Goal: Task Accomplishment & Management: Use online tool/utility

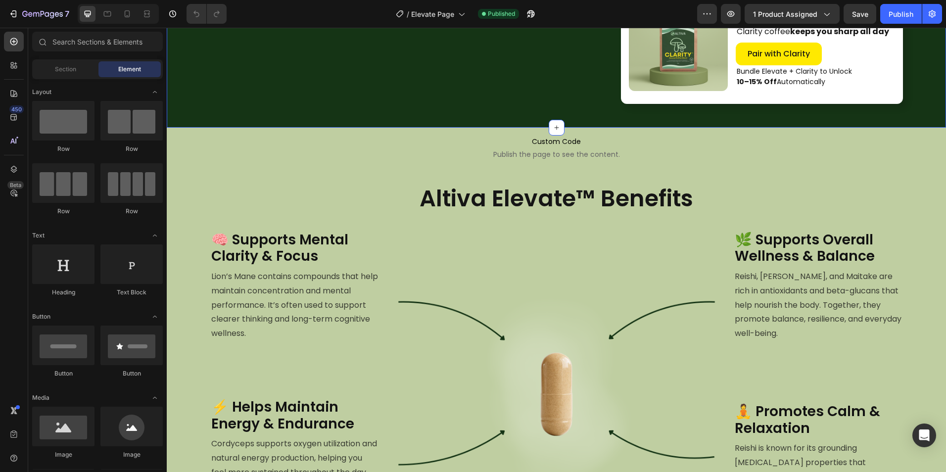
scroll to position [495, 0]
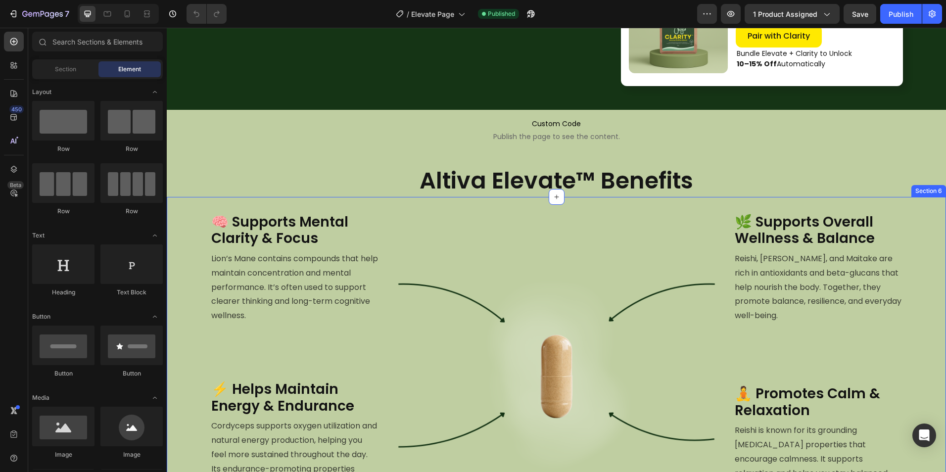
click at [323, 207] on div "🧠 Supports Mental Clarity & Focus Heading Lion’s Mane contains compounds that h…" at bounding box center [556, 390] width 779 height 386
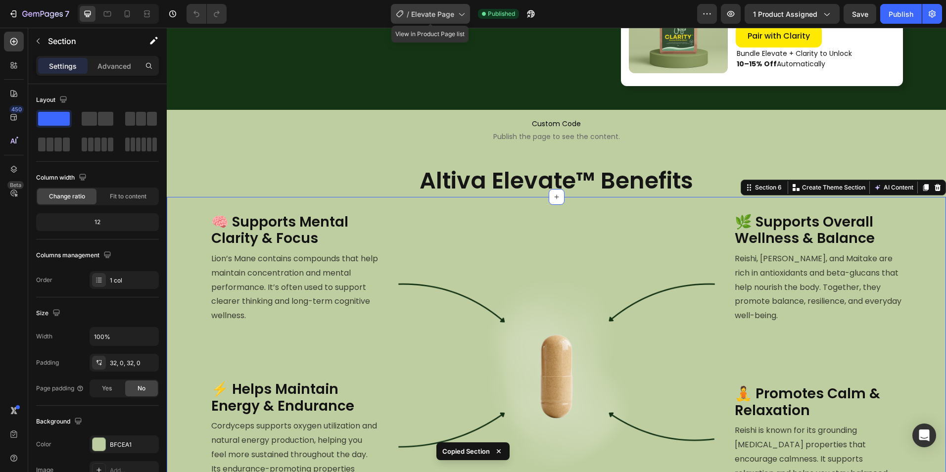
click at [416, 11] on span "Elevate Page" at bounding box center [432, 14] width 43 height 10
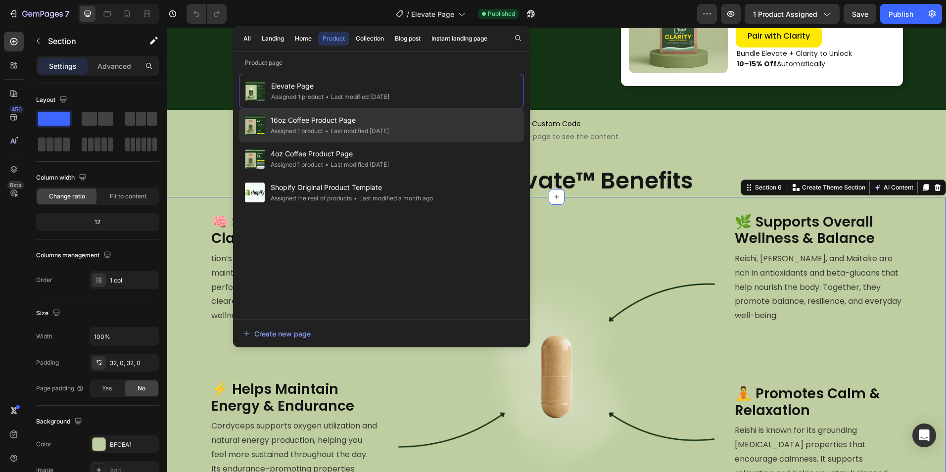
click at [362, 124] on span "16oz Coffee Product Page" at bounding box center [330, 120] width 118 height 12
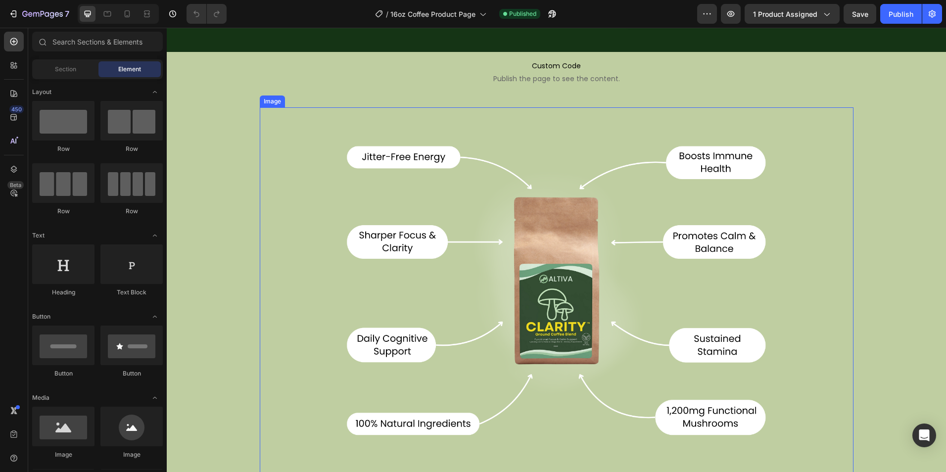
scroll to position [594, 0]
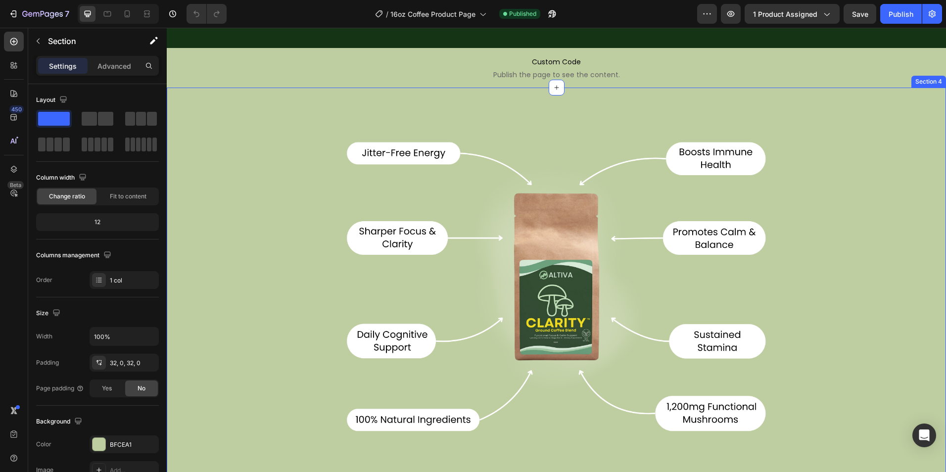
click at [236, 190] on div "Image Row" at bounding box center [556, 325] width 779 height 445
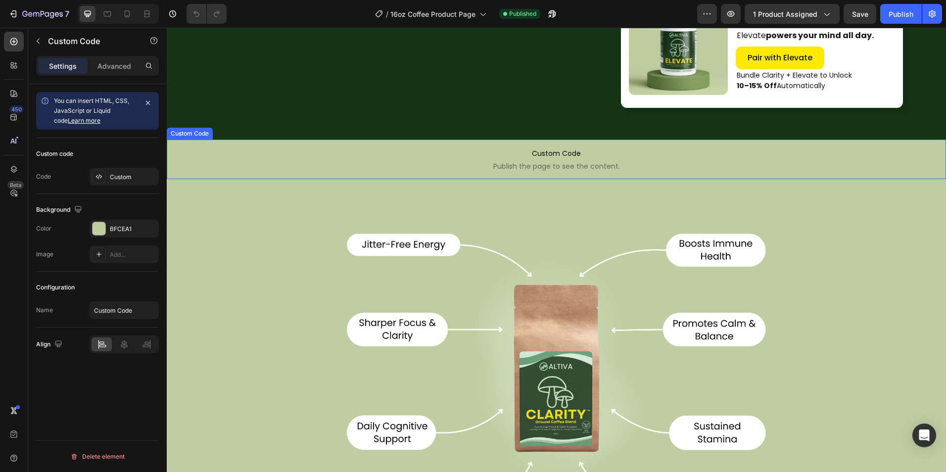
click at [556, 163] on span "Publish the page to see the content." at bounding box center [556, 166] width 779 height 10
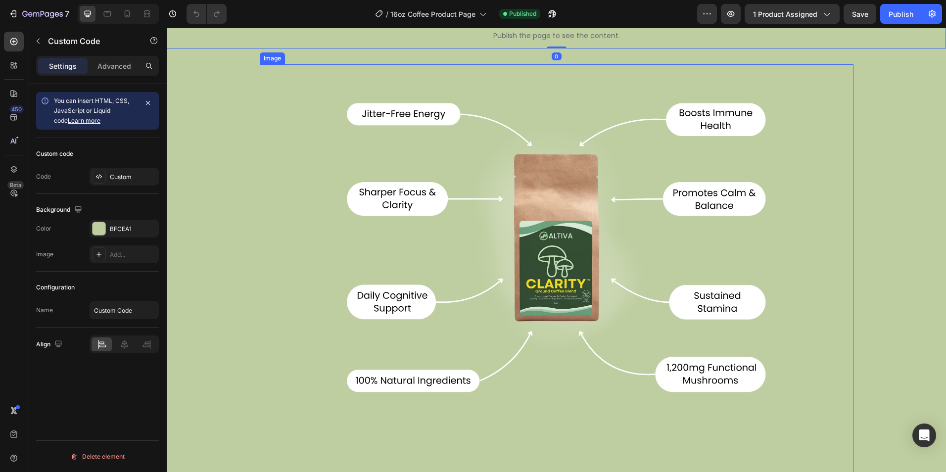
scroll to position [651, 0]
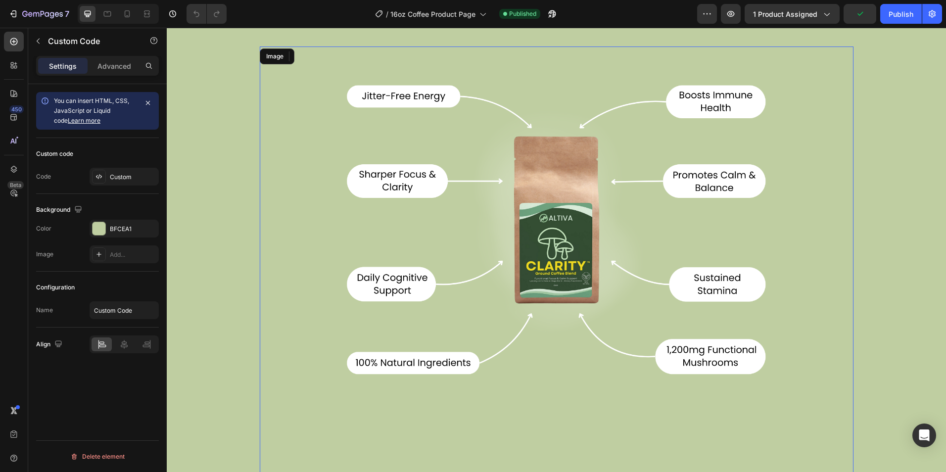
click at [605, 206] on img at bounding box center [556, 225] width 445 height 356
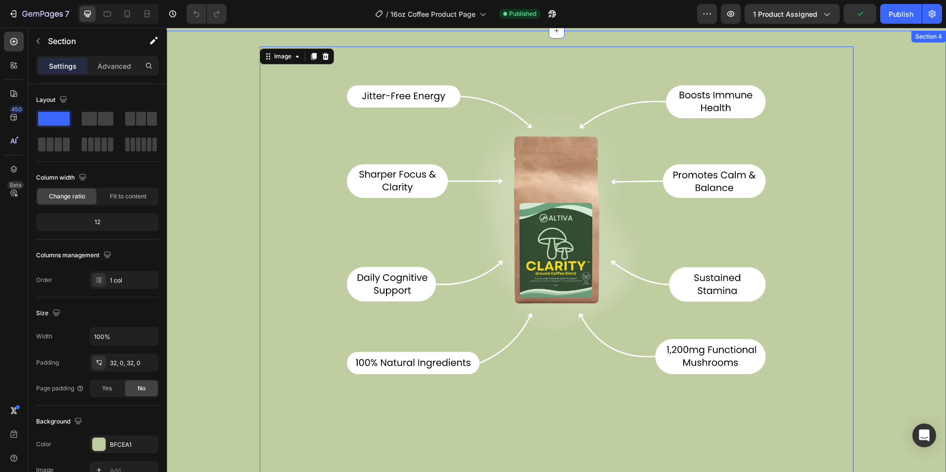
click at [250, 176] on div "Image 0 Row" at bounding box center [556, 269] width 779 height 445
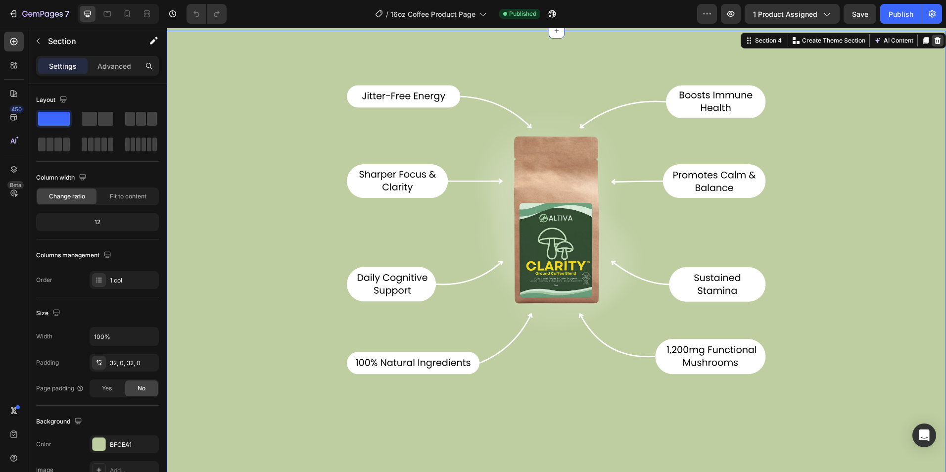
click at [935, 38] on icon at bounding box center [938, 40] width 6 height 7
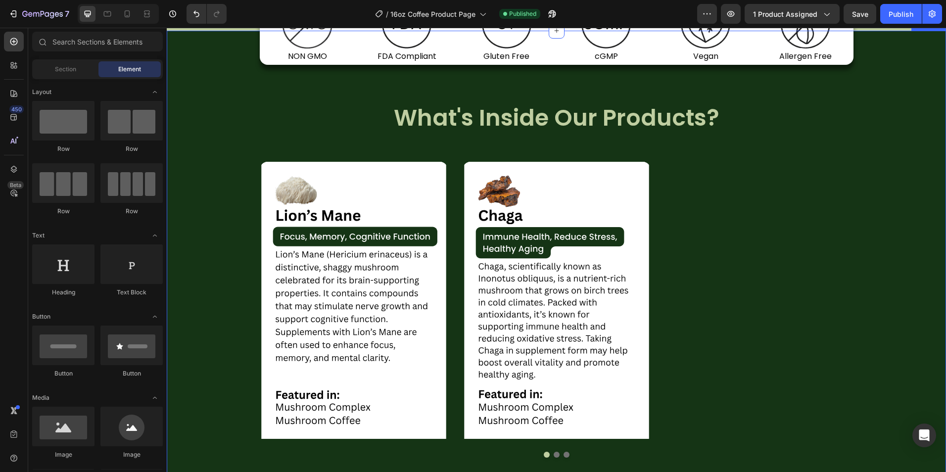
scroll to position [453, 0]
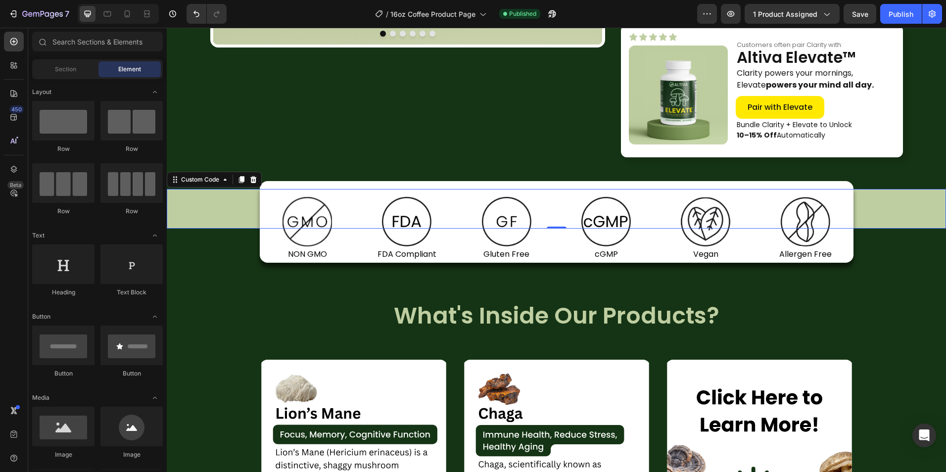
click at [911, 205] on span "Custom Code" at bounding box center [556, 203] width 779 height 12
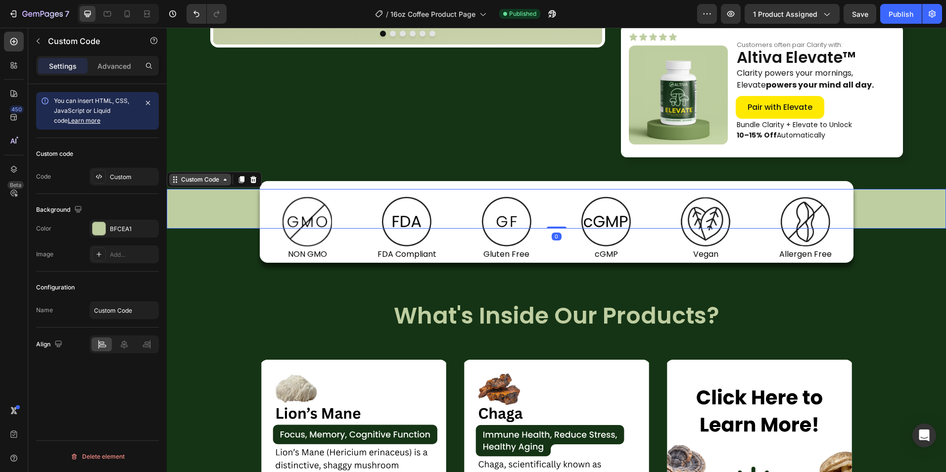
click at [198, 181] on div "Custom Code" at bounding box center [200, 179] width 42 height 9
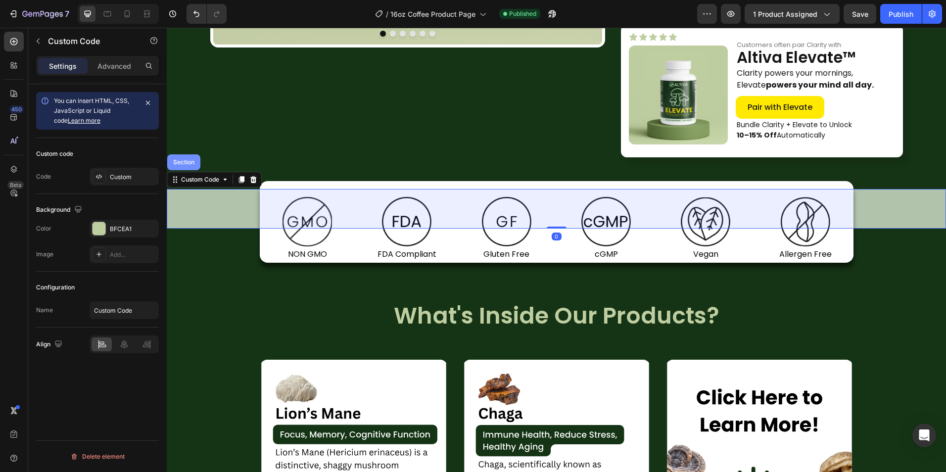
click at [192, 160] on div "Section" at bounding box center [183, 162] width 25 height 6
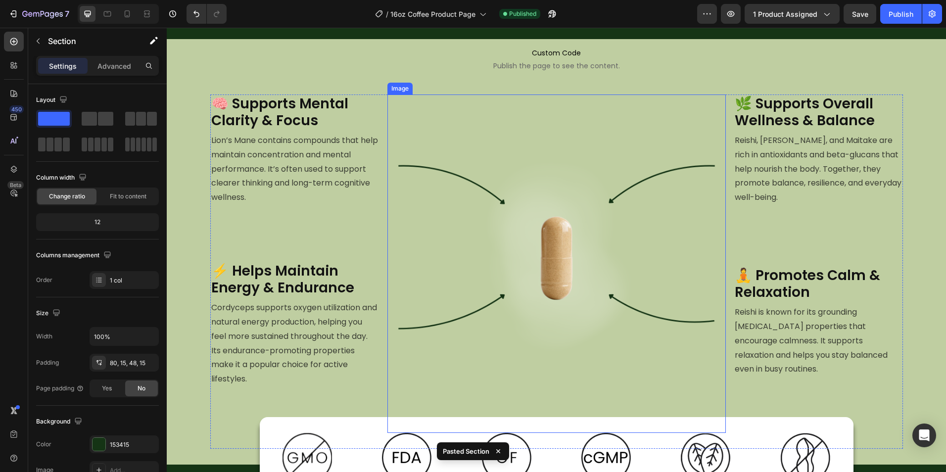
scroll to position [651, 0]
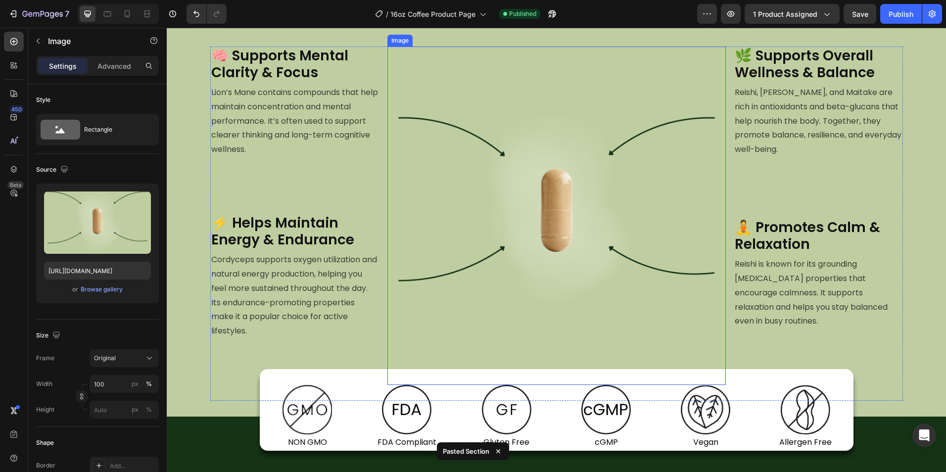
click at [558, 206] on img at bounding box center [556, 216] width 338 height 338
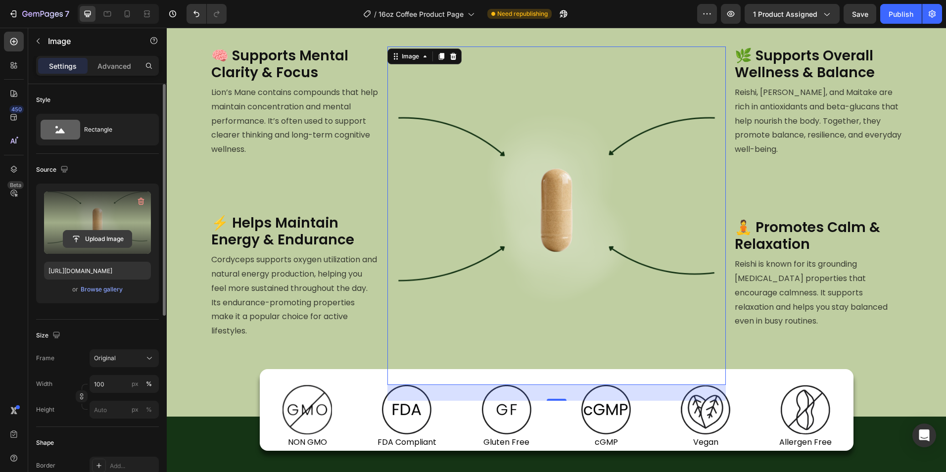
click at [83, 231] on input "file" at bounding box center [97, 239] width 68 height 17
click at [96, 228] on label at bounding box center [97, 223] width 107 height 62
click at [96, 231] on input "file" at bounding box center [97, 239] width 68 height 17
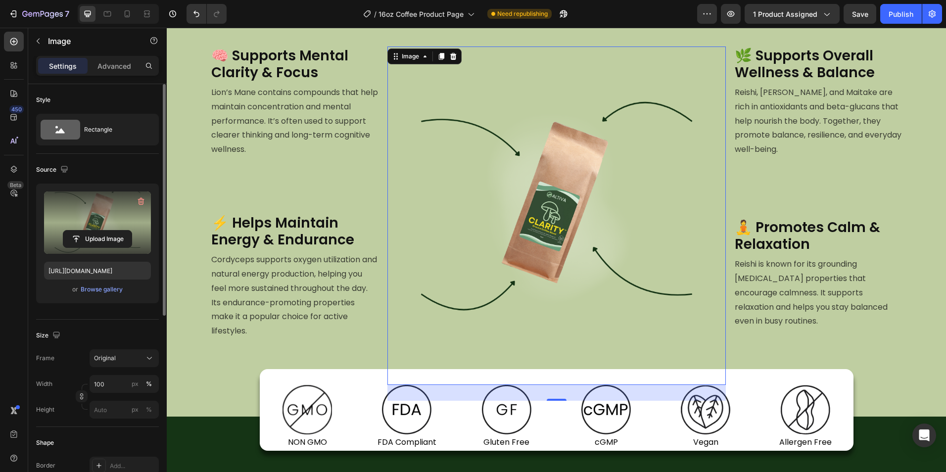
click at [88, 210] on label at bounding box center [97, 223] width 107 height 62
click at [88, 231] on input "file" at bounding box center [97, 239] width 68 height 17
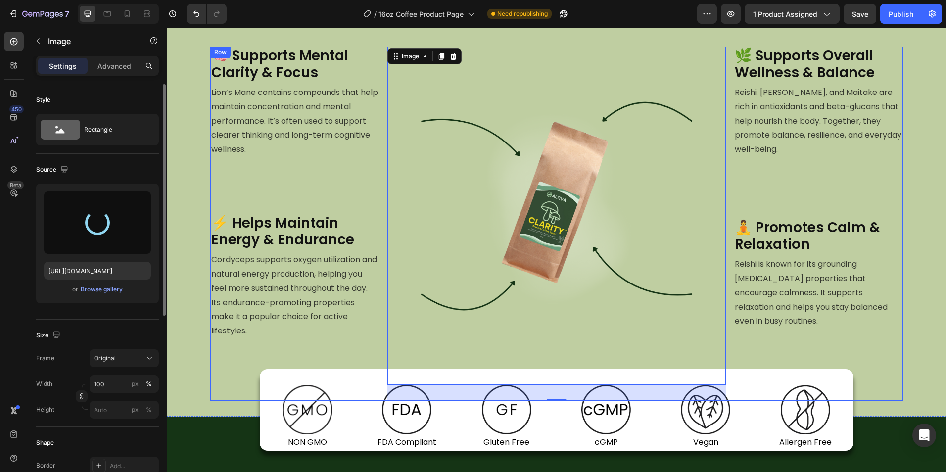
type input "https://cdn.shopify.com/s/files/1/0759/0428/6949/files/gempages_574770813719282…"
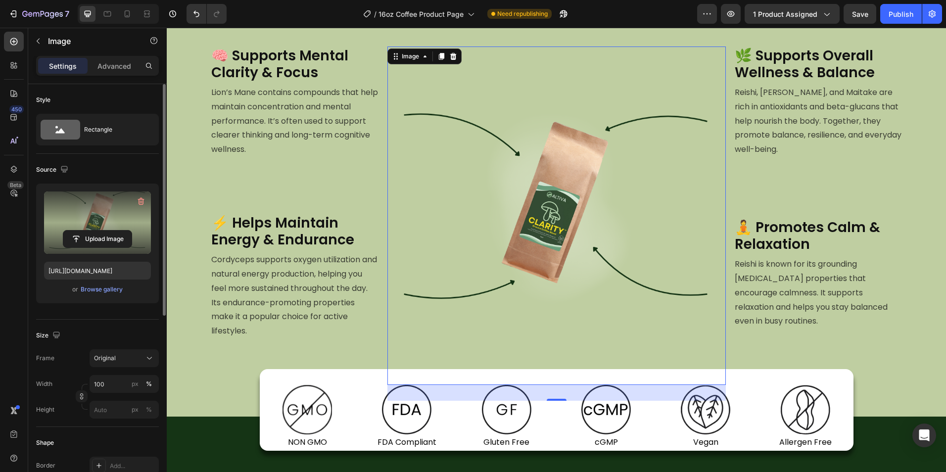
click at [936, 320] on div "🧠 Supports Mental Clarity & Focus Heading Lion’s Mane contains compounds that h…" at bounding box center [556, 224] width 779 height 354
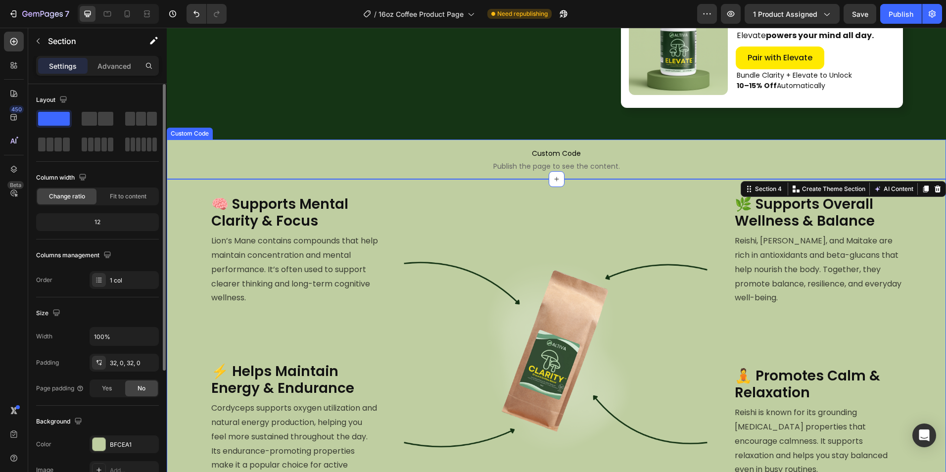
click at [739, 162] on span "Publish the page to see the content." at bounding box center [556, 166] width 779 height 10
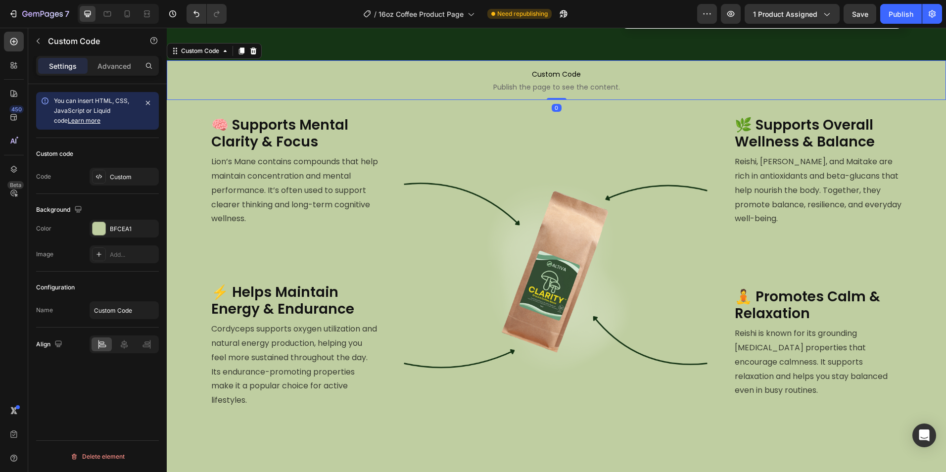
scroll to position [601, 0]
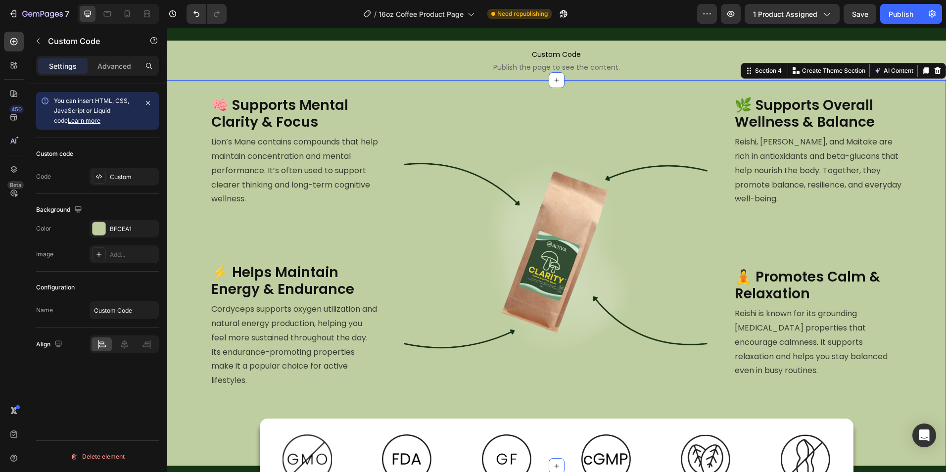
click at [182, 198] on div "🧠 Supports Mental Clarity & Focus Heading Lion’s Mane contains compounds that h…" at bounding box center [556, 273] width 779 height 354
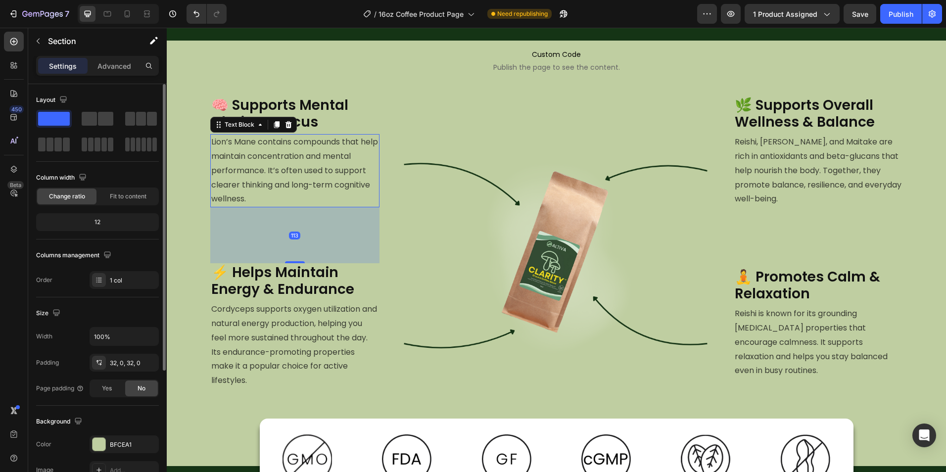
click at [277, 187] on p "Lion’s Mane contains compounds that help maintain concentration and mental perf…" at bounding box center [294, 170] width 167 height 71
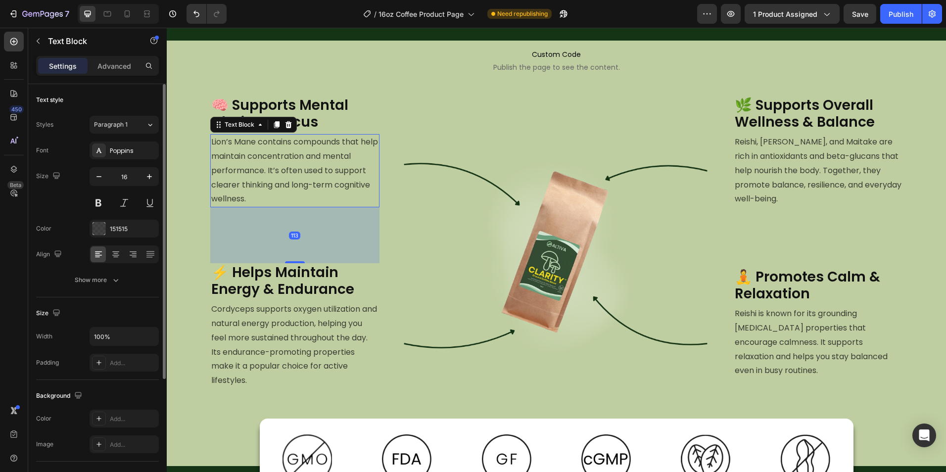
click at [277, 187] on p "Lion’s Mane contains compounds that help maintain concentration and mental perf…" at bounding box center [294, 170] width 167 height 71
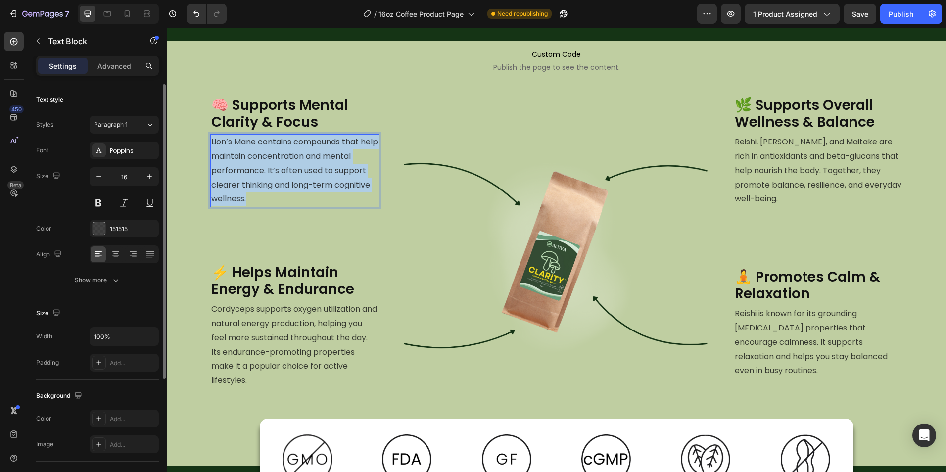
click at [277, 187] on p "Lion’s Mane contains compounds that help maintain concentration and mental perf…" at bounding box center [294, 170] width 167 height 71
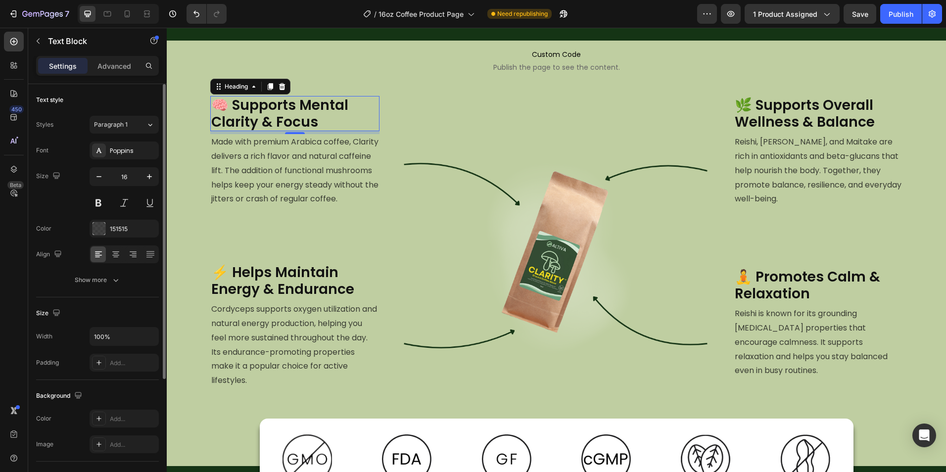
click at [259, 106] on h2 "🧠 Supports Mental Clarity & Focus" at bounding box center [294, 113] width 169 height 35
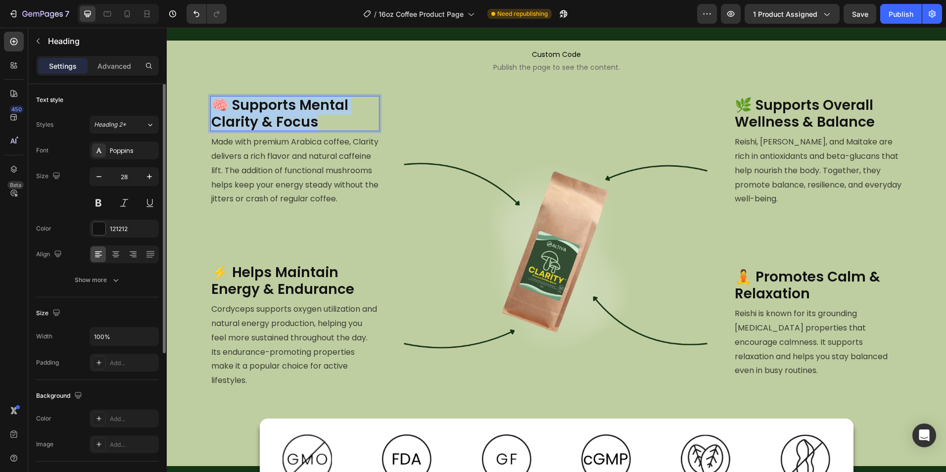
click at [259, 106] on p "🧠 Supports Mental Clarity & Focus" at bounding box center [294, 113] width 167 height 33
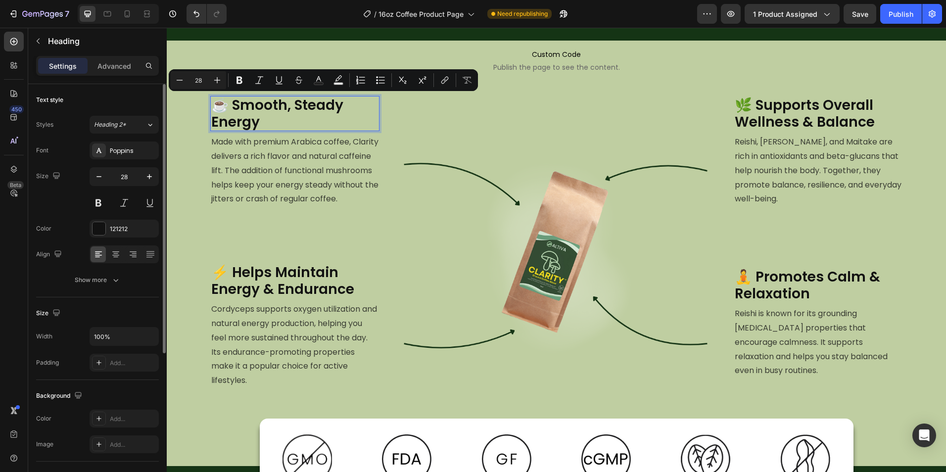
scroll to position [0, 0]
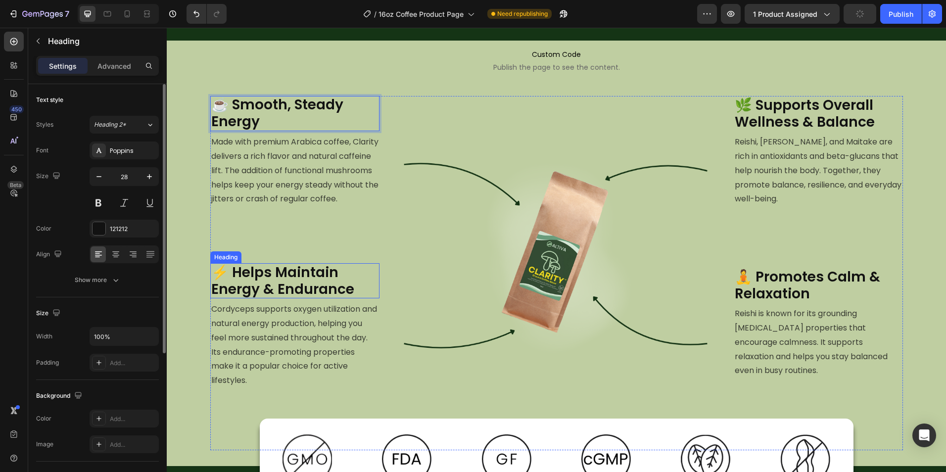
click at [340, 282] on h2 "⚡ Helps Maintain Energy & Endurance" at bounding box center [294, 280] width 169 height 35
click at [349, 267] on div "☕ Smooth, Steady Energy Heading Made with premium Arabica coffee, Clarity deliv…" at bounding box center [294, 273] width 169 height 354
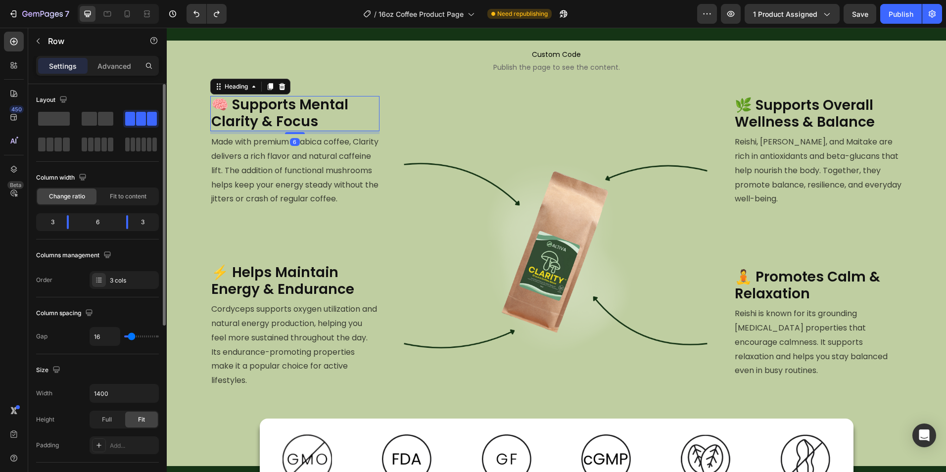
click at [296, 123] on h2 "🧠 Supports Mental Clarity & Focus" at bounding box center [294, 113] width 169 height 35
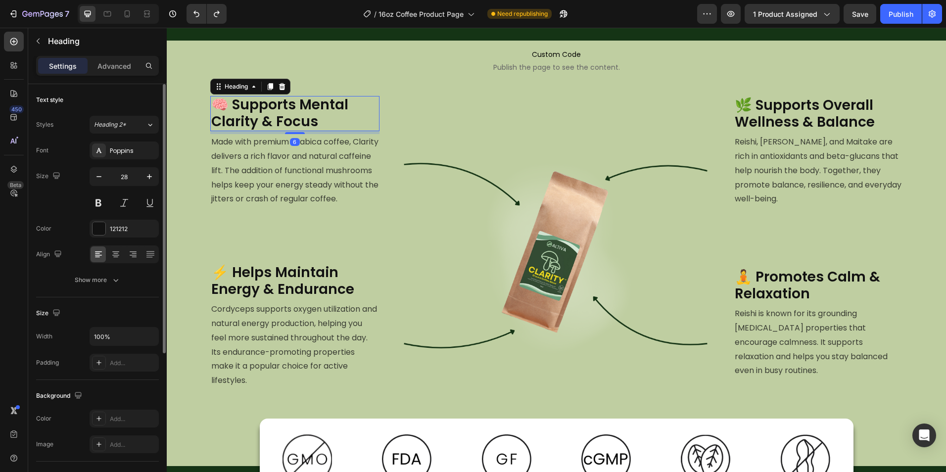
click at [296, 123] on h2 "🧠 Supports Mental Clarity & Focus" at bounding box center [294, 113] width 169 height 35
click at [296, 123] on p "🧠 Supports Mental Clarity & Focus" at bounding box center [294, 112] width 167 height 33
click at [360, 286] on h2 "⚡ Helps Maintain Energy & Endurance" at bounding box center [294, 280] width 169 height 35
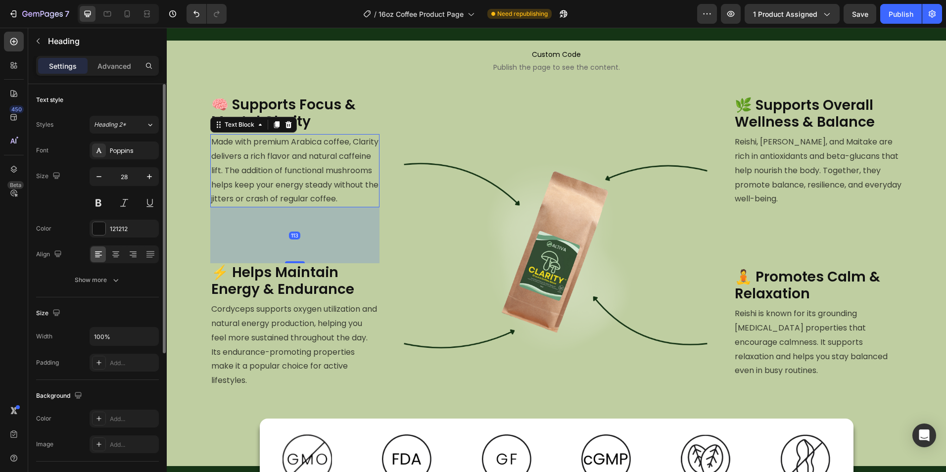
click at [308, 164] on p "Made with premium Arabica coffee, Clarity delivers a rich flavor and natural ca…" at bounding box center [294, 170] width 167 height 71
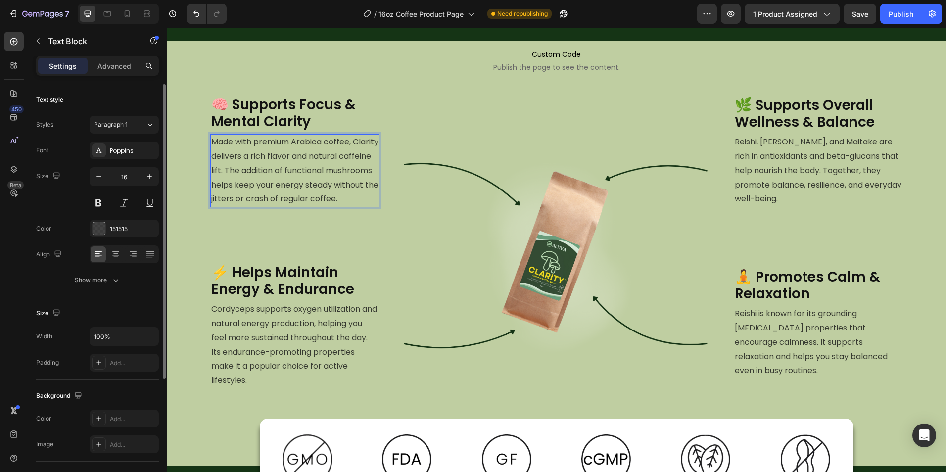
click at [308, 164] on p "Made with premium Arabica coffee, Clarity delivers a rich flavor and natural ca…" at bounding box center [294, 170] width 167 height 71
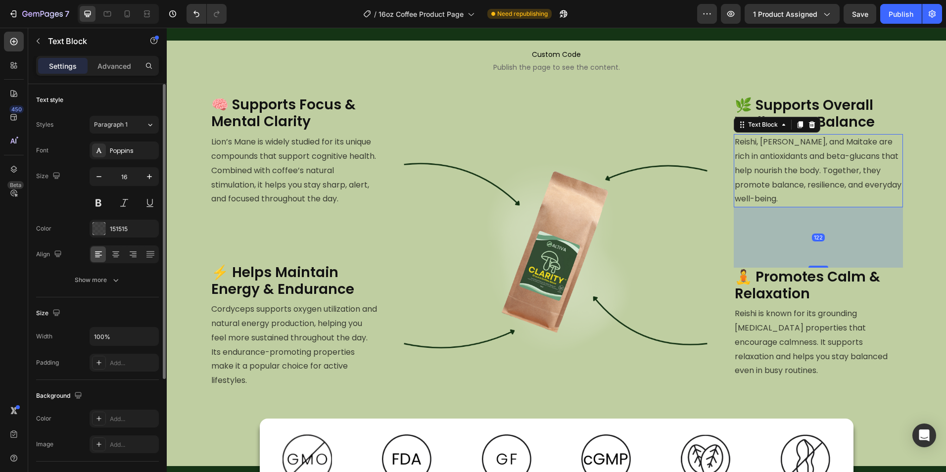
click at [783, 178] on p "Reishi, Shiitake, and Maitake are rich in antioxidants and beta-glucans that he…" at bounding box center [818, 170] width 167 height 71
click at [783, 181] on p "Reishi, Shiitake, and Maitake are rich in antioxidants and beta-glucans that he…" at bounding box center [818, 170] width 167 height 71
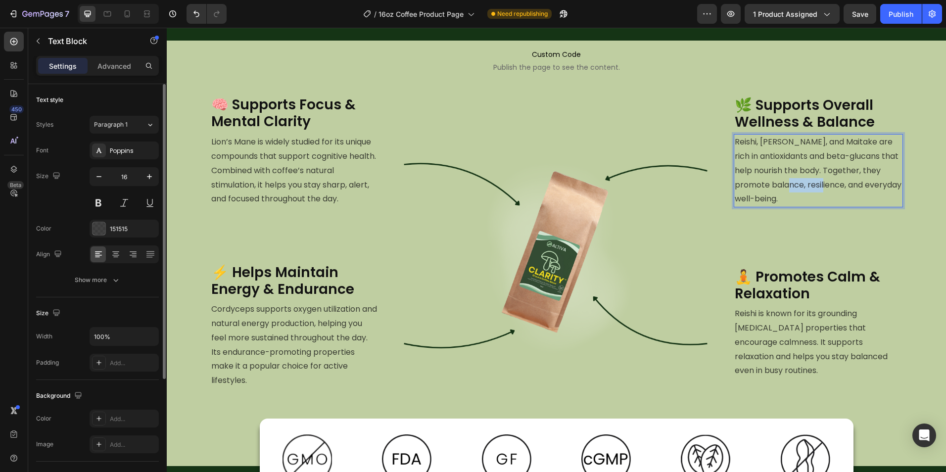
click at [783, 181] on p "Reishi, Shiitake, and Maitake are rich in antioxidants and beta-glucans that he…" at bounding box center [818, 170] width 167 height 71
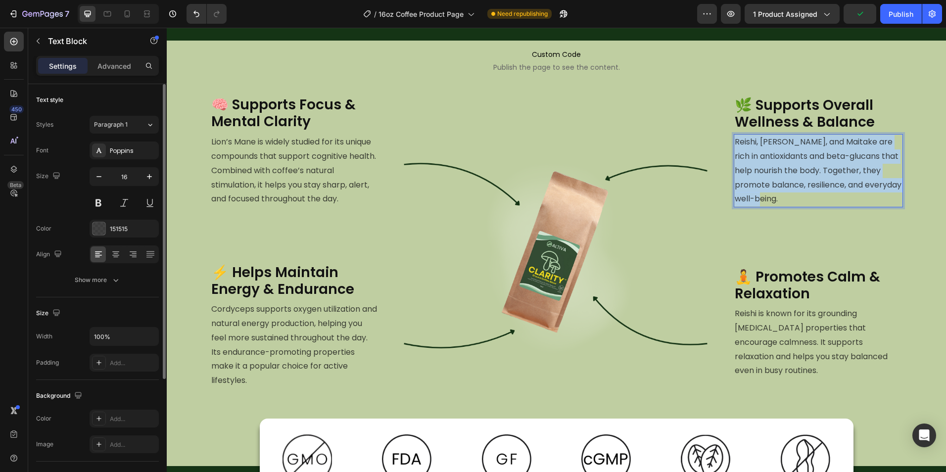
click at [783, 181] on p "Reishi, Shiitake, and Maitake are rich in antioxidants and beta-glucans that he…" at bounding box center [818, 170] width 167 height 71
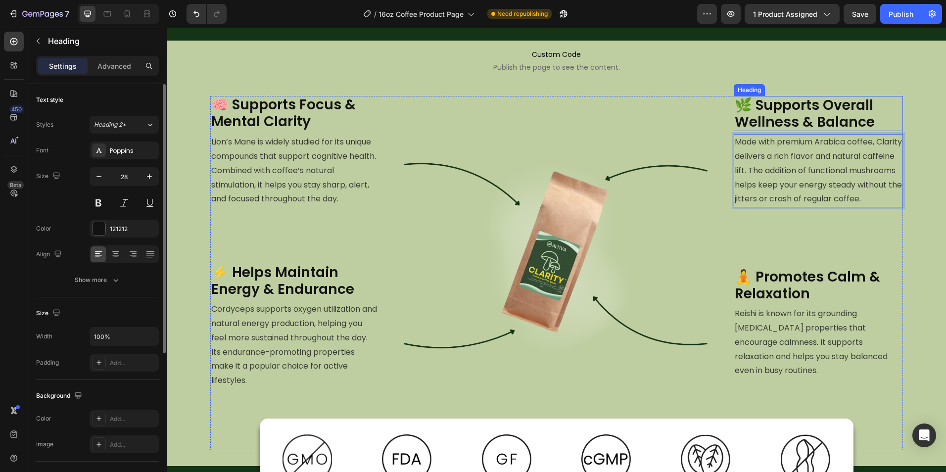
click at [808, 109] on h2 "🌿 Supports Overall Wellness & Balance" at bounding box center [818, 113] width 169 height 35
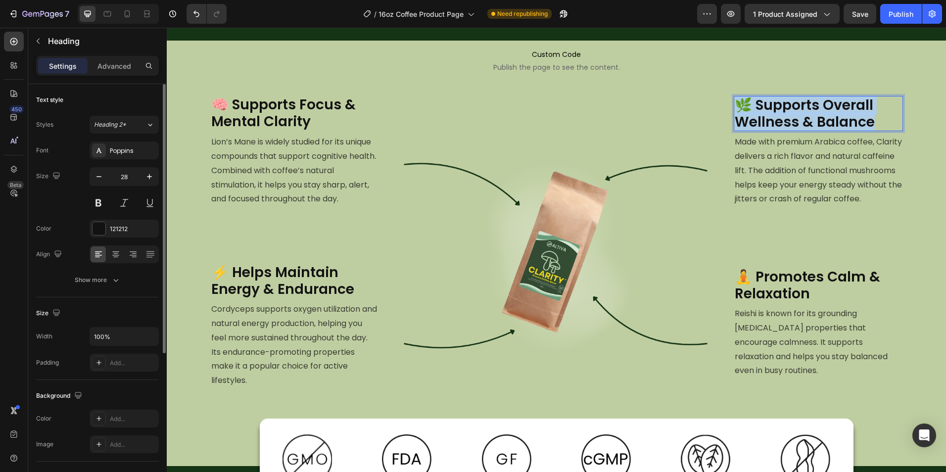
click at [808, 109] on p "🌿 Supports Overall Wellness & Balance" at bounding box center [818, 113] width 167 height 33
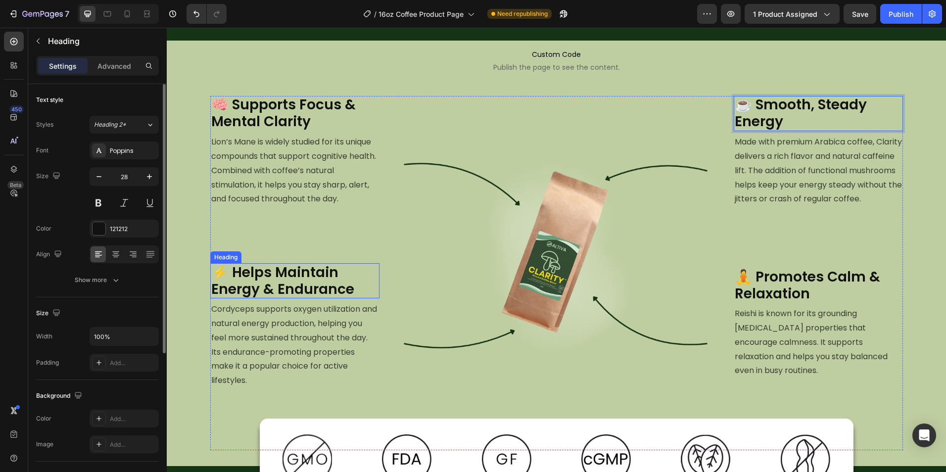
click at [279, 279] on h2 "⚡ Helps Maintain Energy & Endurance" at bounding box center [294, 280] width 169 height 35
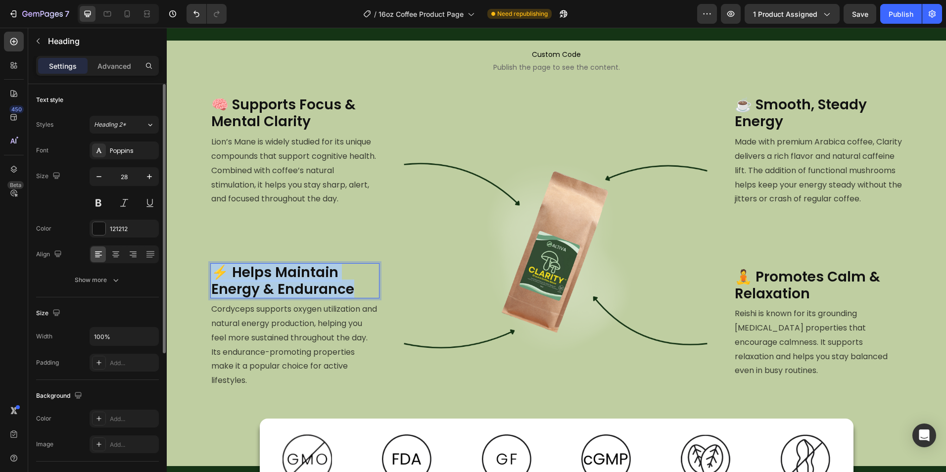
click at [279, 279] on p "⚡ Helps Maintain Energy & Endurance" at bounding box center [294, 280] width 167 height 33
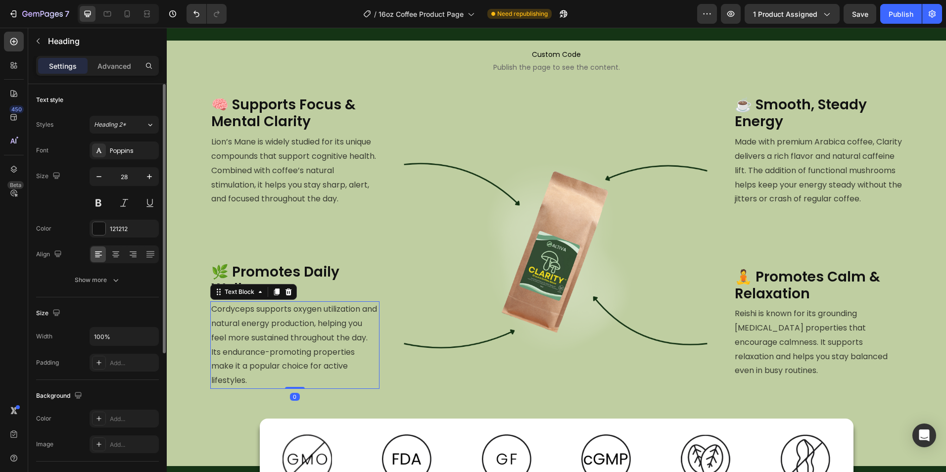
click at [271, 356] on p "Cordyceps supports oxygen utilization and natural energy production, helping yo…" at bounding box center [294, 345] width 167 height 86
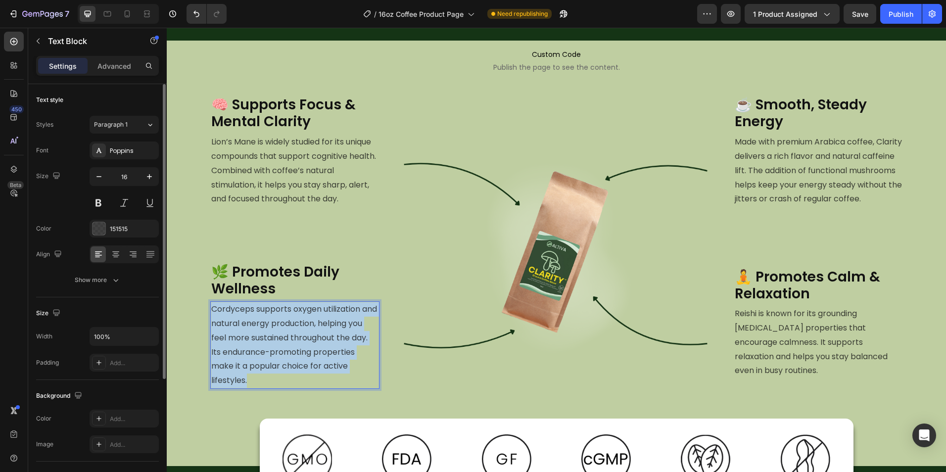
click at [271, 356] on p "Cordyceps supports oxygen utilization and natural energy production, helping yo…" at bounding box center [294, 345] width 167 height 86
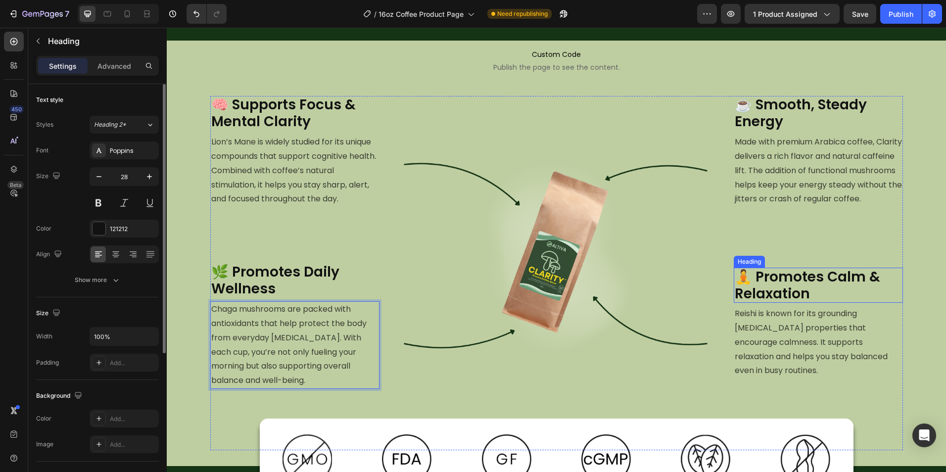
click at [776, 303] on h2 "🧘 Promotes Calm & Relaxation" at bounding box center [818, 285] width 169 height 35
click at [775, 303] on h2 "🧘 Promotes Calm & Relaxation" at bounding box center [818, 285] width 169 height 35
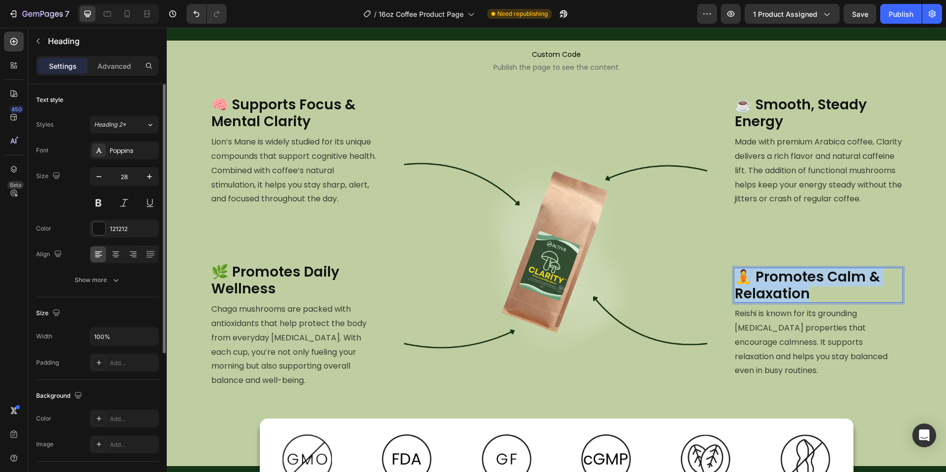
click at [775, 302] on p "🧘 Promotes Calm & Relaxation" at bounding box center [818, 285] width 167 height 33
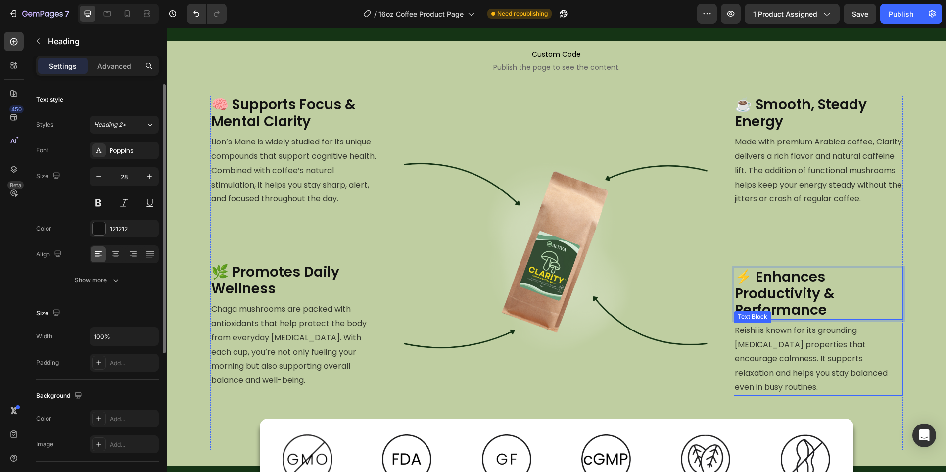
click at [845, 361] on p "Reishi is known for its grounding adaptogenic properties that encourage calmnes…" at bounding box center [818, 359] width 167 height 71
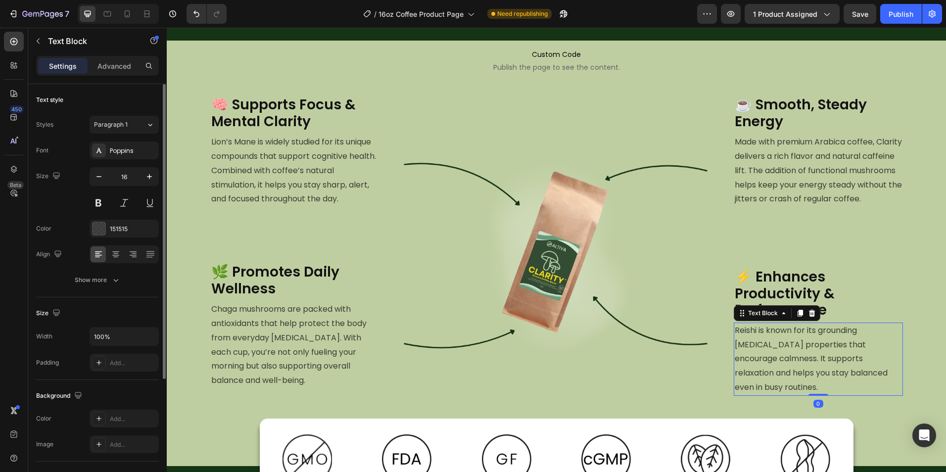
click at [845, 361] on p "Reishi is known for its grounding adaptogenic properties that encourage calmnes…" at bounding box center [818, 359] width 167 height 71
click at [843, 361] on p "Reishi is known for its grounding adaptogenic properties that encourage calmnes…" at bounding box center [818, 359] width 167 height 71
click at [844, 361] on p "Reishi is known for its grounding adaptogenic properties that encourage calmnes…" at bounding box center [818, 359] width 167 height 71
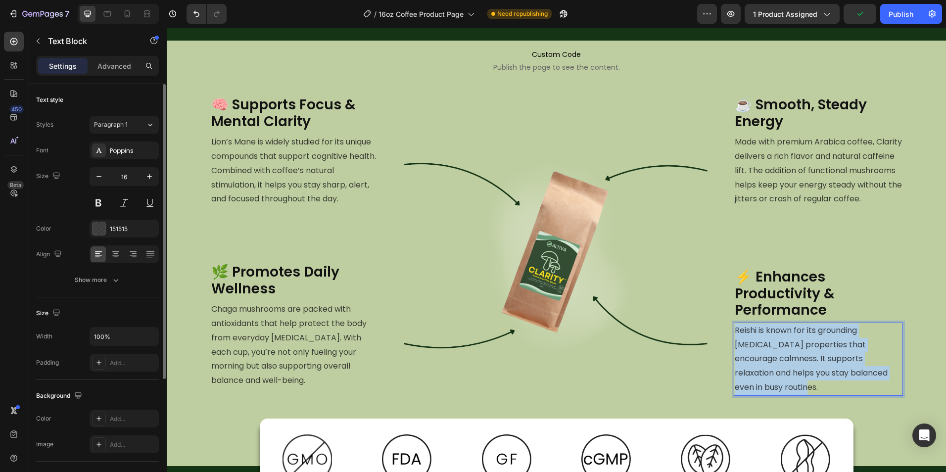
click at [844, 361] on p "Reishi is known for its grounding adaptogenic properties that encourage calmnes…" at bounding box center [818, 359] width 167 height 71
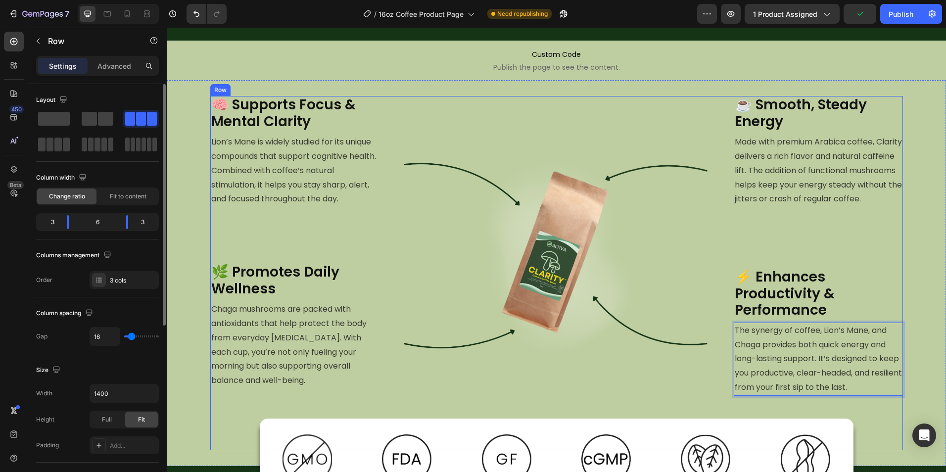
click at [784, 230] on div "☕ Smooth, Steady Energy Heading Made with premium Arabica coffee, Clarity deliv…" at bounding box center [818, 273] width 169 height 354
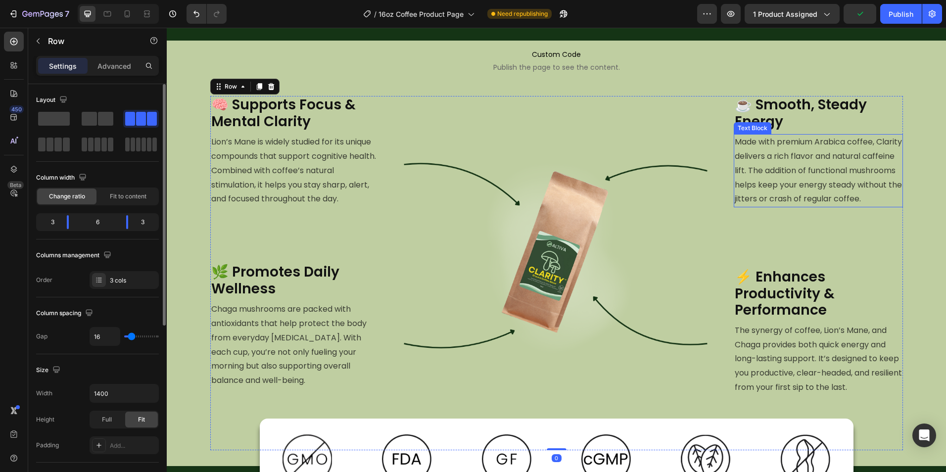
click at [787, 206] on p "Made with premium Arabica coffee, Clarity delivers a rich flavor and natural ca…" at bounding box center [818, 170] width 167 height 71
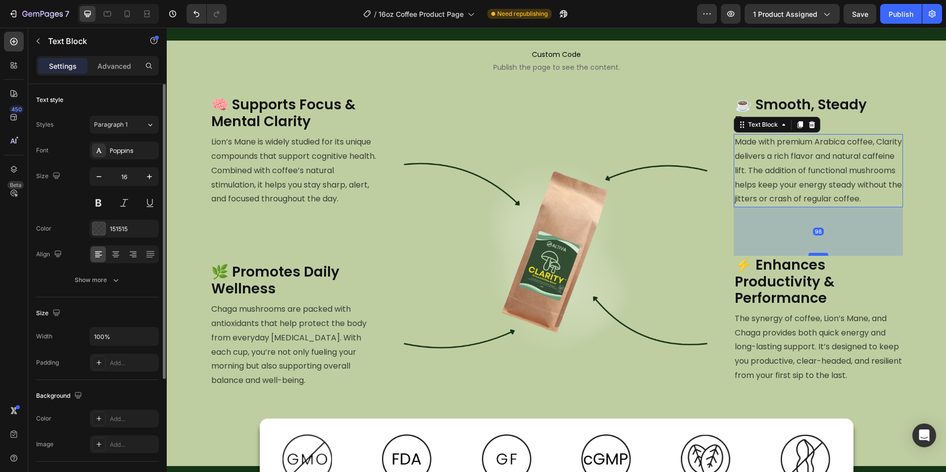
drag, startPoint x: 818, startPoint y: 280, endPoint x: 820, endPoint y: 268, distance: 12.0
click at [820, 256] on div at bounding box center [819, 254] width 20 height 3
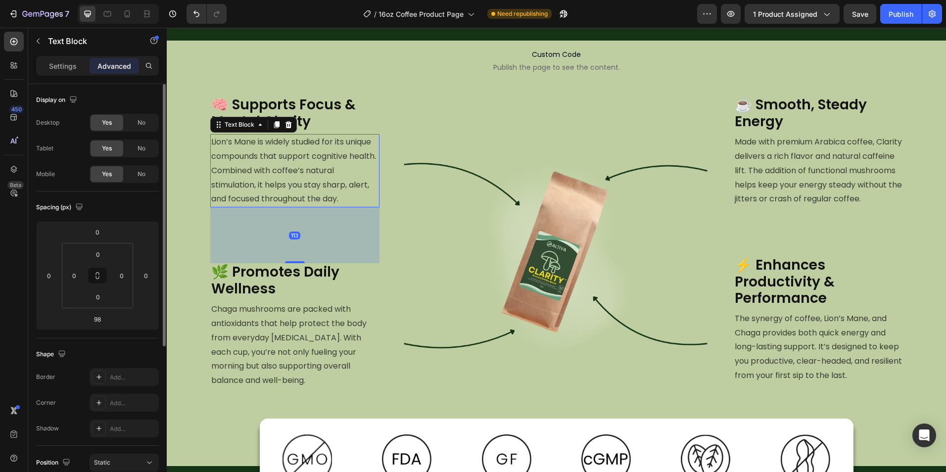
click at [292, 197] on p "Lion’s Mane is widely studied for its unique compounds that support cognitive h…" at bounding box center [294, 170] width 167 height 71
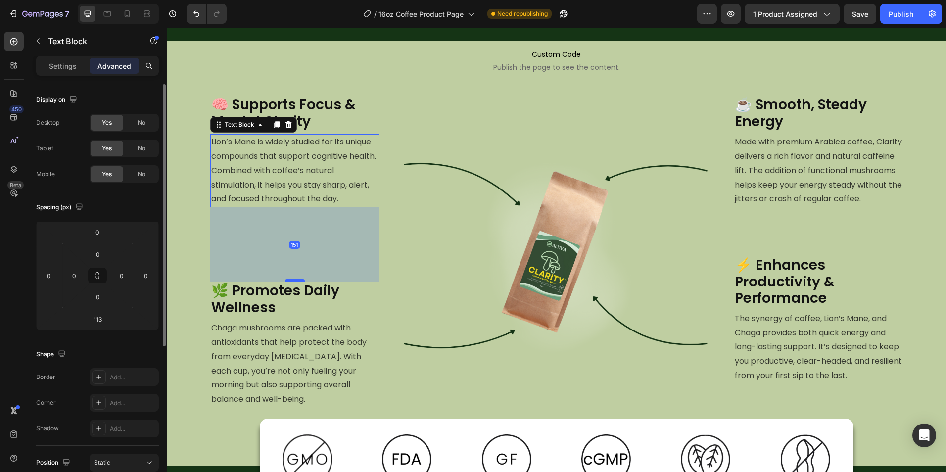
drag, startPoint x: 292, startPoint y: 262, endPoint x: 291, endPoint y: 281, distance: 18.8
click at [291, 281] on div at bounding box center [295, 280] width 20 height 3
type input "151"
click at [485, 161] on img at bounding box center [556, 265] width 338 height 338
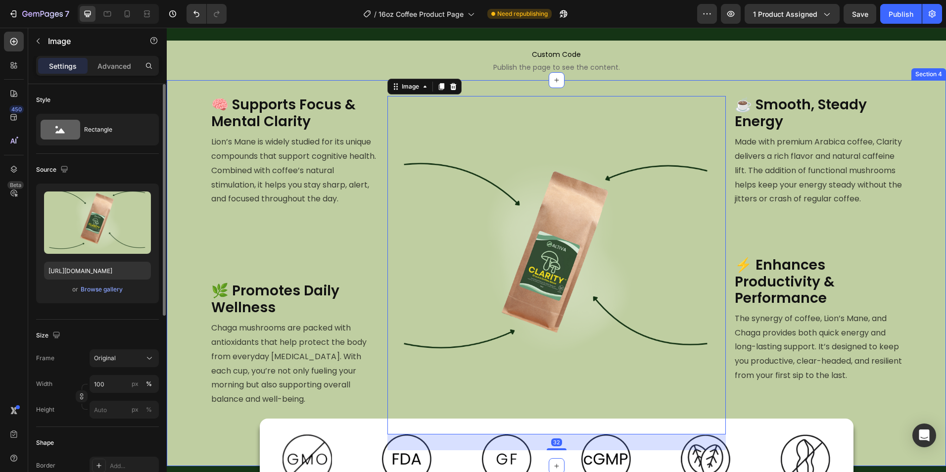
click at [326, 80] on div "🧠 Supports Focus & Mental Clarity Heading Lion’s Mane is widely studied for its…" at bounding box center [556, 273] width 779 height 386
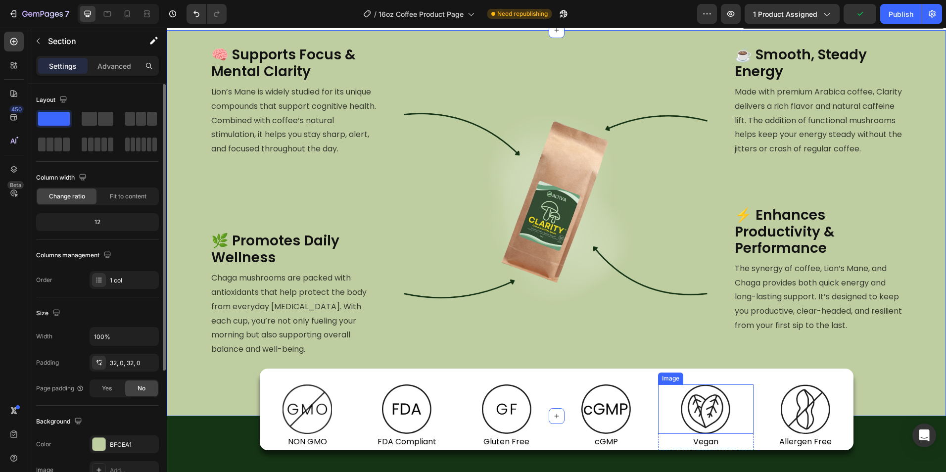
scroll to position [601, 0]
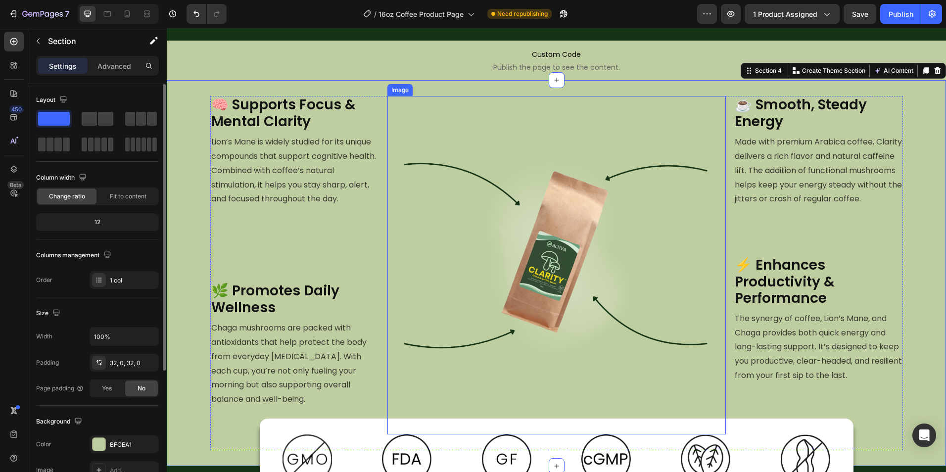
click at [559, 377] on img at bounding box center [556, 265] width 338 height 338
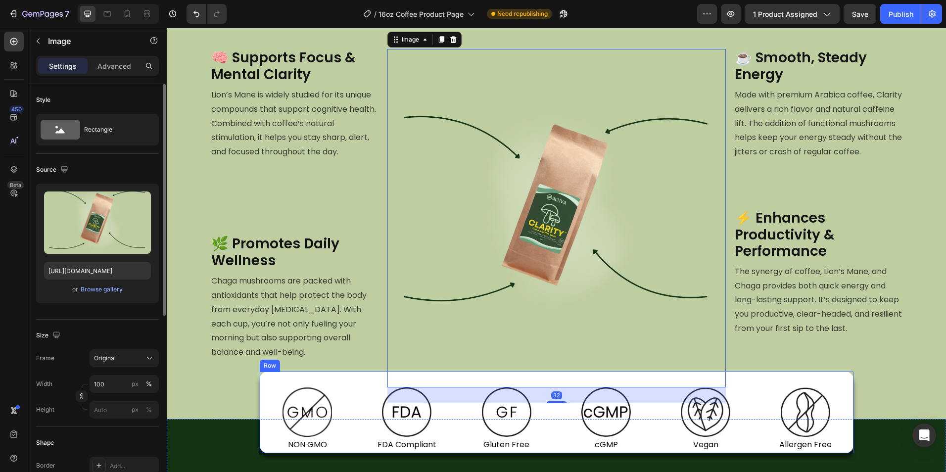
scroll to position [651, 0]
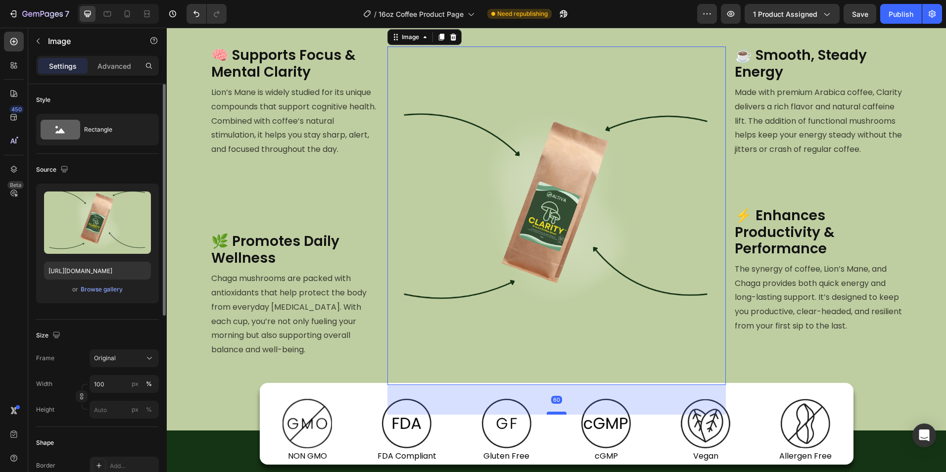
drag, startPoint x: 550, startPoint y: 400, endPoint x: 551, endPoint y: 414, distance: 13.9
click at [551, 414] on div at bounding box center [557, 413] width 20 height 3
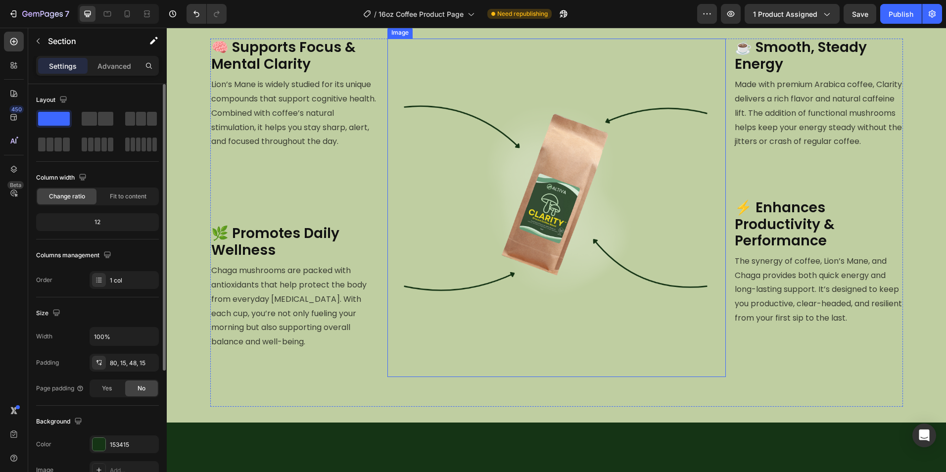
scroll to position [453, 0]
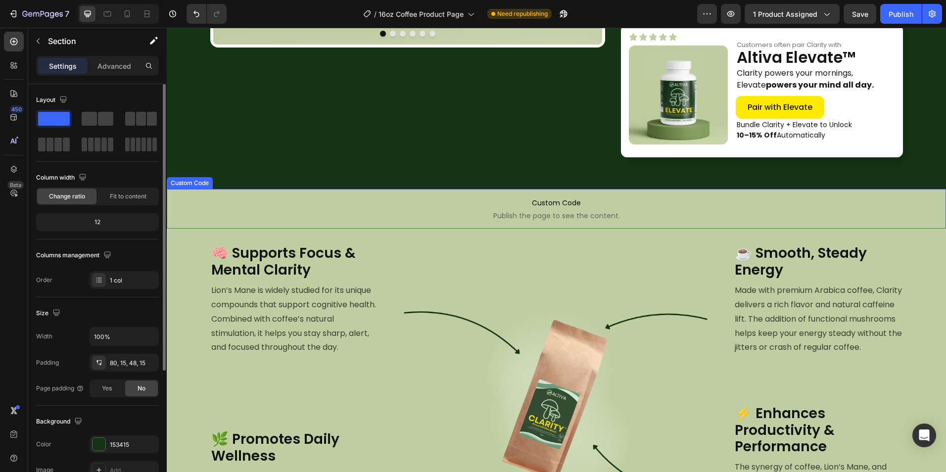
click at [514, 213] on span "Publish the page to see the content." at bounding box center [556, 216] width 779 height 10
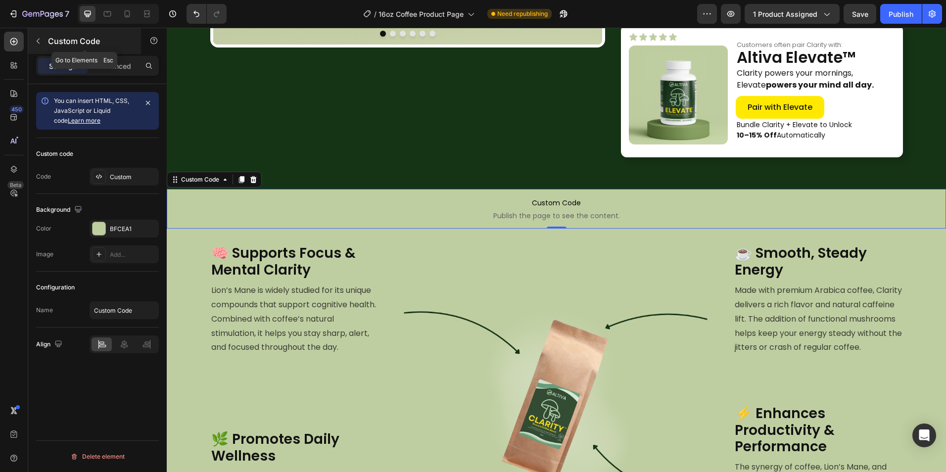
click at [40, 38] on icon "button" at bounding box center [38, 41] width 8 height 8
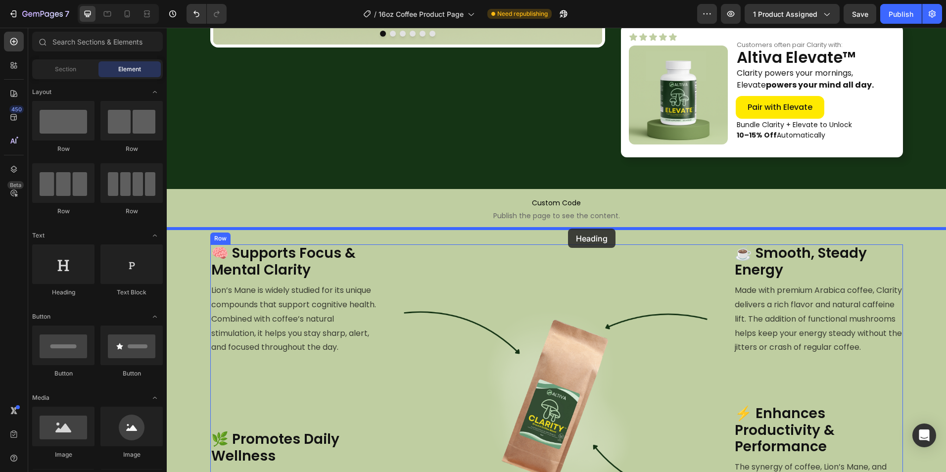
drag, startPoint x: 230, startPoint y: 305, endPoint x: 568, endPoint y: 230, distance: 346.7
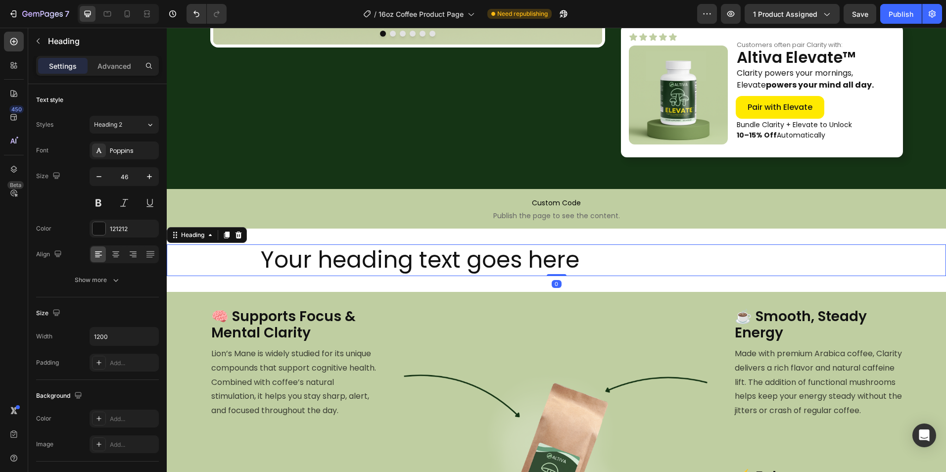
click at [524, 254] on h2 "Your heading text goes here" at bounding box center [557, 260] width 594 height 32
click at [523, 254] on p "Your heading text goes here" at bounding box center [557, 260] width 592 height 30
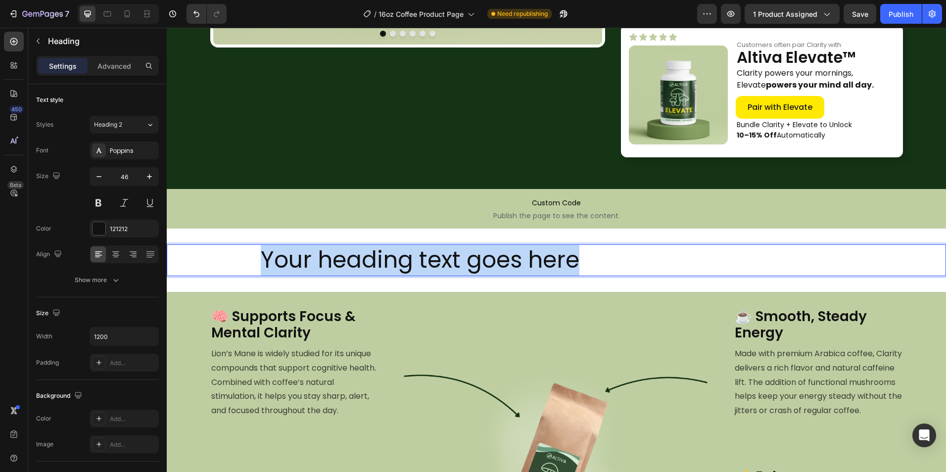
click at [523, 254] on p "Your heading text goes here" at bounding box center [557, 260] width 592 height 30
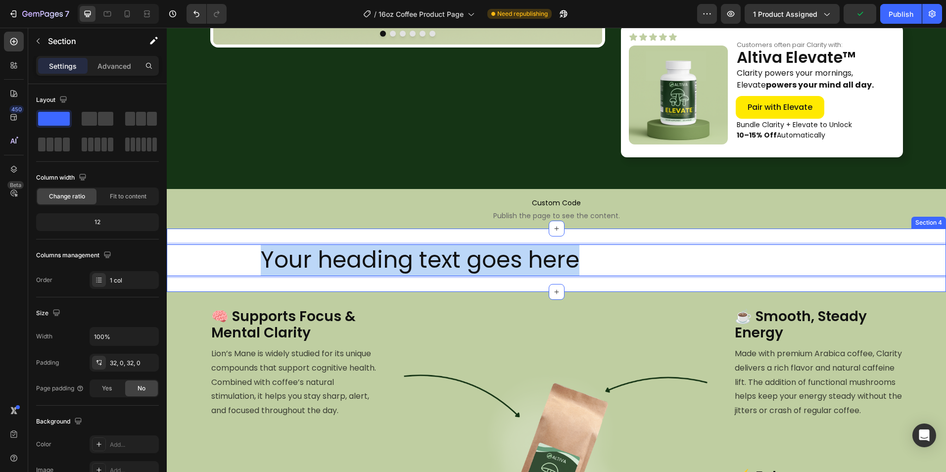
click at [677, 236] on div "Your heading text goes here Heading 0 Section 4" at bounding box center [556, 260] width 779 height 63
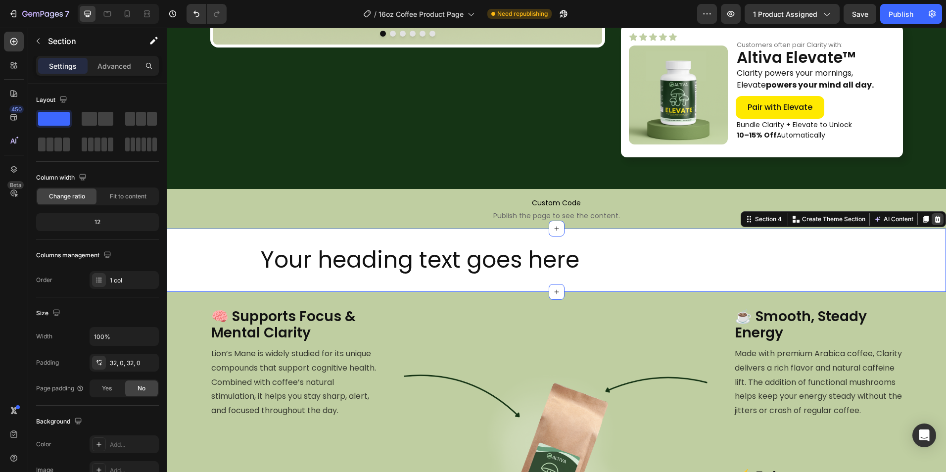
click at [936, 221] on div "Section 4 Create Theme Section AI Content Write with GemAI What would you like …" at bounding box center [843, 219] width 205 height 16
click at [934, 220] on div at bounding box center [938, 219] width 12 height 12
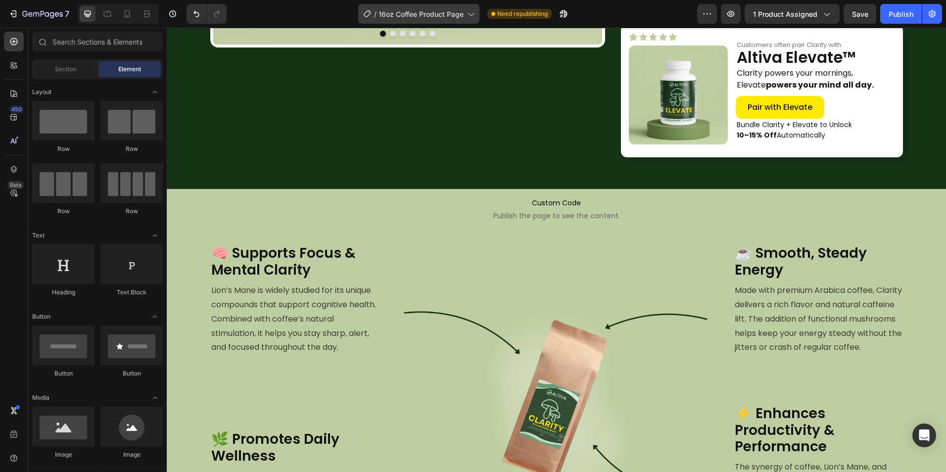
click at [424, 6] on div "/ 16oz Coffee Product Page" at bounding box center [418, 14] width 121 height 20
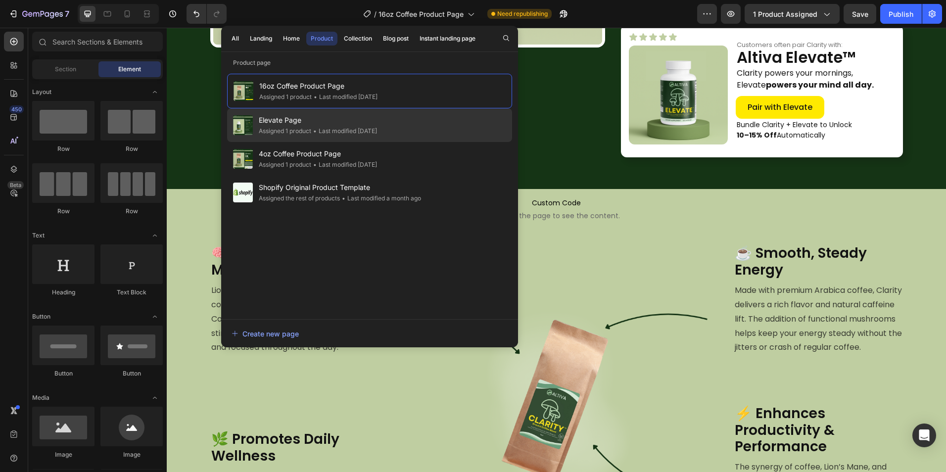
click at [339, 132] on div "• Last modified 2 days ago" at bounding box center [344, 131] width 66 height 10
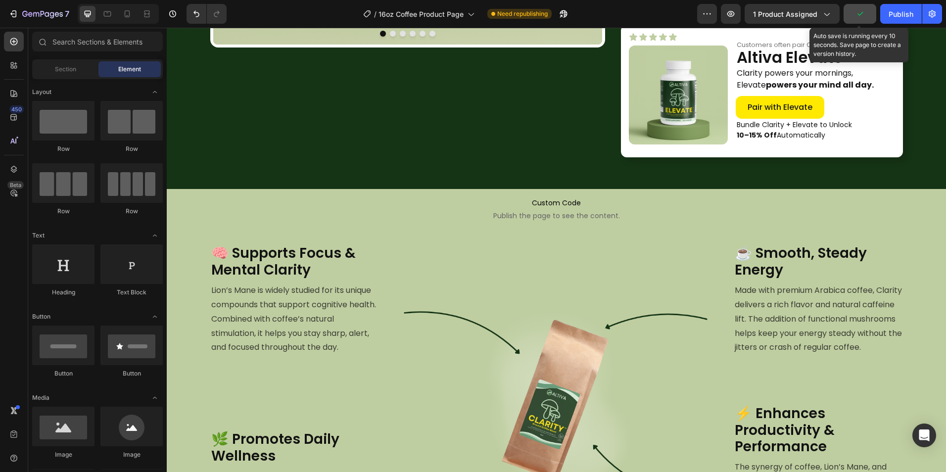
click at [865, 17] on icon "button" at bounding box center [860, 14] width 10 height 10
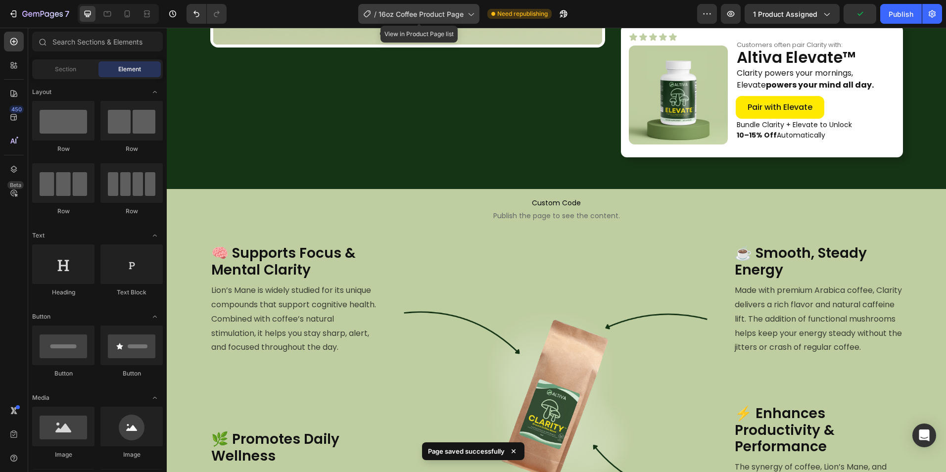
click at [449, 16] on span "16oz Coffee Product Page" at bounding box center [421, 14] width 85 height 10
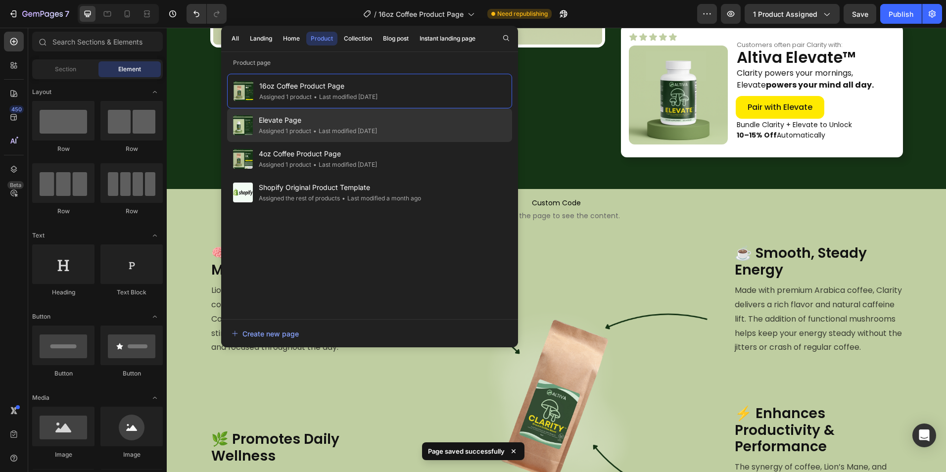
click at [362, 132] on div "• Last modified 2 days ago" at bounding box center [344, 131] width 66 height 10
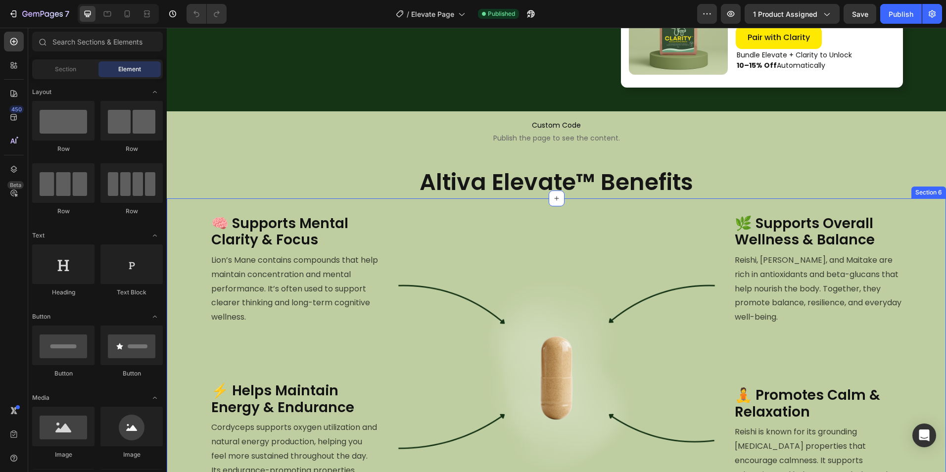
scroll to position [495, 0]
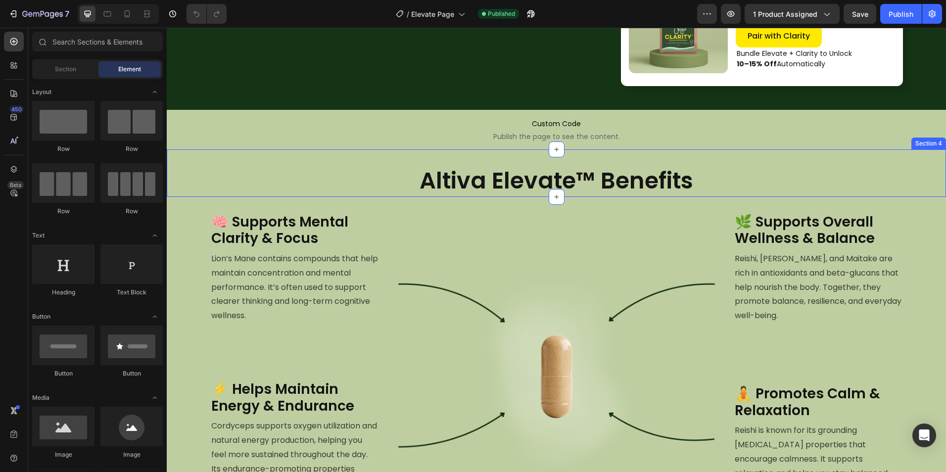
click at [419, 158] on div "Altiva Elevate™ Benefits Heading Section 4" at bounding box center [556, 173] width 779 height 48
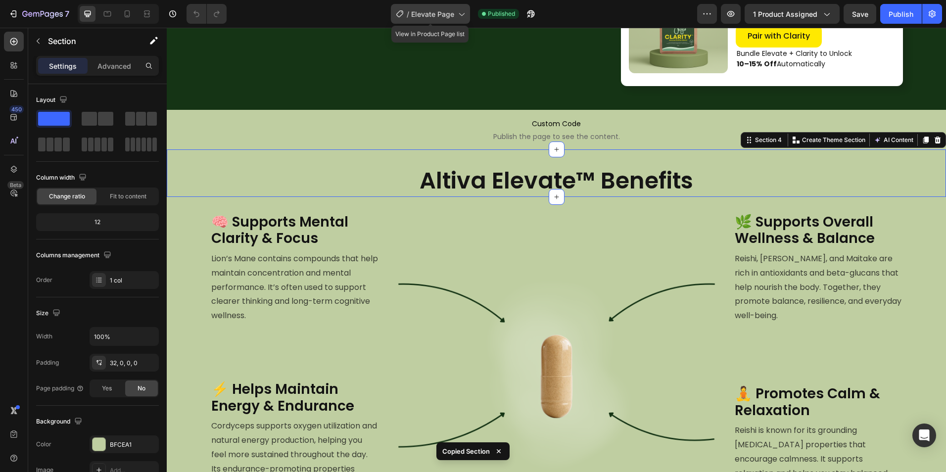
click at [416, 10] on span "Elevate Page" at bounding box center [432, 14] width 43 height 10
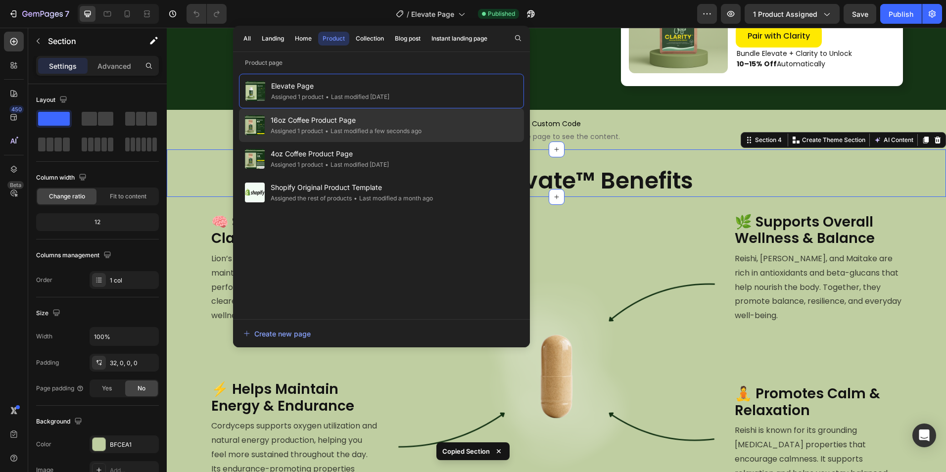
click at [325, 120] on span "16oz Coffee Product Page" at bounding box center [346, 120] width 151 height 12
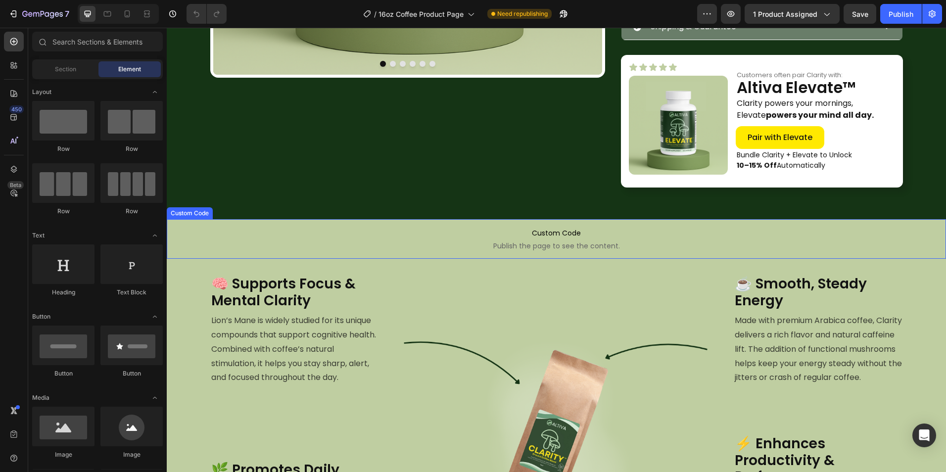
scroll to position [445, 0]
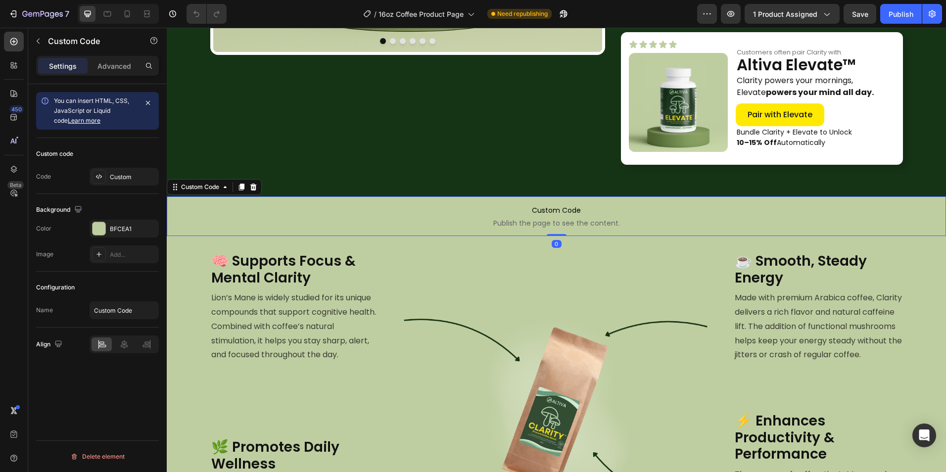
click at [518, 227] on span "Publish the page to see the content." at bounding box center [556, 223] width 779 height 10
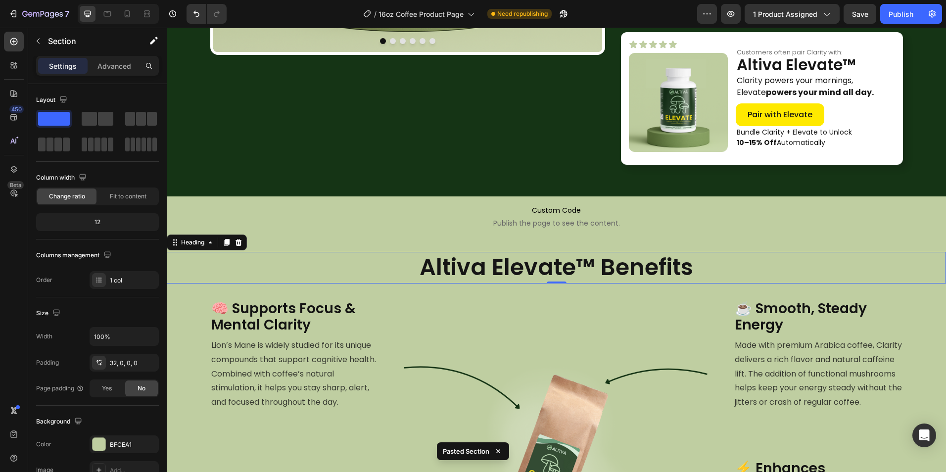
click at [529, 264] on h2 "Altiva Elevate™ Benefits" at bounding box center [556, 268] width 779 height 32
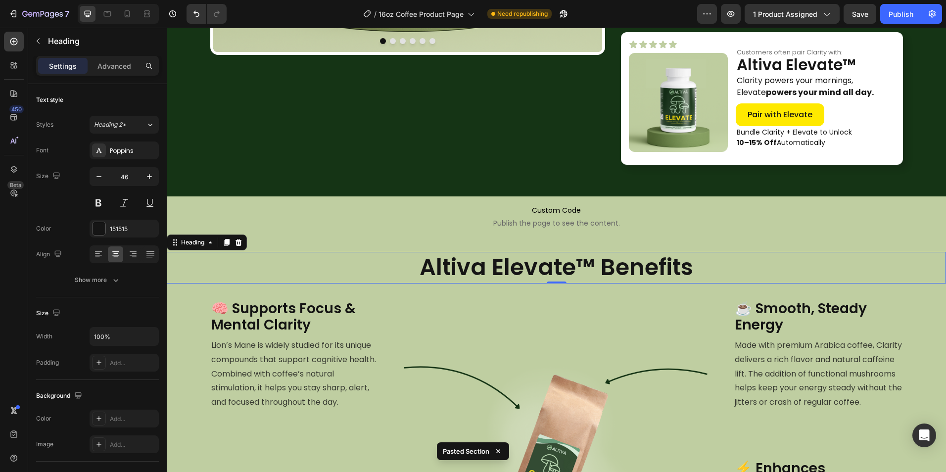
click at [529, 264] on h2 "Altiva Elevate™ Benefits" at bounding box center [556, 268] width 779 height 32
click at [482, 374] on img at bounding box center [556, 468] width 338 height 338
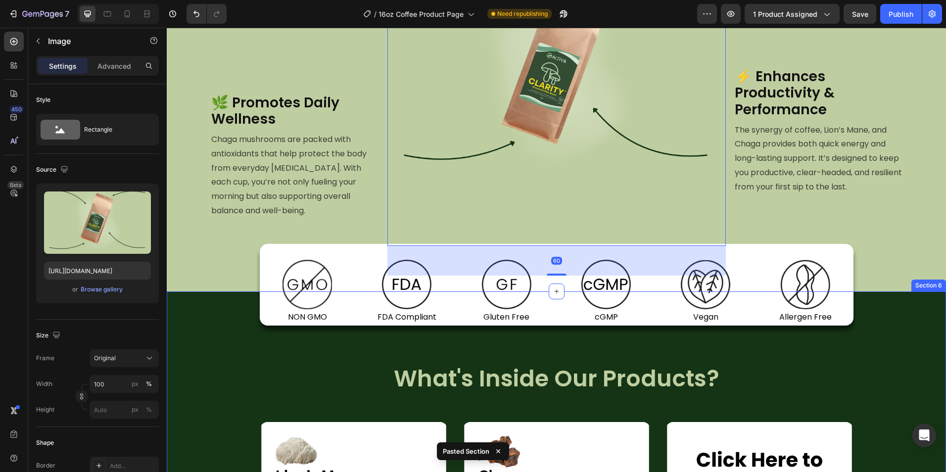
scroll to position [841, 0]
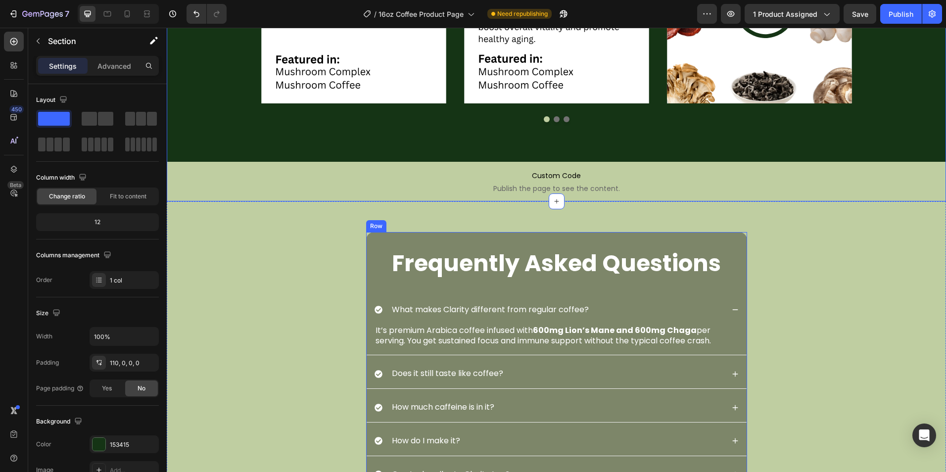
scroll to position [1435, 0]
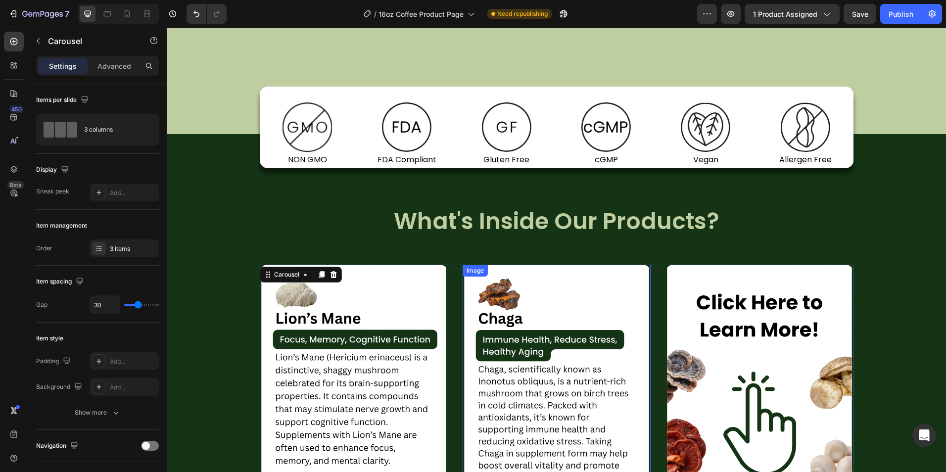
scroll to position [990, 0]
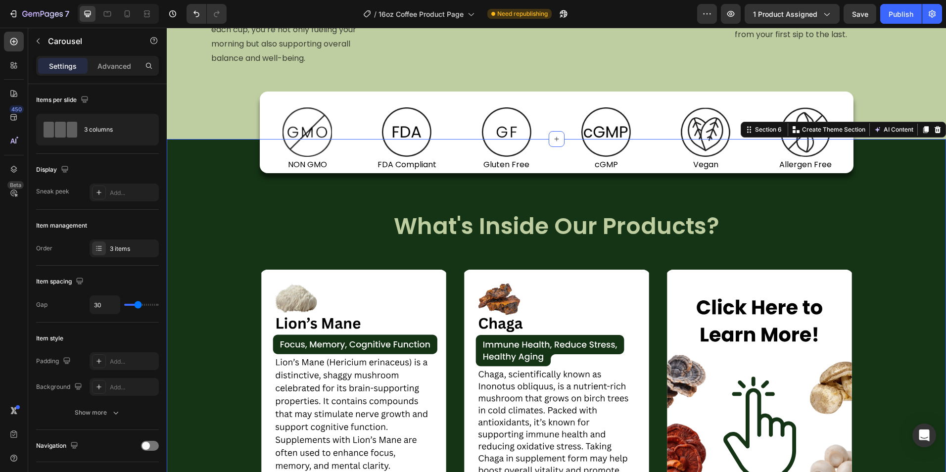
click at [533, 194] on div "Image NON GMO Text Block Row Image FDA Compliant Text Block Row Image Gluten Fr…" at bounding box center [556, 419] width 779 height 452
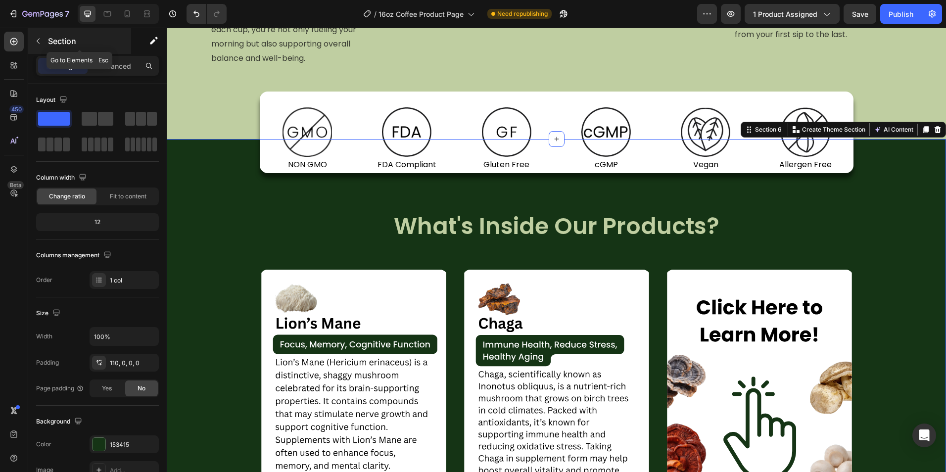
click at [46, 39] on button "button" at bounding box center [38, 41] width 16 height 16
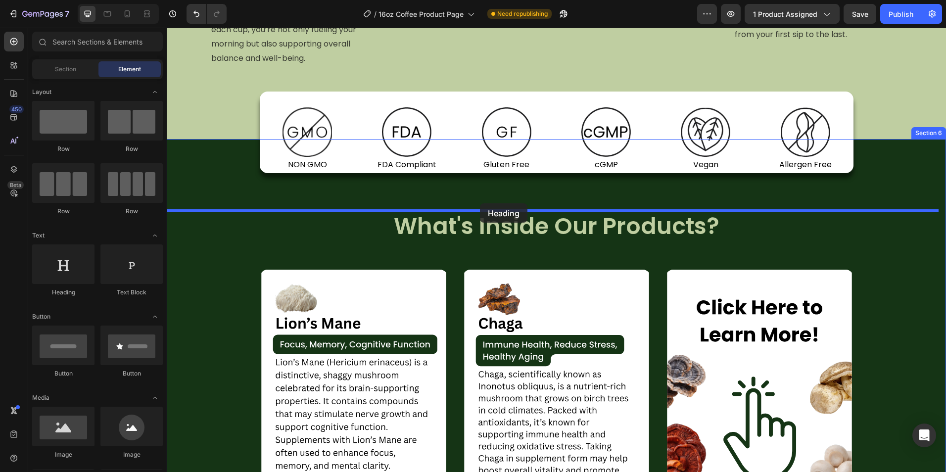
drag, startPoint x: 223, startPoint y: 293, endPoint x: 480, endPoint y: 203, distance: 272.5
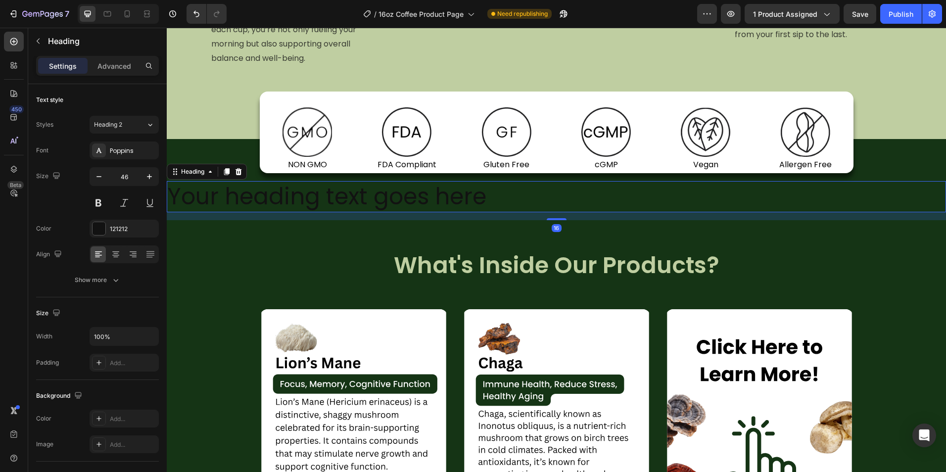
click at [468, 202] on h2 "Your heading text goes here" at bounding box center [556, 197] width 779 height 32
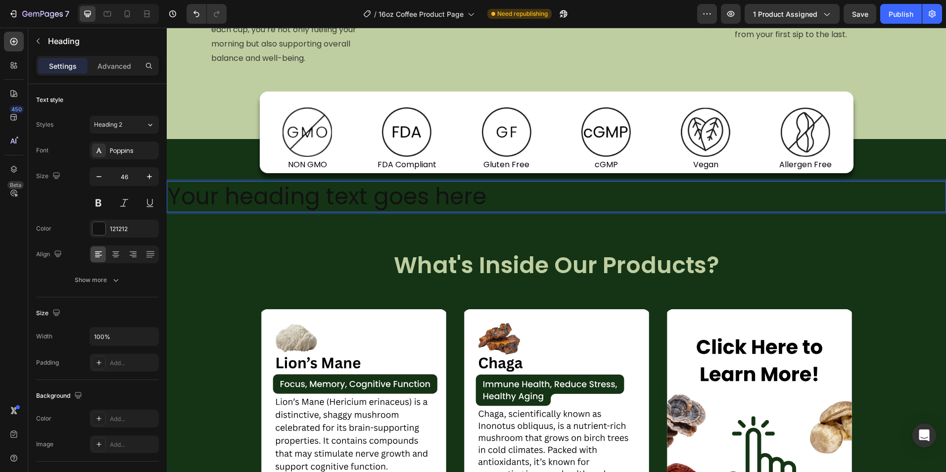
click at [468, 202] on p "Your heading text goes here" at bounding box center [556, 197] width 777 height 30
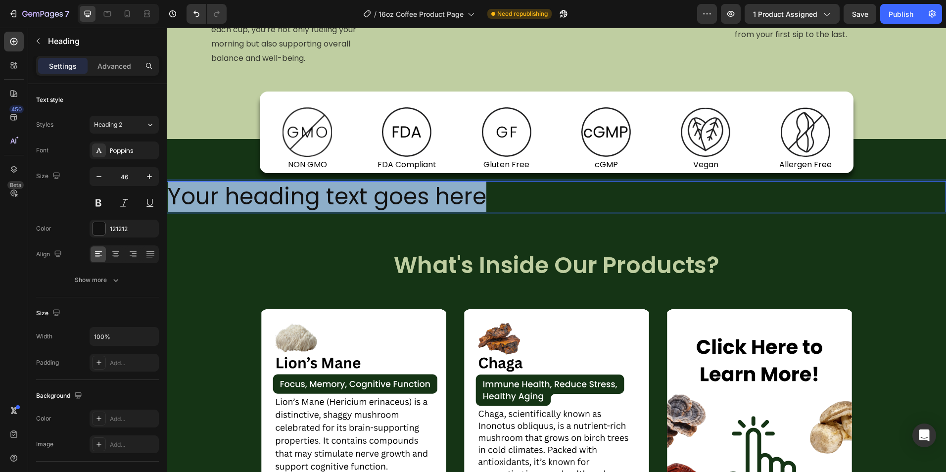
click at [468, 202] on p "Your heading text goes here" at bounding box center [556, 197] width 777 height 30
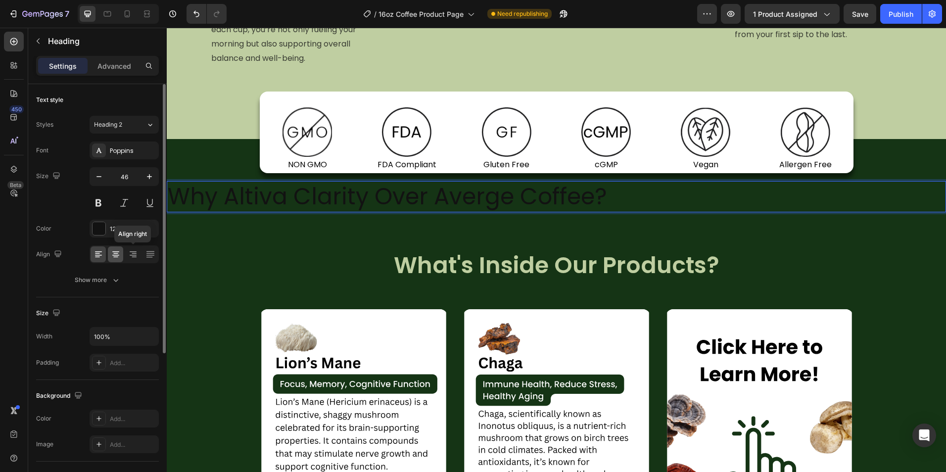
click at [123, 259] on div "Align right" at bounding box center [124, 254] width 69 height 18
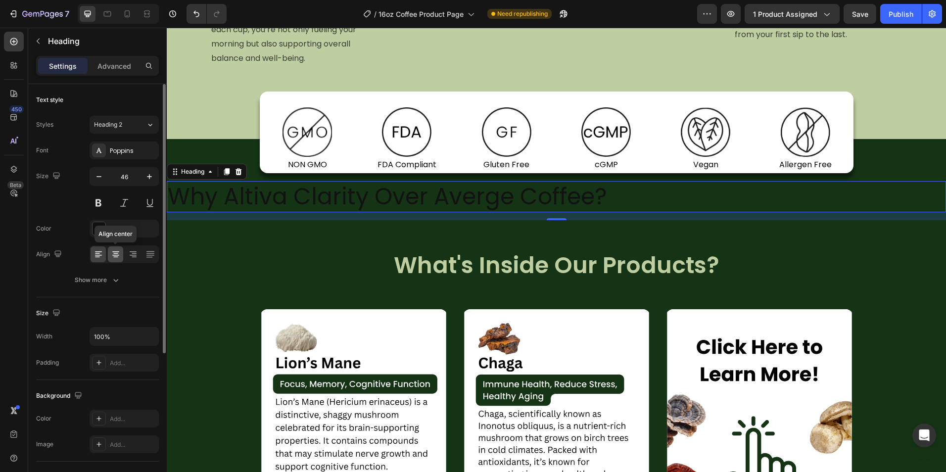
click at [120, 258] on icon at bounding box center [116, 254] width 10 height 10
click at [97, 232] on div at bounding box center [99, 228] width 13 height 13
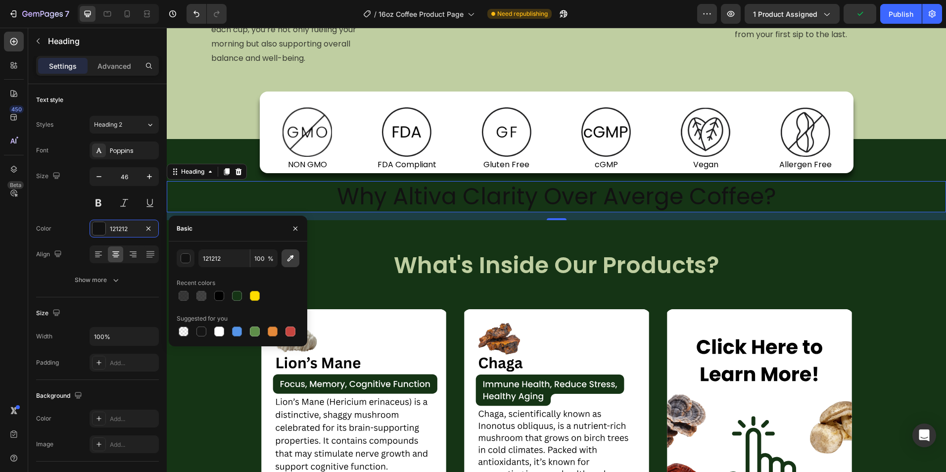
click at [289, 254] on icon "button" at bounding box center [291, 258] width 10 height 10
type input "BFCEA1"
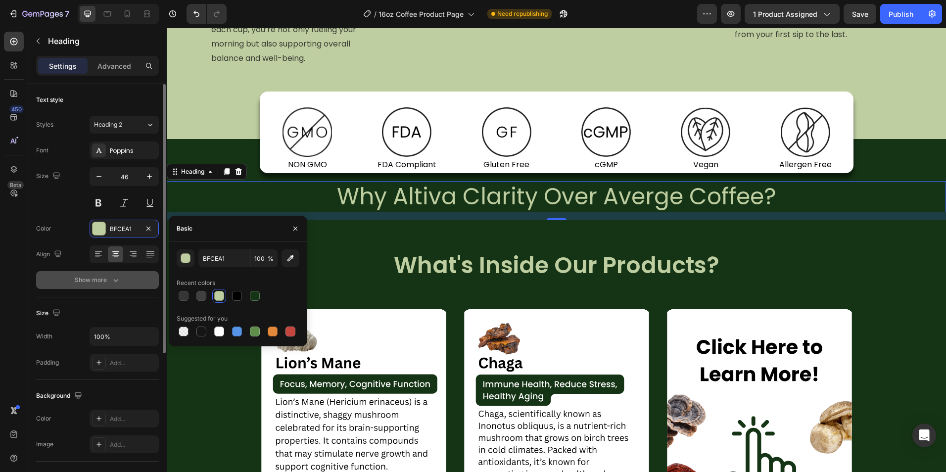
click at [114, 285] on icon "button" at bounding box center [116, 280] width 10 height 10
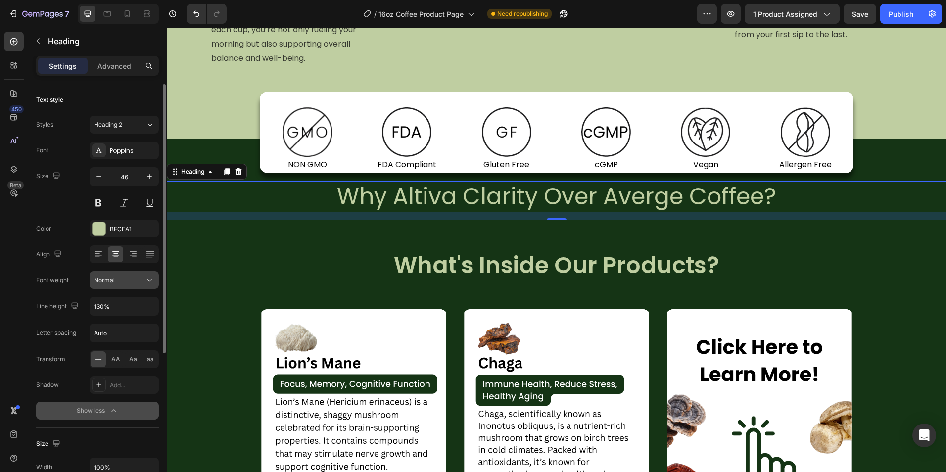
click at [112, 287] on button "Normal" at bounding box center [124, 280] width 69 height 18
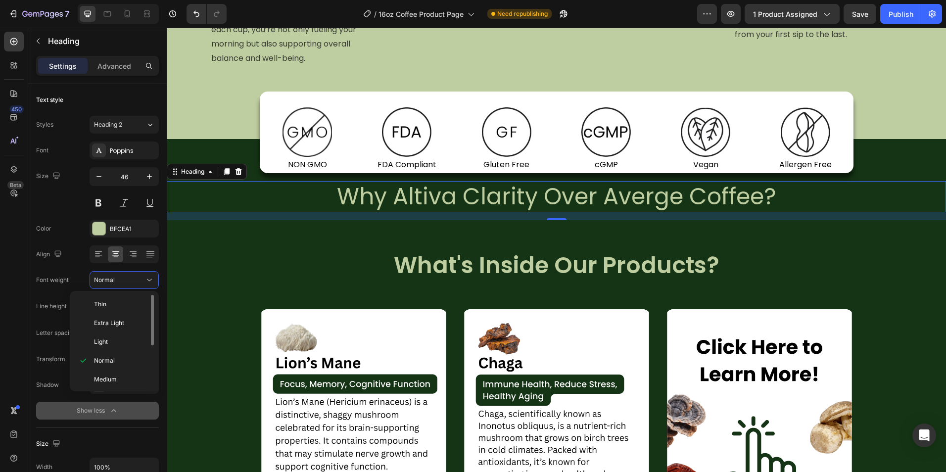
scroll to position [49, 0]
click at [125, 348] on p "Semi Bold" at bounding box center [120, 348] width 52 height 9
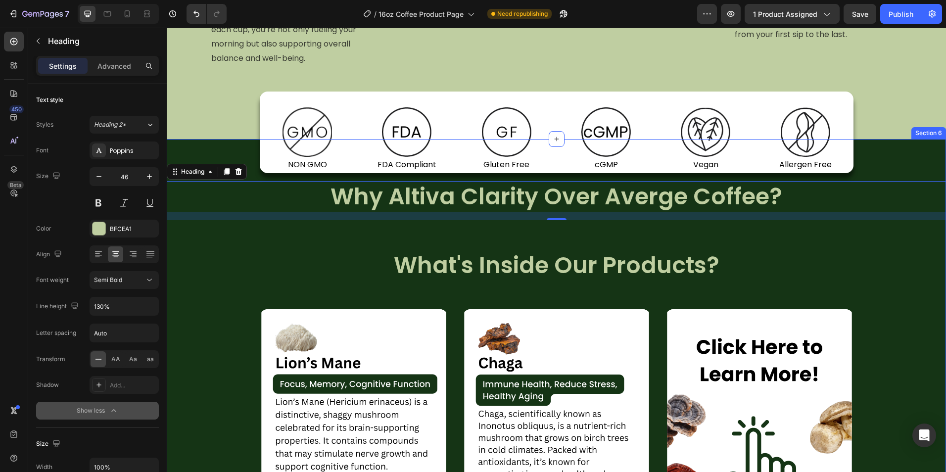
click at [344, 235] on div "Image NON GMO Text Block Row Image FDA Compliant Text Block Row Image Gluten Fr…" at bounding box center [556, 438] width 779 height 491
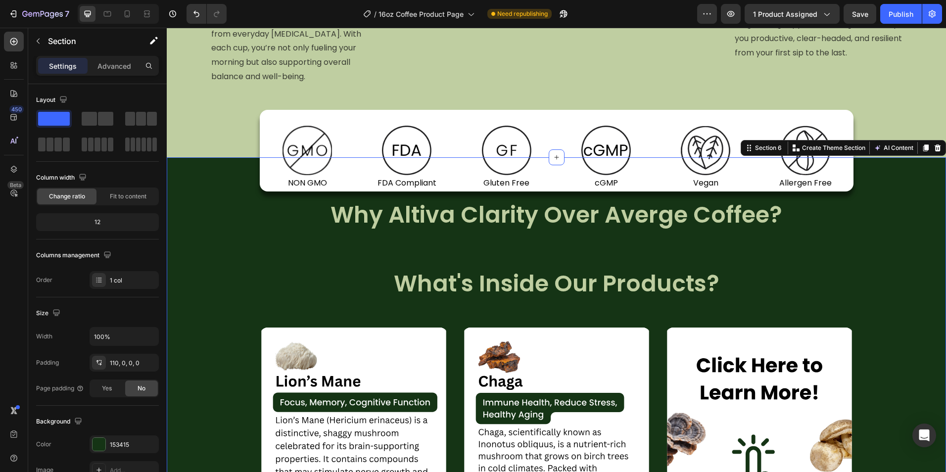
scroll to position [940, 0]
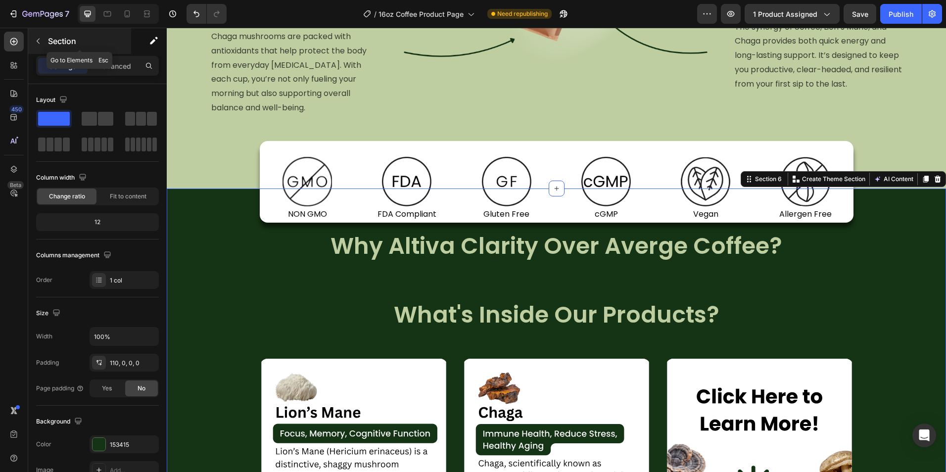
click at [82, 42] on p "Section" at bounding box center [88, 41] width 81 height 12
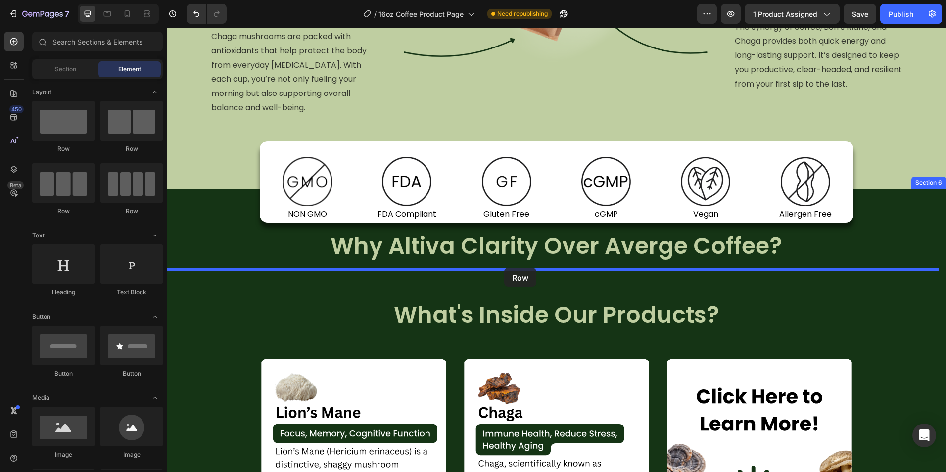
drag, startPoint x: 286, startPoint y: 158, endPoint x: 509, endPoint y: 269, distance: 249.2
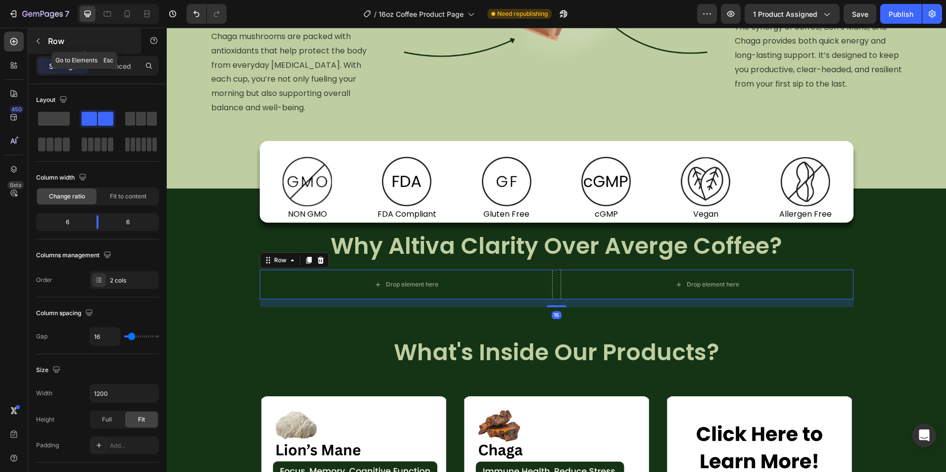
click at [66, 32] on div "Row" at bounding box center [84, 41] width 113 height 26
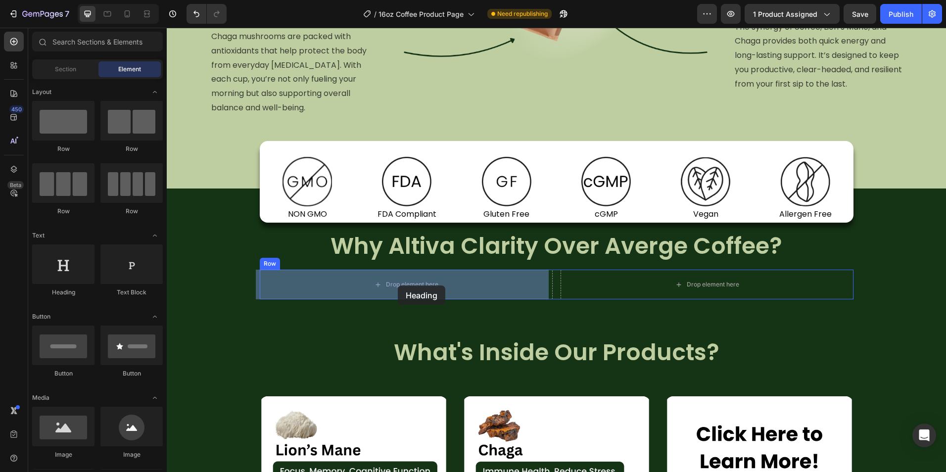
drag, startPoint x: 326, startPoint y: 292, endPoint x: 400, endPoint y: 281, distance: 74.6
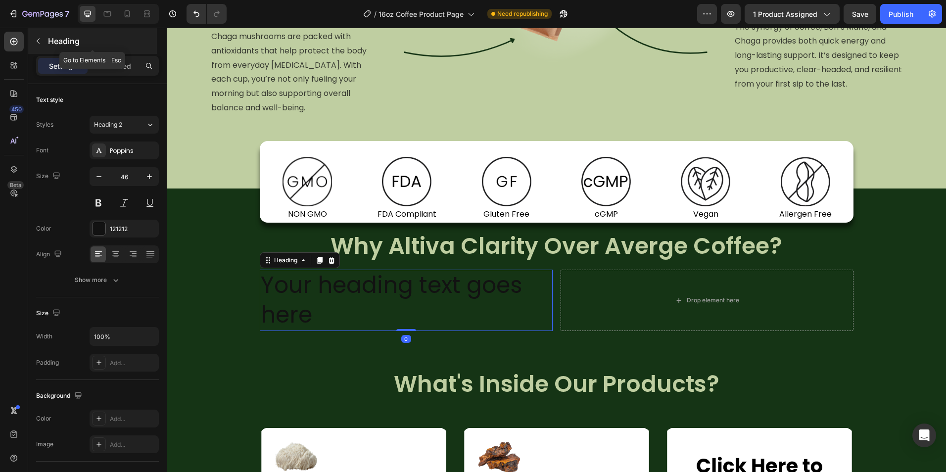
click at [70, 41] on p "Heading" at bounding box center [101, 41] width 107 height 12
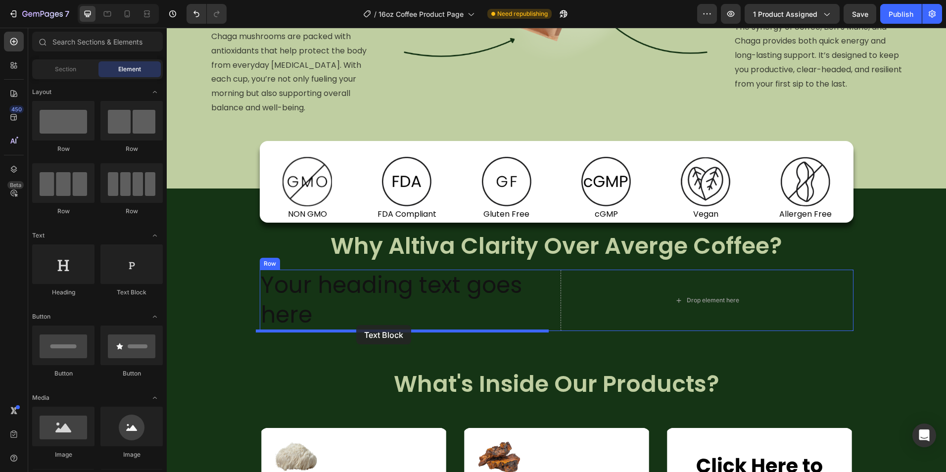
drag, startPoint x: 326, startPoint y: 309, endPoint x: 356, endPoint y: 325, distance: 34.8
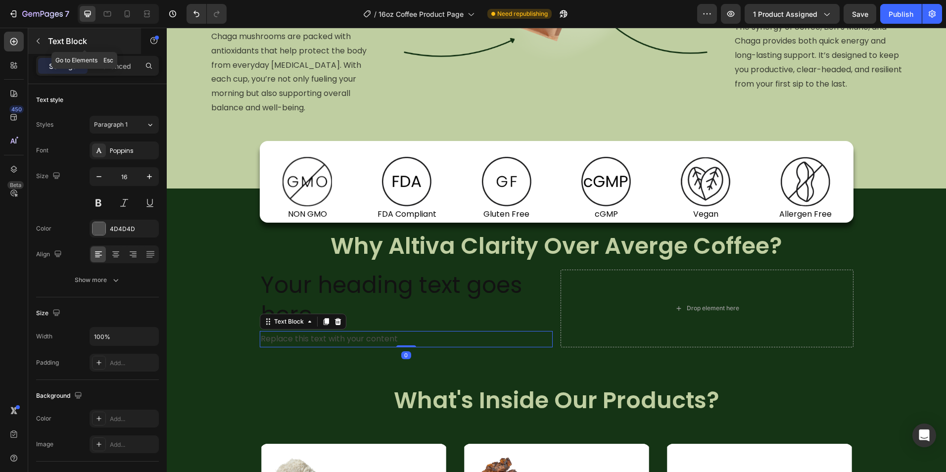
click at [52, 46] on p "Text Block" at bounding box center [90, 41] width 84 height 12
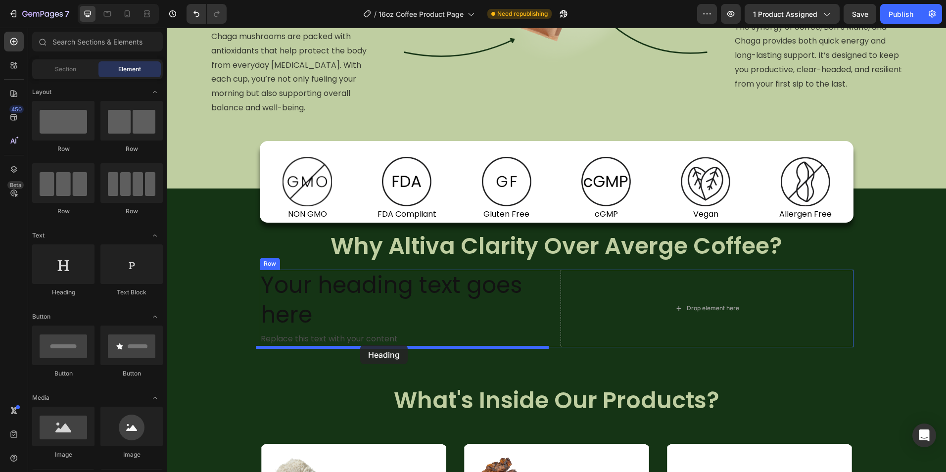
drag, startPoint x: 260, startPoint y: 310, endPoint x: 360, endPoint y: 345, distance: 105.8
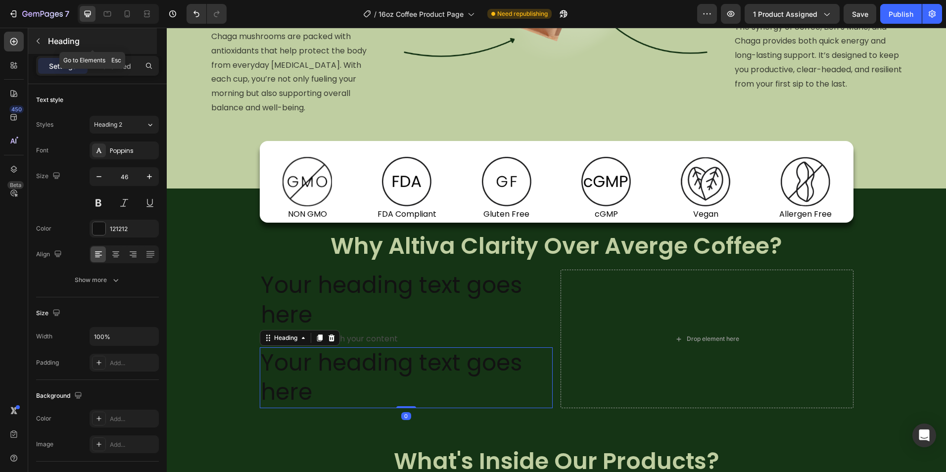
click at [58, 35] on div "Heading" at bounding box center [92, 41] width 129 height 26
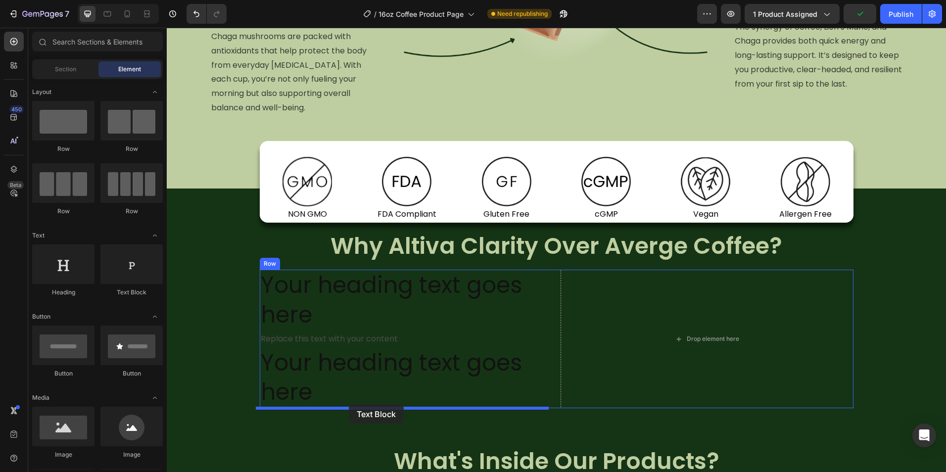
drag, startPoint x: 296, startPoint y: 281, endPoint x: 397, endPoint y: 392, distance: 150.3
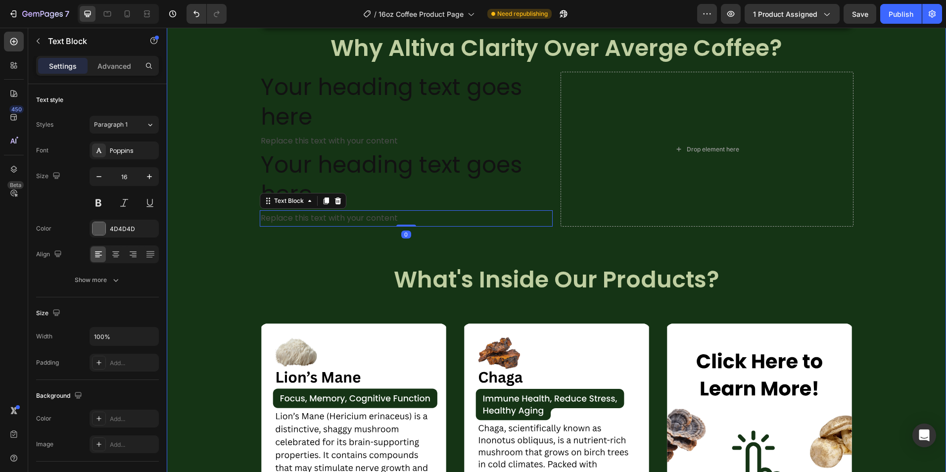
click at [632, 254] on div "Image NON GMO Text Block Row Image FDA Compliant Text Block Row Image Gluten Fr…" at bounding box center [556, 372] width 779 height 654
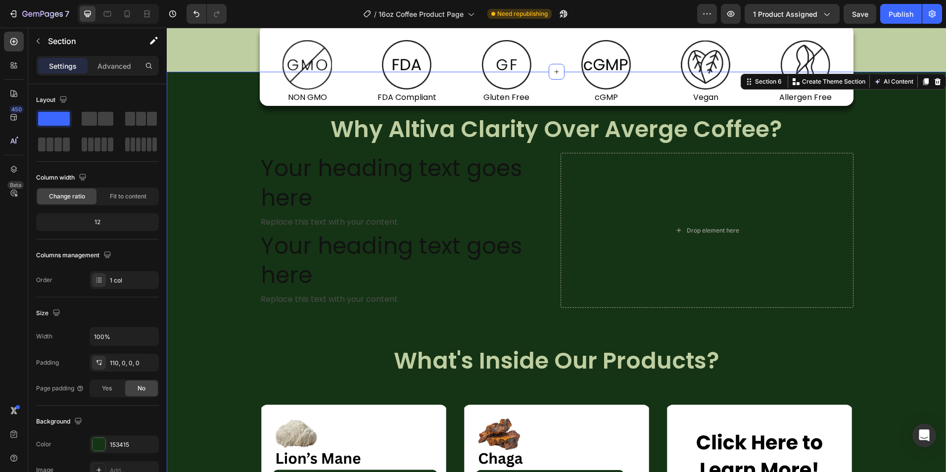
scroll to position [1039, 0]
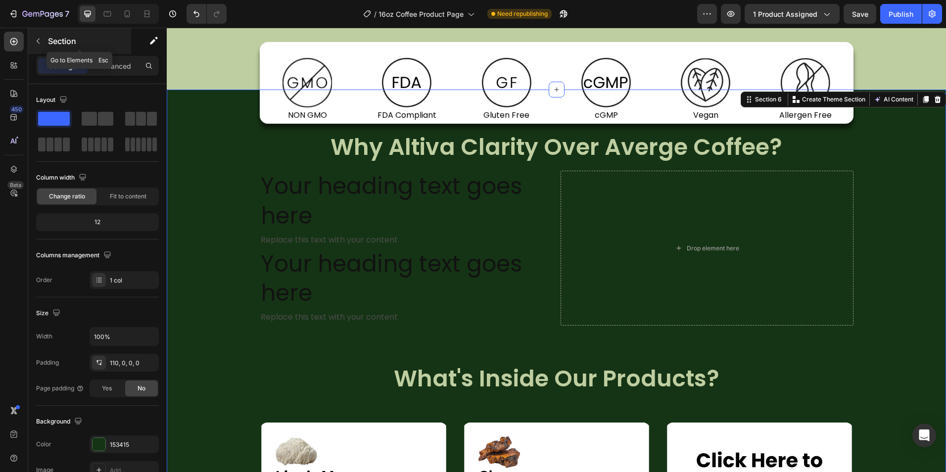
click at [48, 45] on p "Section" at bounding box center [88, 41] width 81 height 12
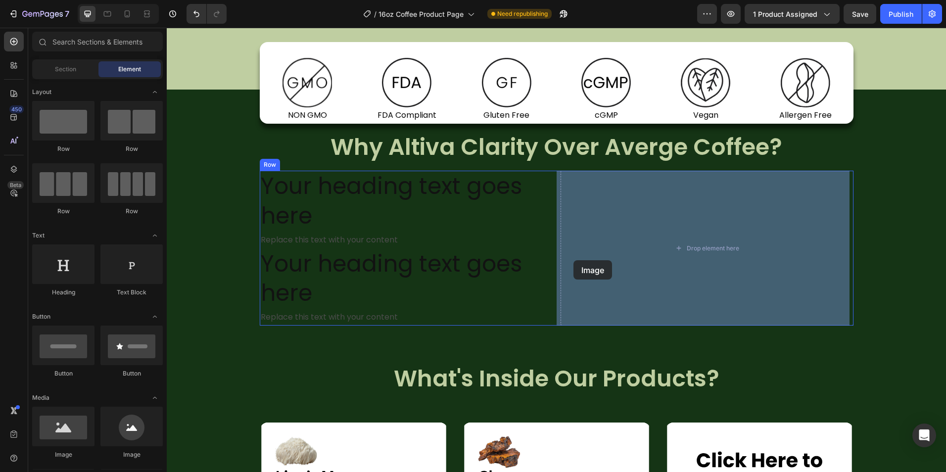
drag, startPoint x: 244, startPoint y: 463, endPoint x: 579, endPoint y: 257, distance: 393.0
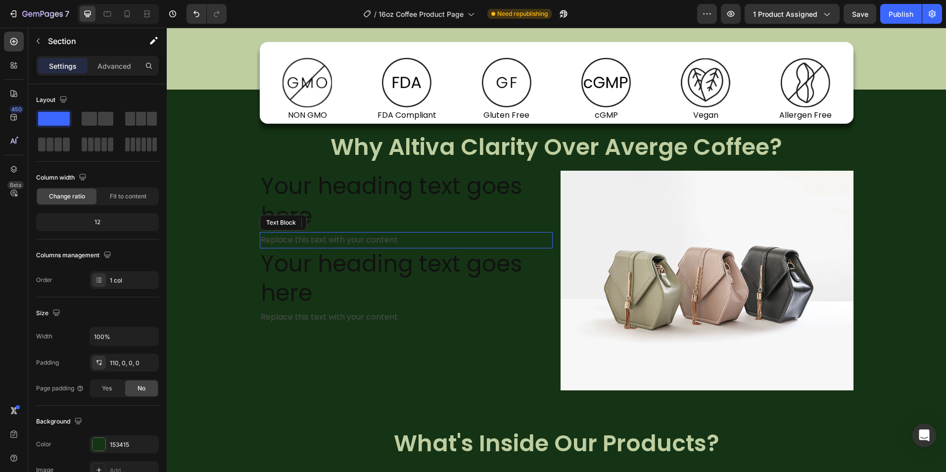
click at [449, 237] on div "Replace this text with your content" at bounding box center [406, 240] width 293 height 16
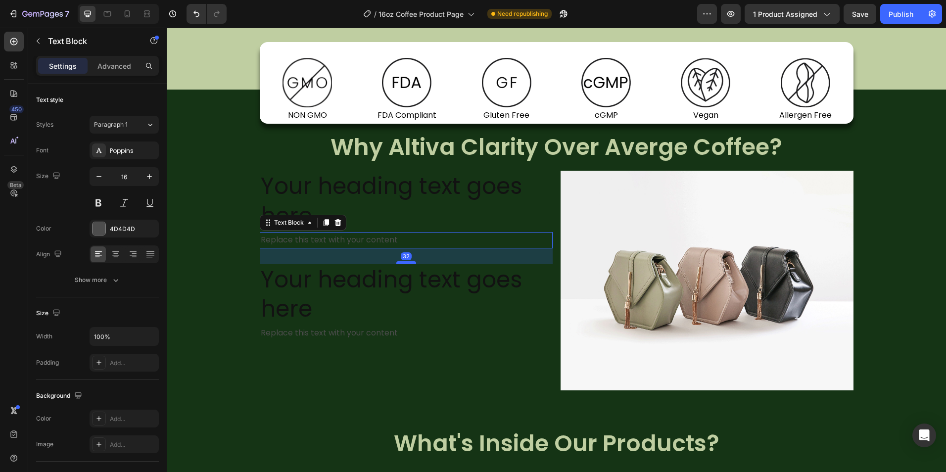
drag, startPoint x: 404, startPoint y: 247, endPoint x: 396, endPoint y: 263, distance: 17.7
click at [396, 263] on div at bounding box center [406, 262] width 20 height 3
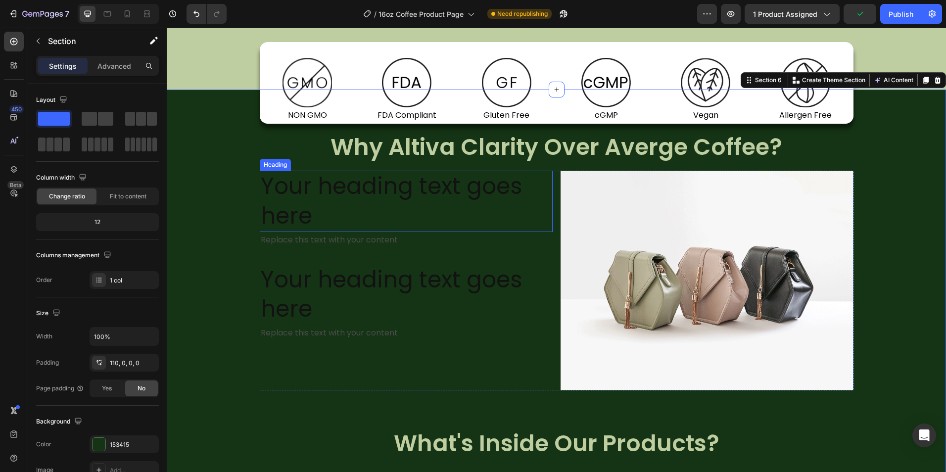
click at [388, 196] on h2 "Your heading text goes here" at bounding box center [406, 201] width 293 height 61
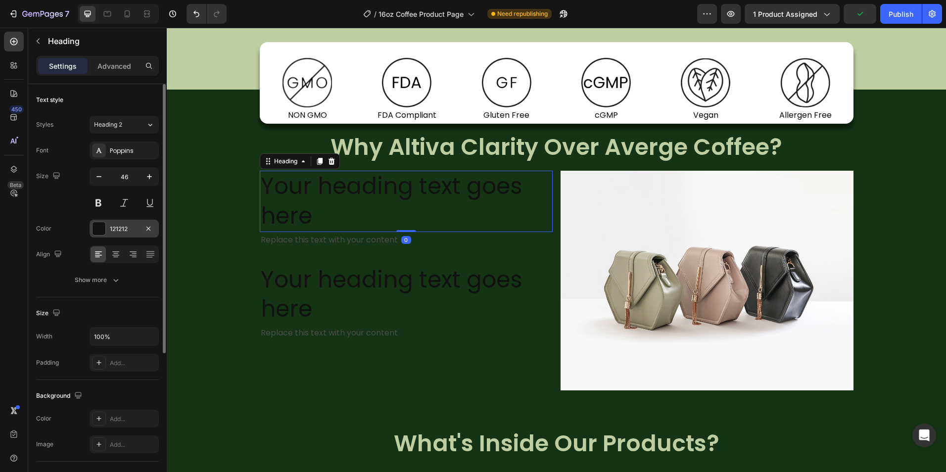
click at [115, 232] on div "121212" at bounding box center [124, 229] width 29 height 9
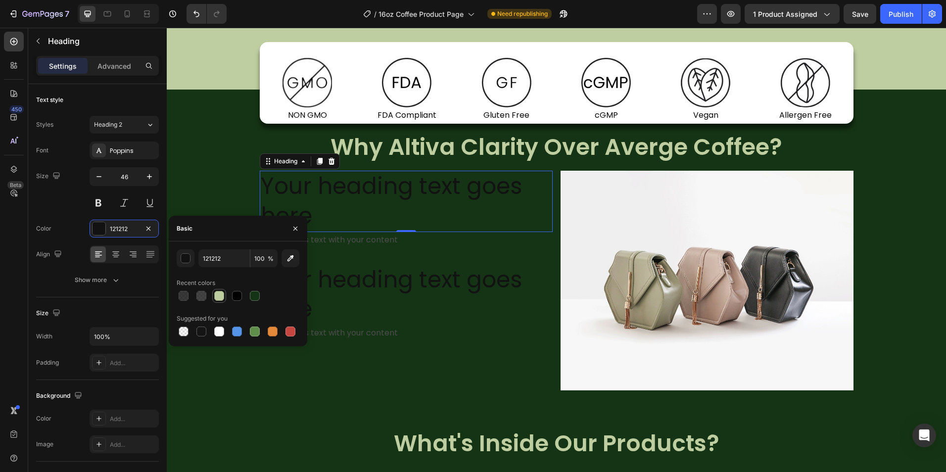
click at [219, 300] on div at bounding box center [219, 296] width 10 height 10
type input "BFCEA1"
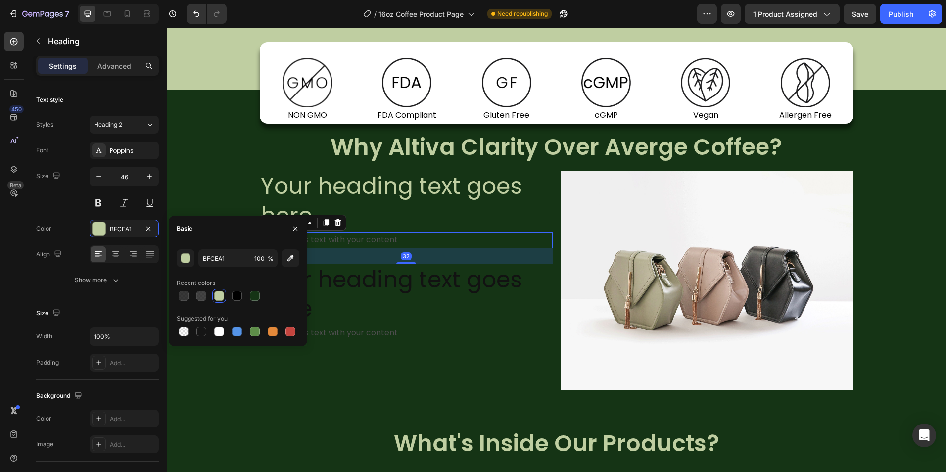
click at [354, 237] on div "Replace this text with your content" at bounding box center [406, 240] width 293 height 16
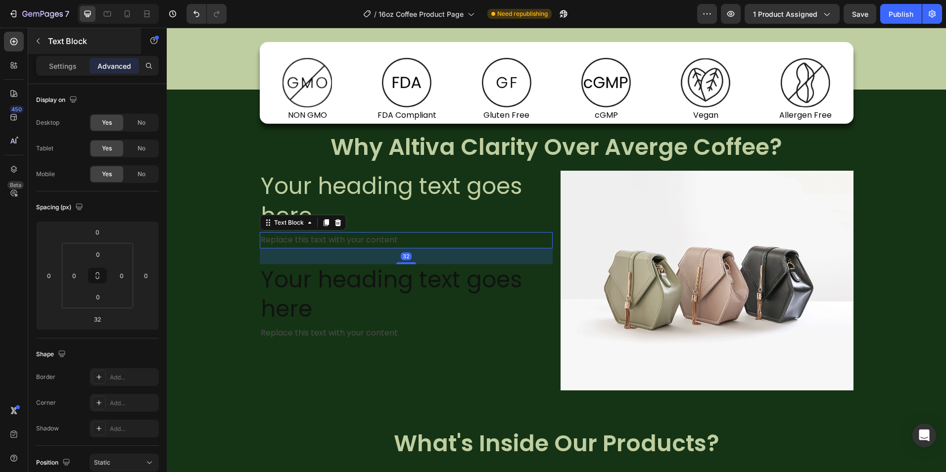
click at [52, 44] on p "Text Block" at bounding box center [90, 41] width 84 height 12
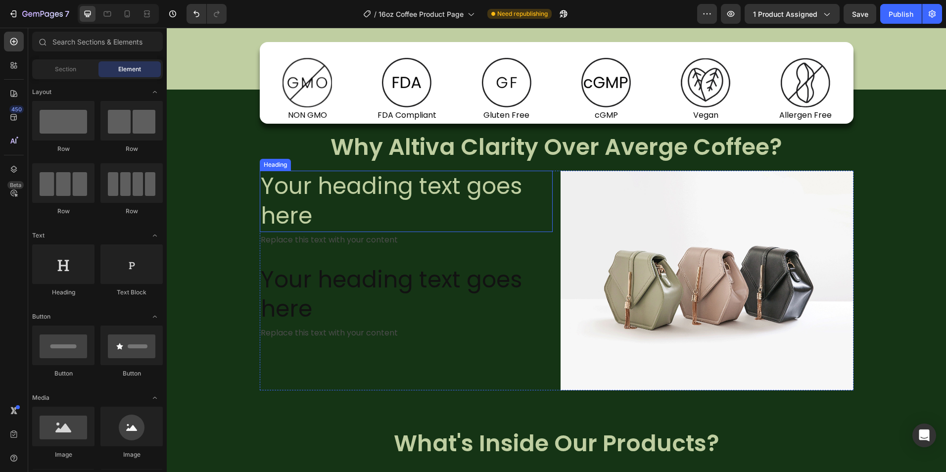
click at [318, 207] on h2 "Your heading text goes here" at bounding box center [406, 201] width 293 height 61
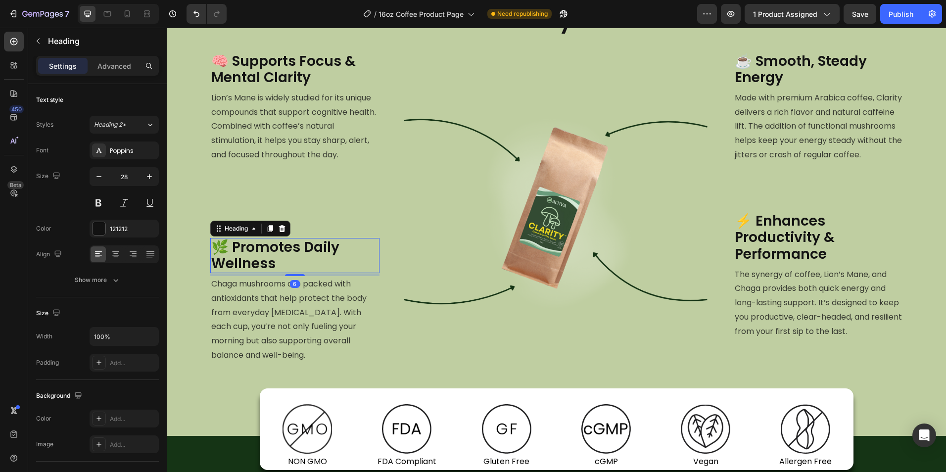
click at [278, 250] on h2 "🌿 Promotes Daily Wellness" at bounding box center [294, 255] width 169 height 35
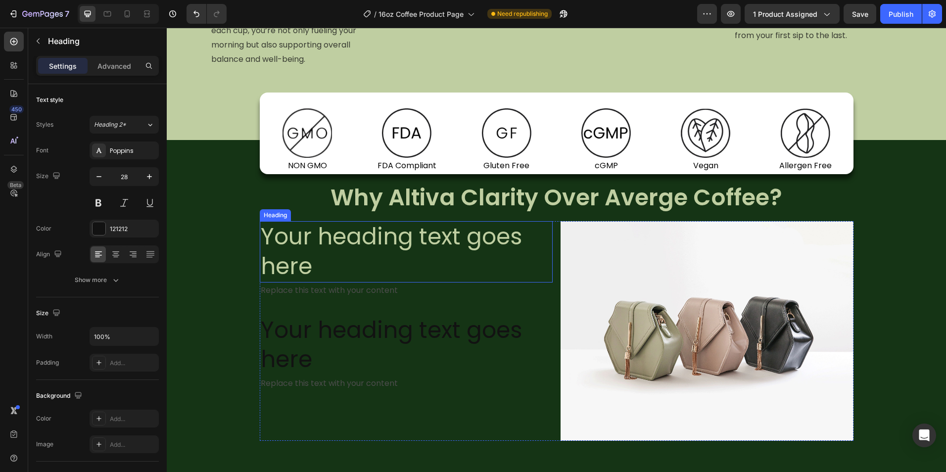
scroll to position [990, 0]
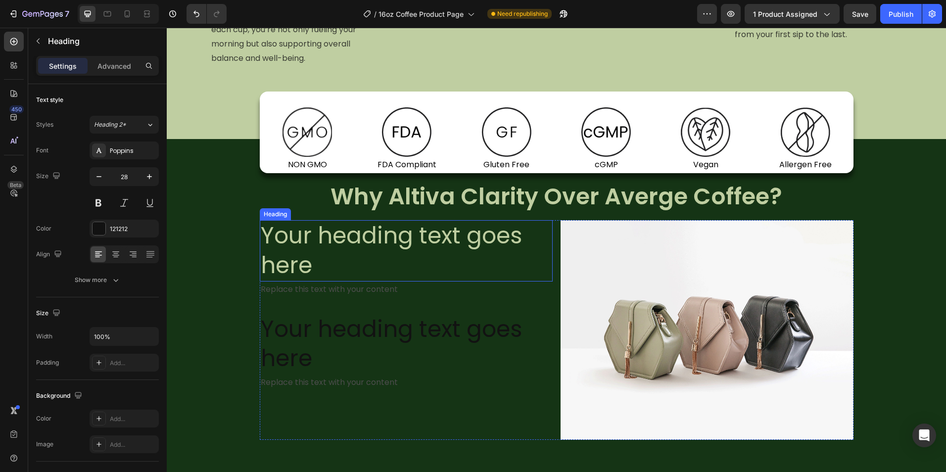
click at [382, 252] on h2 "Your heading text goes here" at bounding box center [406, 250] width 293 height 61
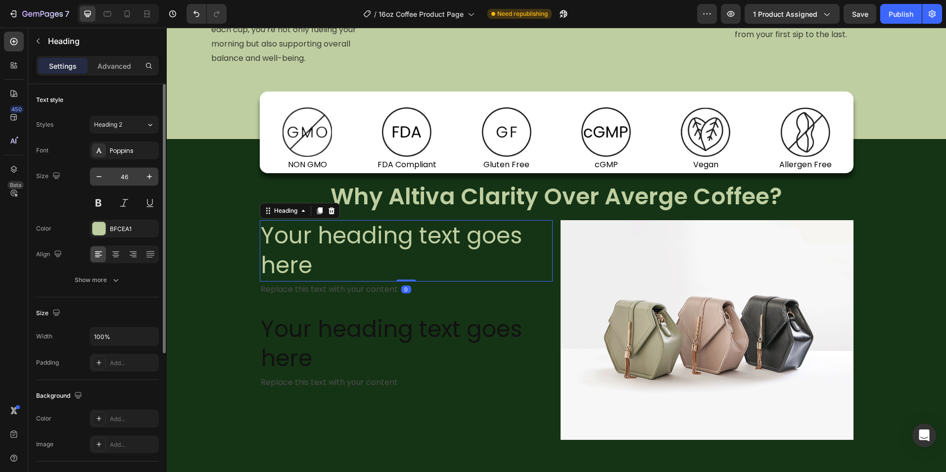
click at [113, 182] on input "46" at bounding box center [124, 177] width 33 height 18
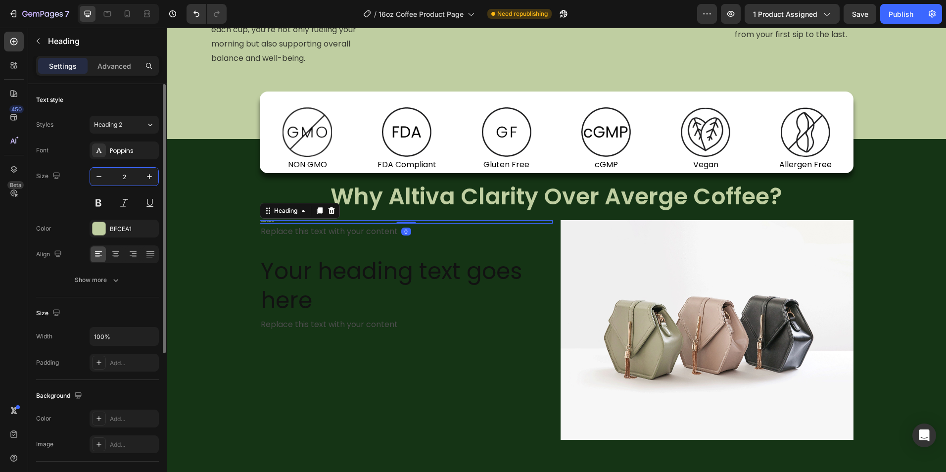
type input "28"
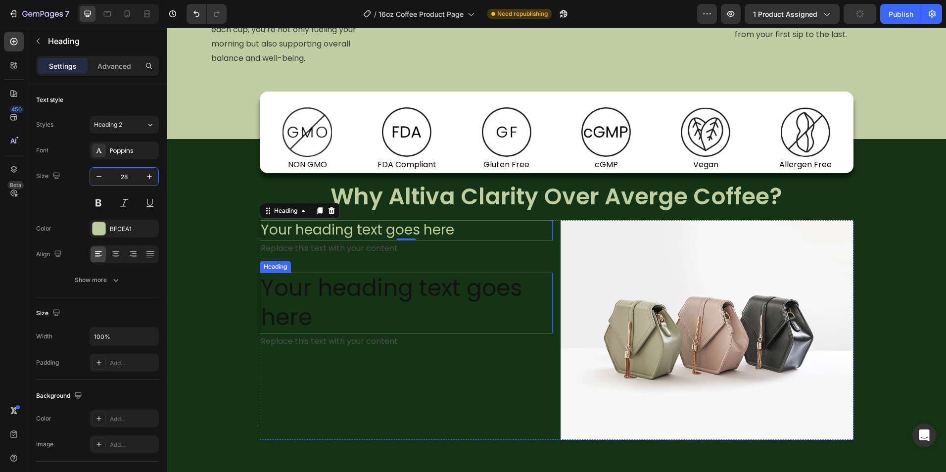
click at [310, 300] on h2 "Your heading text goes here" at bounding box center [406, 303] width 293 height 61
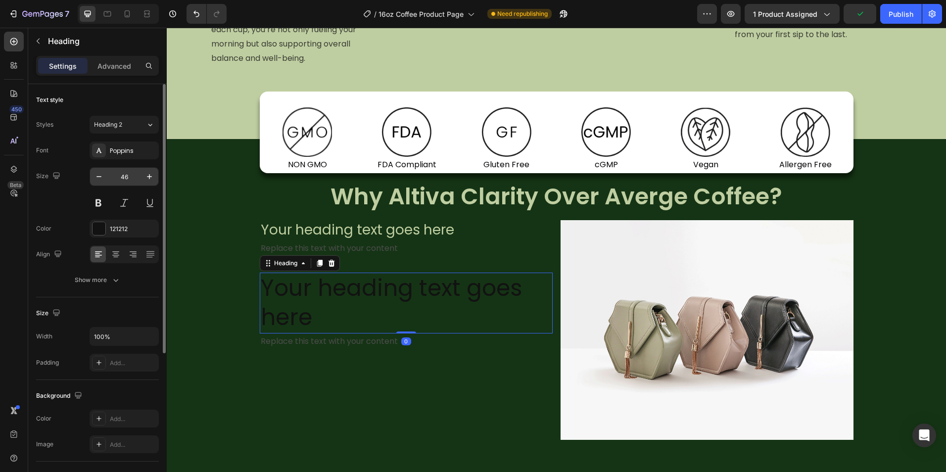
click at [124, 178] on input "46" at bounding box center [124, 177] width 33 height 18
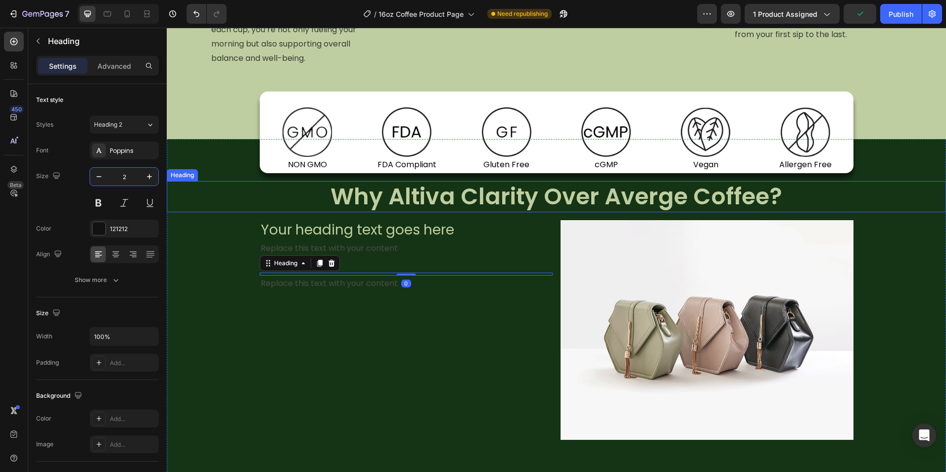
type input "28"
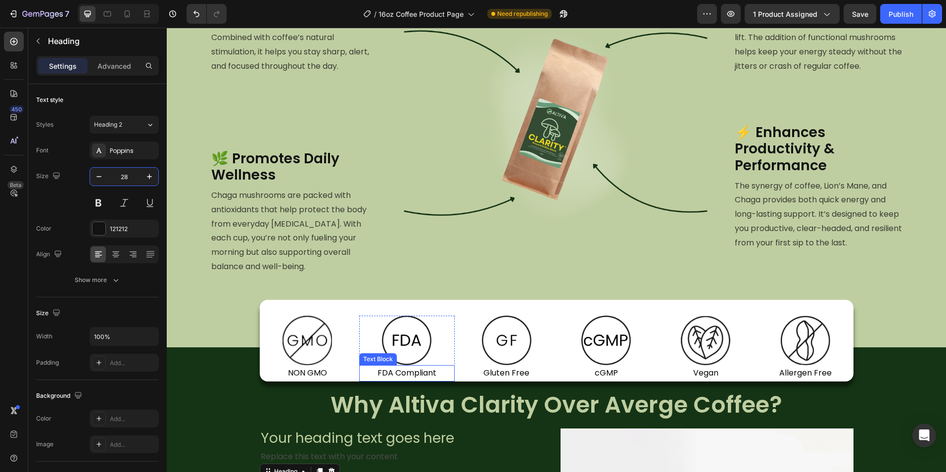
scroll to position [742, 0]
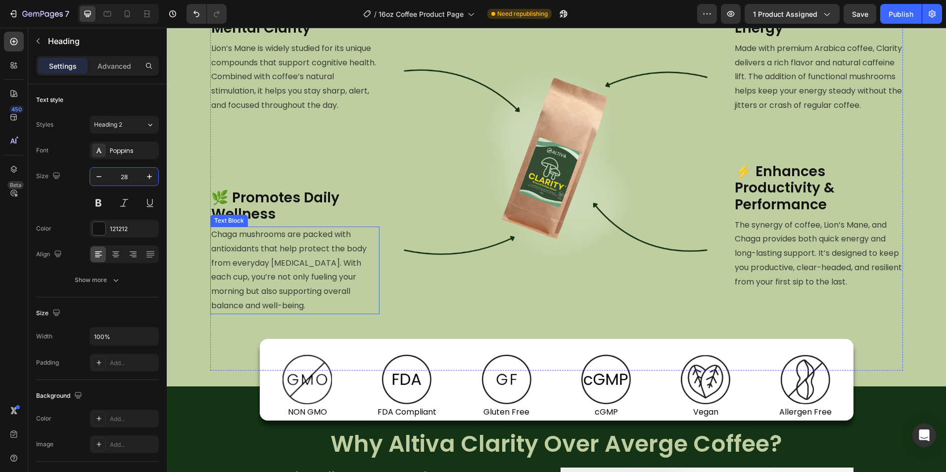
click at [287, 201] on h2 "🌿 Promotes Daily Wellness" at bounding box center [294, 206] width 169 height 35
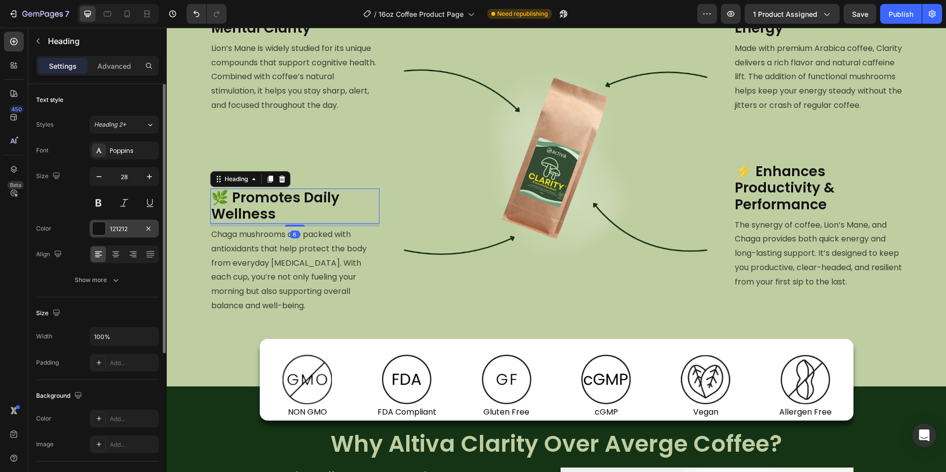
click at [101, 226] on div at bounding box center [99, 228] width 13 height 13
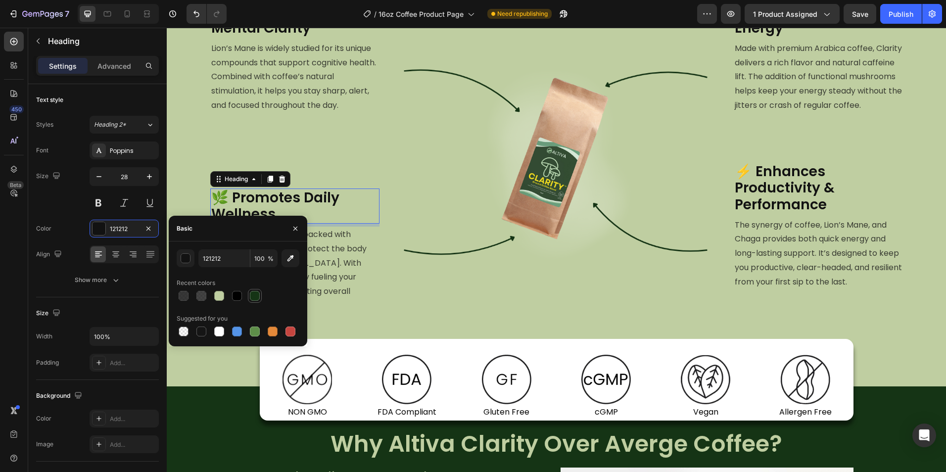
click at [252, 294] on div at bounding box center [255, 296] width 10 height 10
type input "153415"
click at [299, 229] on button "button" at bounding box center [296, 229] width 16 height 16
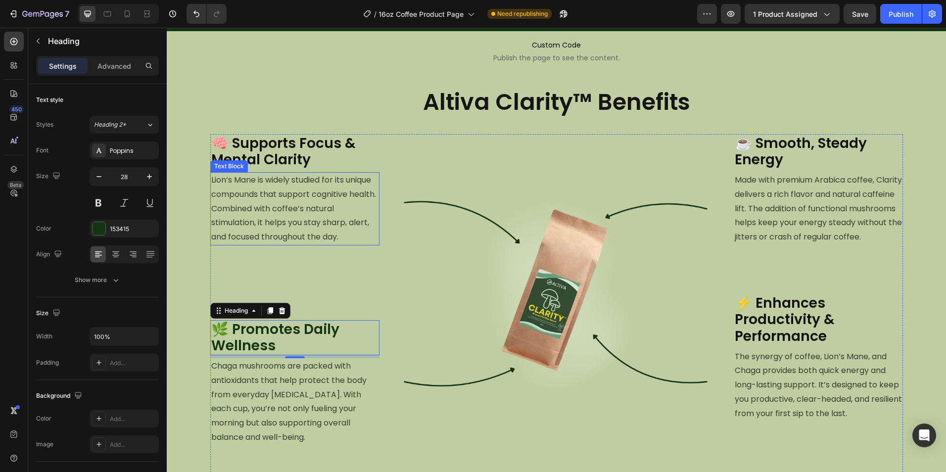
scroll to position [594, 0]
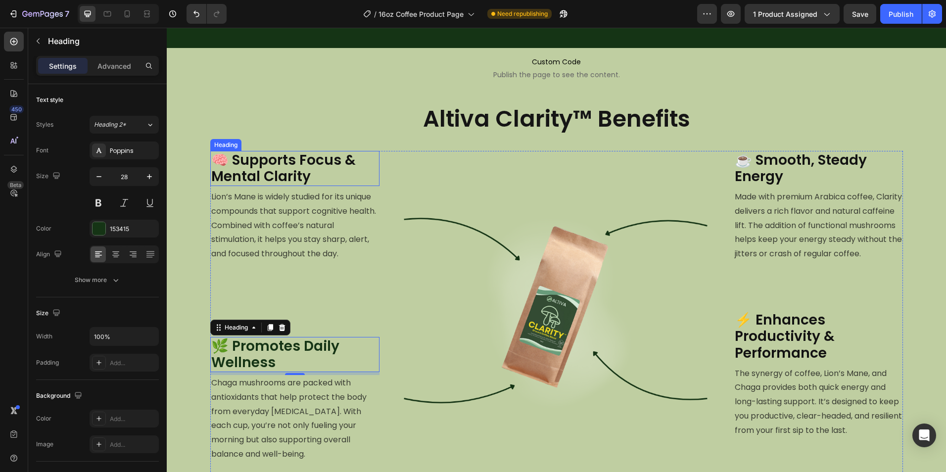
click at [276, 160] on h2 "🧠 Supports Focus & Mental Clarity" at bounding box center [294, 168] width 169 height 35
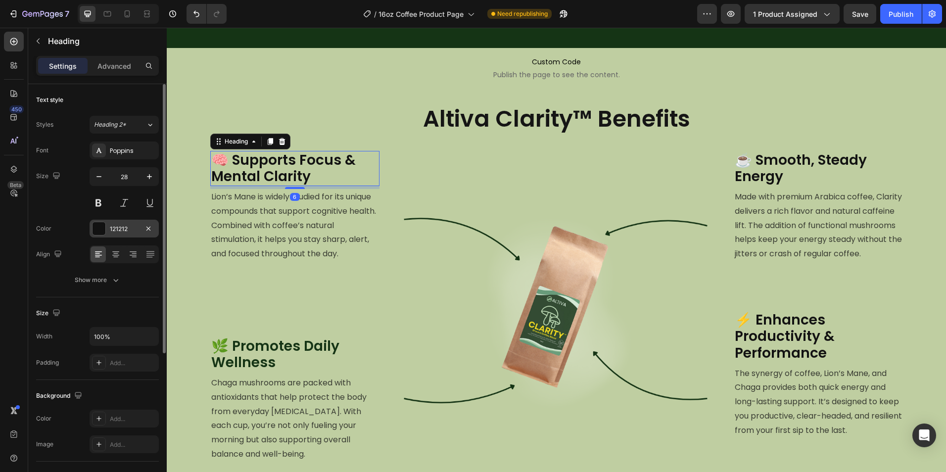
click at [120, 227] on div "121212" at bounding box center [124, 229] width 29 height 9
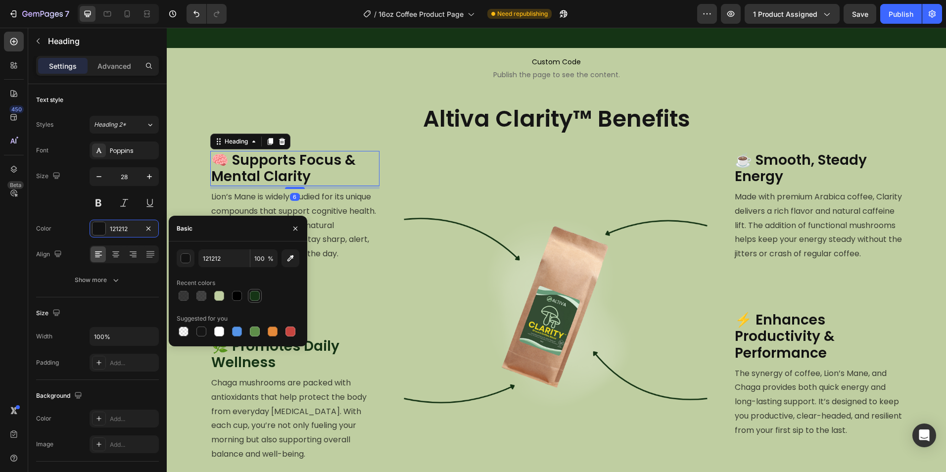
click at [256, 295] on div at bounding box center [255, 296] width 10 height 10
type input "153415"
click at [774, 180] on h2 "☕ Smooth, Steady Energy" at bounding box center [818, 168] width 169 height 35
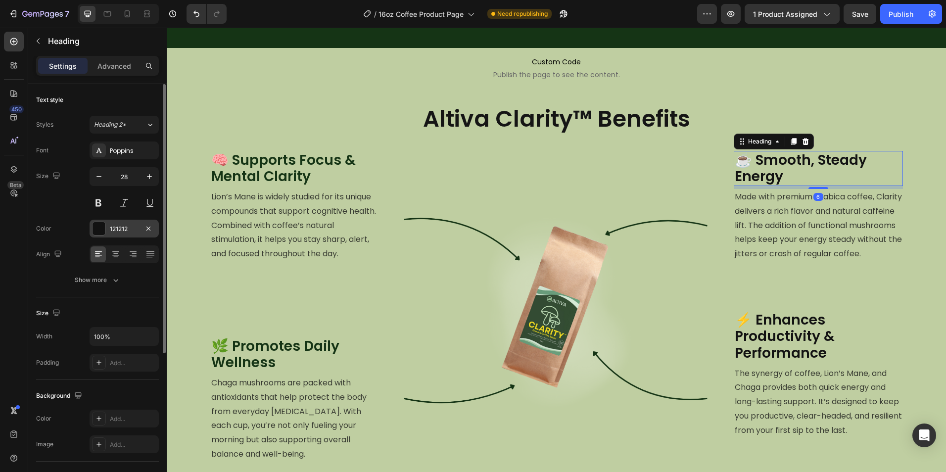
click at [105, 228] on div at bounding box center [99, 229] width 14 height 14
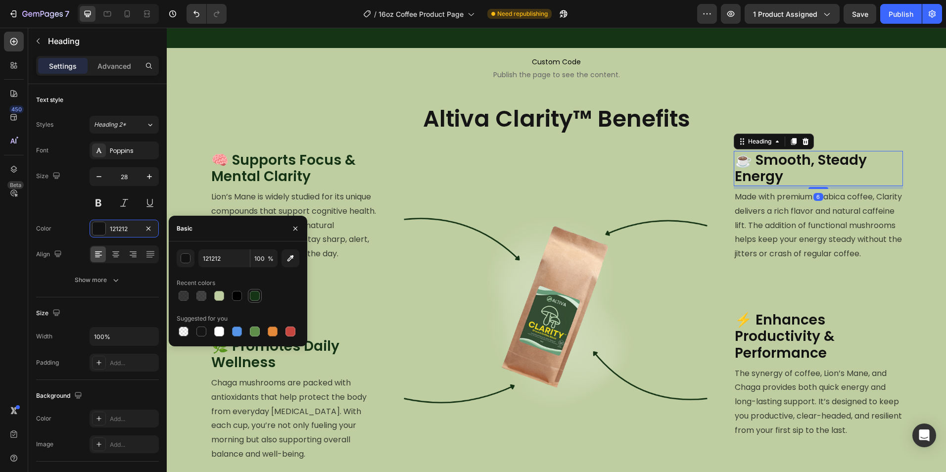
click at [259, 296] on div at bounding box center [255, 296] width 10 height 10
type input "153415"
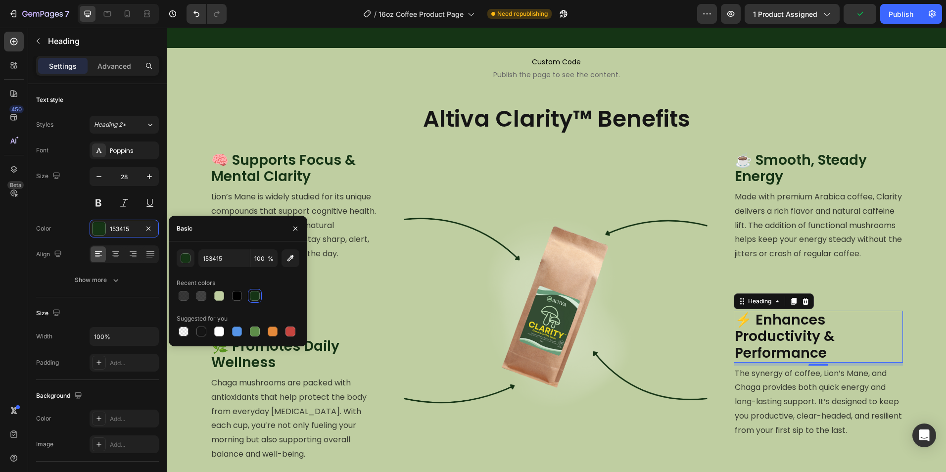
click at [818, 363] on h2 "⚡ Enhances Productivity & Performance" at bounding box center [818, 337] width 169 height 52
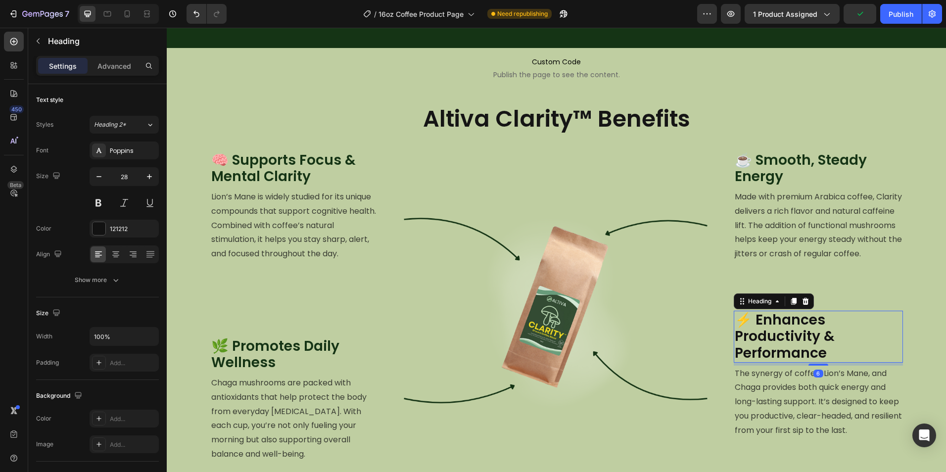
click at [828, 363] on h2 "⚡ Enhances Productivity & Performance" at bounding box center [818, 337] width 169 height 52
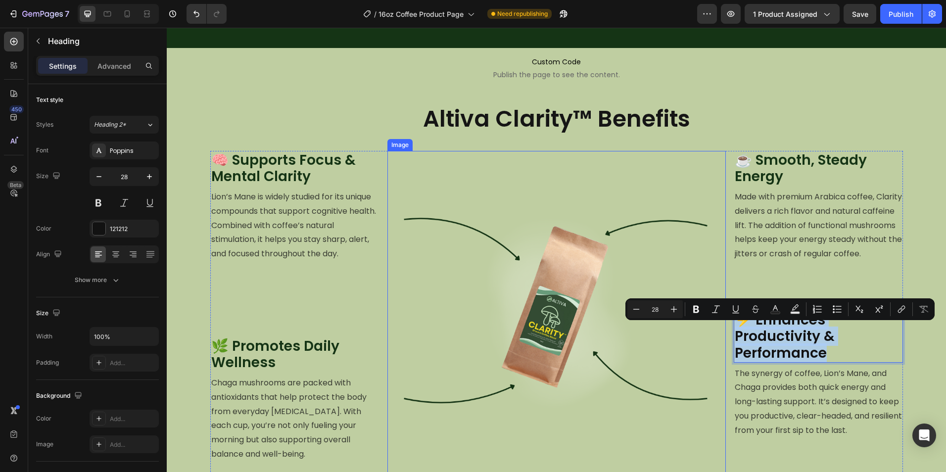
drag, startPoint x: 828, startPoint y: 370, endPoint x: 695, endPoint y: 328, distance: 139.5
click at [695, 328] on div "🧠 Supports Focus & Mental Clarity Heading Lion’s Mane is widely studied for its…" at bounding box center [556, 335] width 693 height 368
click at [849, 362] on p "⚡ Enhances Productivity & Performance" at bounding box center [818, 337] width 167 height 50
click at [854, 362] on p "⚡ Enhances Productivity & Performance" at bounding box center [818, 337] width 167 height 50
click at [724, 396] on div "🧠 Supports Focus & Mental Clarity Heading Lion’s Mane is widely studied for its…" at bounding box center [556, 335] width 693 height 368
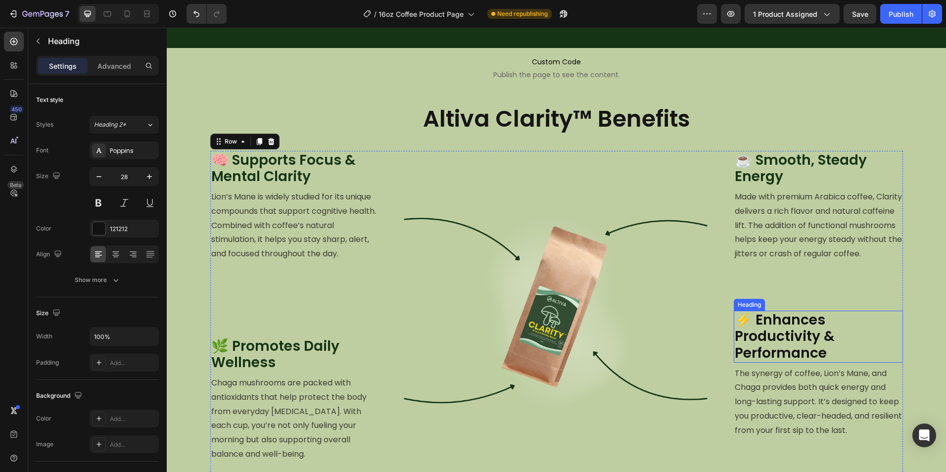
click at [863, 346] on p "⚡ Enhances Productivity & Performance" at bounding box center [818, 337] width 167 height 50
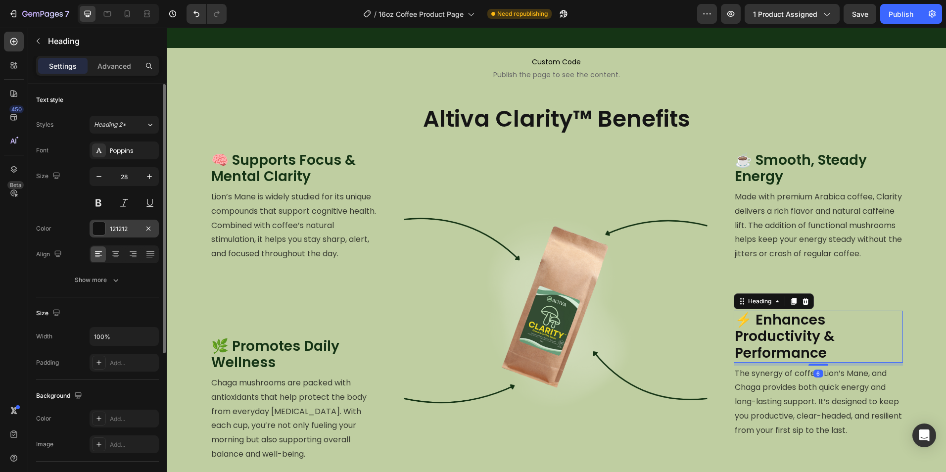
click at [130, 230] on div "121212" at bounding box center [124, 229] width 29 height 9
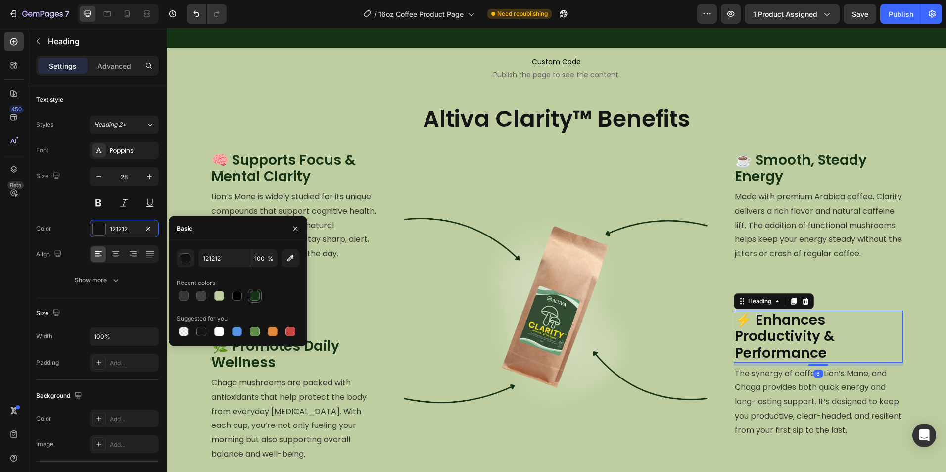
click at [254, 291] on div at bounding box center [255, 296] width 10 height 10
type input "153415"
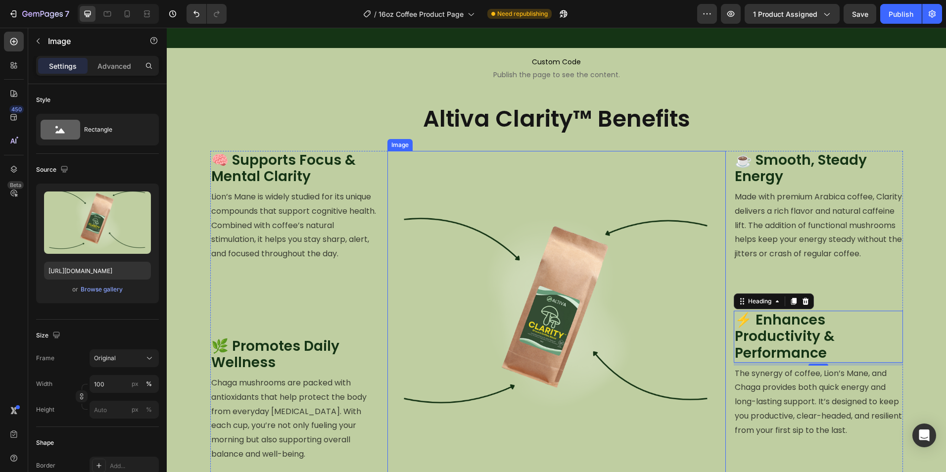
click at [709, 389] on img at bounding box center [556, 320] width 338 height 338
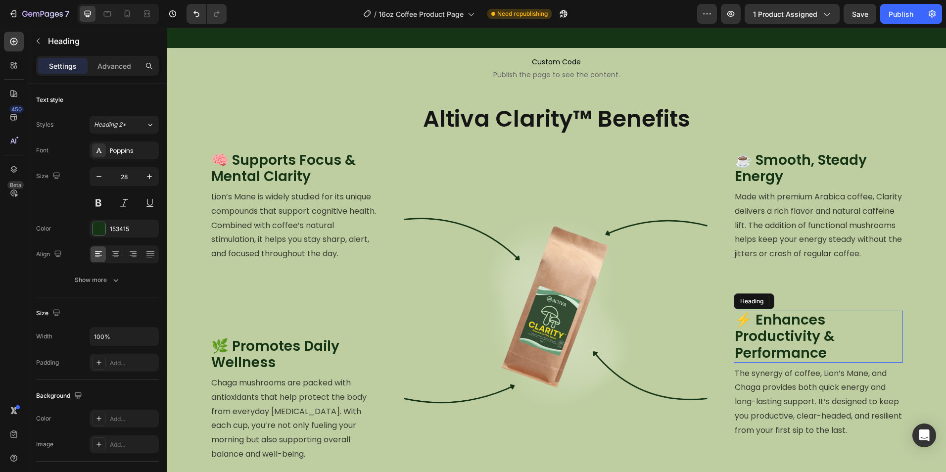
click at [831, 362] on p "⚡ Enhances Productivity & Performance" at bounding box center [818, 337] width 167 height 50
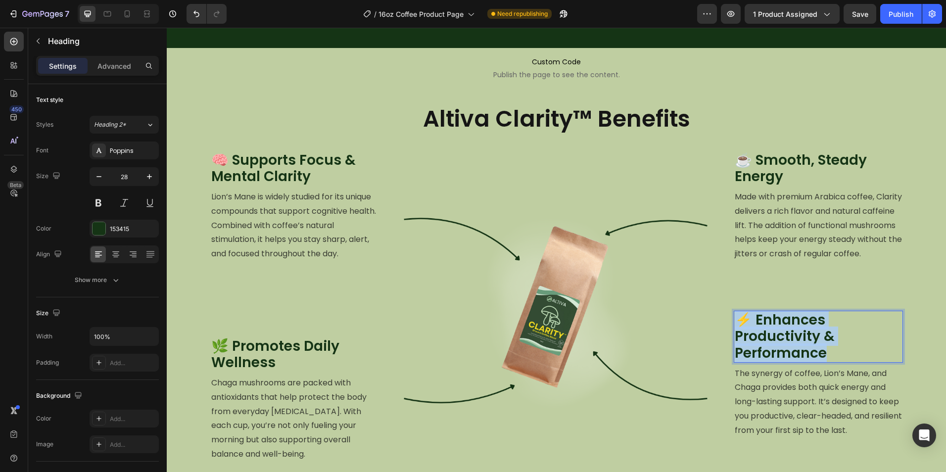
click at [831, 362] on p "⚡ Enhances Productivity & Performance" at bounding box center [818, 337] width 167 height 50
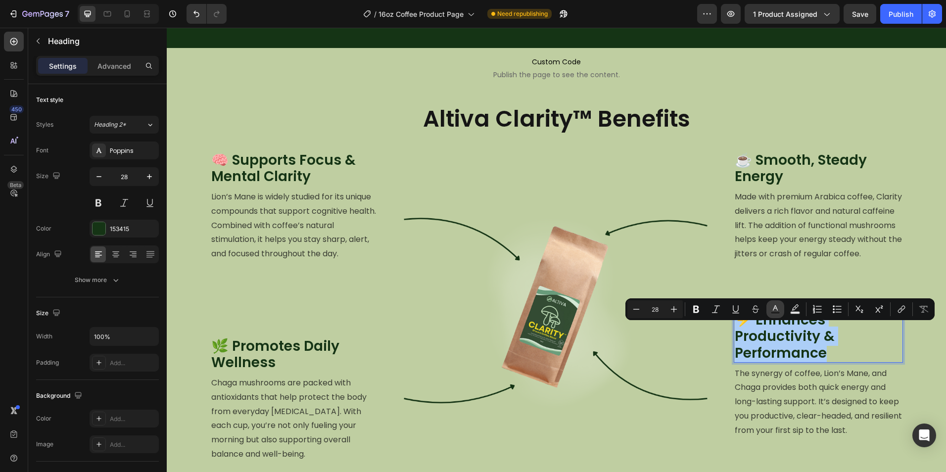
click at [777, 311] on icon "Editor contextual toolbar" at bounding box center [775, 309] width 10 height 10
type input "153415"
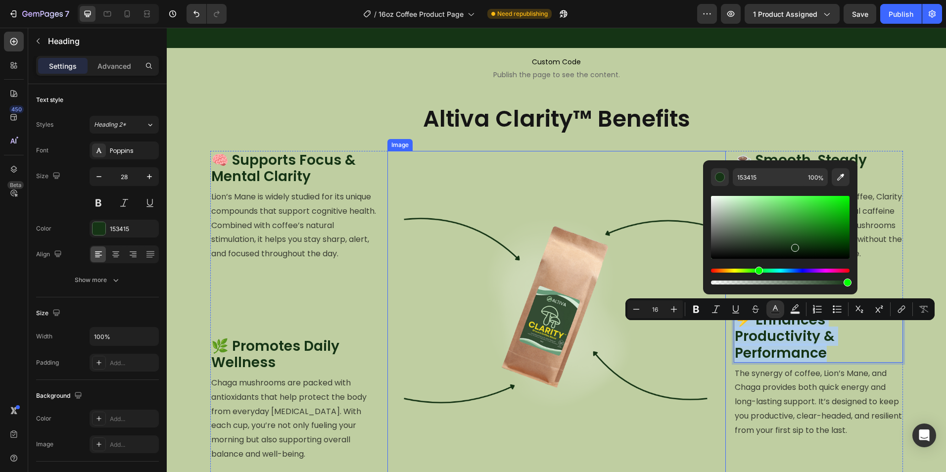
click at [656, 399] on img at bounding box center [556, 320] width 338 height 338
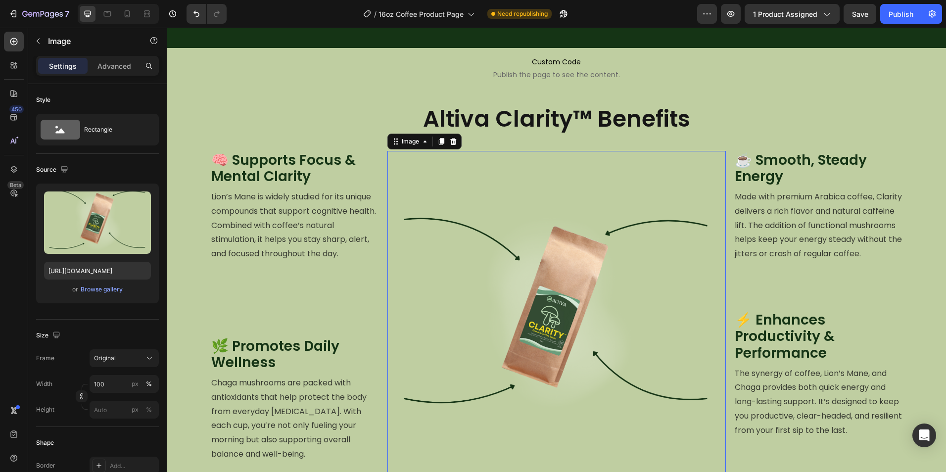
click at [576, 177] on img at bounding box center [556, 320] width 338 height 338
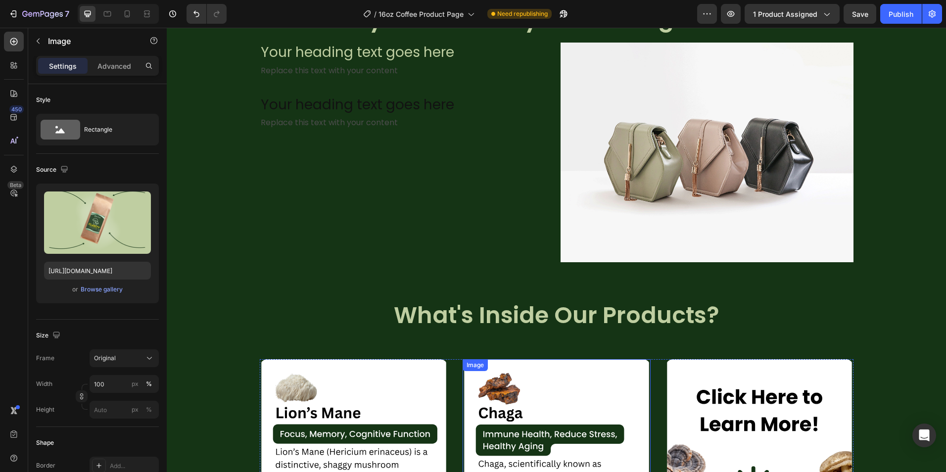
scroll to position [1111, 0]
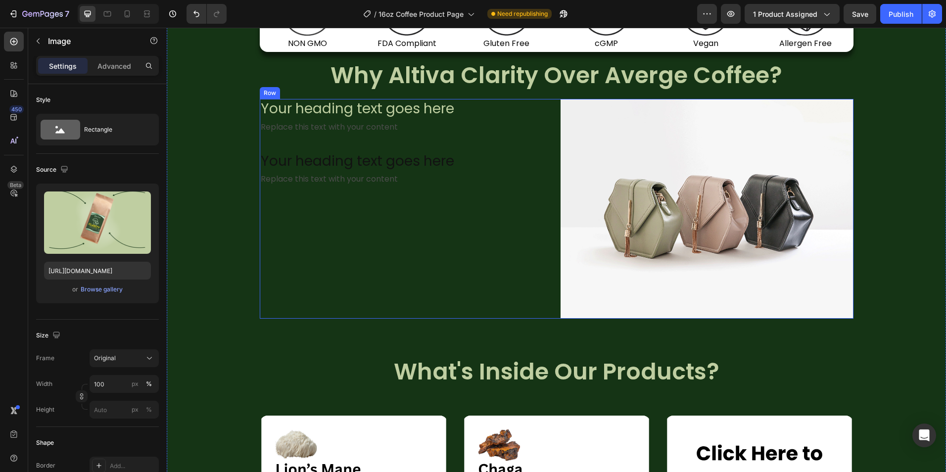
click at [546, 316] on div "Your heading text goes here Heading Replace this text with your content Text Bl…" at bounding box center [406, 209] width 293 height 220
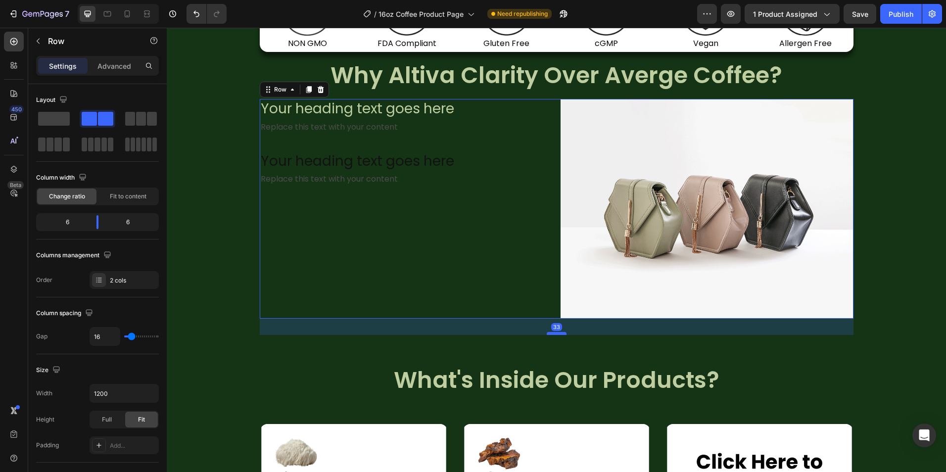
drag, startPoint x: 556, startPoint y: 325, endPoint x: 556, endPoint y: 334, distance: 8.4
click at [556, 334] on div at bounding box center [557, 333] width 20 height 3
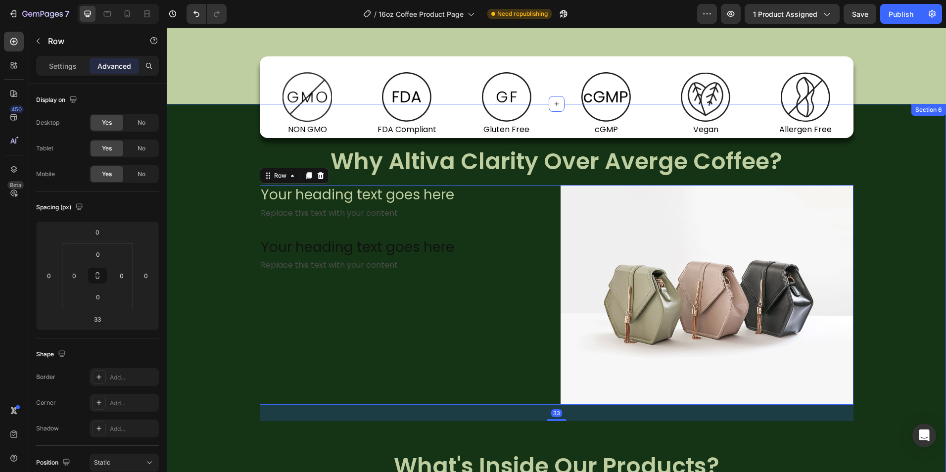
scroll to position [1012, 0]
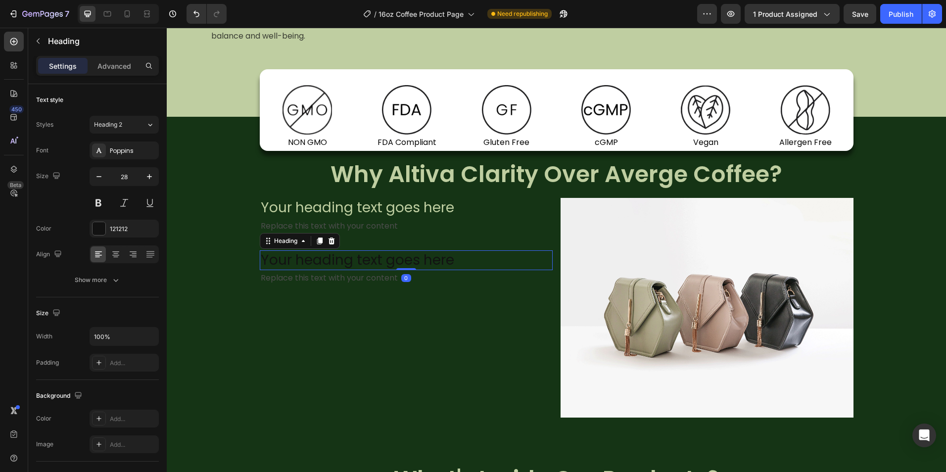
click at [410, 265] on h2 "Your heading text goes here" at bounding box center [406, 260] width 293 height 20
click at [88, 225] on div "Color 121212" at bounding box center [97, 229] width 123 height 18
click at [90, 225] on div "121212" at bounding box center [124, 229] width 69 height 18
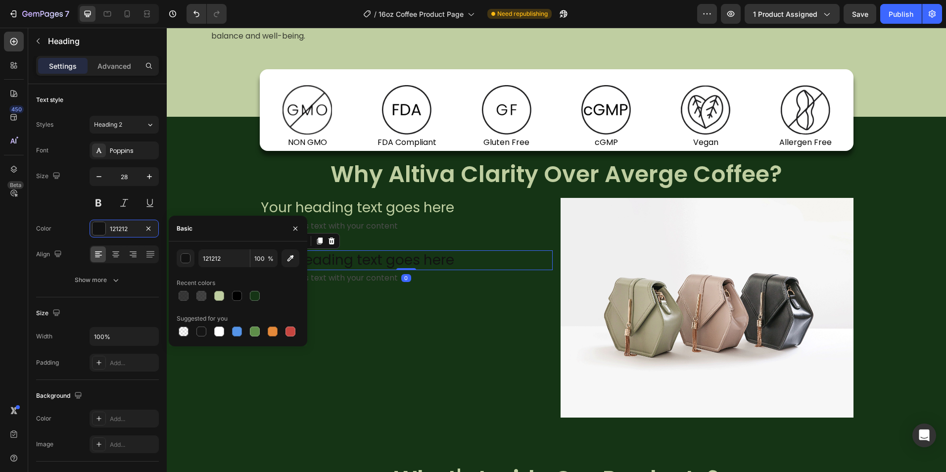
click at [212, 294] on div at bounding box center [238, 296] width 123 height 14
drag, startPoint x: 215, startPoint y: 294, endPoint x: 200, endPoint y: 203, distance: 92.8
click at [215, 294] on div at bounding box center [219, 296] width 10 height 10
type input "BFCEA1"
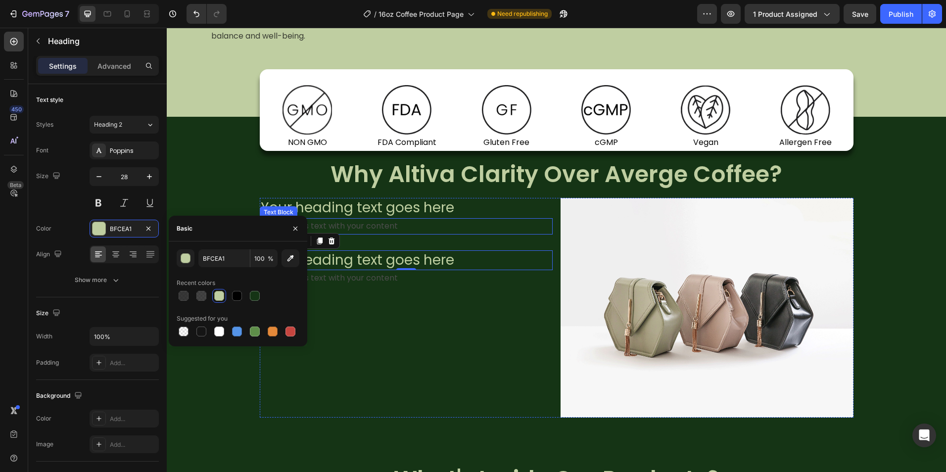
click at [372, 224] on div "Replace this text with your content" at bounding box center [406, 226] width 293 height 16
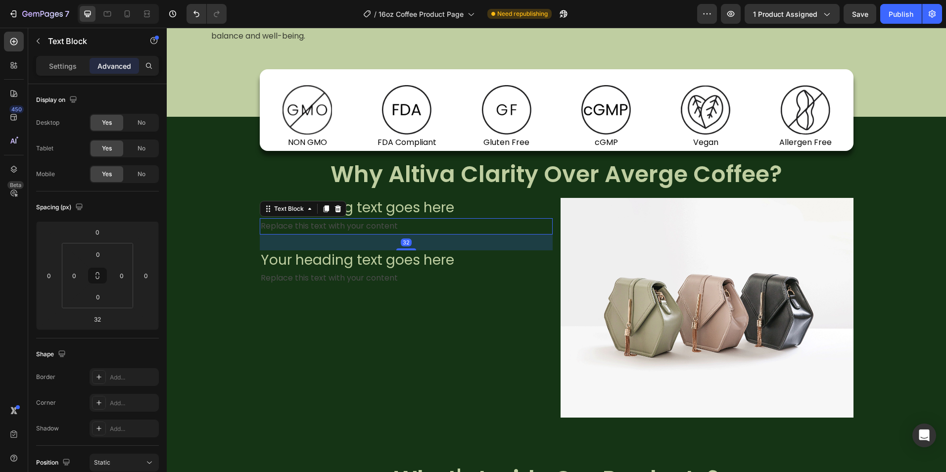
click at [62, 75] on div "Settings Advanced" at bounding box center [97, 66] width 123 height 20
click at [65, 71] on div "Settings" at bounding box center [62, 66] width 49 height 16
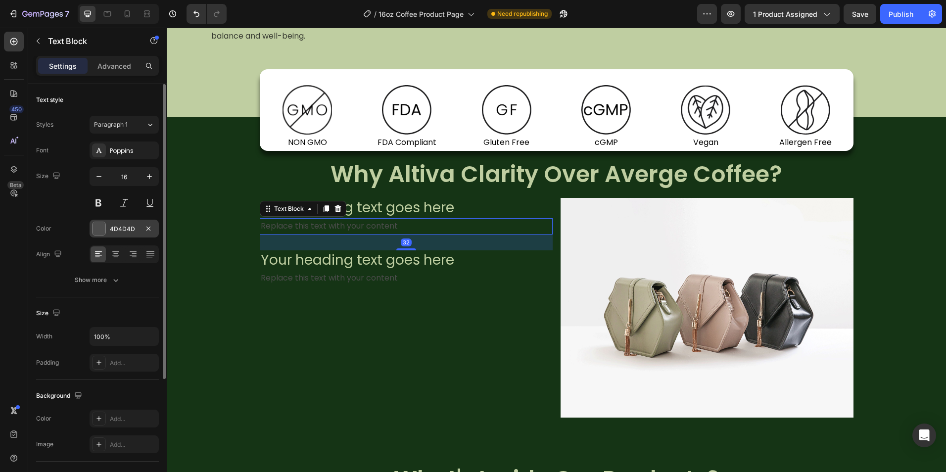
click at [115, 225] on div "4D4D4D" at bounding box center [124, 229] width 29 height 9
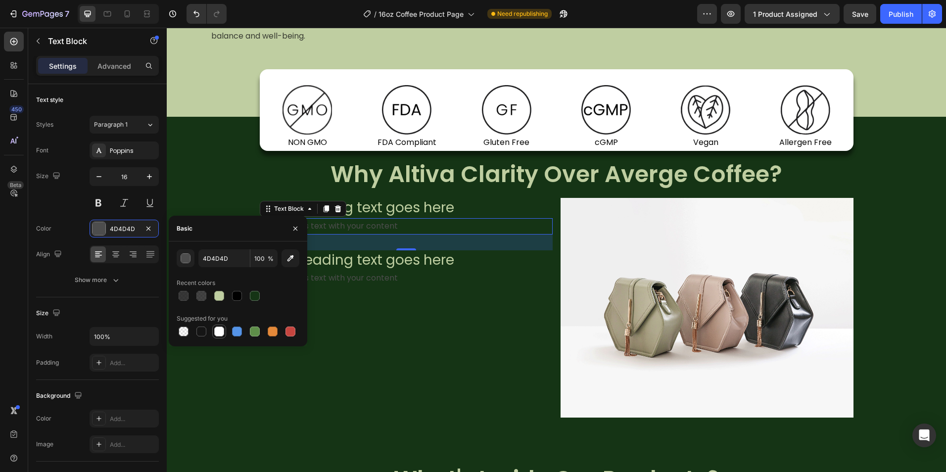
click at [213, 334] on div at bounding box center [238, 332] width 123 height 14
click at [221, 335] on div at bounding box center [219, 332] width 10 height 10
type input "FFFFFF"
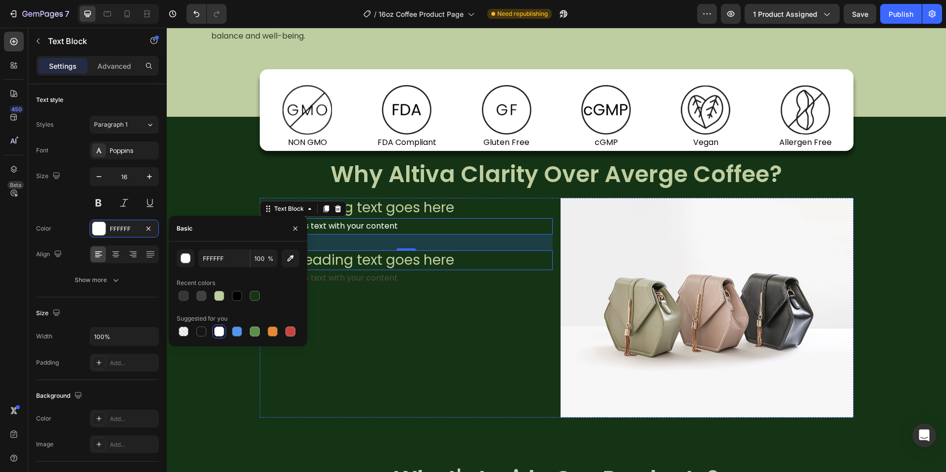
click at [377, 276] on div "Replace this text with your content" at bounding box center [406, 278] width 293 height 16
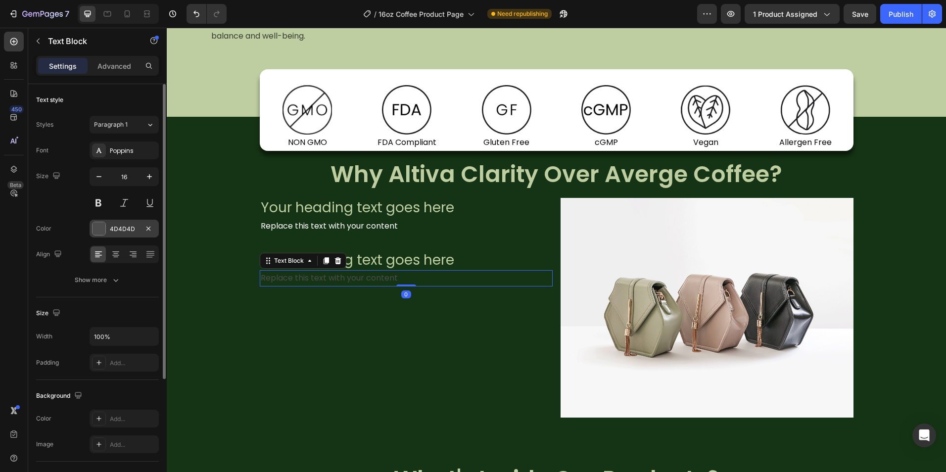
click at [106, 233] on div "4D4D4D" at bounding box center [124, 229] width 69 height 18
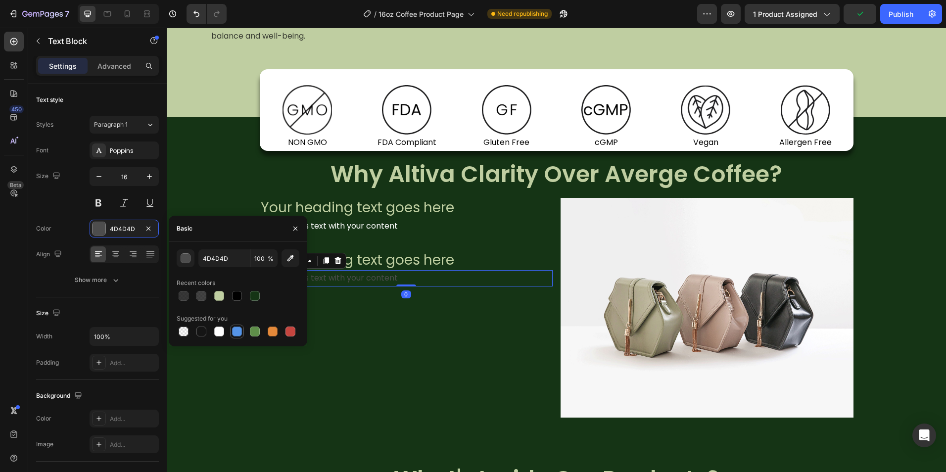
click at [233, 336] on div at bounding box center [237, 332] width 10 height 10
click at [222, 334] on div at bounding box center [219, 332] width 10 height 10
type input "FFFFFF"
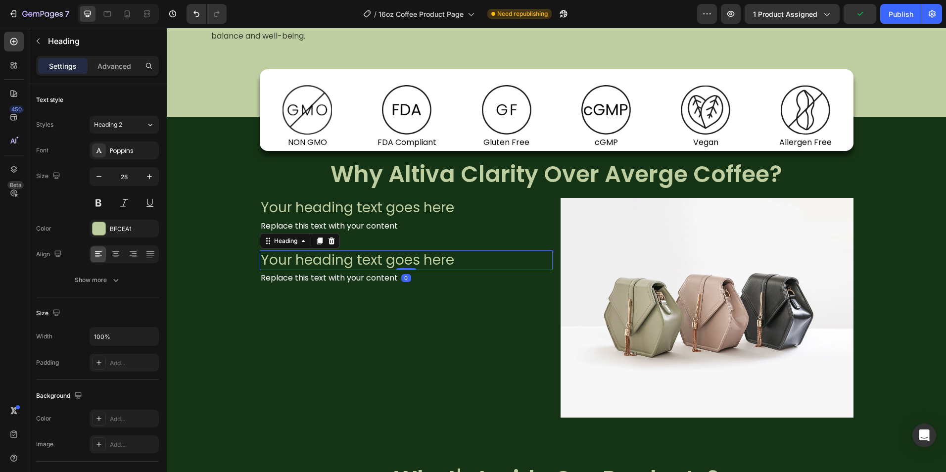
click at [390, 262] on h2 "Your heading text goes here" at bounding box center [406, 260] width 293 height 20
click at [90, 284] on div "Show more" at bounding box center [98, 280] width 46 height 10
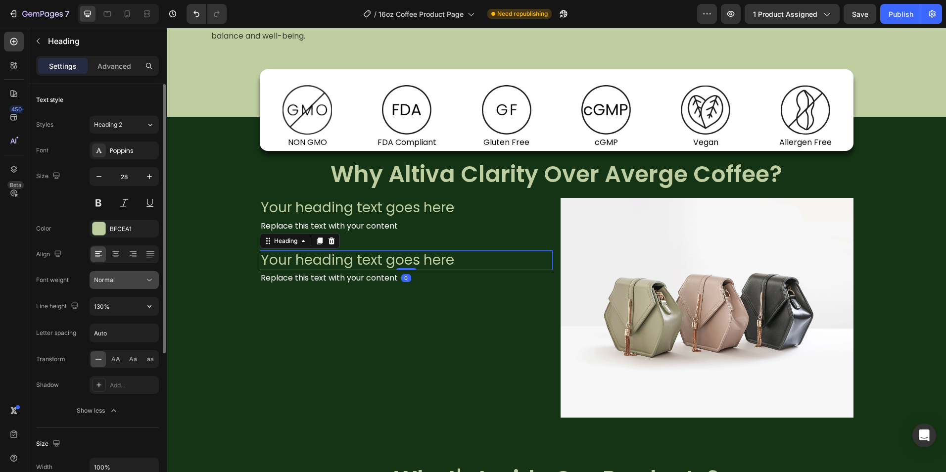
click at [108, 283] on span "Normal" at bounding box center [104, 279] width 21 height 7
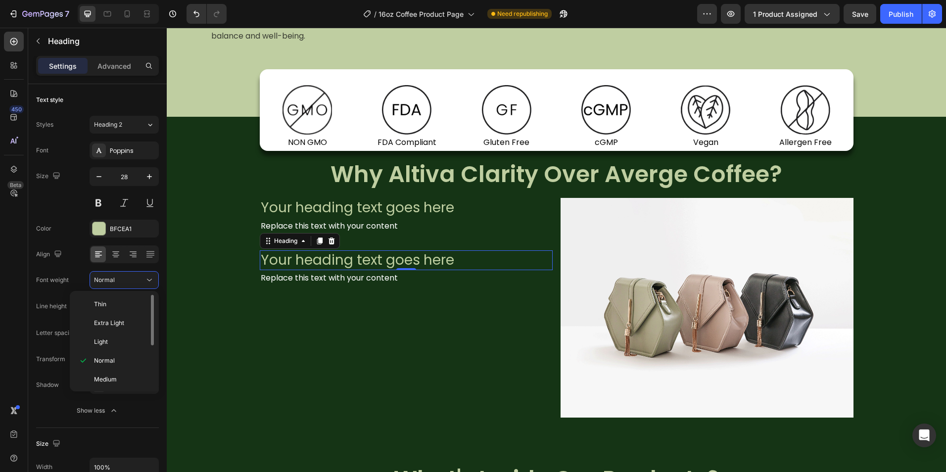
scroll to position [49, 0]
click at [121, 345] on span "Semi Bold" at bounding box center [108, 348] width 28 height 9
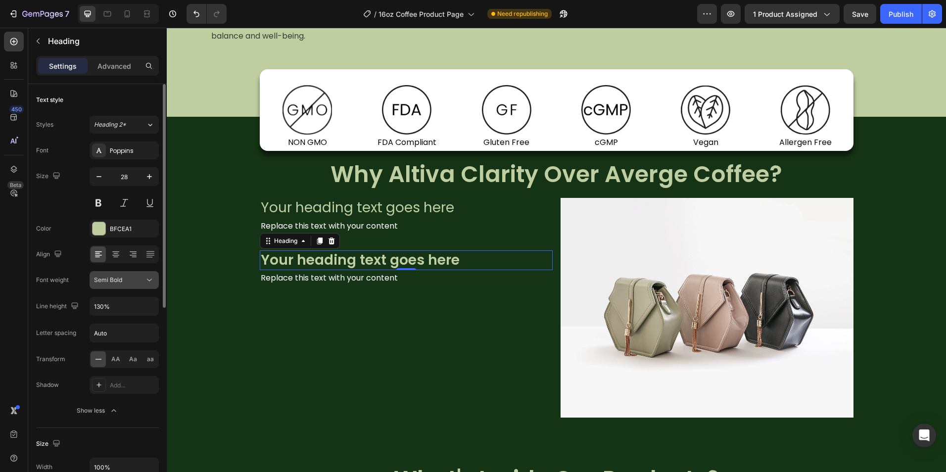
click at [115, 279] on span "Semi Bold" at bounding box center [108, 279] width 28 height 7
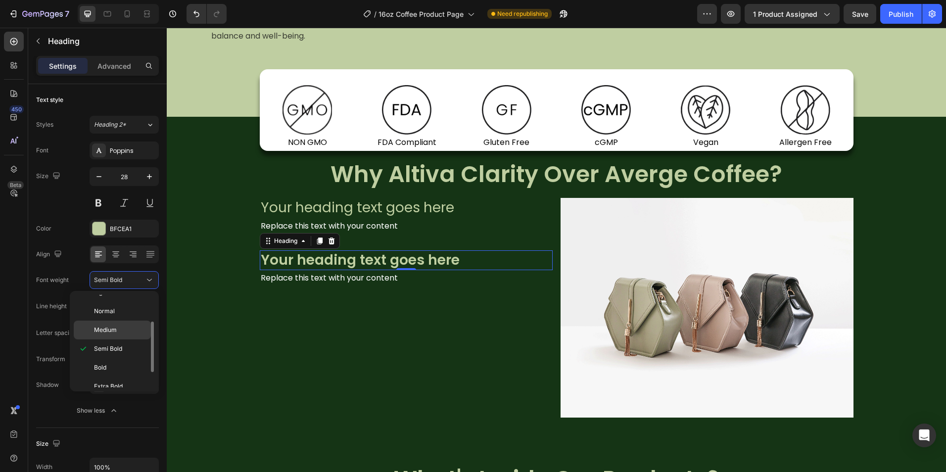
click at [126, 330] on p "Medium" at bounding box center [120, 330] width 52 height 9
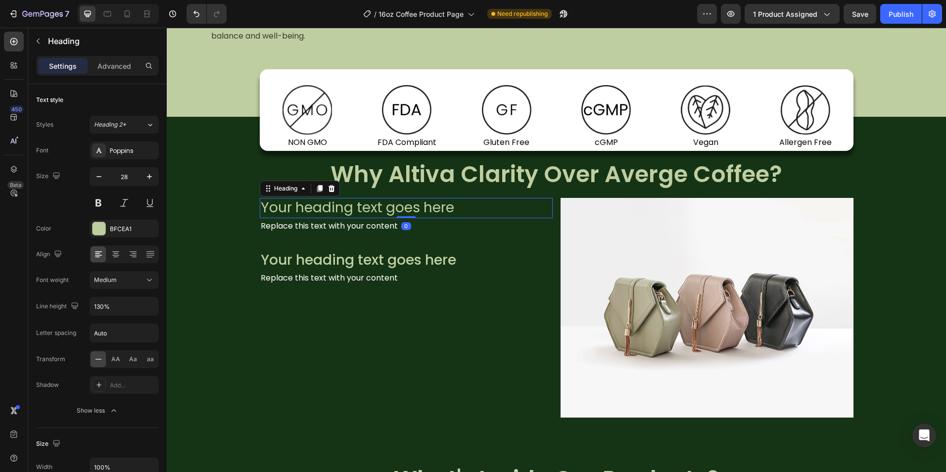
click at [321, 215] on h2 "Your heading text goes here" at bounding box center [406, 208] width 293 height 20
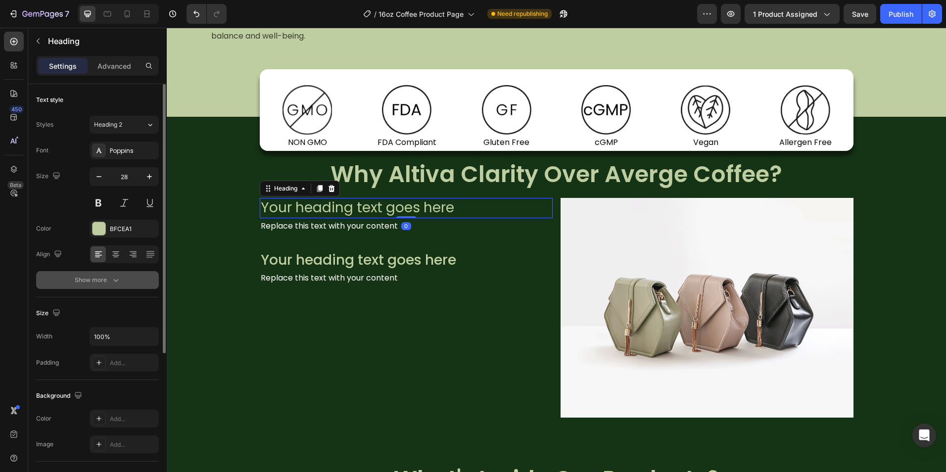
click at [101, 279] on div "Show more" at bounding box center [98, 280] width 46 height 10
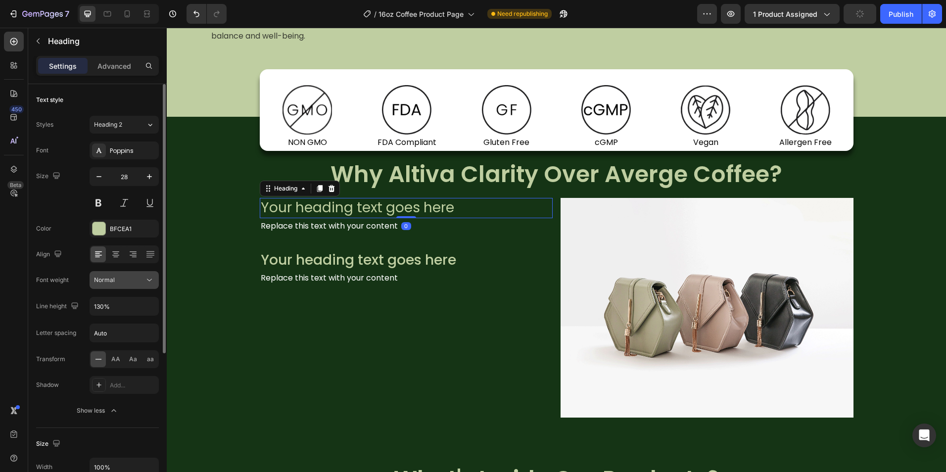
click at [120, 282] on div "Normal" at bounding box center [119, 280] width 50 height 9
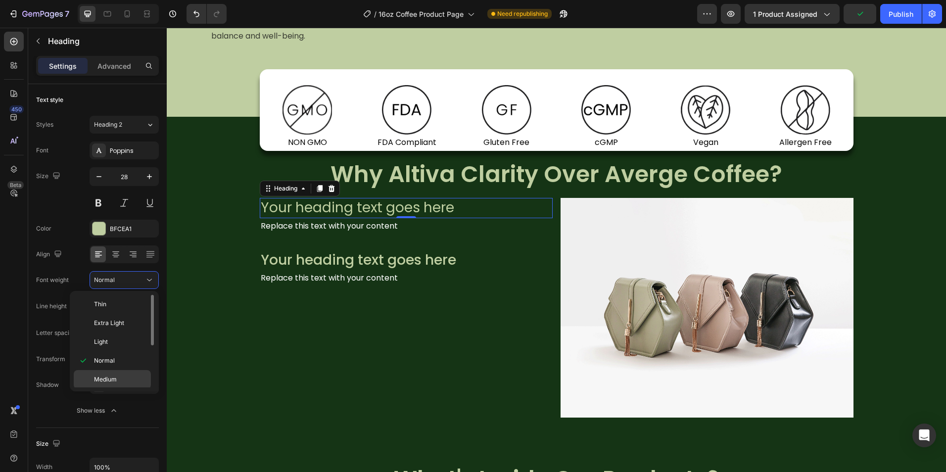
click at [131, 379] on p "Medium" at bounding box center [120, 379] width 52 height 9
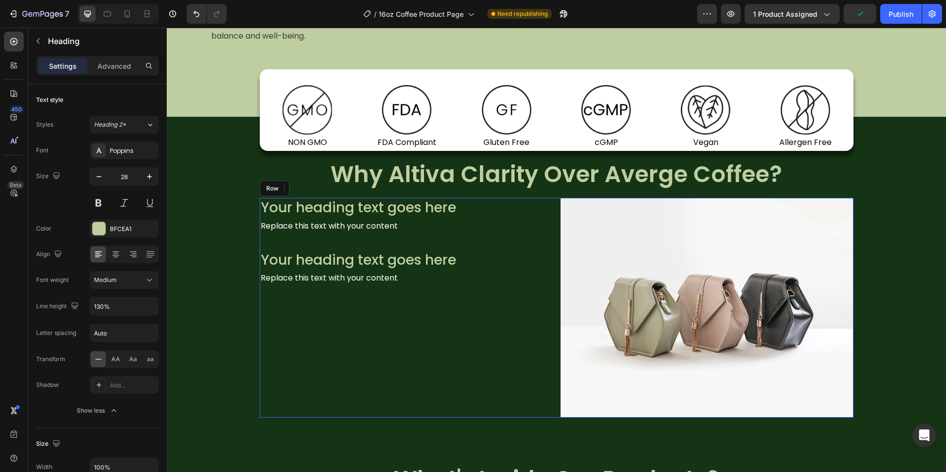
click at [370, 348] on div "Your heading text goes here Heading 0 Replace this text with your content Text …" at bounding box center [406, 308] width 293 height 220
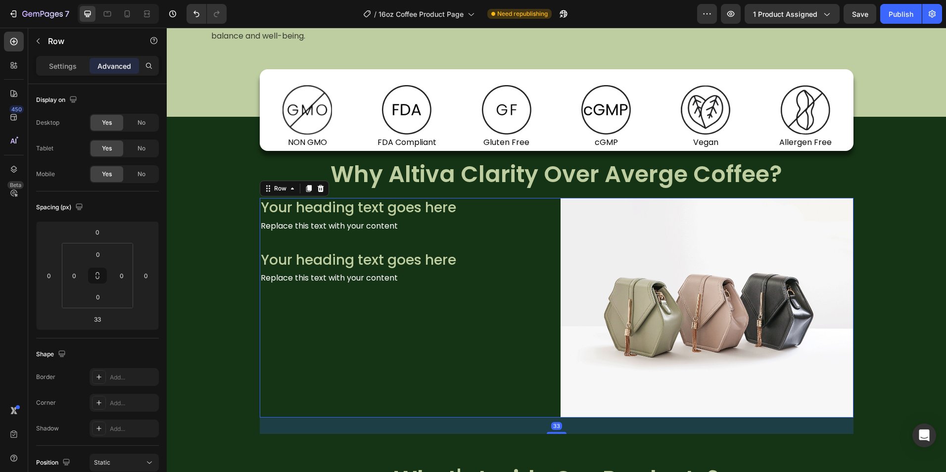
click at [388, 340] on div "Your heading text goes here Heading Replace this text with your content Text Bl…" at bounding box center [406, 308] width 293 height 220
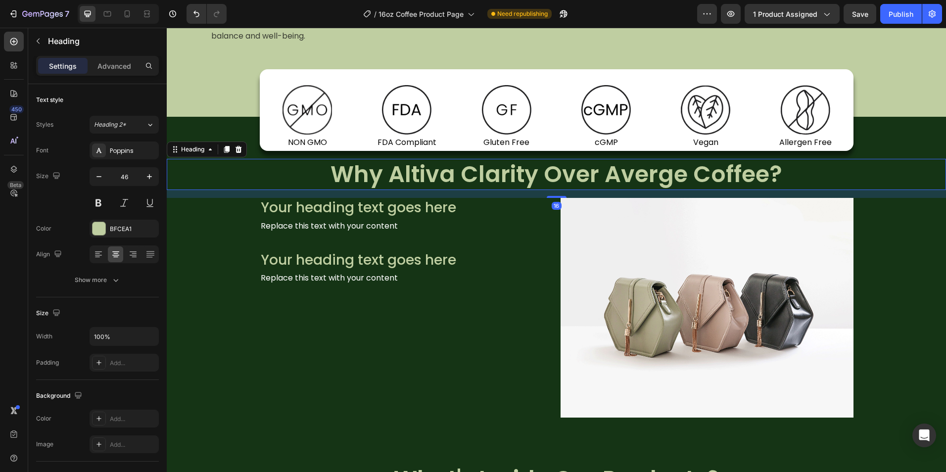
click at [488, 185] on h2 "Why Altiva Clarity Over Averge Coffee?" at bounding box center [556, 175] width 779 height 32
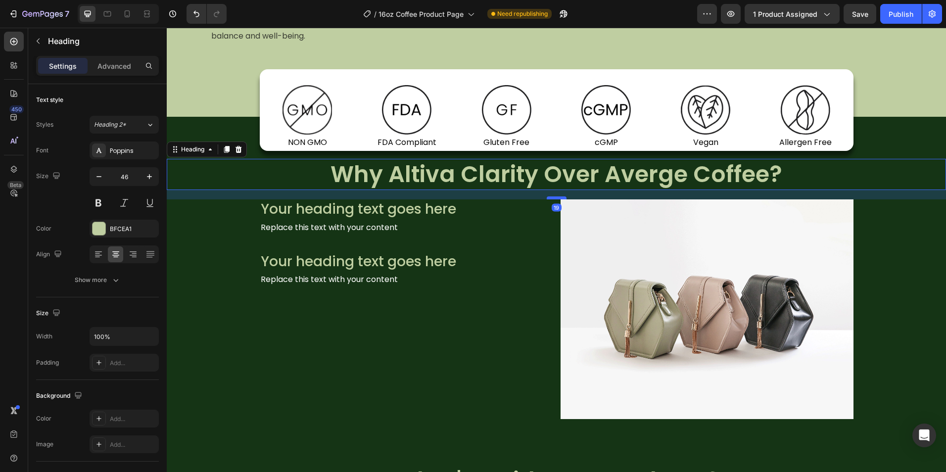
click at [557, 198] on div at bounding box center [557, 197] width 20 height 3
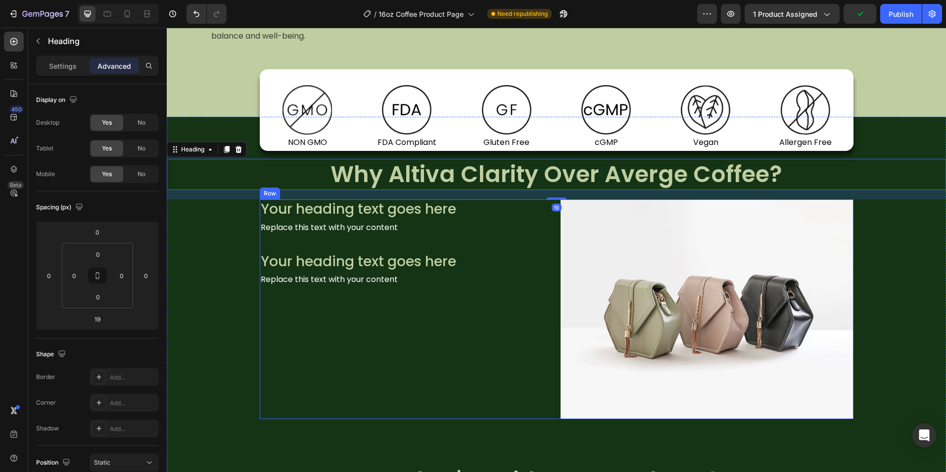
click at [295, 331] on div "Your heading text goes here Heading Replace this text with your content Text Bl…" at bounding box center [406, 309] width 293 height 220
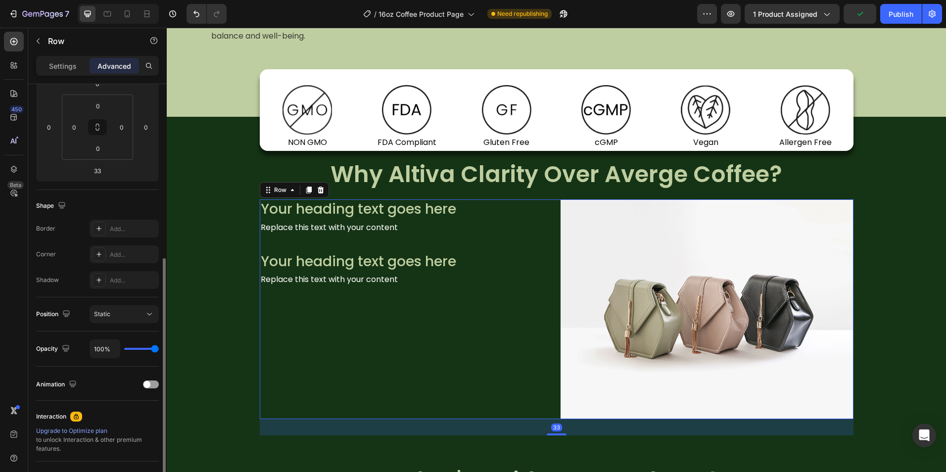
scroll to position [244, 0]
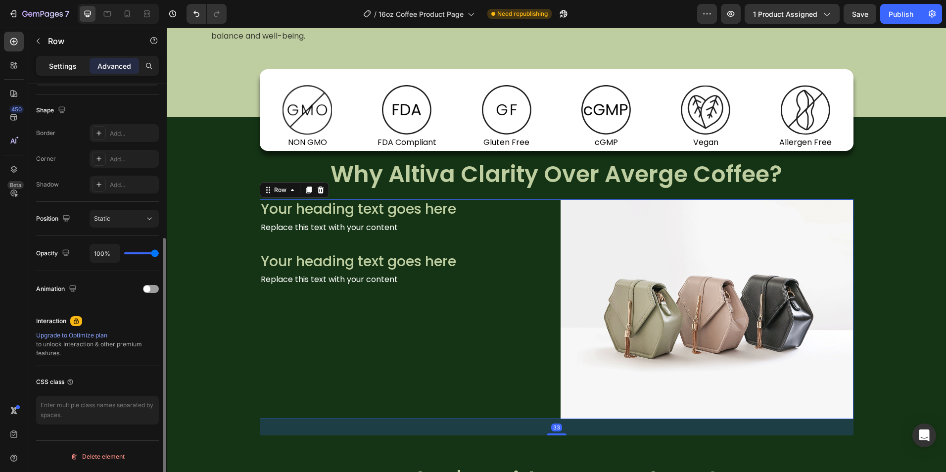
click at [68, 71] on div "Settings" at bounding box center [62, 66] width 49 height 16
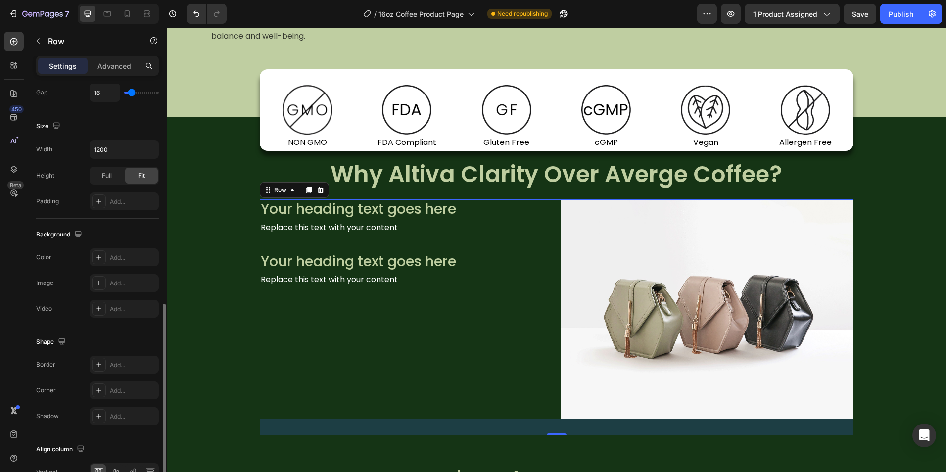
scroll to position [300, 0]
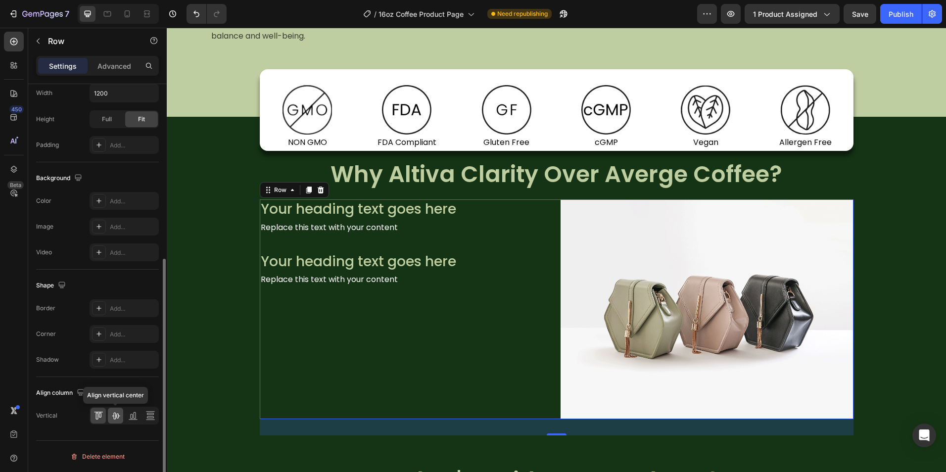
click at [114, 416] on icon at bounding box center [116, 416] width 8 height 7
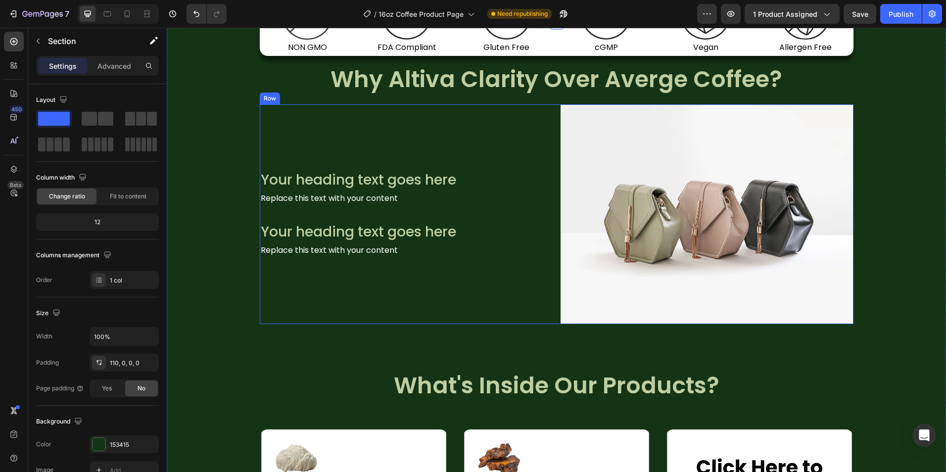
scroll to position [1111, 0]
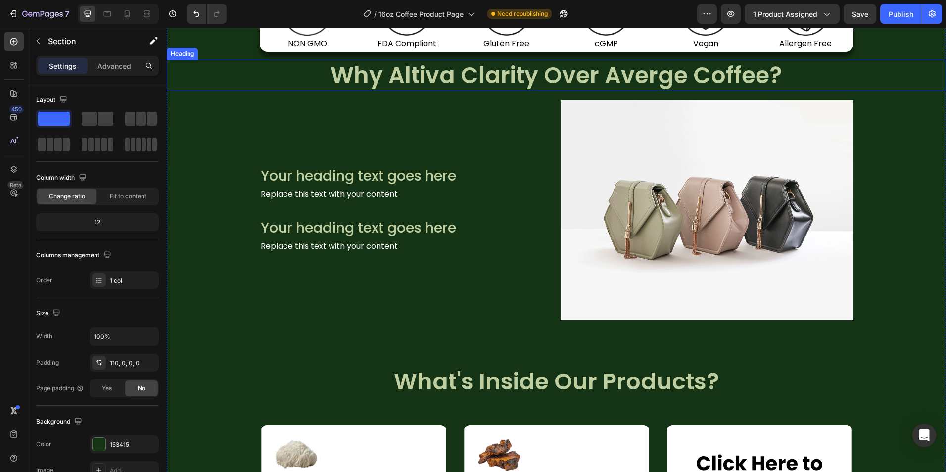
click at [563, 81] on h2 "Why Altiva Clarity Over Averge Coffee?" at bounding box center [556, 76] width 779 height 32
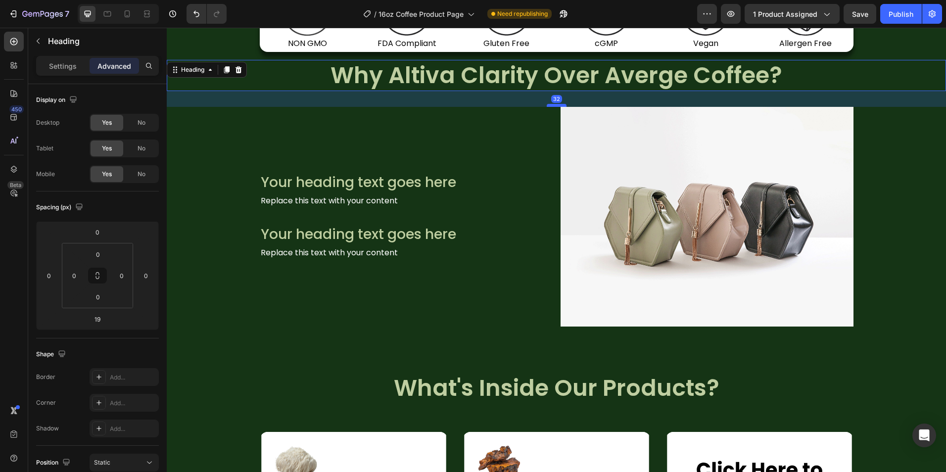
drag, startPoint x: 553, startPoint y: 99, endPoint x: 555, endPoint y: 106, distance: 6.9
click at [555, 106] on div at bounding box center [557, 105] width 20 height 3
type input "32"
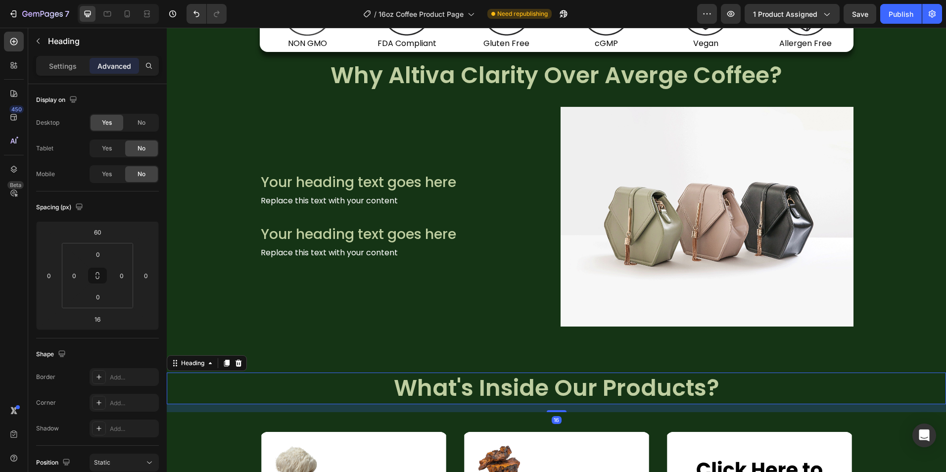
click at [560, 394] on h2 "What's Inside Our Products?" at bounding box center [556, 389] width 779 height 32
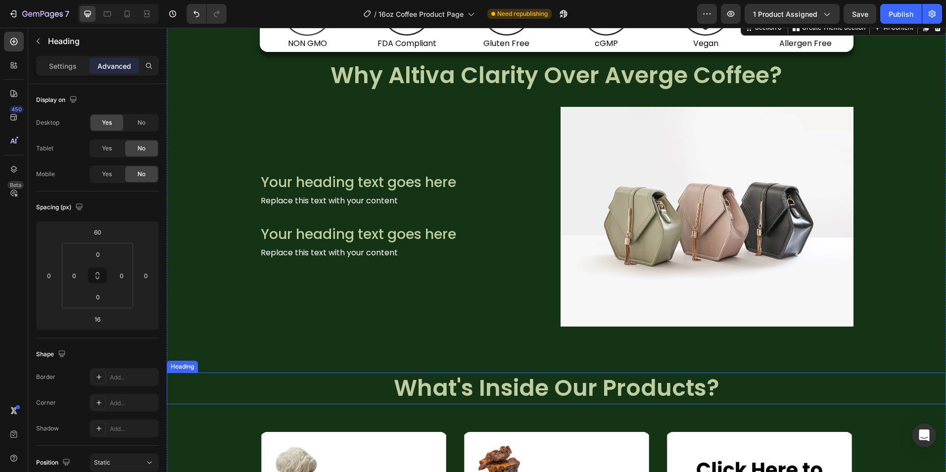
click at [548, 395] on h2 "What's Inside Our Products?" at bounding box center [556, 389] width 779 height 32
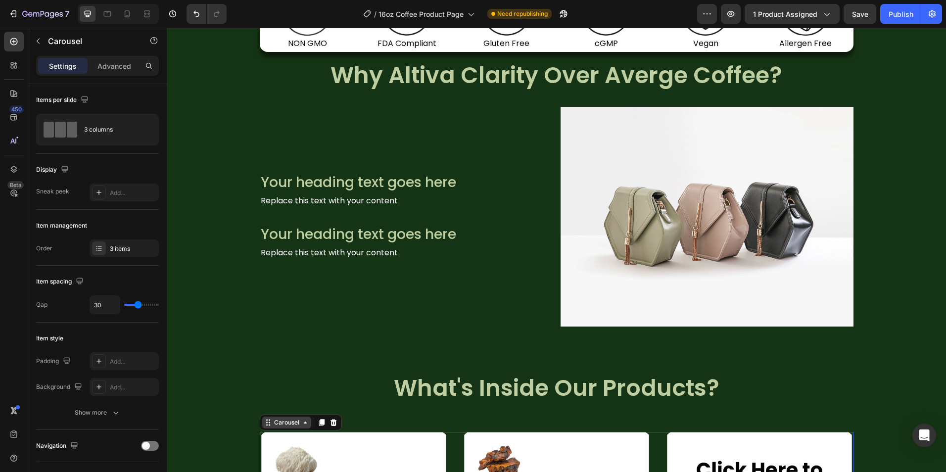
click at [291, 423] on div "Carousel" at bounding box center [286, 422] width 29 height 9
click at [116, 60] on div "Advanced" at bounding box center [114, 66] width 49 height 16
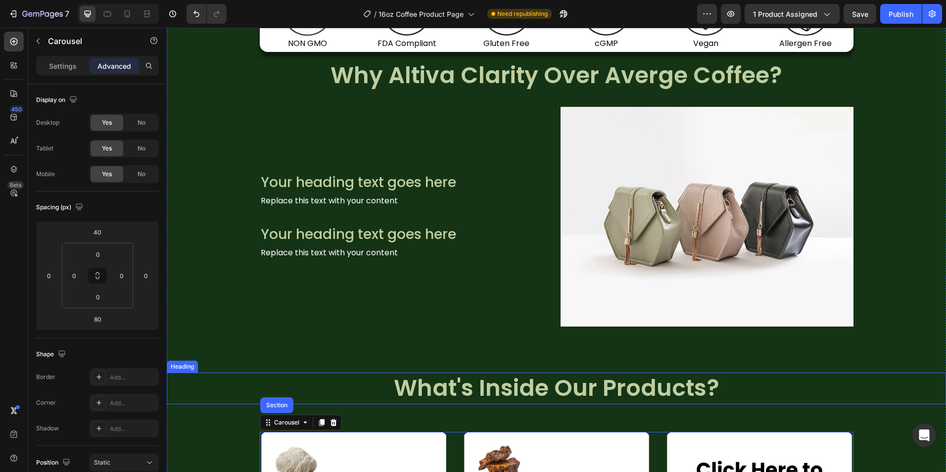
click at [492, 393] on h2 "What's Inside Our Products?" at bounding box center [556, 389] width 779 height 32
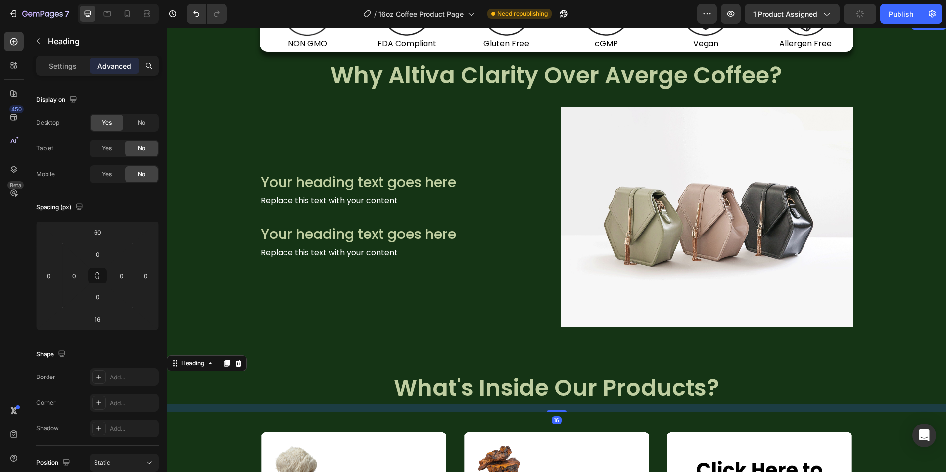
scroll to position [1061, 0]
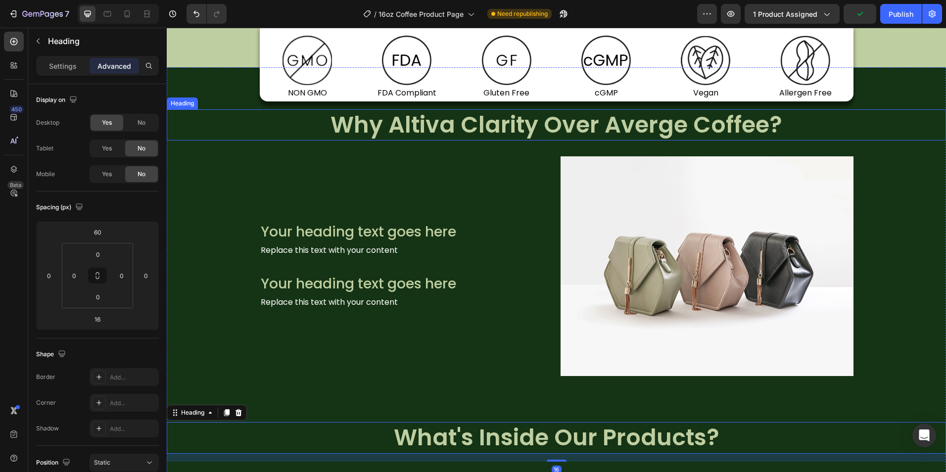
click at [528, 121] on h2 "Why Altiva Clarity Over Averge Coffee?" at bounding box center [556, 125] width 779 height 32
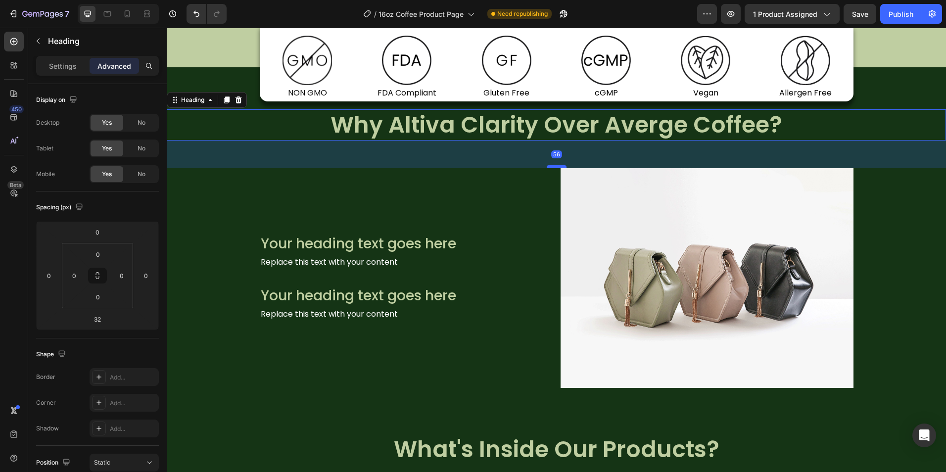
drag, startPoint x: 552, startPoint y: 155, endPoint x: 551, endPoint y: 167, distance: 11.9
click at [551, 167] on div at bounding box center [557, 166] width 20 height 3
type input "56"
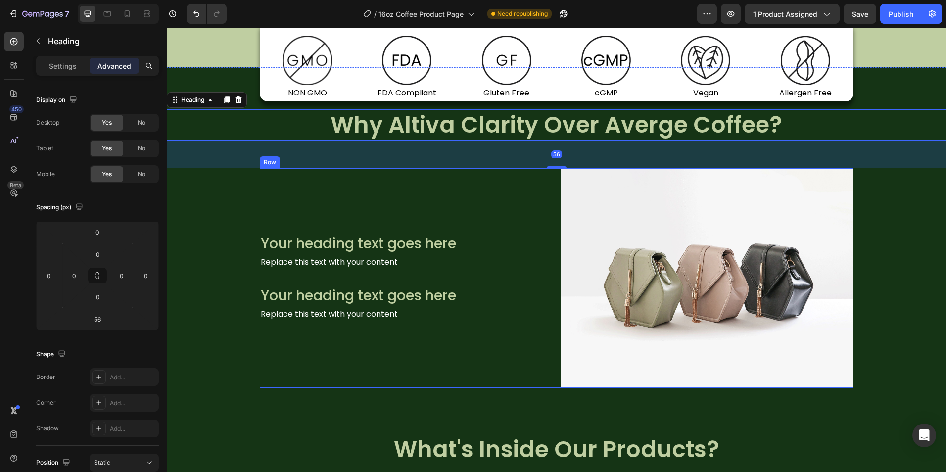
click at [528, 193] on div "Your heading text goes here Heading Replace this text with your content Text Bl…" at bounding box center [406, 278] width 293 height 220
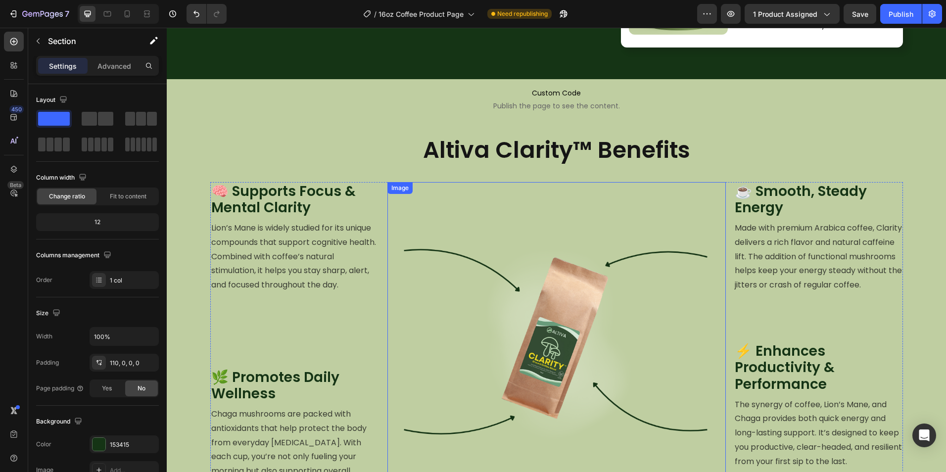
scroll to position [567, 0]
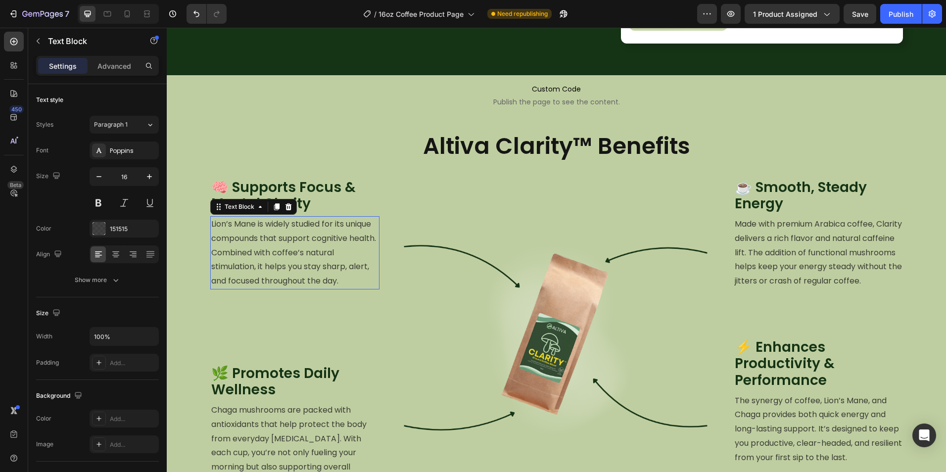
click at [272, 249] on p "Lion’s Mane is widely studied for its unique compounds that support cognitive h…" at bounding box center [294, 252] width 167 height 71
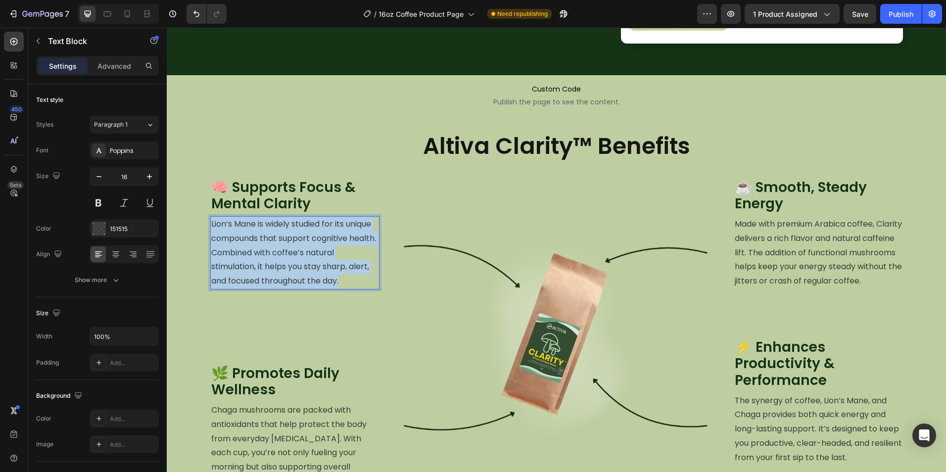
click at [273, 249] on p "Lion’s Mane is widely studied for its unique compounds that support cognitive h…" at bounding box center [294, 252] width 167 height 71
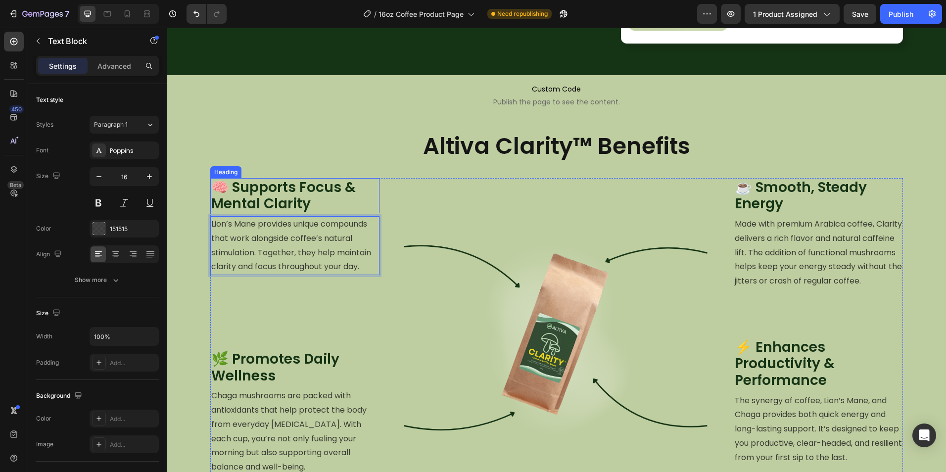
click at [288, 198] on h2 "🧠 Supports Focus & Mental Clarity" at bounding box center [294, 195] width 169 height 35
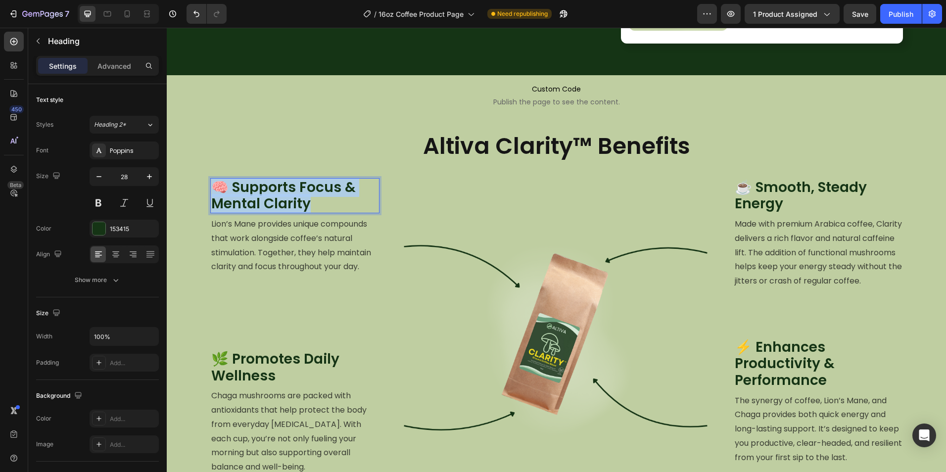
click at [288, 198] on p "🧠 Supports Focus & Mental Clarity" at bounding box center [294, 195] width 167 height 33
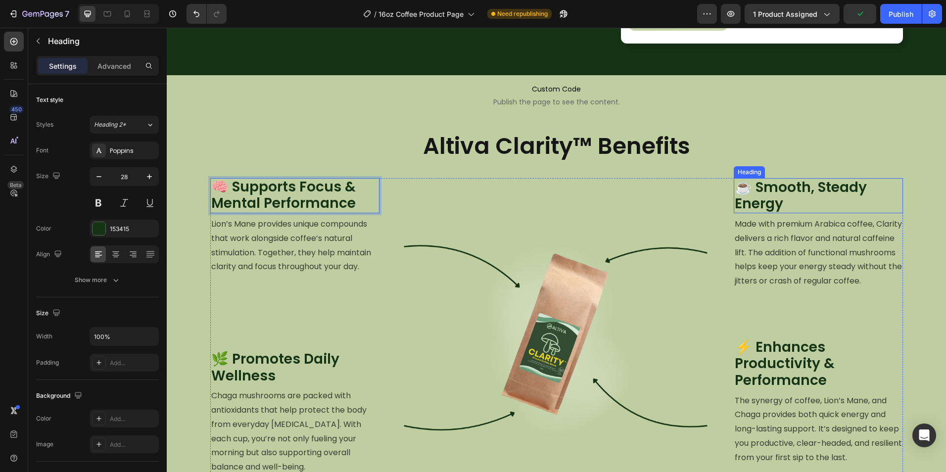
click at [784, 253] on p "Made with premium Arabica coffee, Clarity delivers a rich flavor and natural ca…" at bounding box center [818, 252] width 167 height 71
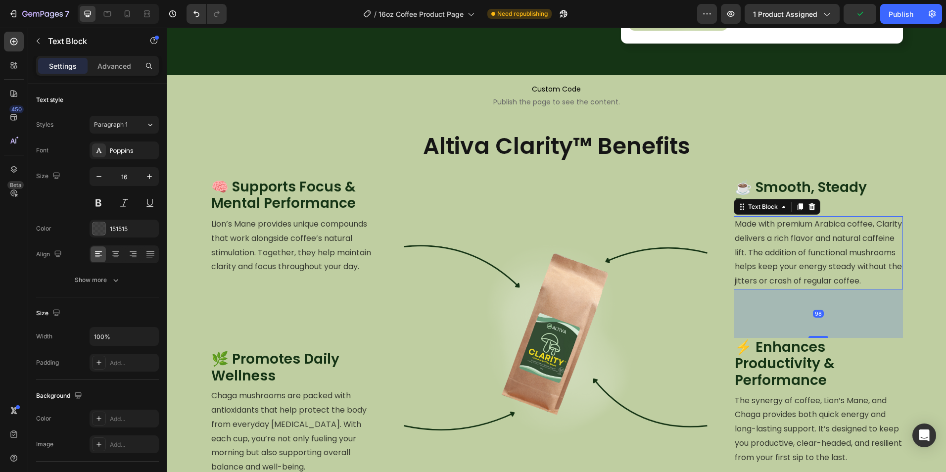
click at [784, 253] on p "Made with premium Arabica coffee, Clarity delivers a rich flavor and natural ca…" at bounding box center [818, 252] width 167 height 71
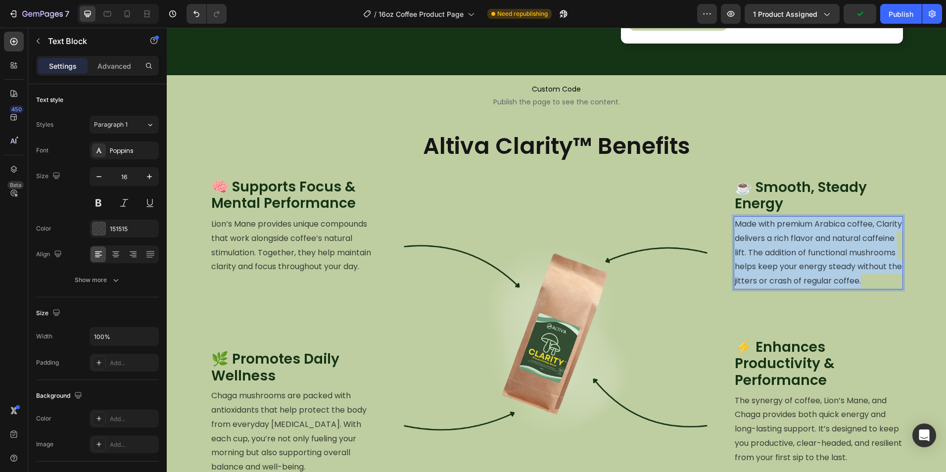
click at [784, 253] on p "Made with premium Arabica coffee, Clarity delivers a rich flavor and natural ca…" at bounding box center [818, 252] width 167 height 71
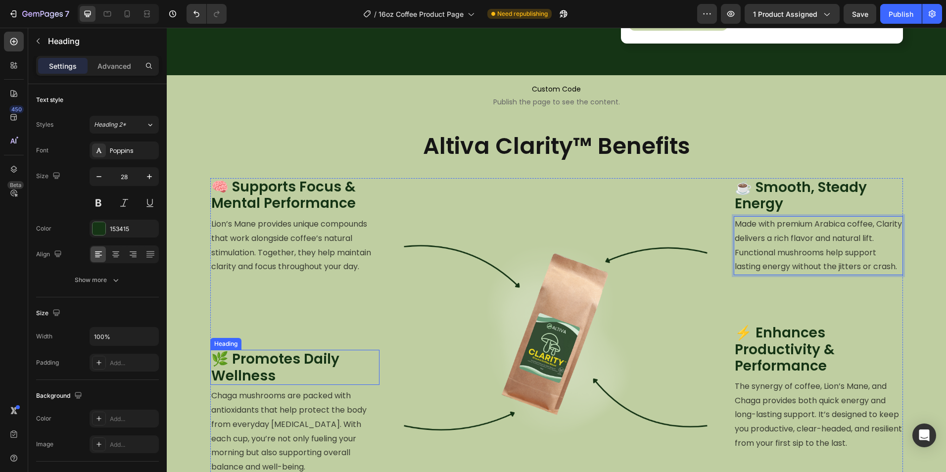
click at [309, 371] on h2 "🌿 Promotes Daily Wellness" at bounding box center [294, 367] width 169 height 35
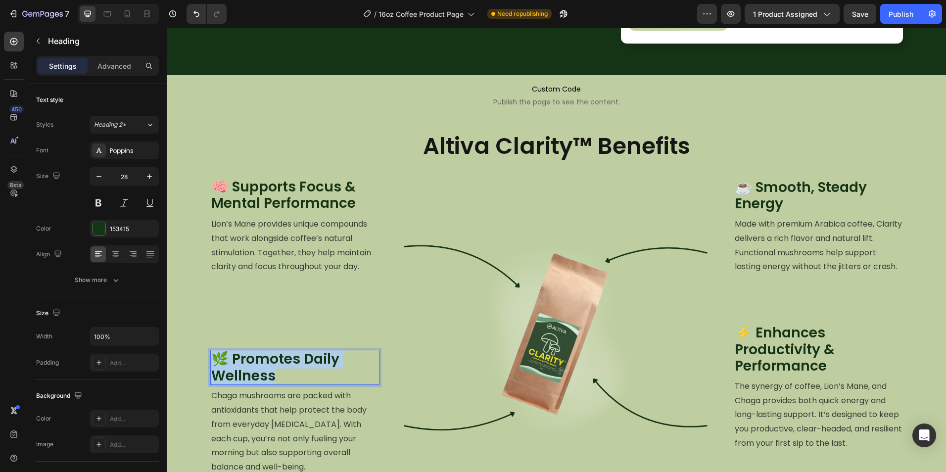
click at [309, 371] on p "🌿 Promotes Daily Wellness" at bounding box center [294, 367] width 167 height 33
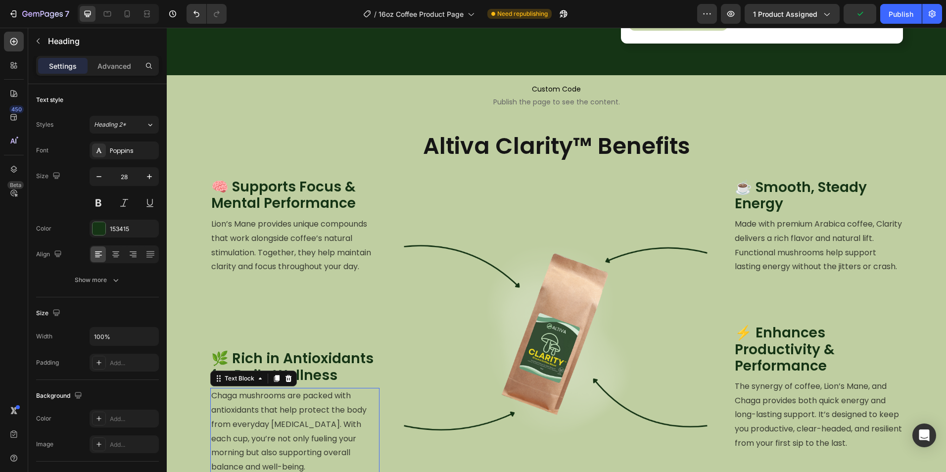
click at [281, 402] on p "Chaga mushrooms are packed with antioxidants that help protect the body from ev…" at bounding box center [294, 432] width 167 height 86
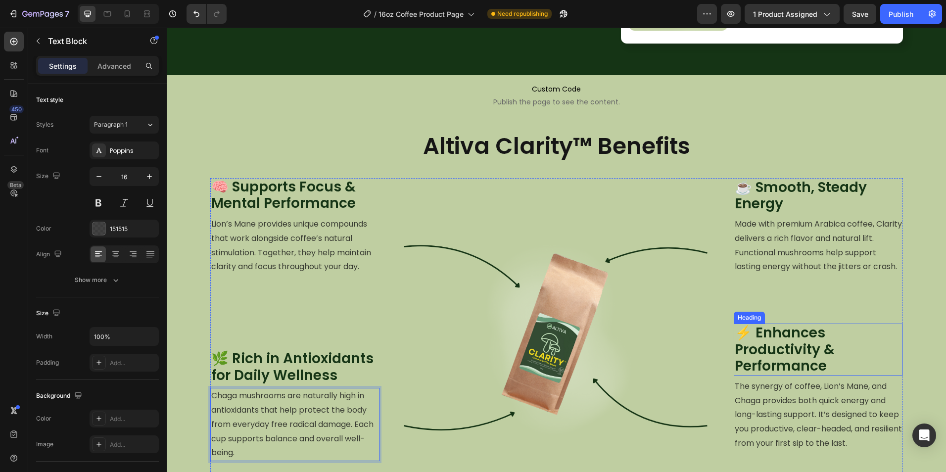
click at [812, 341] on h2 "⚡ Enhances Productivity & Performance" at bounding box center [818, 350] width 169 height 52
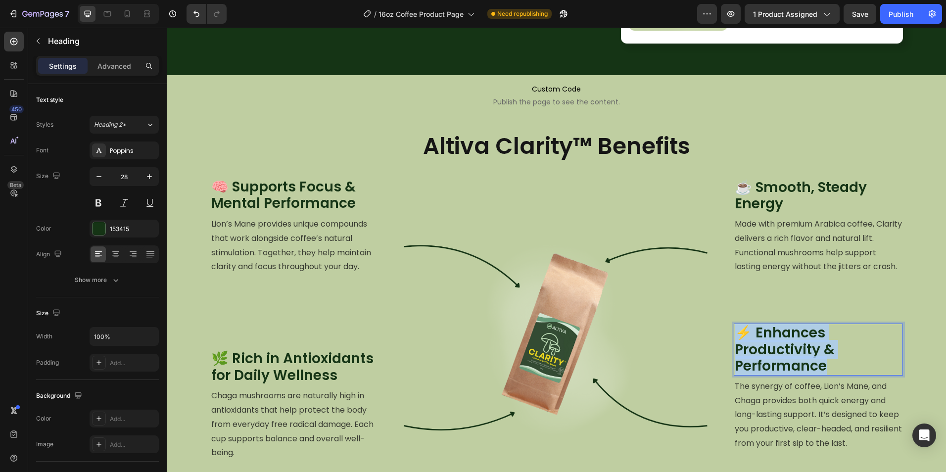
click at [812, 341] on p "⚡ Enhances Productivity & Performance" at bounding box center [818, 350] width 167 height 50
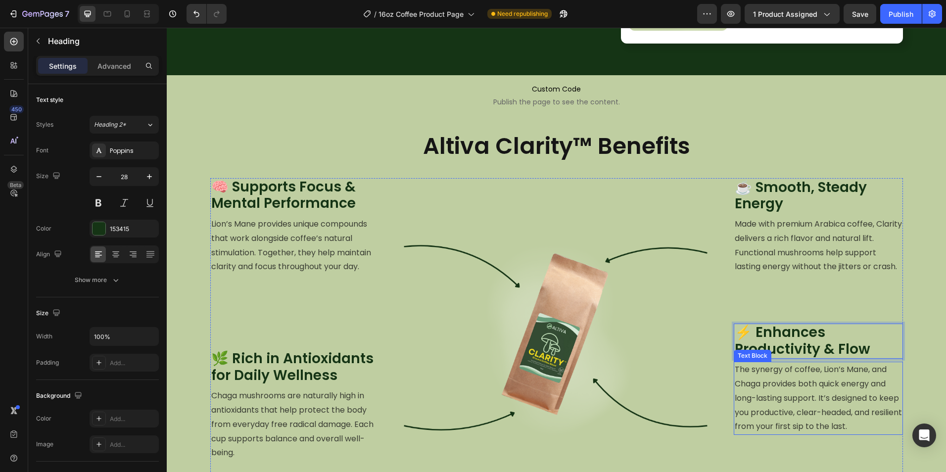
click at [791, 408] on p "The synergy of coffee, Lion’s Mane, and Chaga provides both quick energy and lo…" at bounding box center [818, 398] width 167 height 71
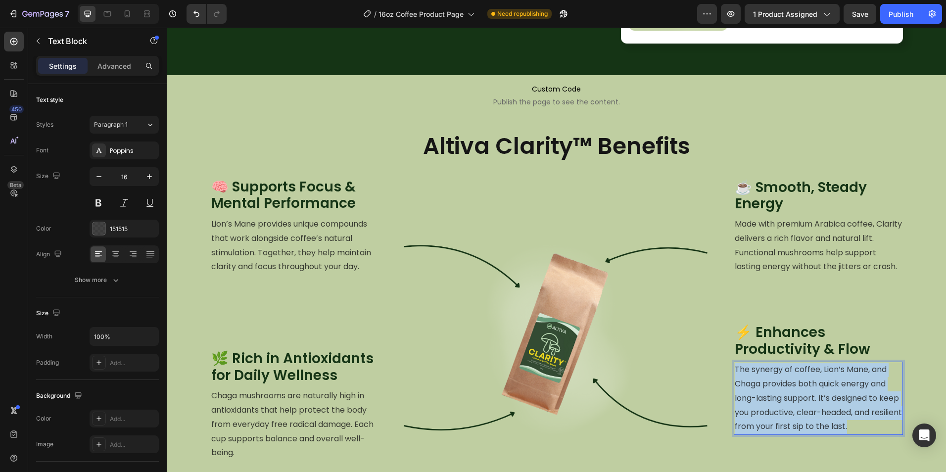
click at [791, 408] on p "The synergy of coffee, Lion’s Mane, and Chaga provides both quick energy and lo…" at bounding box center [818, 398] width 167 height 71
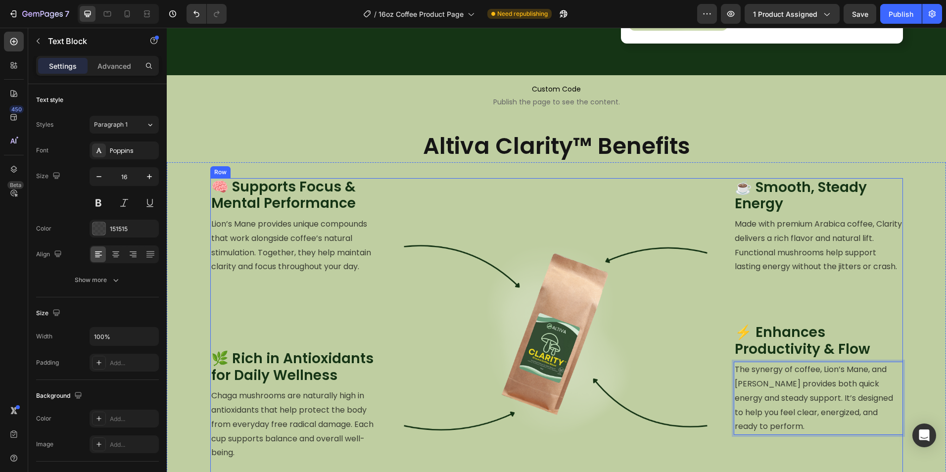
click at [790, 444] on div "☕ Smooth, Steady Energy Heading Made with premium Arabica coffee, Clarity deliv…" at bounding box center [818, 362] width 169 height 368
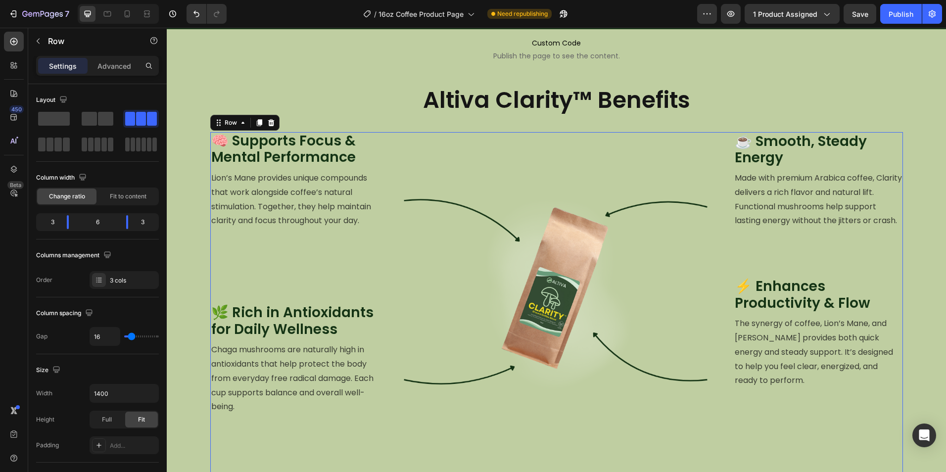
scroll to position [616, 0]
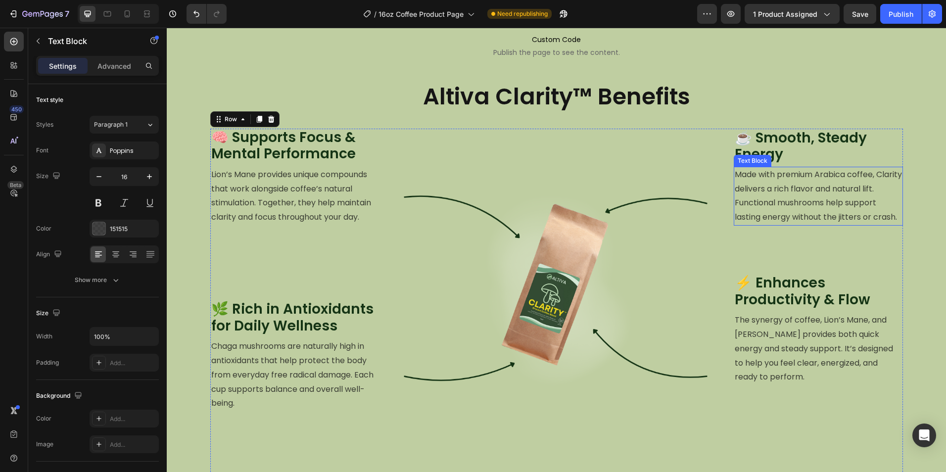
click at [808, 218] on p "Made with premium Arabica coffee, Clarity delivers a rich flavor and natural li…" at bounding box center [818, 196] width 167 height 57
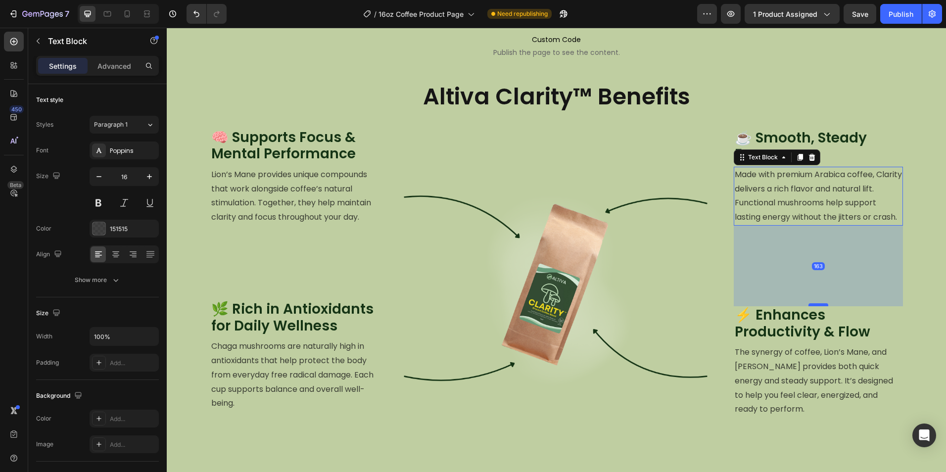
drag, startPoint x: 816, startPoint y: 273, endPoint x: 817, endPoint y: 305, distance: 32.2
click at [817, 305] on div at bounding box center [819, 304] width 20 height 3
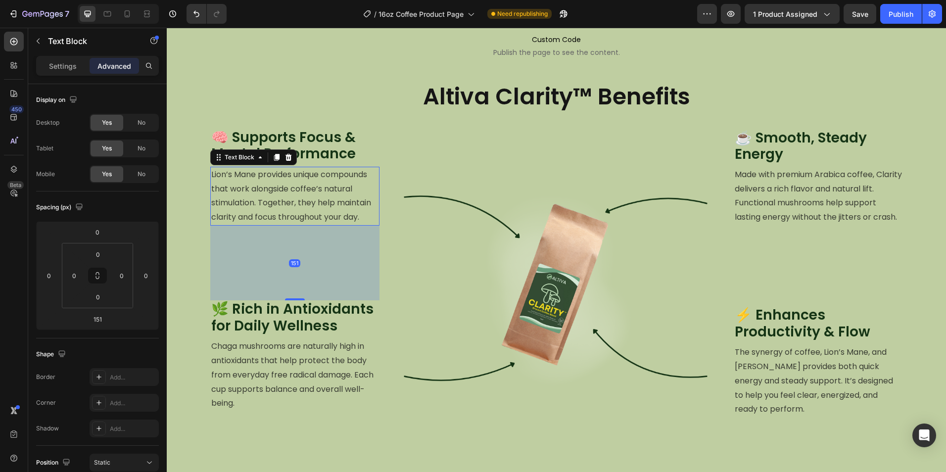
click at [225, 197] on p "Lion’s Mane provides unique compounds that work alongside coffee’s natural stim…" at bounding box center [294, 196] width 167 height 57
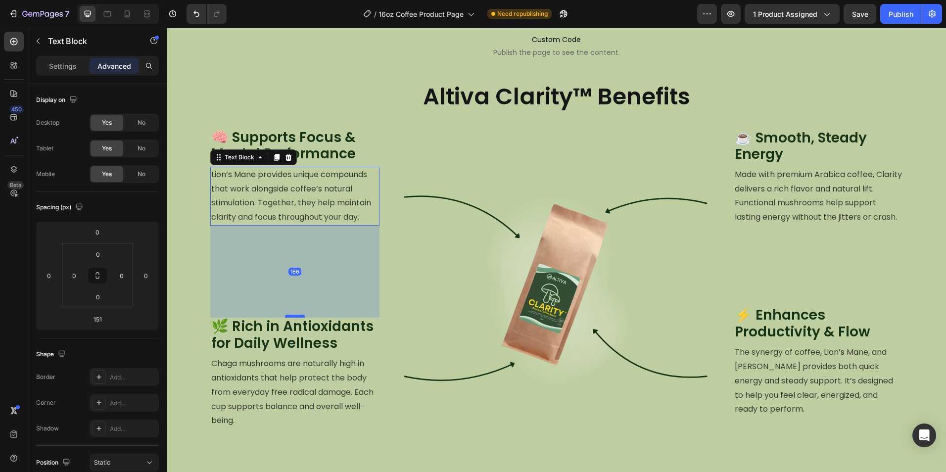
drag, startPoint x: 287, startPoint y: 300, endPoint x: 289, endPoint y: 318, distance: 17.9
click at [289, 318] on div at bounding box center [295, 316] width 20 height 3
type input "187"
click at [421, 286] on img at bounding box center [556, 298] width 338 height 338
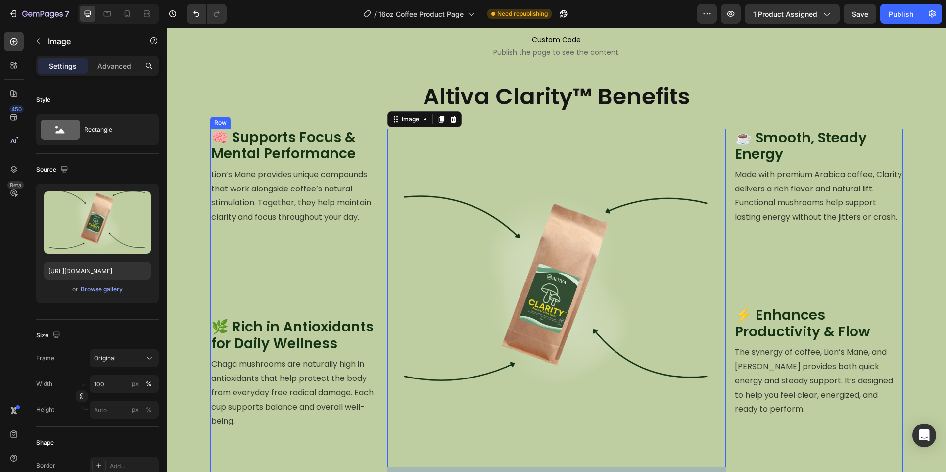
click at [379, 291] on div "🧠 Supports Focus & Mental Performance Heading Lion’s Mane provides unique compo…" at bounding box center [556, 313] width 693 height 368
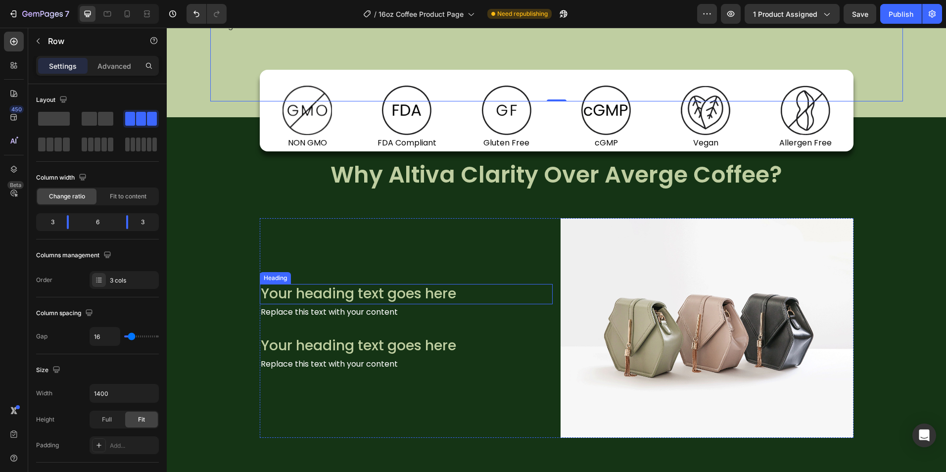
scroll to position [1061, 0]
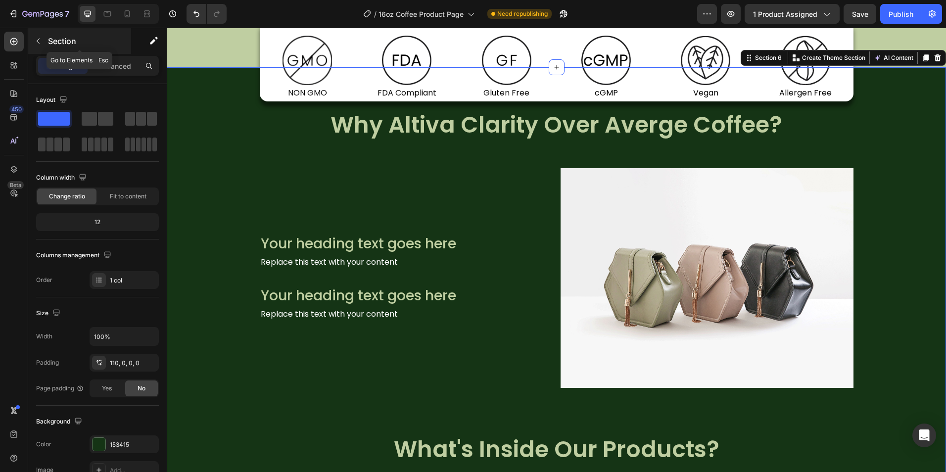
click at [46, 30] on div "Section" at bounding box center [79, 41] width 103 height 26
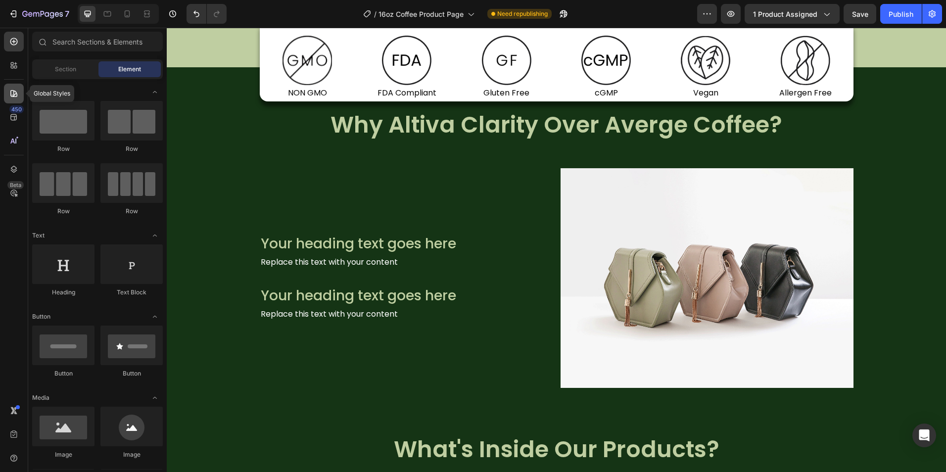
click at [14, 96] on icon at bounding box center [13, 93] width 7 height 7
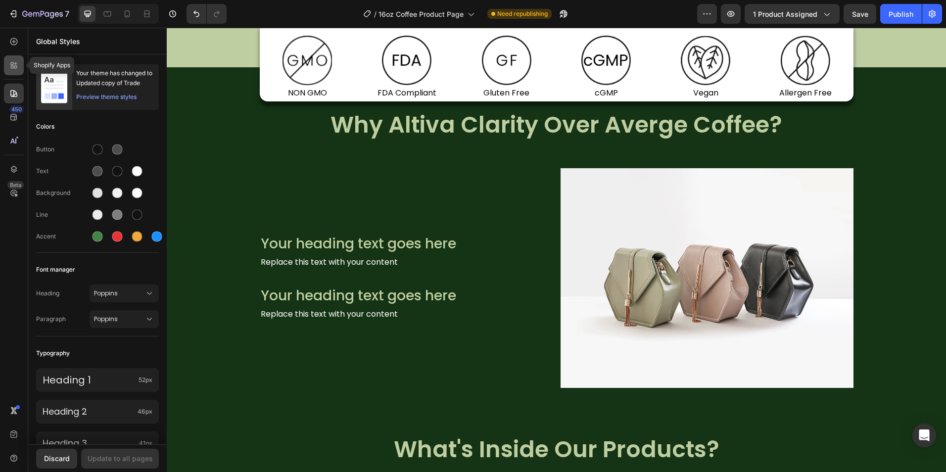
click at [20, 64] on div at bounding box center [14, 65] width 20 height 20
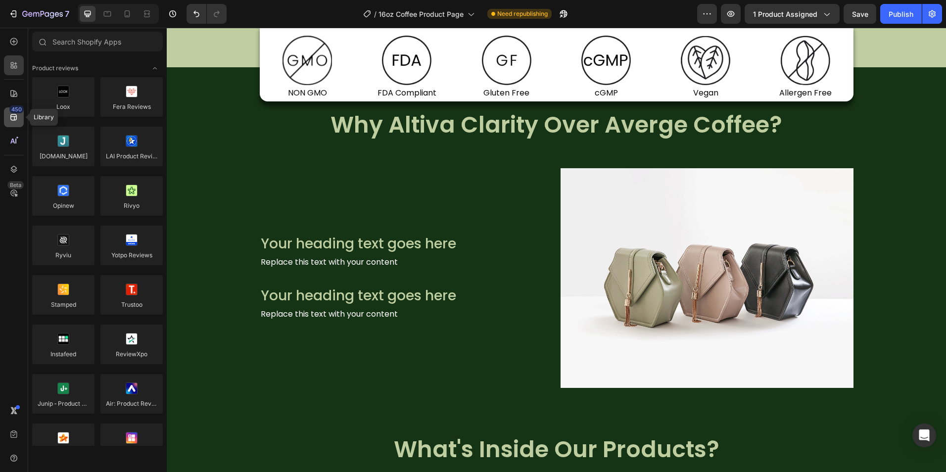
click at [15, 120] on icon at bounding box center [13, 117] width 6 height 6
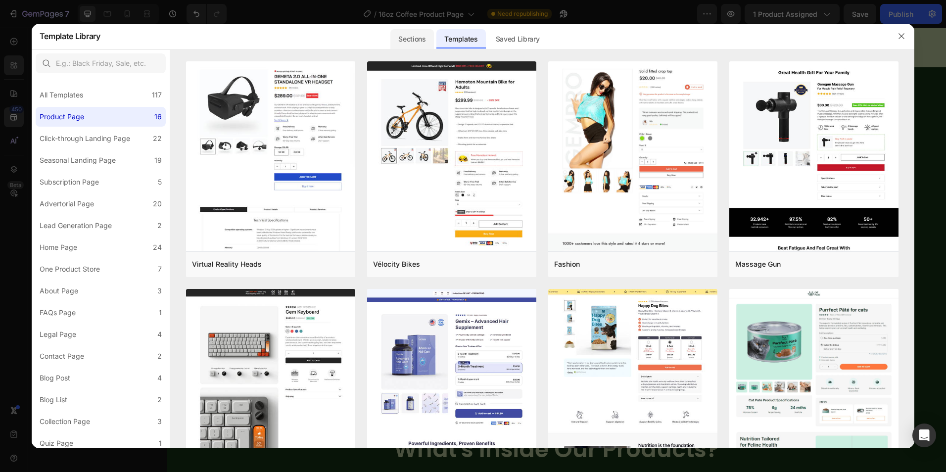
click at [414, 40] on div "Sections" at bounding box center [411, 39] width 43 height 20
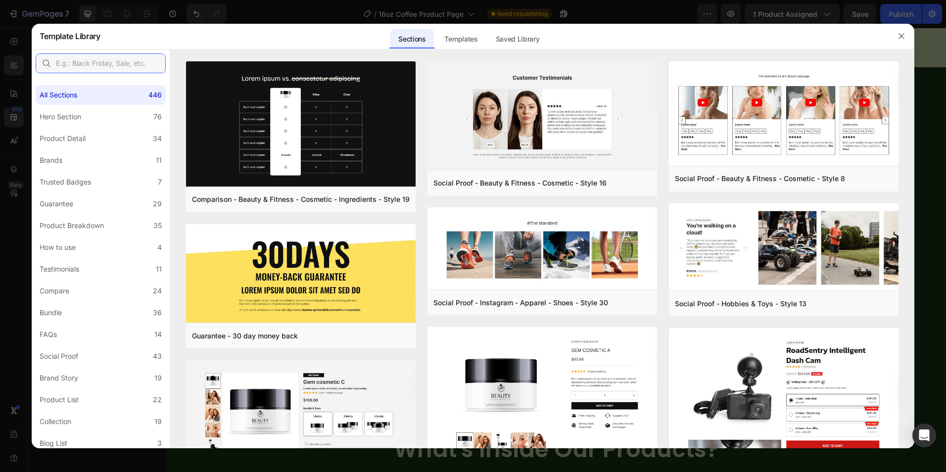
click at [139, 60] on input "text" at bounding box center [101, 63] width 130 height 20
type input "comparison"
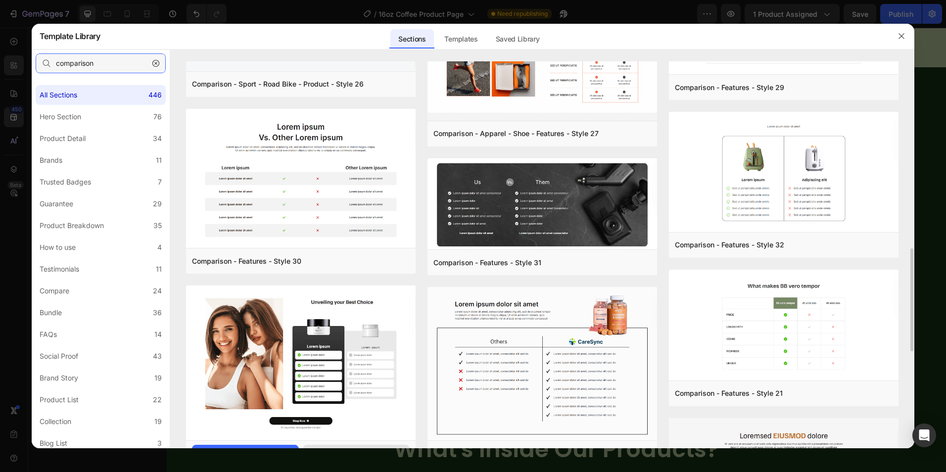
scroll to position [799, 0]
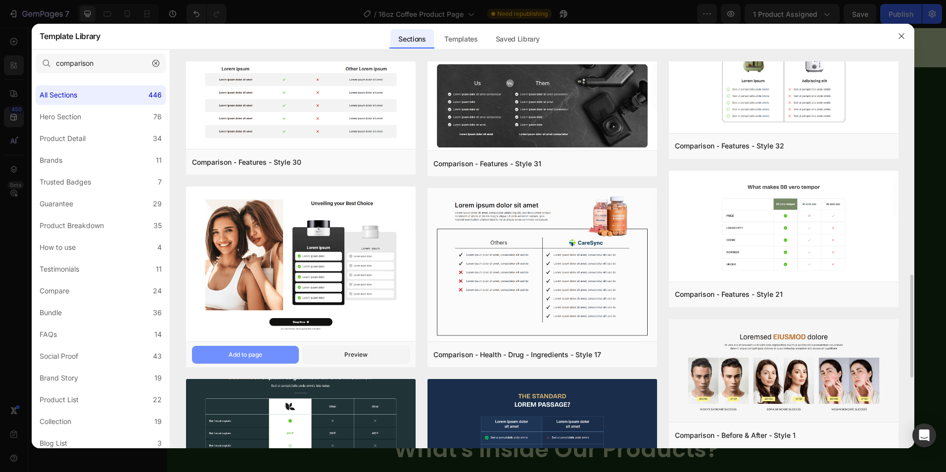
click at [0, 0] on button "Add to page" at bounding box center [0, 0] width 0 height 0
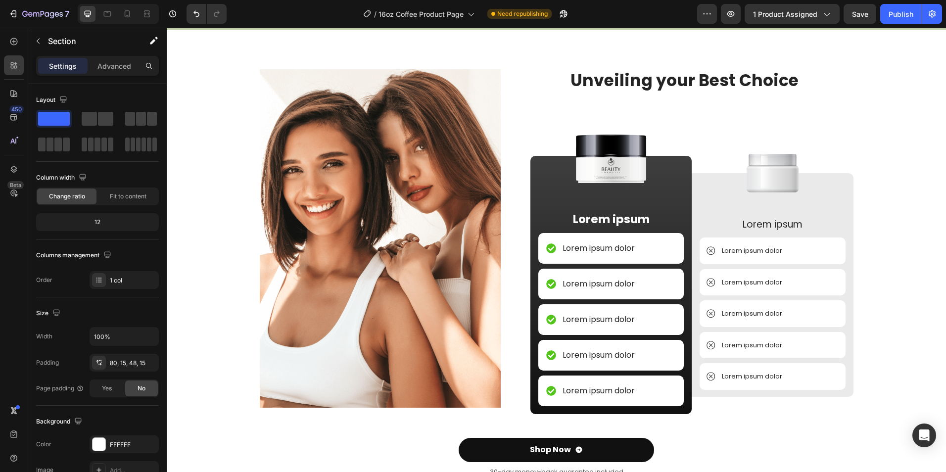
scroll to position [2332, 0]
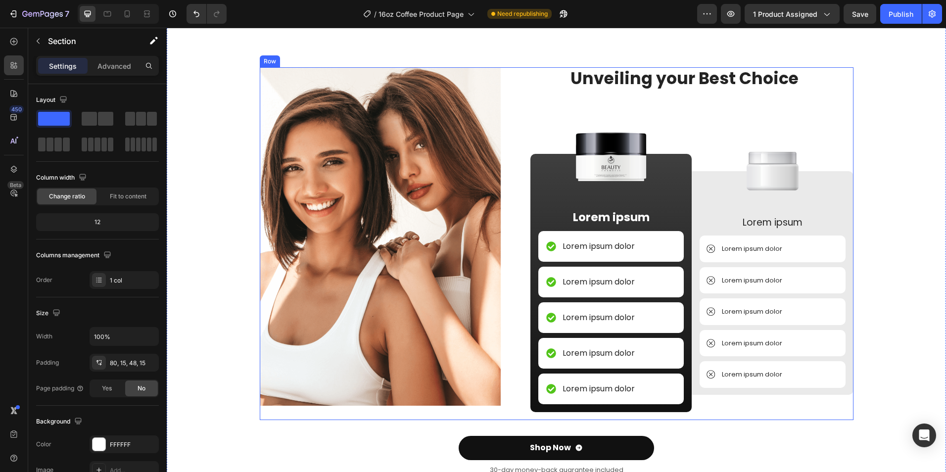
click at [529, 142] on div "Unveiling your Best Choice Heading Image Lorem ipsum Text Block Lorem ipsum dol…" at bounding box center [685, 243] width 338 height 353
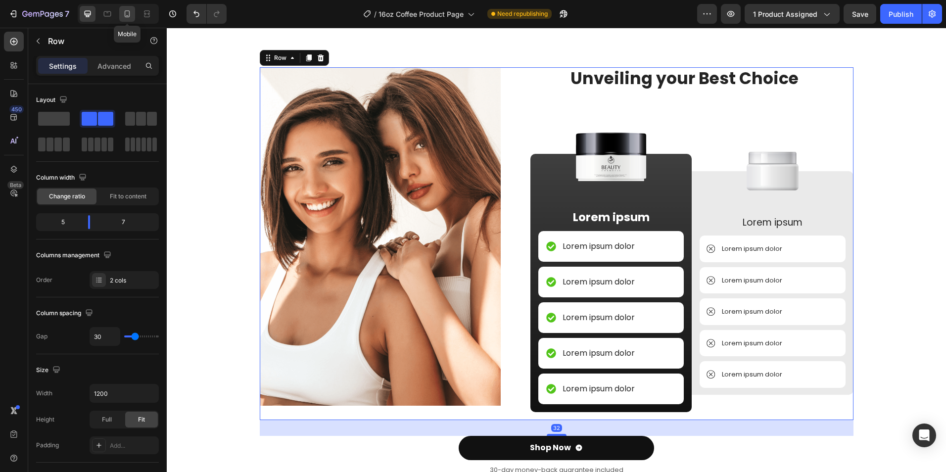
click at [123, 18] on icon at bounding box center [127, 14] width 10 height 10
type input "0"
type input "100%"
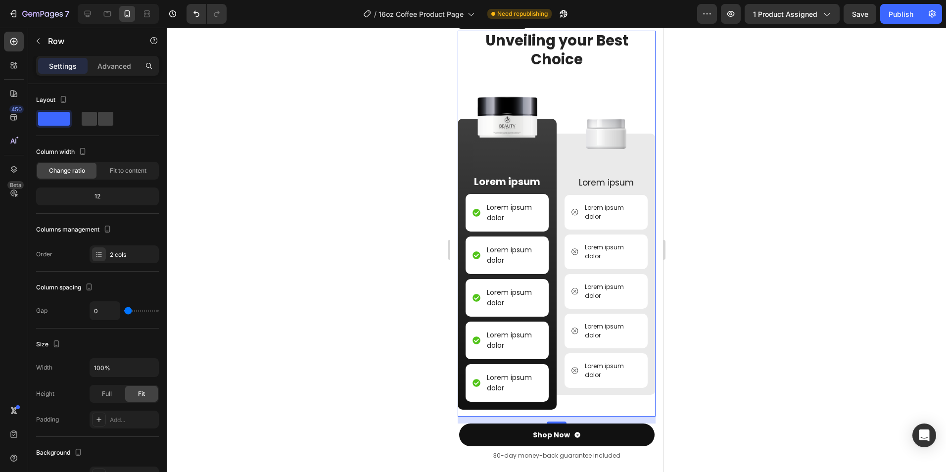
scroll to position [1821, 0]
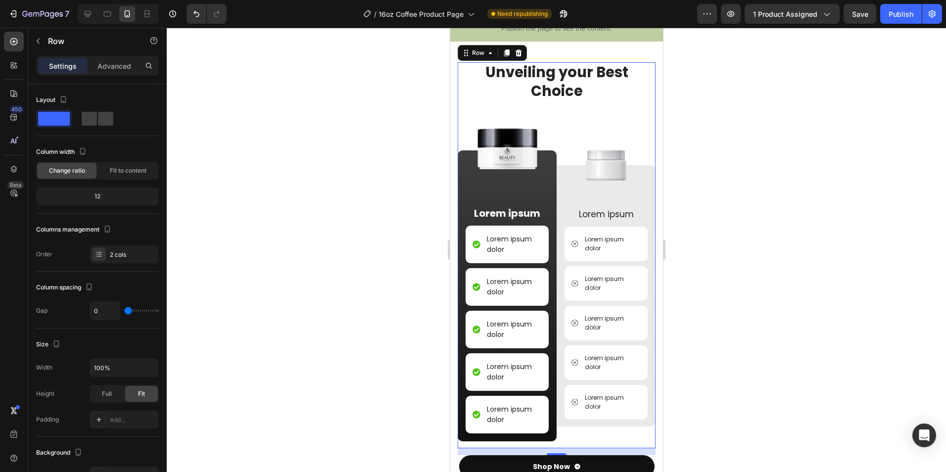
click at [681, 216] on div at bounding box center [556, 250] width 779 height 444
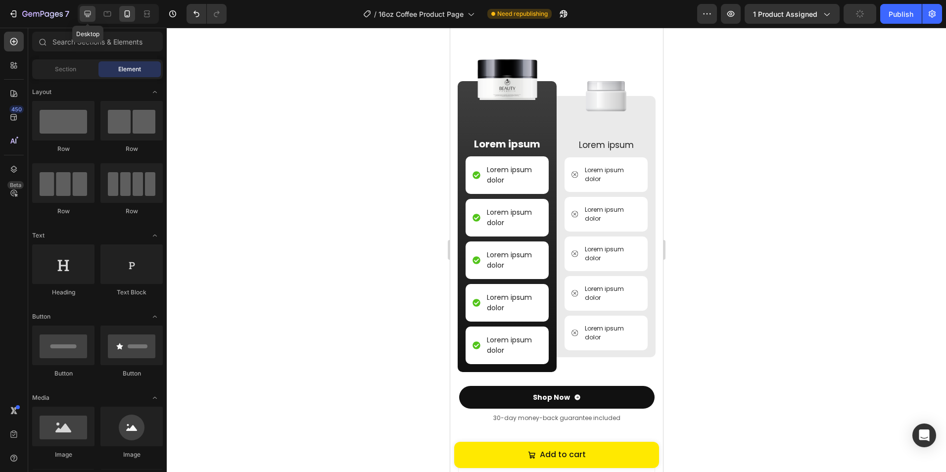
click at [83, 16] on icon at bounding box center [88, 14] width 10 height 10
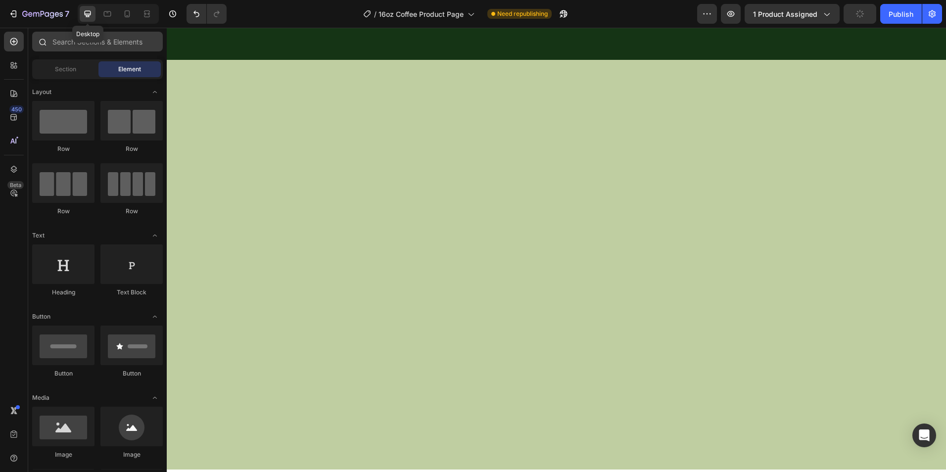
scroll to position [1811, 0]
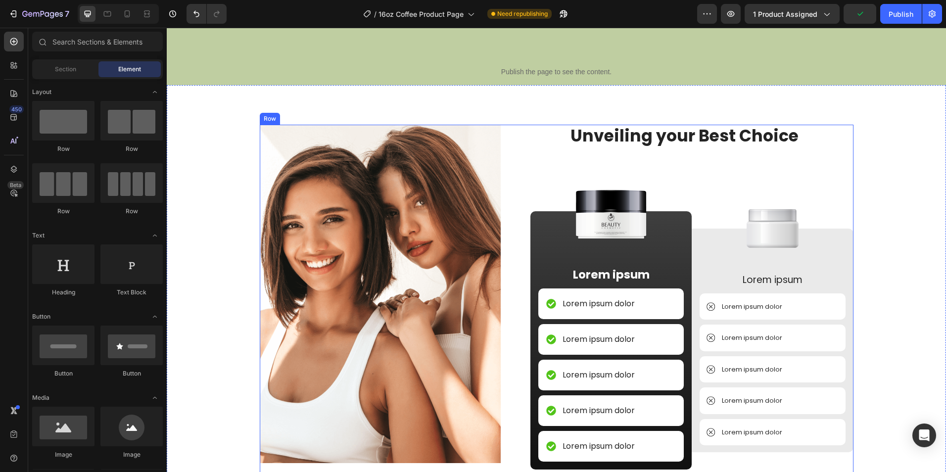
click at [519, 174] on div "Unveiling your Best Choice Heading Image Lorem ipsum Text Block Lorem ipsum dol…" at bounding box center [685, 301] width 338 height 353
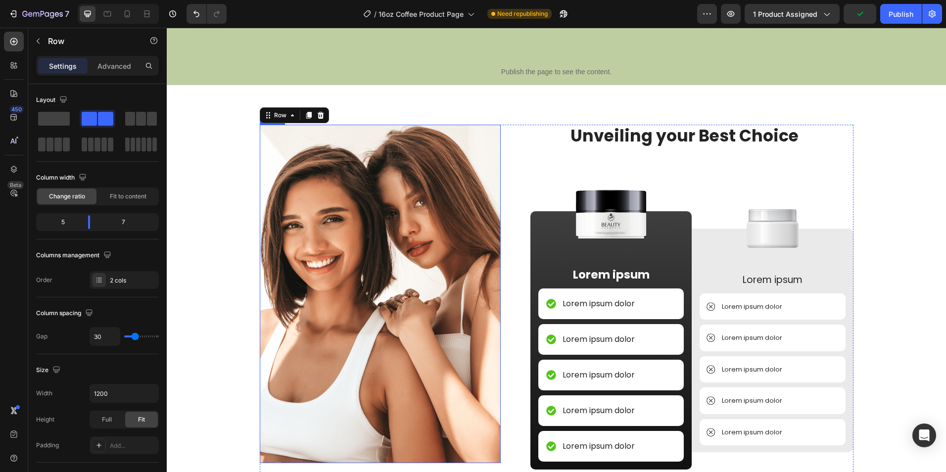
click at [385, 169] on img at bounding box center [380, 294] width 241 height 338
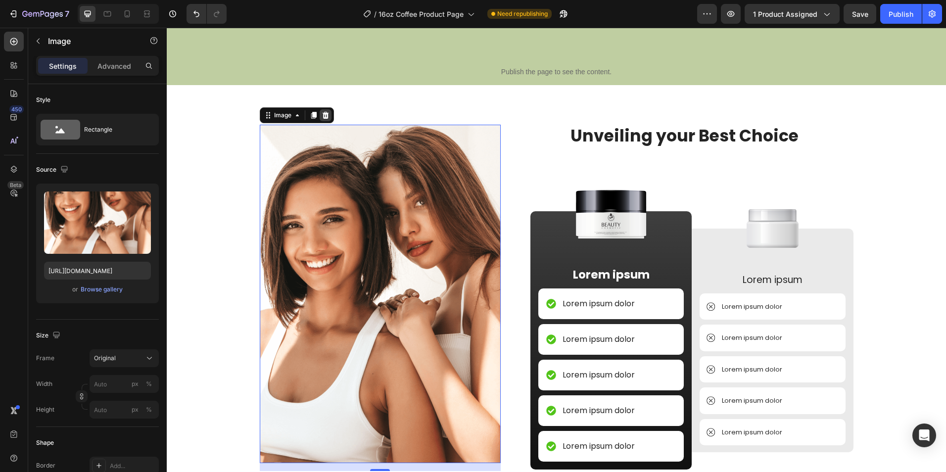
click at [322, 111] on icon at bounding box center [326, 115] width 8 height 8
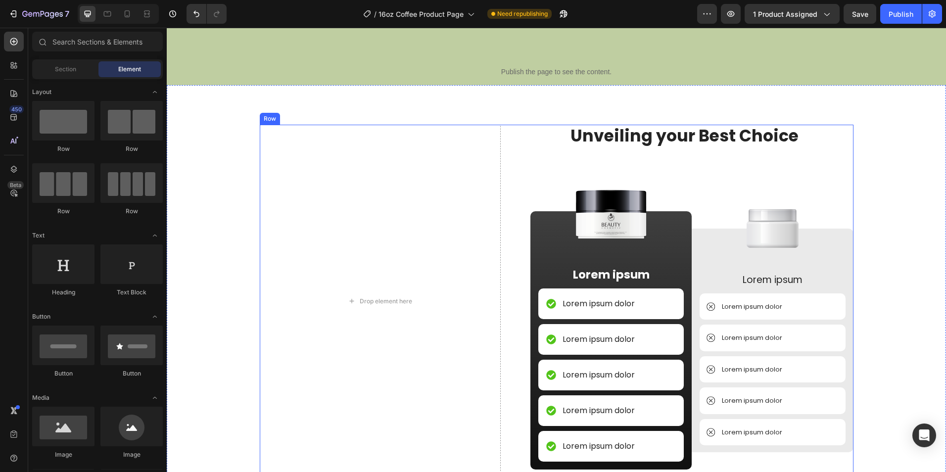
click at [508, 151] on div "Drop element here Unveiling your Best Choice Heading Image Lorem ipsum Text Blo…" at bounding box center [557, 301] width 594 height 353
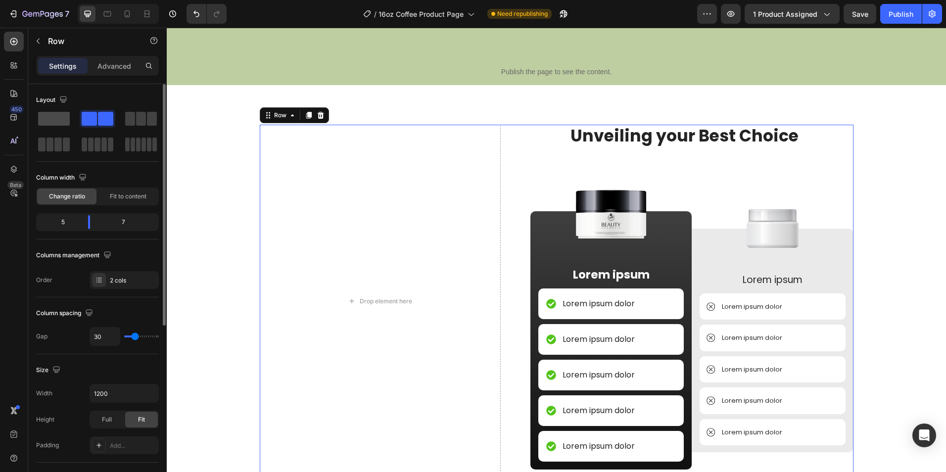
click at [51, 116] on span at bounding box center [54, 119] width 32 height 14
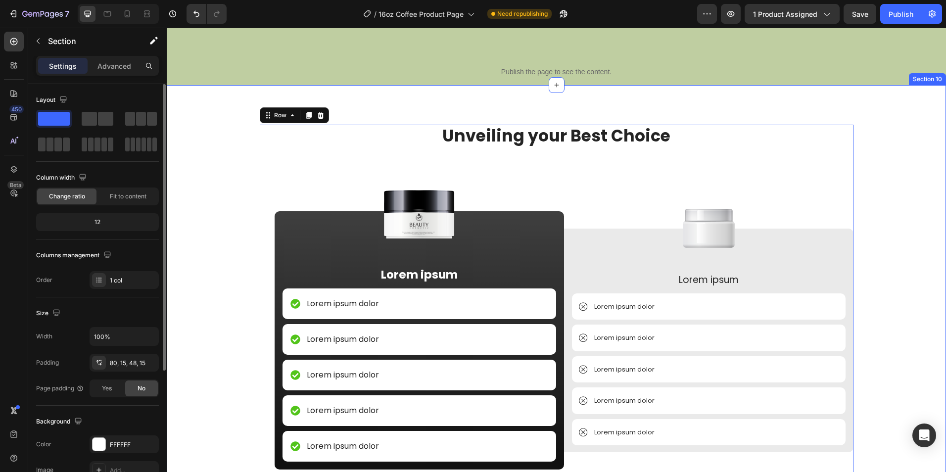
click at [220, 196] on div "Unveiling your Best Choice Heading Image Lorem ipsum Text Block Lorem ipsum dol…" at bounding box center [556, 337] width 765 height 424
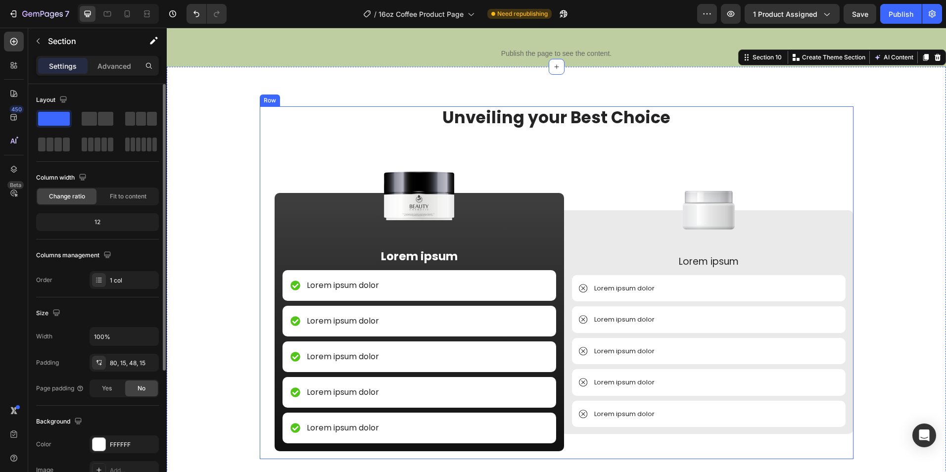
scroll to position [1860, 0]
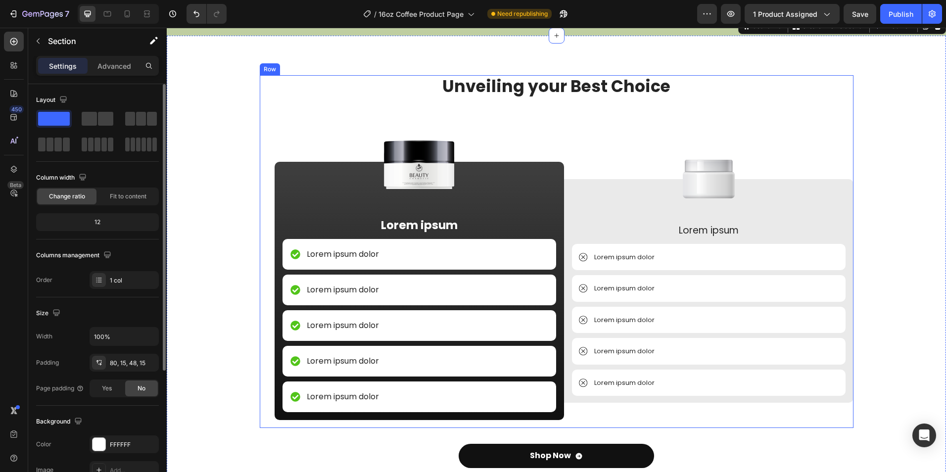
click at [265, 131] on div "Unveiling your Best Choice Heading Image Lorem ipsum Text Block Lorem ipsum dol…" at bounding box center [557, 251] width 594 height 353
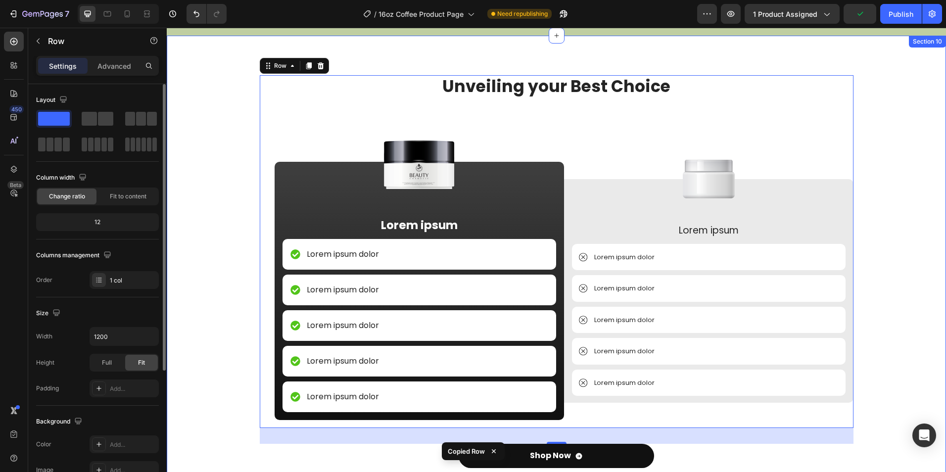
click at [237, 63] on div "Unveiling your Best Choice Heading Image Lorem ipsum Text Block Lorem ipsum dol…" at bounding box center [556, 279] width 779 height 487
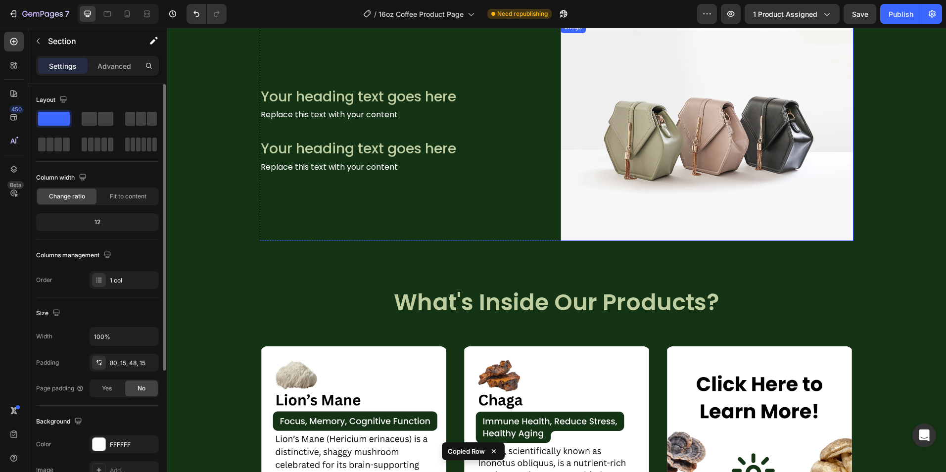
scroll to position [1099, 0]
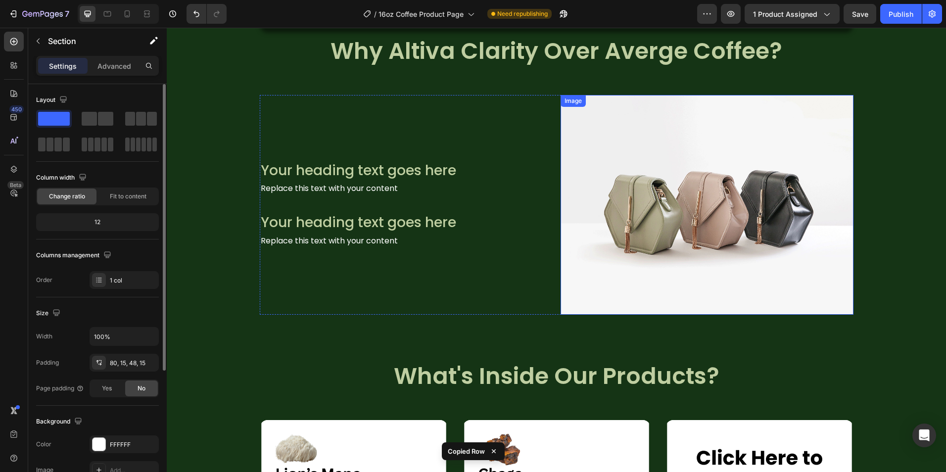
click at [625, 235] on img at bounding box center [707, 205] width 293 height 220
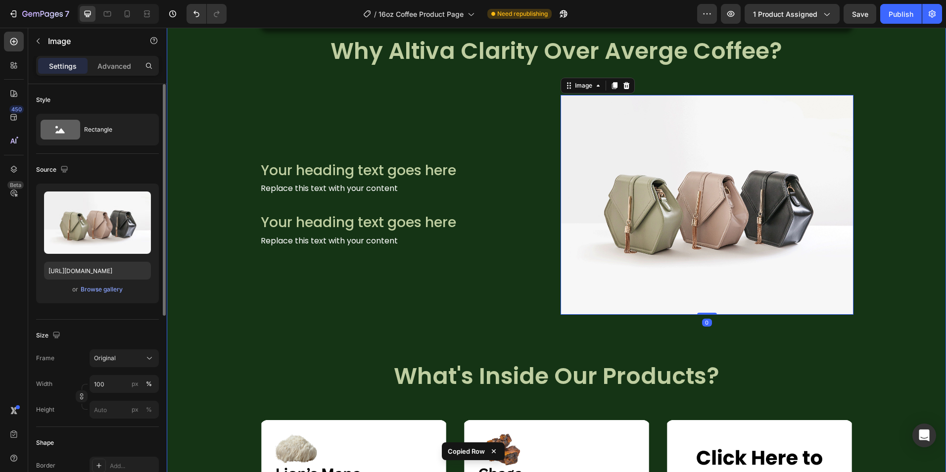
click at [237, 108] on div "Image NON GMO Text Block Row Image FDA Compliant Text Block Row Image Gluten Fr…" at bounding box center [556, 421] width 779 height 747
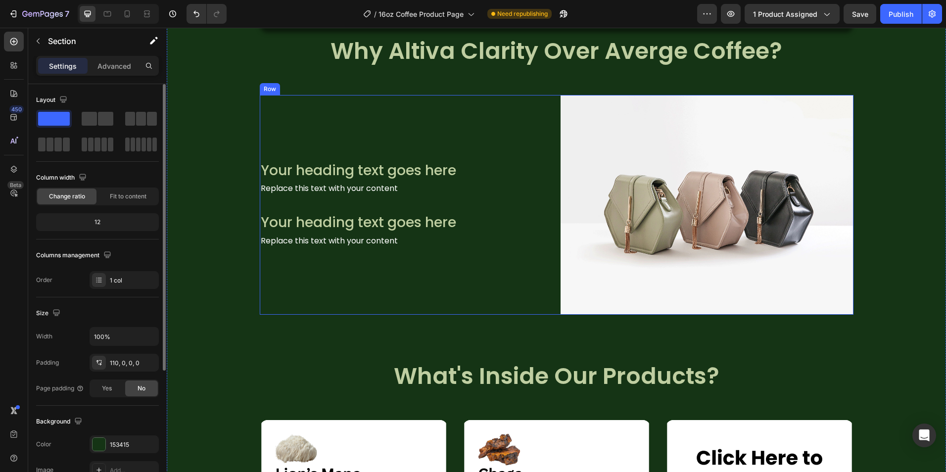
click at [295, 115] on div "Your heading text goes here Heading Replace this text with your content Text Bl…" at bounding box center [406, 205] width 293 height 220
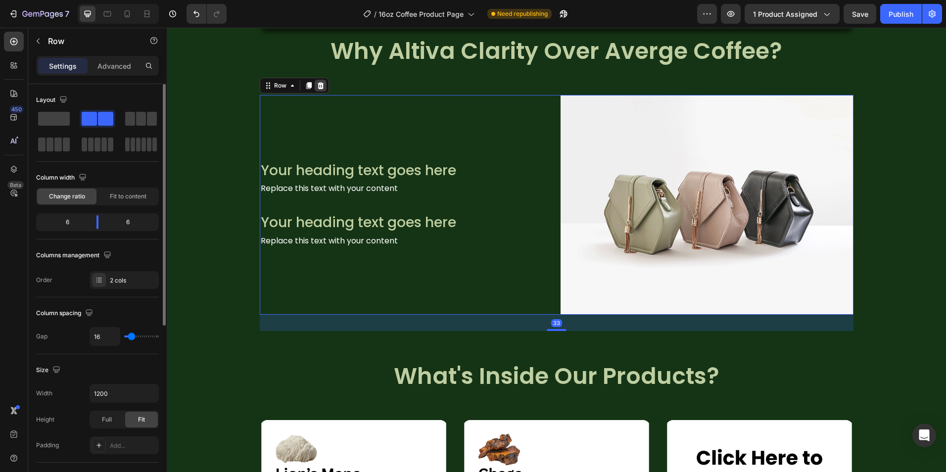
click at [317, 83] on icon at bounding box center [320, 85] width 6 height 7
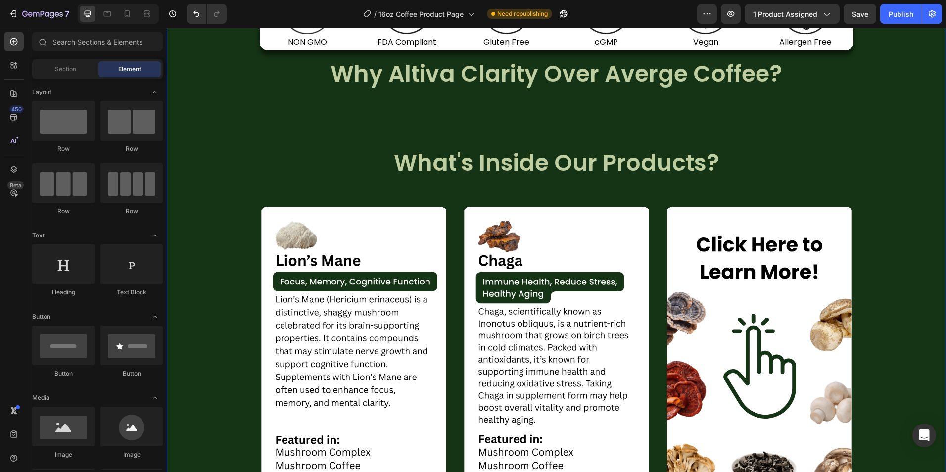
scroll to position [1000, 0]
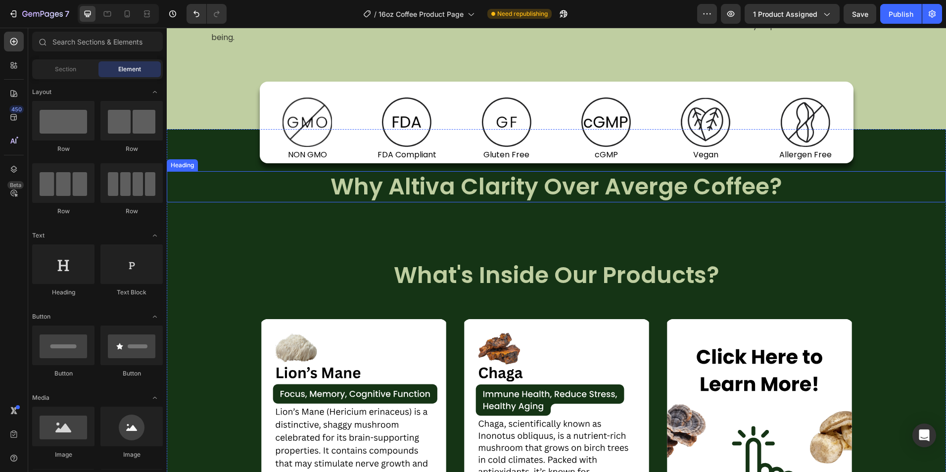
click at [501, 198] on h2 "Why Altiva Clarity Over Averge Coffee?" at bounding box center [556, 187] width 779 height 32
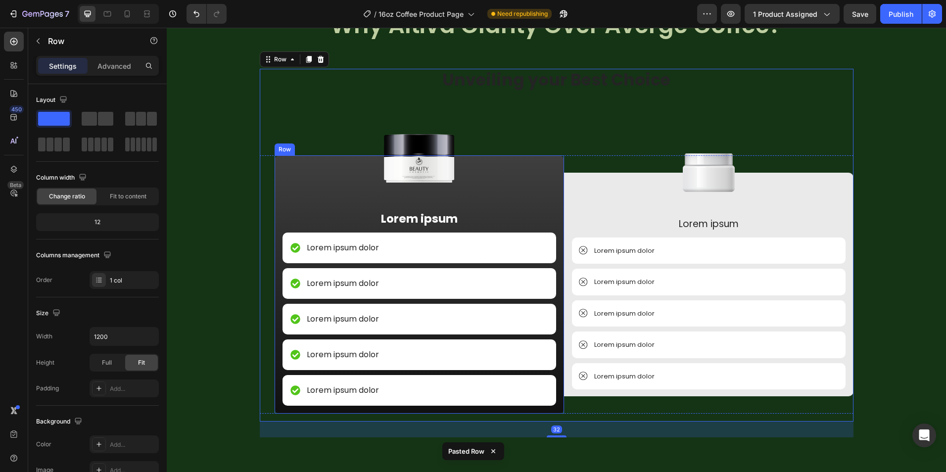
scroll to position [1167, 0]
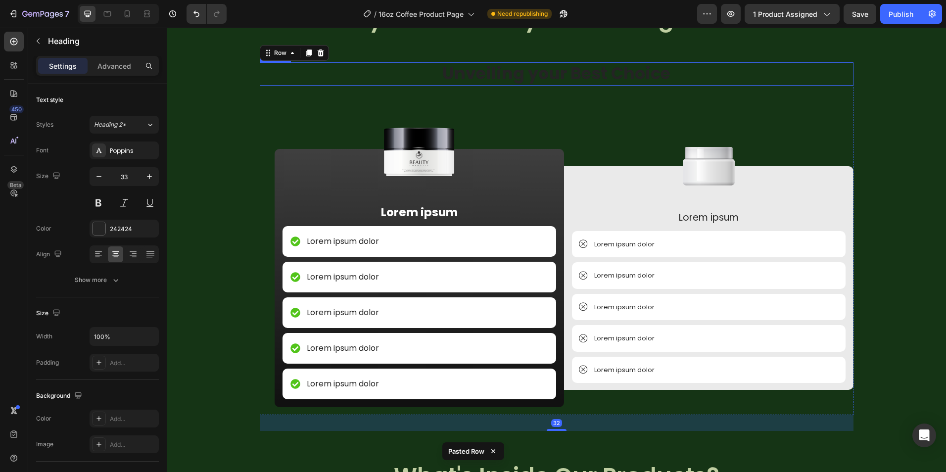
click at [545, 77] on h2 "Unveiling your Best Choice" at bounding box center [557, 73] width 594 height 23
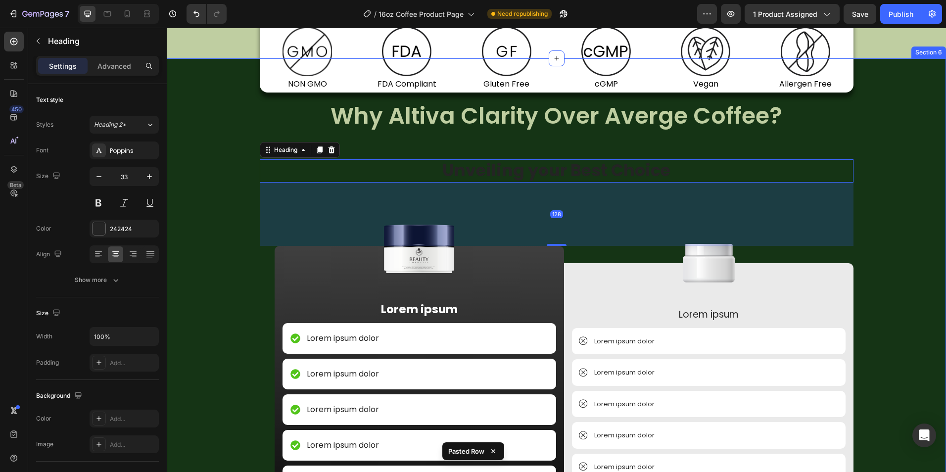
scroll to position [1068, 0]
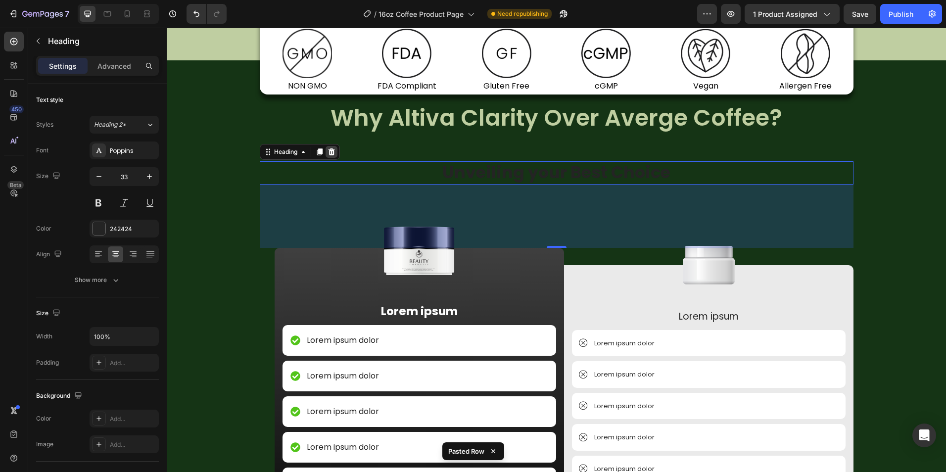
click at [330, 151] on icon at bounding box center [331, 151] width 6 height 7
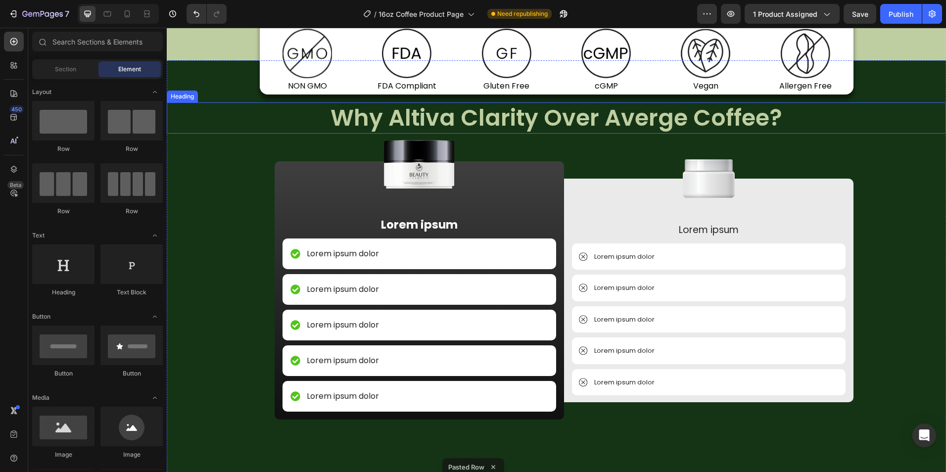
click at [575, 124] on h2 "Why Altiva Clarity Over Averge Coffee?" at bounding box center [556, 118] width 779 height 32
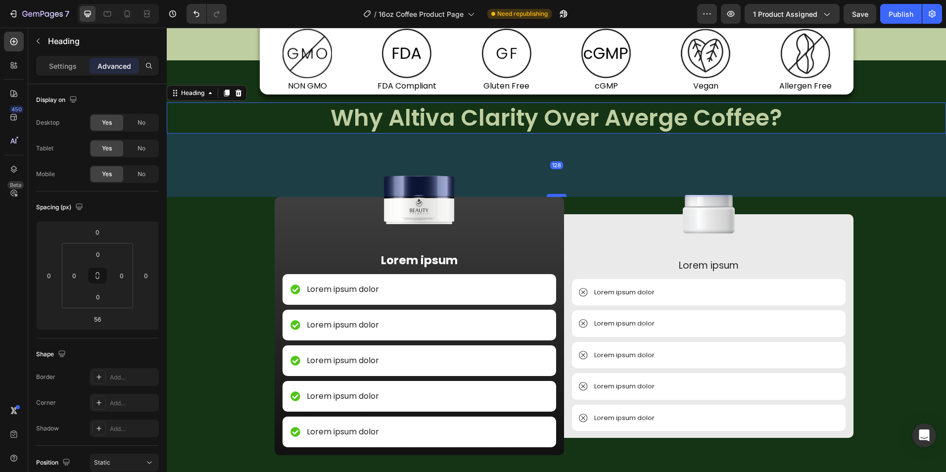
drag, startPoint x: 560, startPoint y: 161, endPoint x: 558, endPoint y: 197, distance: 35.7
click at [558, 197] on div at bounding box center [557, 195] width 20 height 3
type input "128"
click at [624, 211] on div at bounding box center [709, 214] width 274 height 39
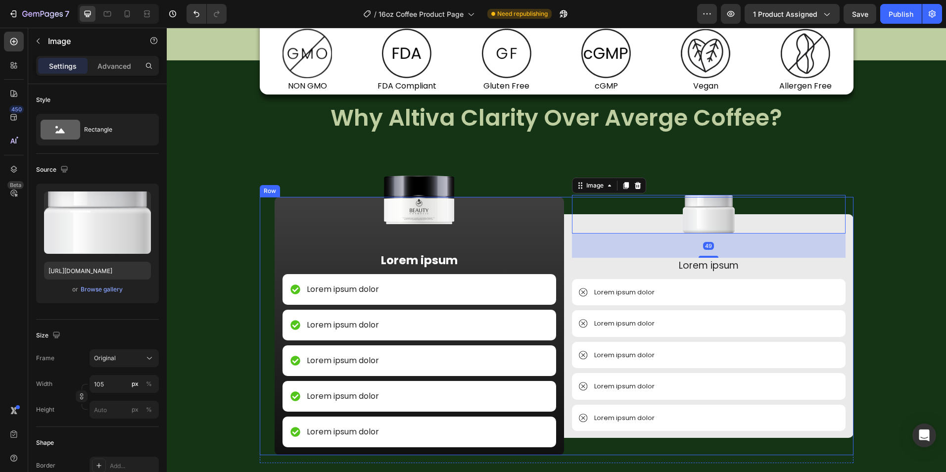
click at [565, 209] on div "Image 49 Lorem ipsum Text Block Lorem ipsum dolor Item List Lorem ipsum dolor I…" at bounding box center [708, 326] width 289 height 258
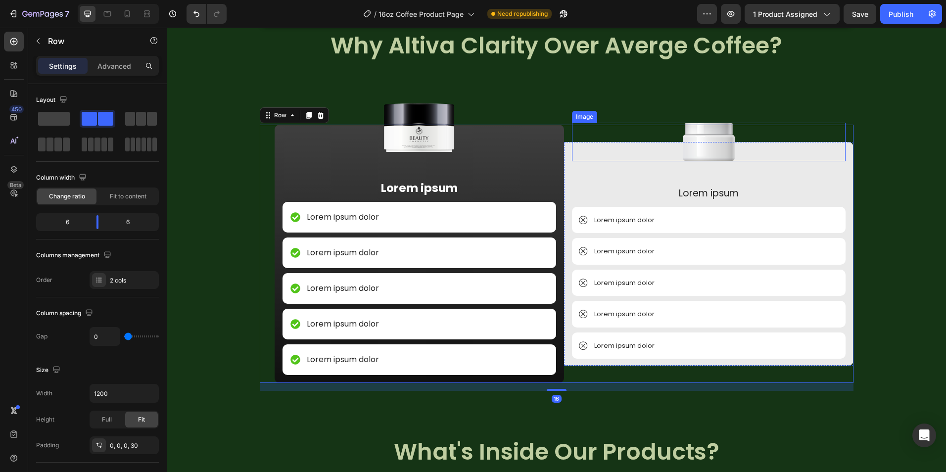
scroll to position [1167, 0]
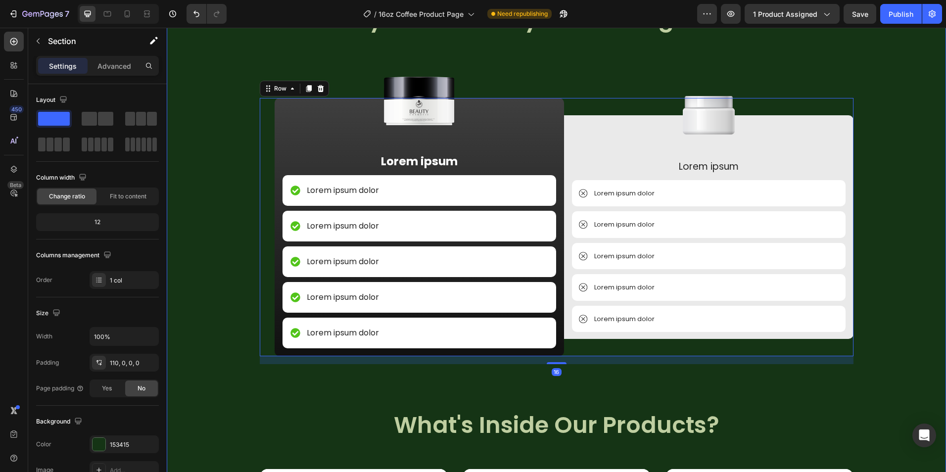
click at [909, 224] on div "Image NON GMO Text Block Row Image FDA Compliant Text Block Row Image Gluten Fr…" at bounding box center [556, 430] width 779 height 828
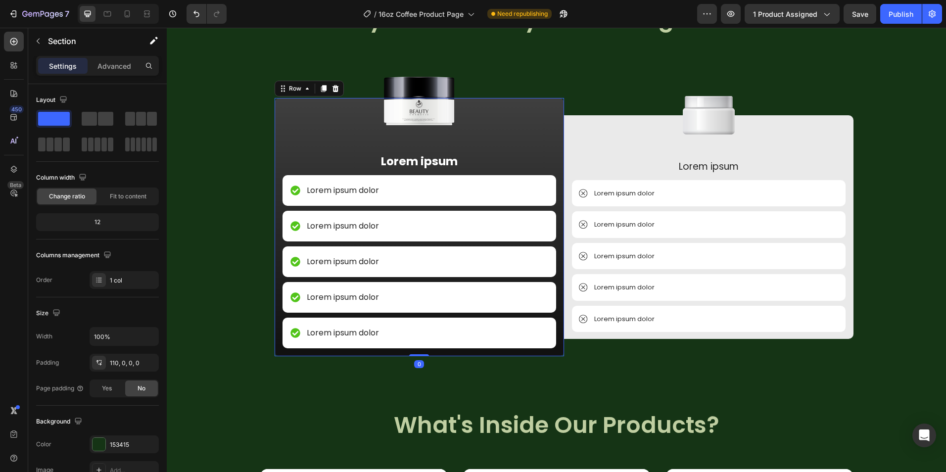
click at [284, 141] on div "Image Lorem ipsum Text Block Lorem ipsum dolor Item List Lorem ipsum dolor Item…" at bounding box center [420, 227] width 274 height 258
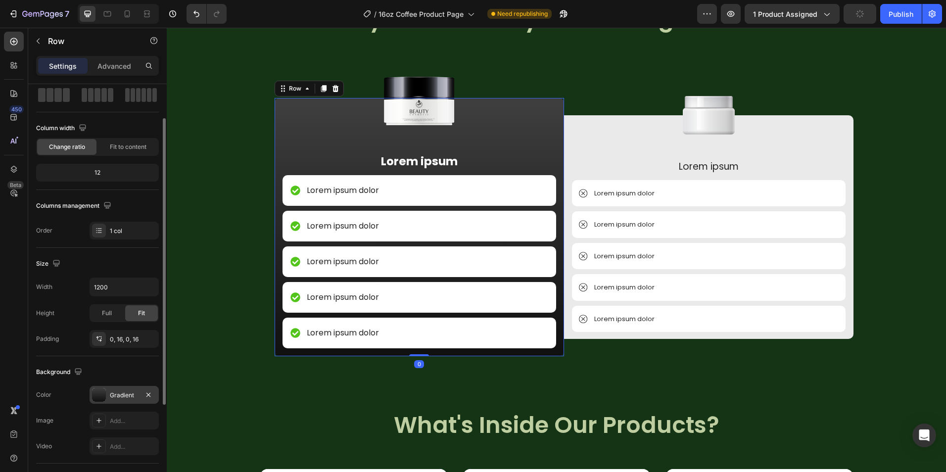
click at [103, 399] on div at bounding box center [99, 395] width 14 height 14
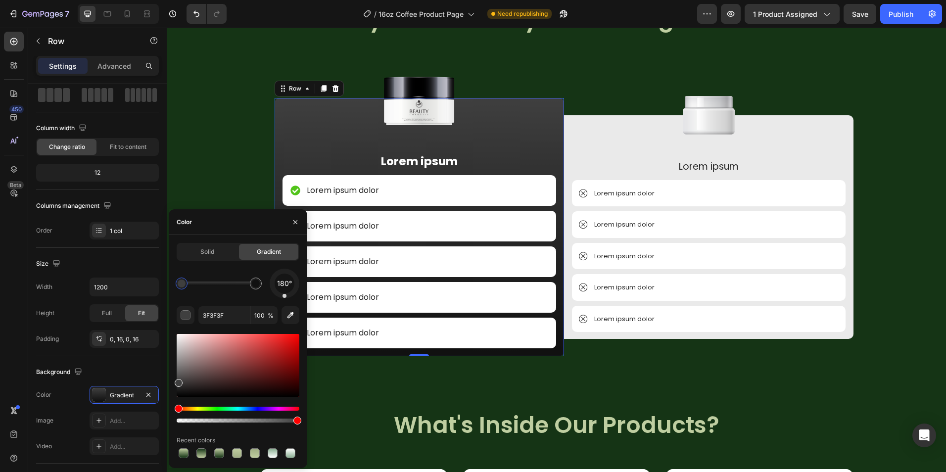
click at [182, 286] on div at bounding box center [182, 284] width 8 height 8
click at [184, 319] on div "button" at bounding box center [186, 316] width 10 height 10
click at [258, 287] on div at bounding box center [256, 284] width 12 height 12
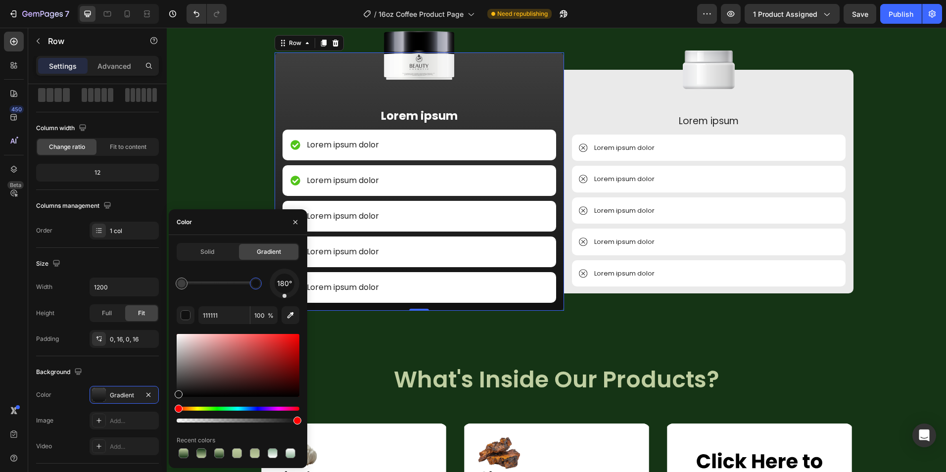
scroll to position [1217, 0]
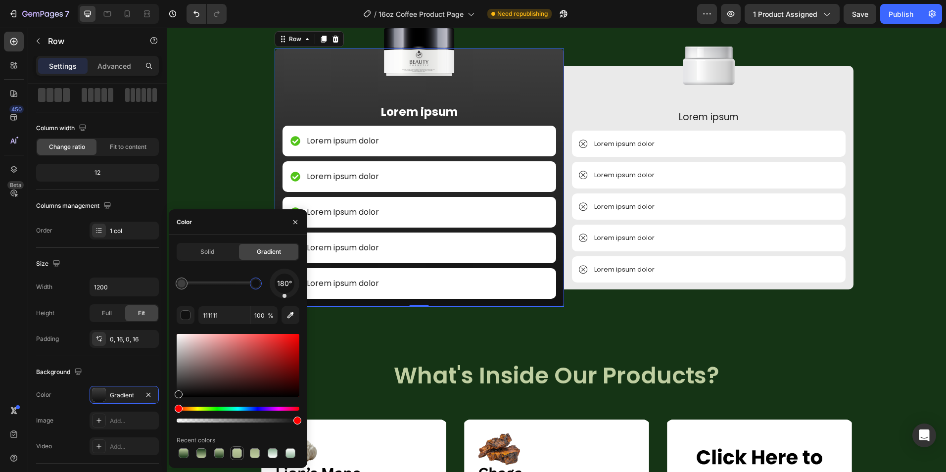
click at [237, 458] on div at bounding box center [237, 453] width 10 height 10
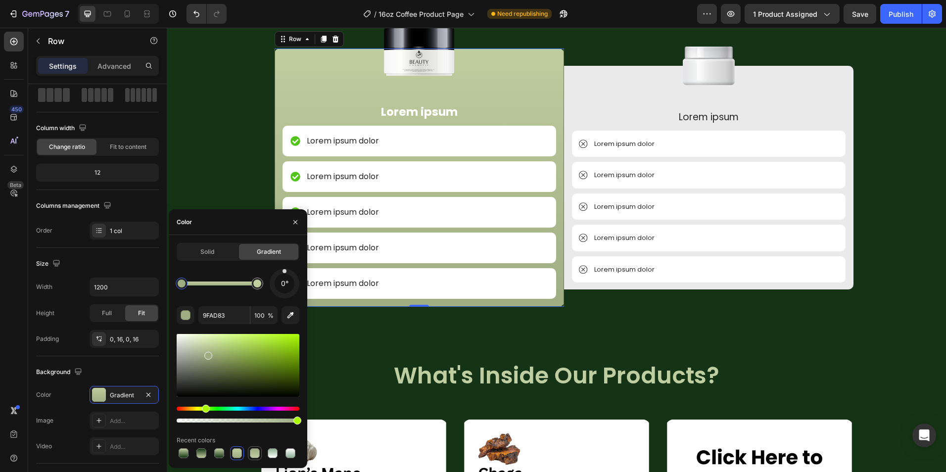
click at [252, 456] on div at bounding box center [255, 453] width 10 height 10
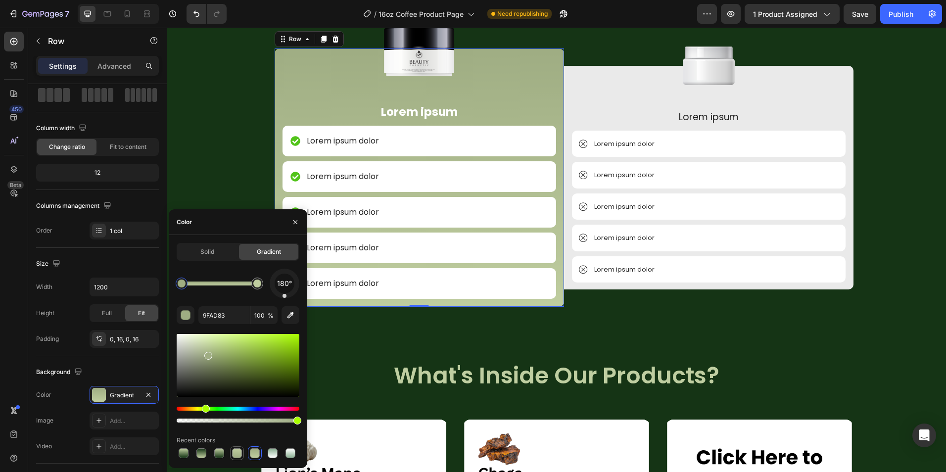
click at [236, 453] on div at bounding box center [237, 453] width 10 height 10
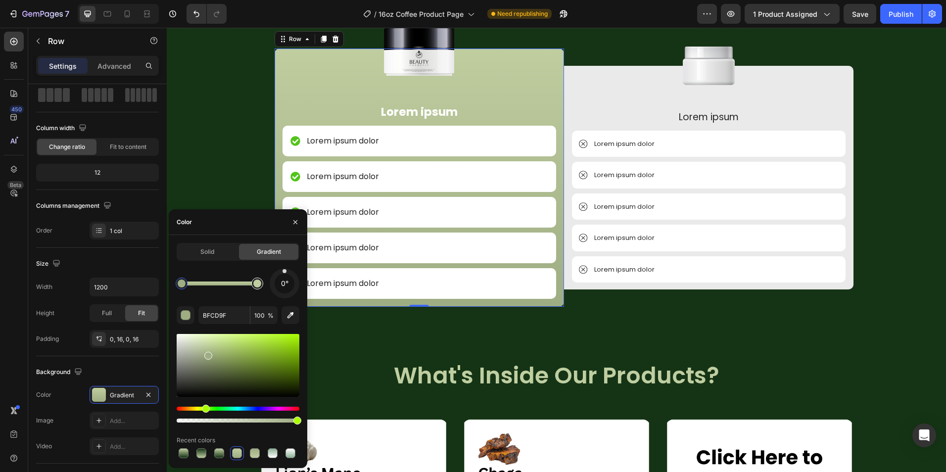
click at [258, 288] on div at bounding box center [257, 284] width 12 height 12
click at [181, 286] on div at bounding box center [182, 284] width 8 height 8
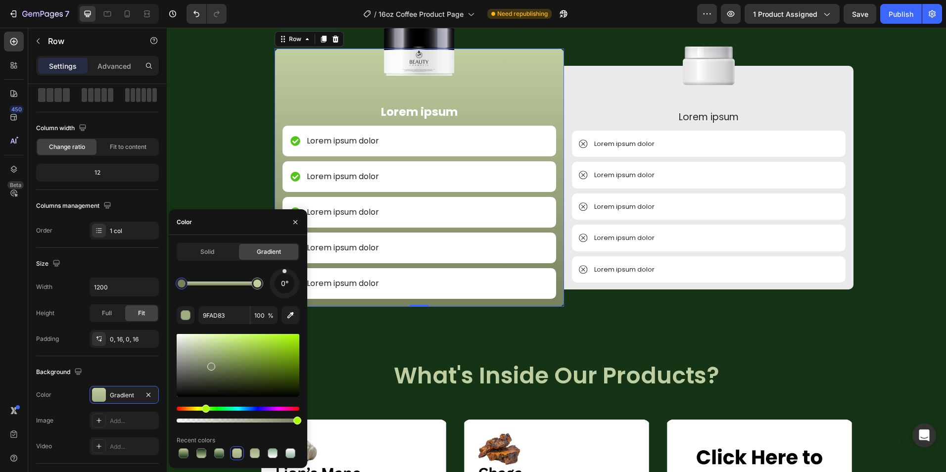
click at [210, 364] on div at bounding box center [238, 365] width 123 height 63
click at [204, 365] on div at bounding box center [238, 365] width 123 height 63
click at [210, 365] on div at bounding box center [238, 365] width 123 height 63
type input "747F5D"
click at [304, 345] on div "Solid Gradient 0° 747F5D 100 % Recent colors" at bounding box center [238, 351] width 139 height 217
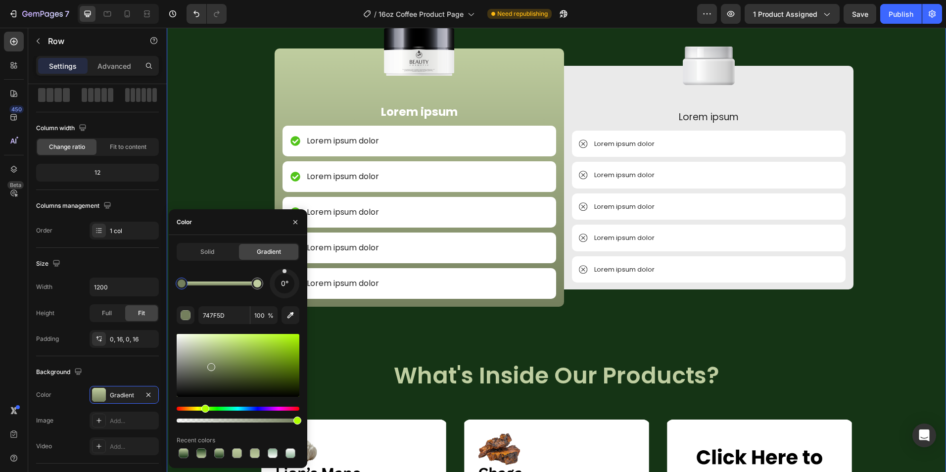
click at [331, 338] on div "Image NON GMO Text Block Row Image FDA Compliant Text Block Row Image Gluten Fr…" at bounding box center [556, 380] width 779 height 828
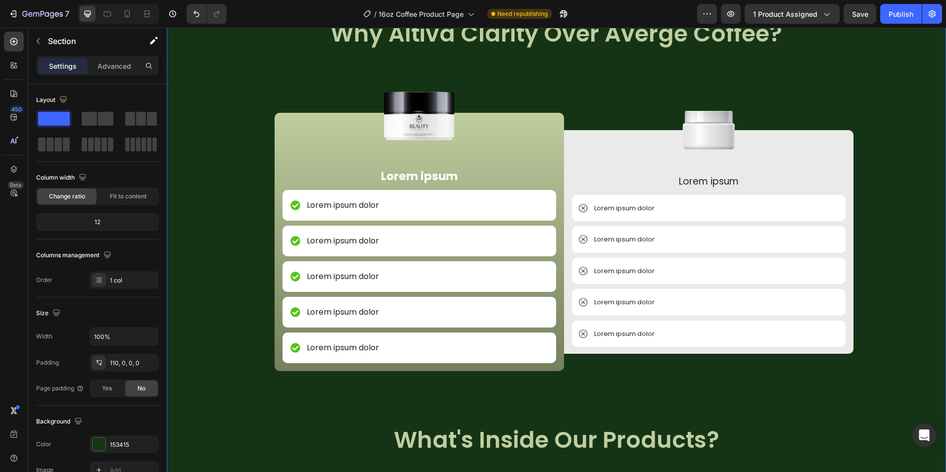
scroll to position [1118, 0]
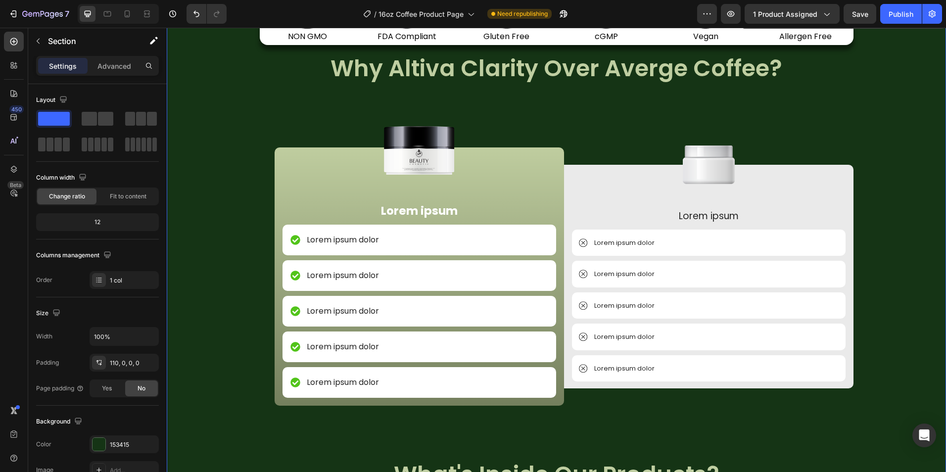
click at [235, 332] on div "Image NON GMO Text Block Row Image FDA Compliant Text Block Row Image Gluten Fr…" at bounding box center [556, 479] width 779 height 828
click at [579, 245] on icon at bounding box center [583, 243] width 9 height 9
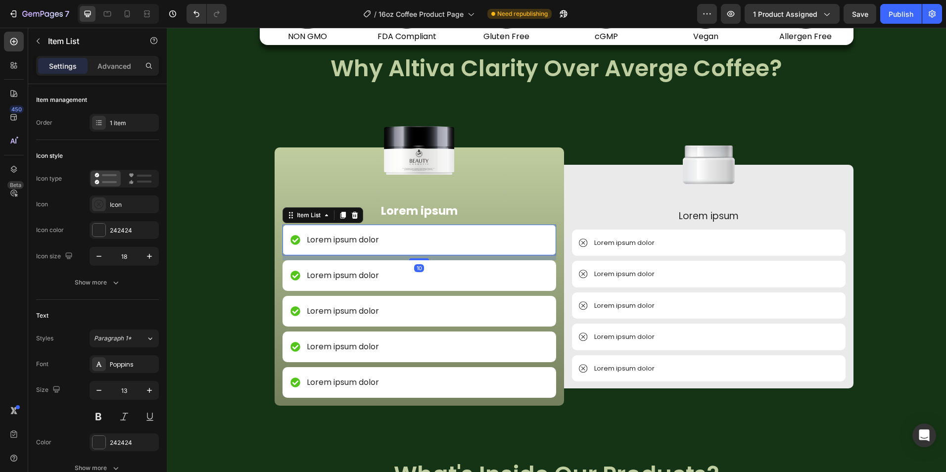
click at [294, 241] on icon at bounding box center [294, 240] width 9 height 9
click at [101, 206] on icon at bounding box center [98, 203] width 9 height 9
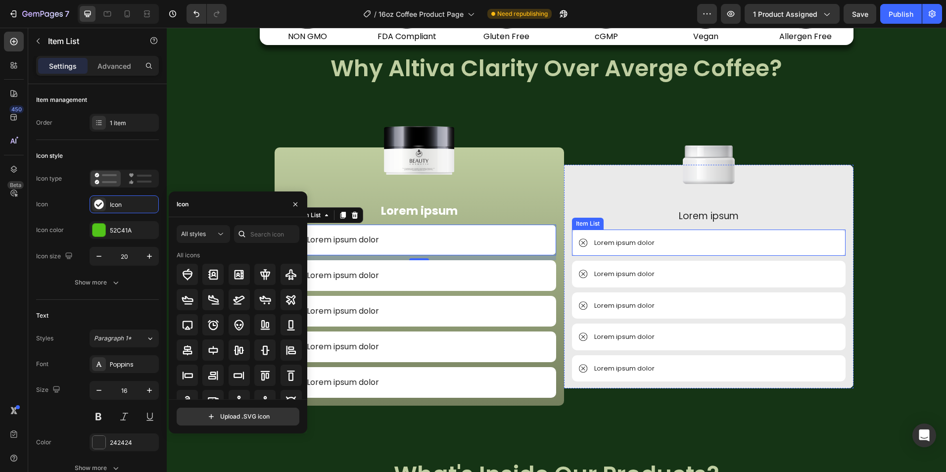
click at [579, 245] on icon at bounding box center [583, 243] width 9 height 9
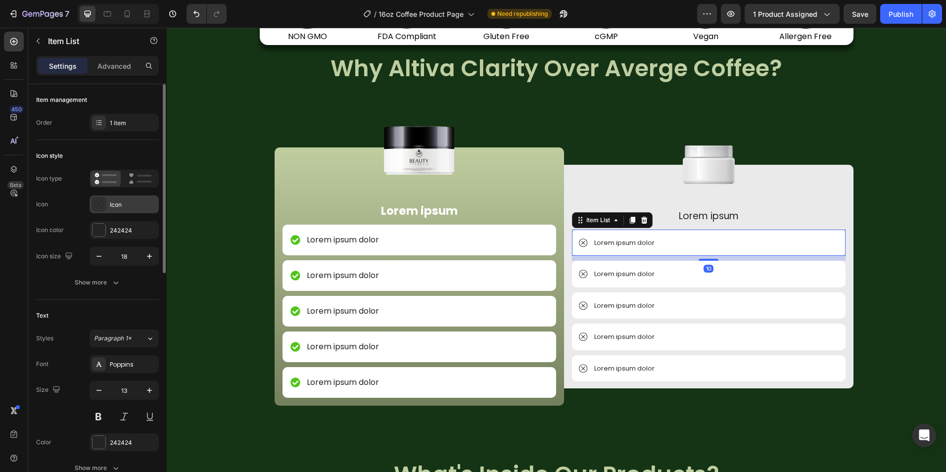
click at [104, 206] on div at bounding box center [99, 204] width 14 height 14
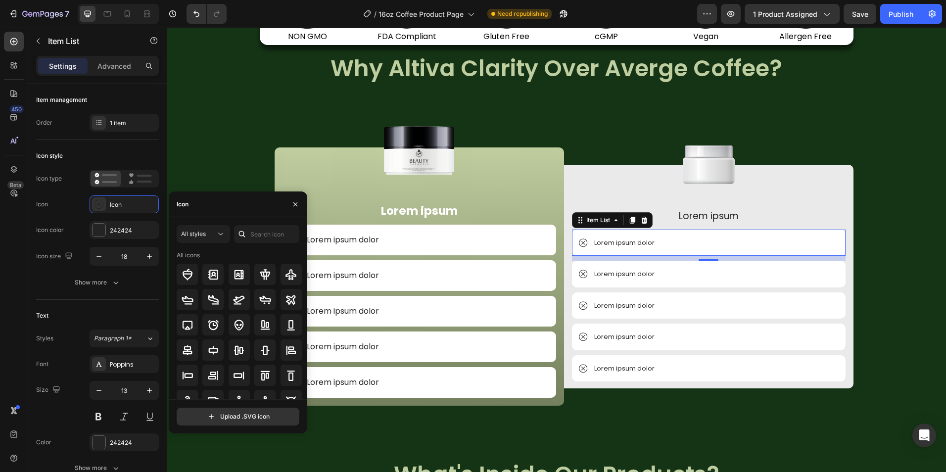
click at [249, 236] on div at bounding box center [242, 234] width 16 height 18
click at [258, 238] on input "text" at bounding box center [266, 234] width 65 height 18
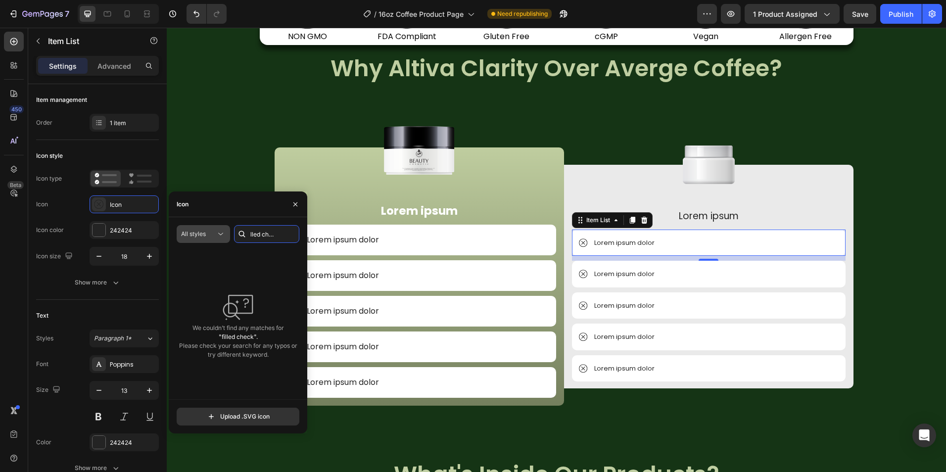
scroll to position [0, 0]
drag, startPoint x: 278, startPoint y: 229, endPoint x: 203, endPoint y: 239, distance: 75.4
click at [206, 239] on div "All styles filled check" at bounding box center [238, 234] width 123 height 18
type input "check"
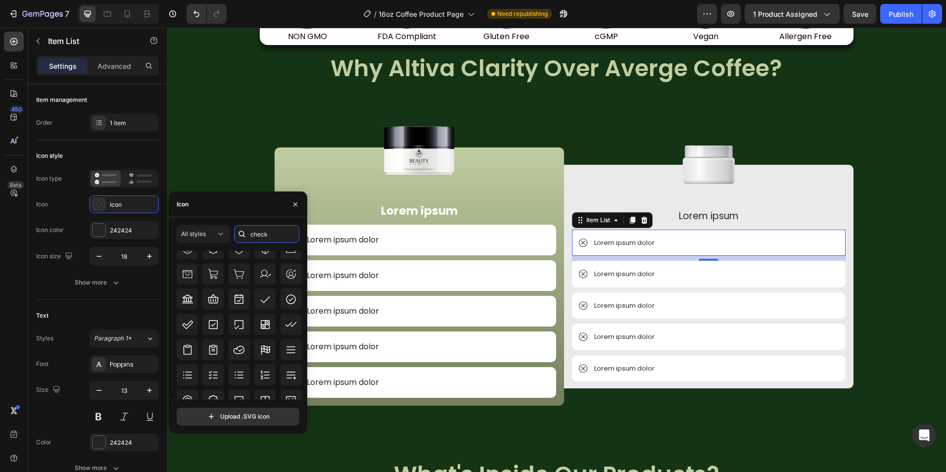
scroll to position [257, 0]
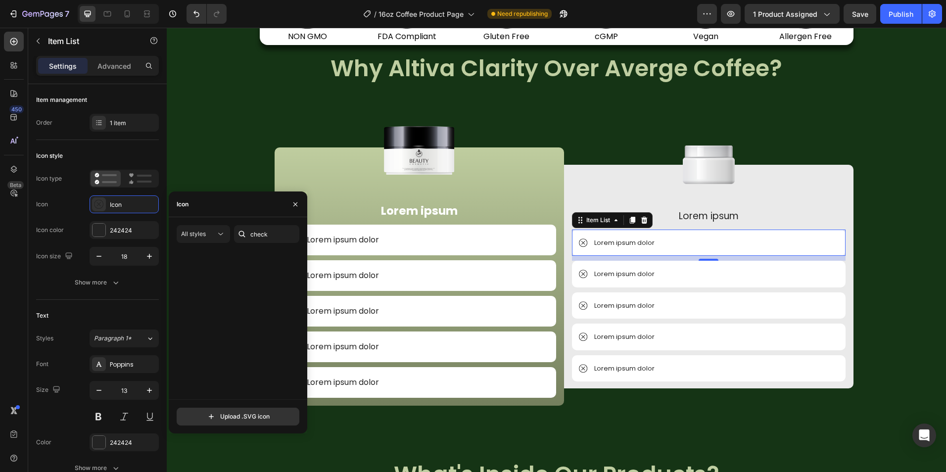
scroll to position [257, 0]
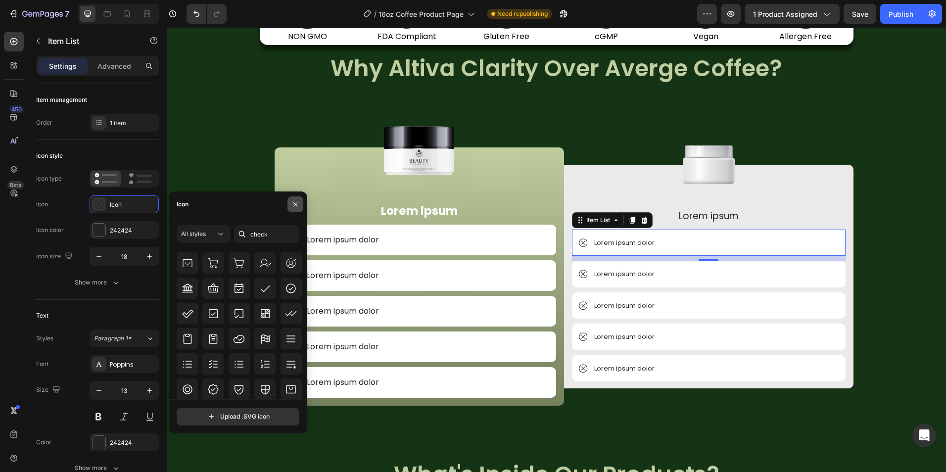
click at [299, 206] on button "button" at bounding box center [296, 204] width 16 height 16
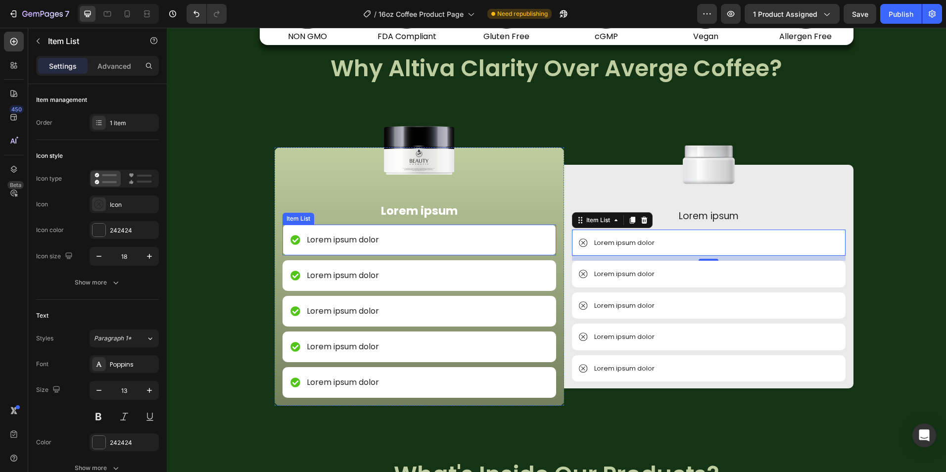
click at [292, 242] on icon at bounding box center [294, 240] width 9 height 9
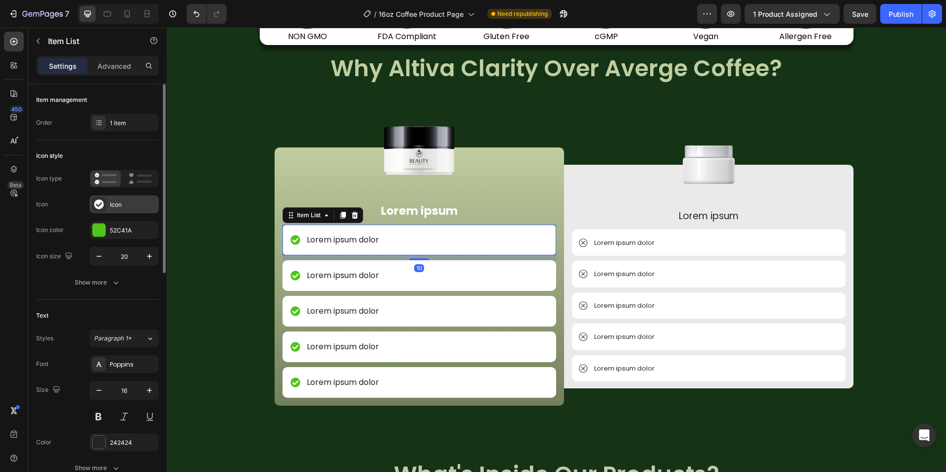
click at [97, 201] on icon at bounding box center [98, 203] width 9 height 9
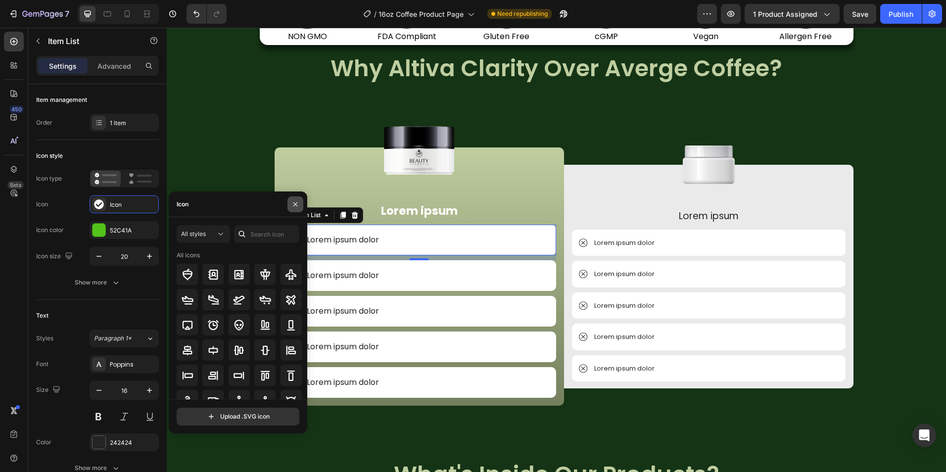
click at [295, 204] on icon "button" at bounding box center [295, 204] width 8 height 8
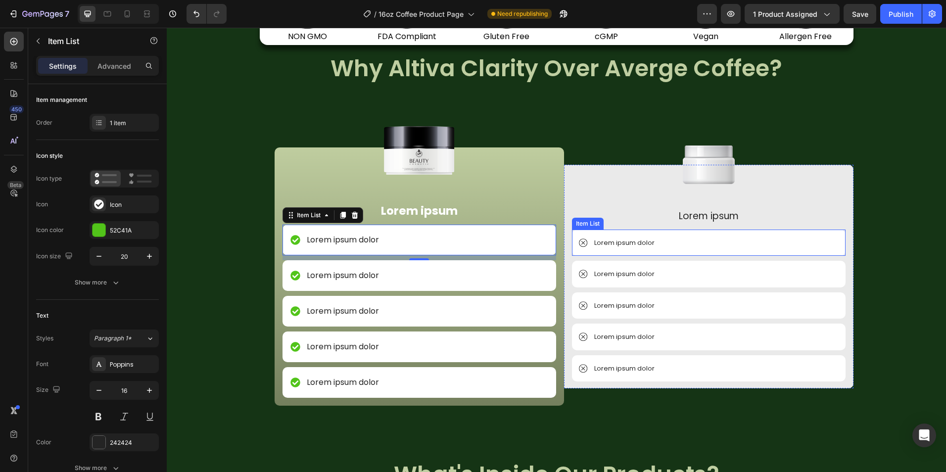
click at [579, 244] on icon at bounding box center [583, 243] width 9 height 9
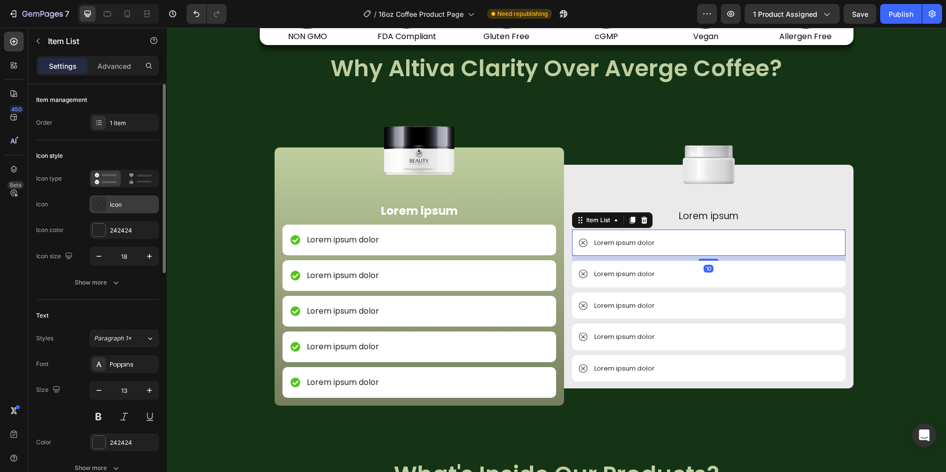
click at [111, 200] on div "Icon" at bounding box center [133, 204] width 47 height 9
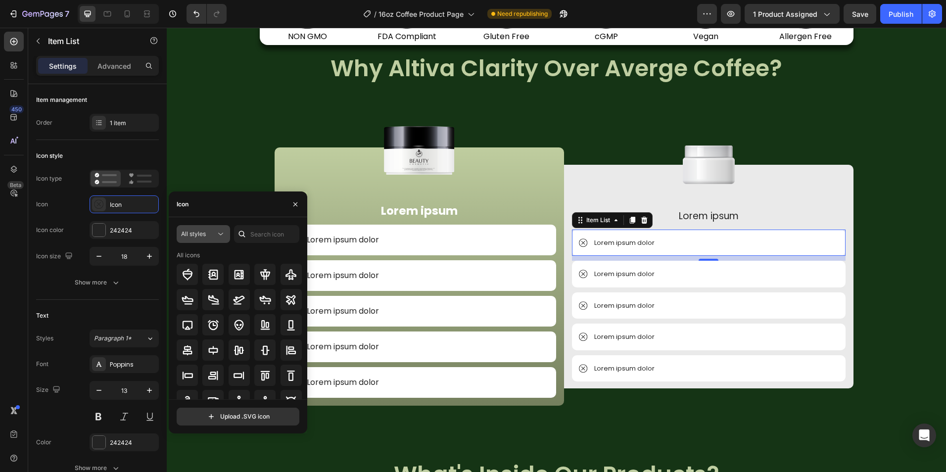
click at [218, 234] on icon at bounding box center [221, 234] width 10 height 10
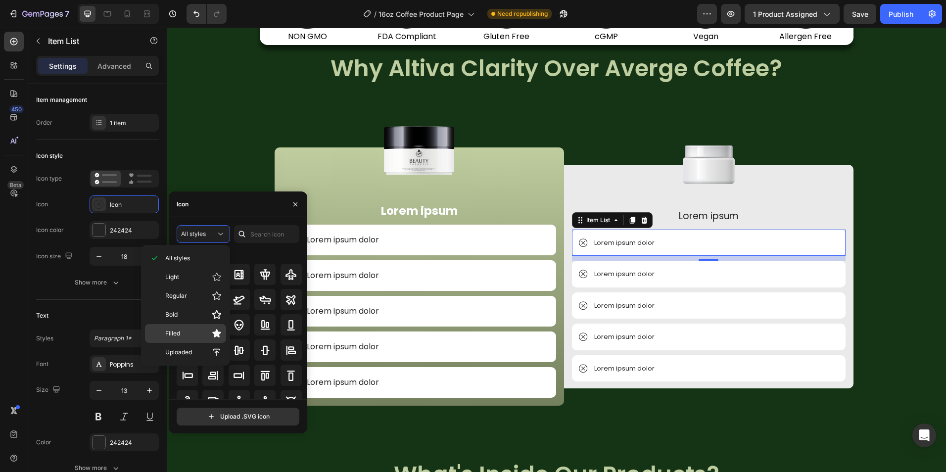
click at [203, 334] on p "Filled" at bounding box center [193, 334] width 56 height 10
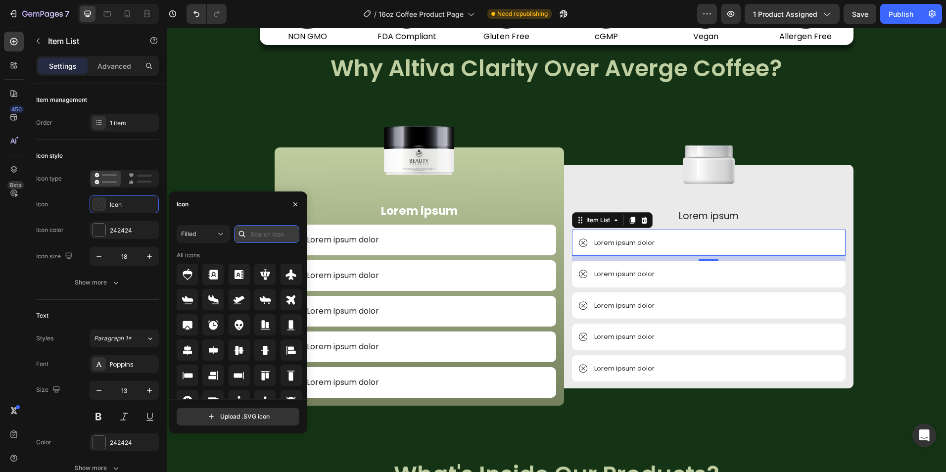
click at [270, 237] on input "text" at bounding box center [266, 234] width 65 height 18
type input "check"
click at [290, 274] on icon at bounding box center [291, 275] width 12 height 12
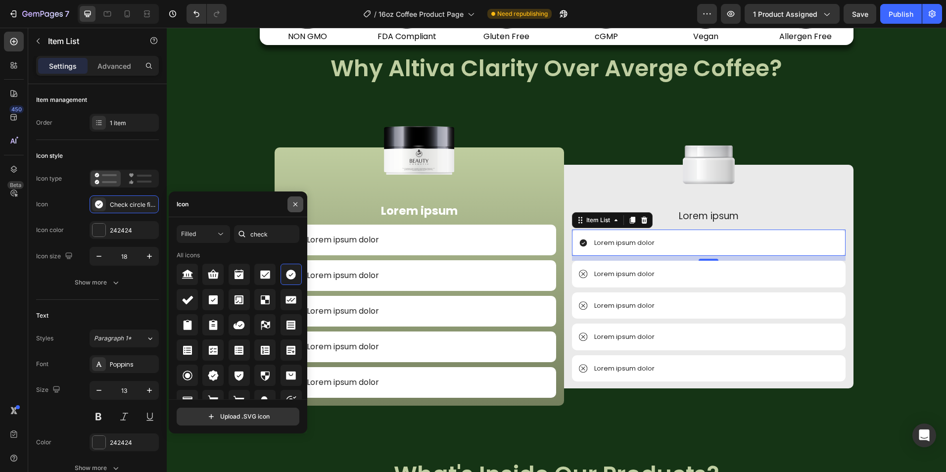
click at [296, 207] on icon "button" at bounding box center [295, 204] width 8 height 8
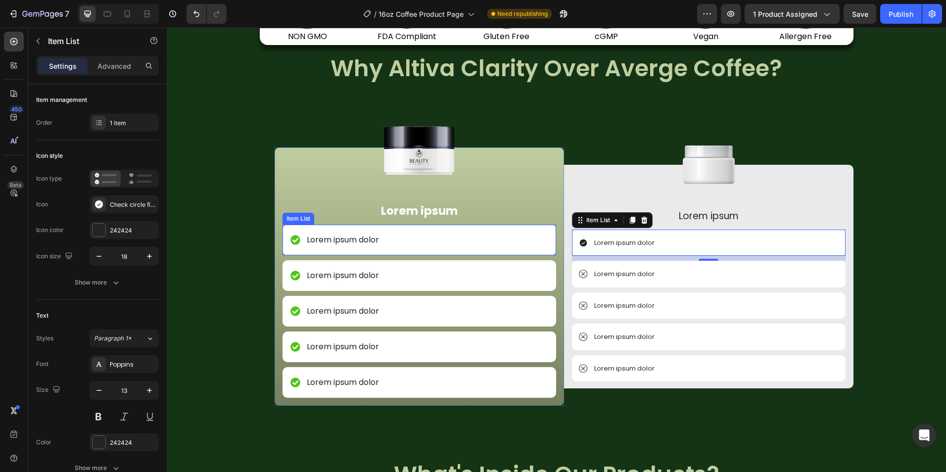
click at [290, 240] on icon at bounding box center [294, 240] width 9 height 9
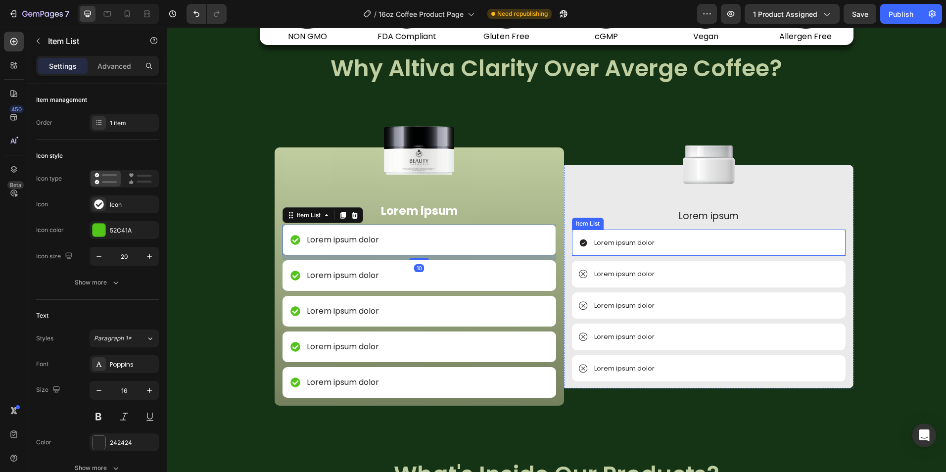
click at [582, 243] on icon at bounding box center [582, 242] width 7 height 7
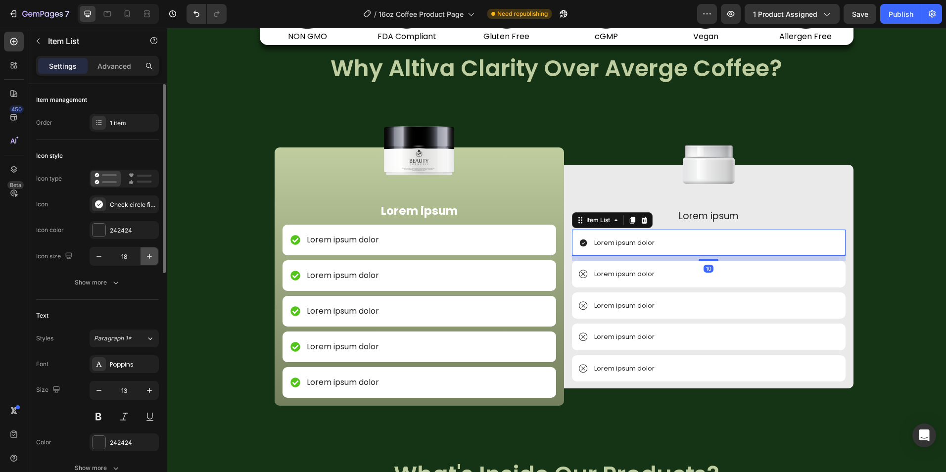
click at [150, 255] on icon "button" at bounding box center [149, 256] width 10 height 10
click at [149, 255] on icon "button" at bounding box center [149, 256] width 5 height 5
type input "20"
click at [290, 239] on icon at bounding box center [295, 240] width 10 height 10
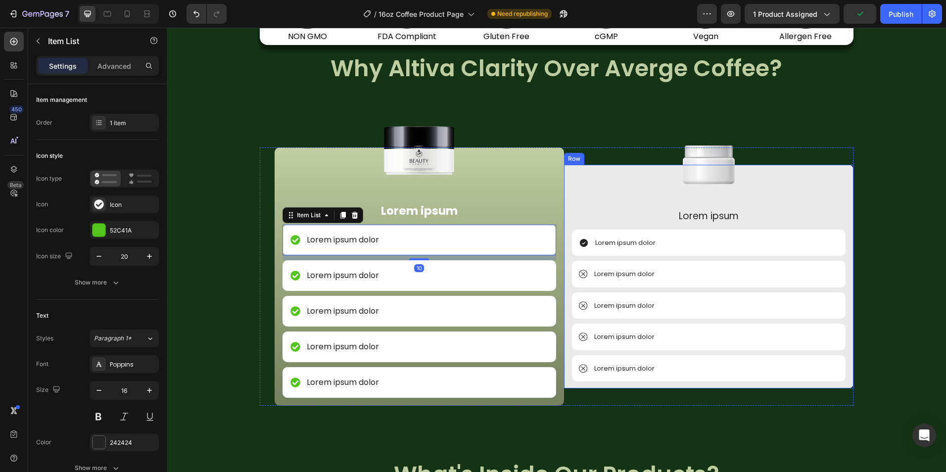
click at [583, 246] on icon at bounding box center [584, 243] width 10 height 10
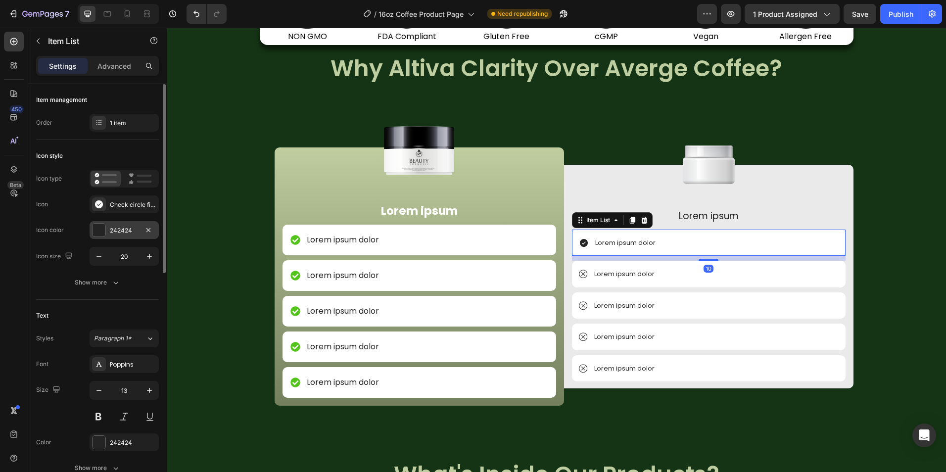
click at [101, 230] on div at bounding box center [99, 230] width 13 height 13
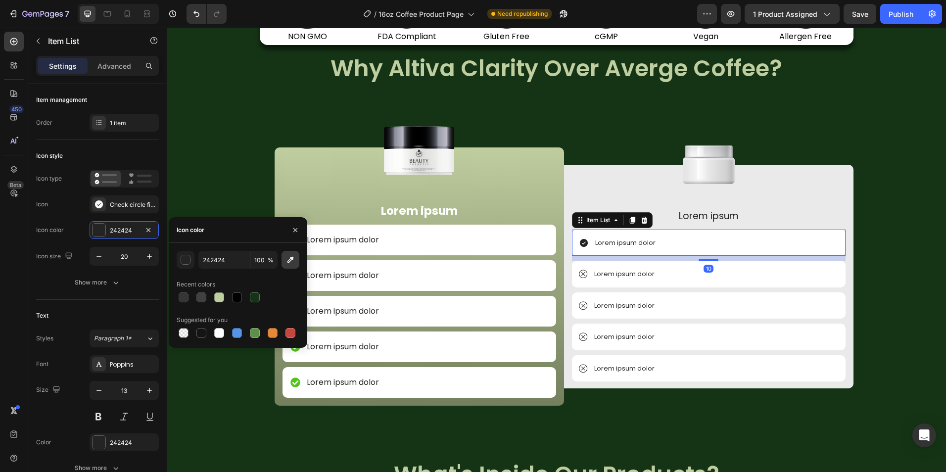
click at [293, 259] on icon "button" at bounding box center [291, 260] width 6 height 6
type input "52C41A"
click at [151, 257] on icon "button" at bounding box center [149, 256] width 10 height 10
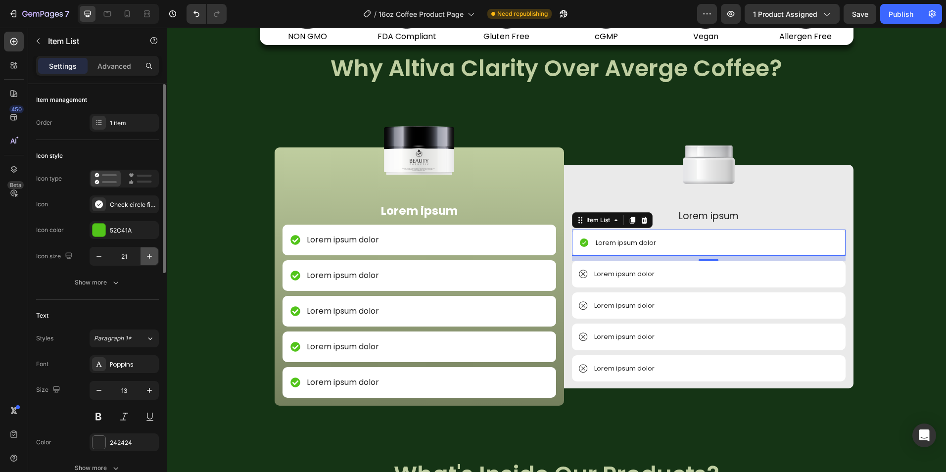
click at [151, 257] on icon "button" at bounding box center [149, 256] width 10 height 10
type input "23"
click at [110, 206] on div "Check circle filled" at bounding box center [133, 204] width 47 height 9
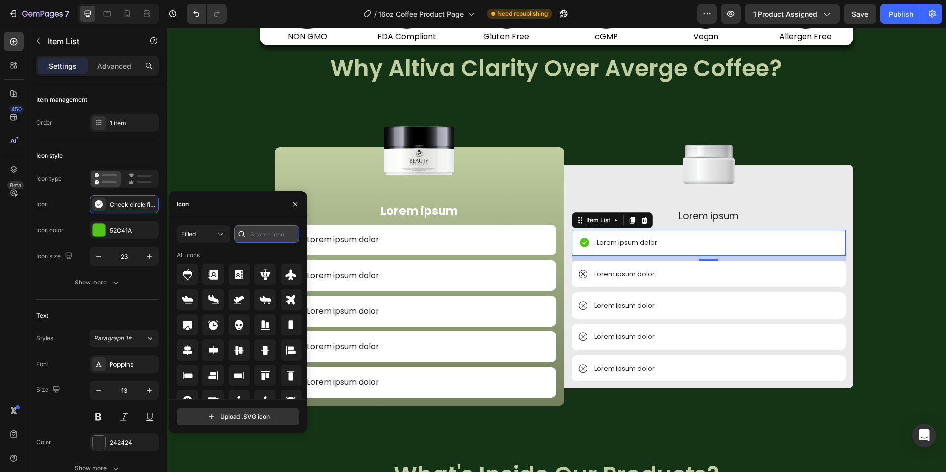
click at [282, 240] on input "text" at bounding box center [266, 234] width 65 height 18
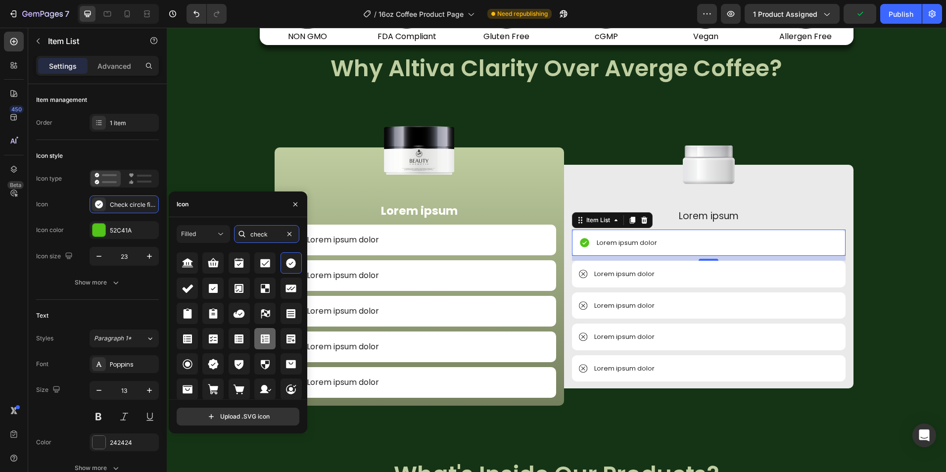
scroll to position [12, 0]
type input "check"
click at [298, 208] on icon "button" at bounding box center [295, 204] width 8 height 8
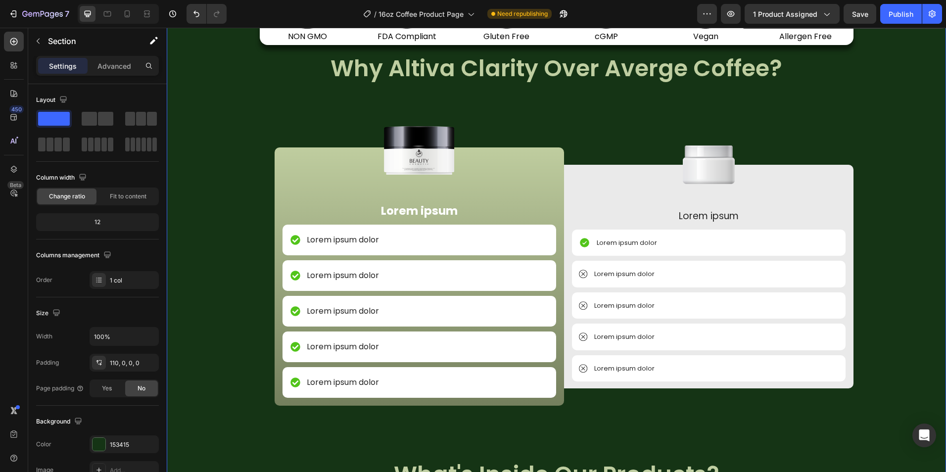
click at [255, 177] on div "Image NON GMO Text Block Row Image FDA Compliant Text Block Row Image Gluten Fr…" at bounding box center [556, 479] width 779 height 828
click at [296, 240] on icon at bounding box center [294, 240] width 9 height 9
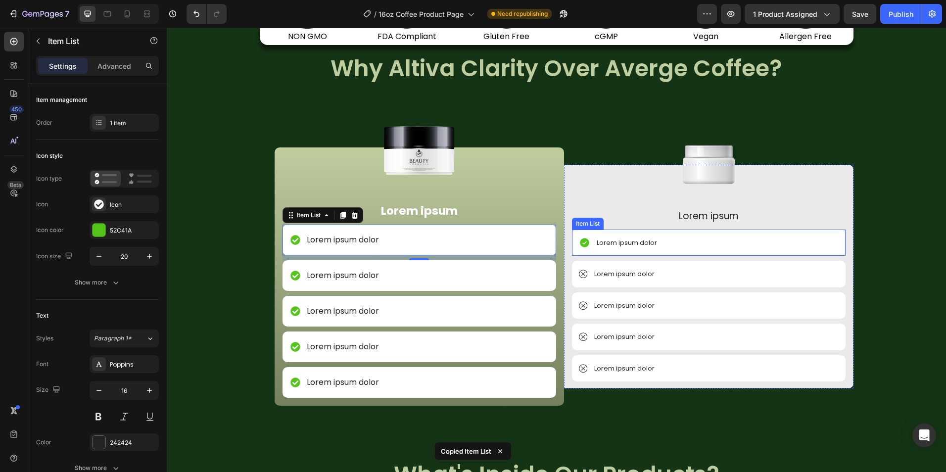
click at [625, 235] on div "Lorem ipsum dolor" at bounding box center [709, 243] width 274 height 27
click at [360, 242] on p "Lorem ipsum dolor" at bounding box center [343, 240] width 72 height 12
click at [626, 249] on div "Lorem ipsum dolor" at bounding box center [626, 243] width 63 height 13
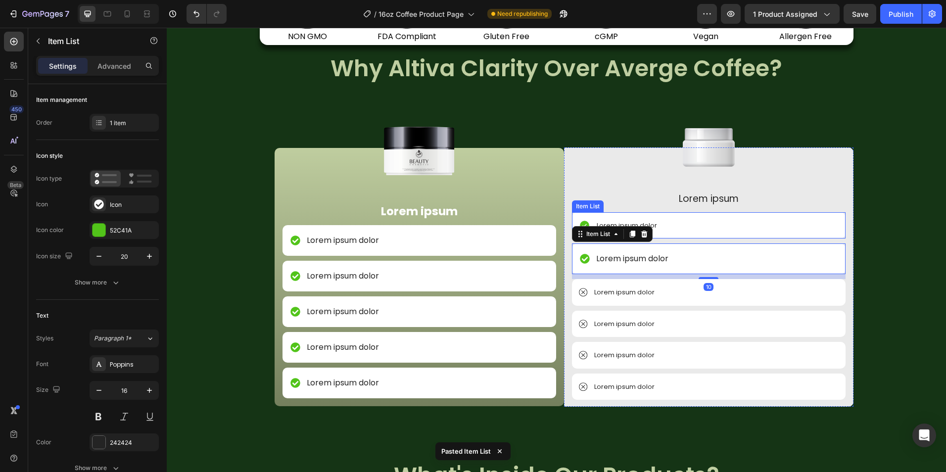
click at [685, 227] on div "Lorem ipsum dolor" at bounding box center [709, 225] width 274 height 27
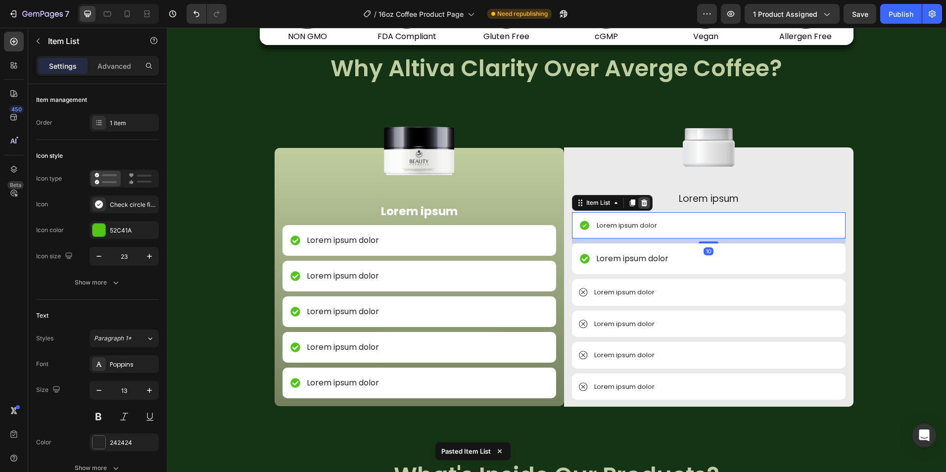
click at [644, 202] on icon at bounding box center [644, 203] width 8 height 8
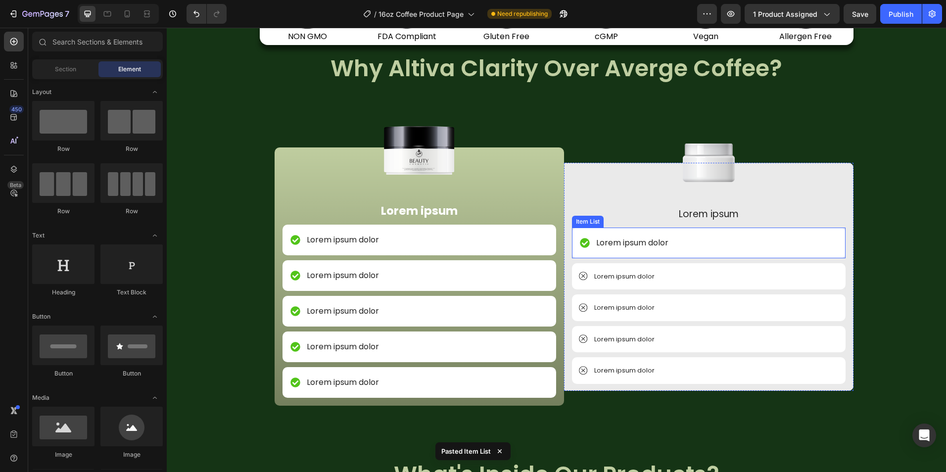
click at [645, 231] on div "Lorem ipsum dolor" at bounding box center [709, 243] width 274 height 31
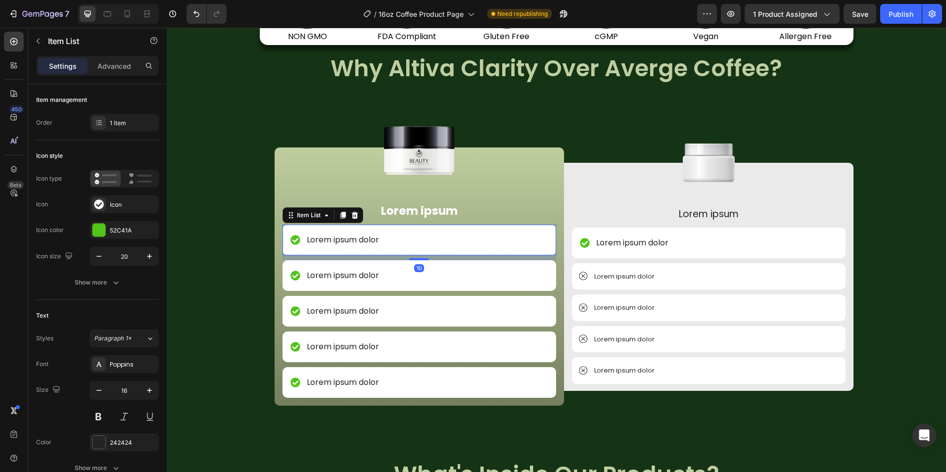
click at [316, 239] on p "Lorem ipsum dolor" at bounding box center [343, 240] width 72 height 12
click at [640, 239] on p "Lorem ipsum dolor" at bounding box center [632, 243] width 72 height 12
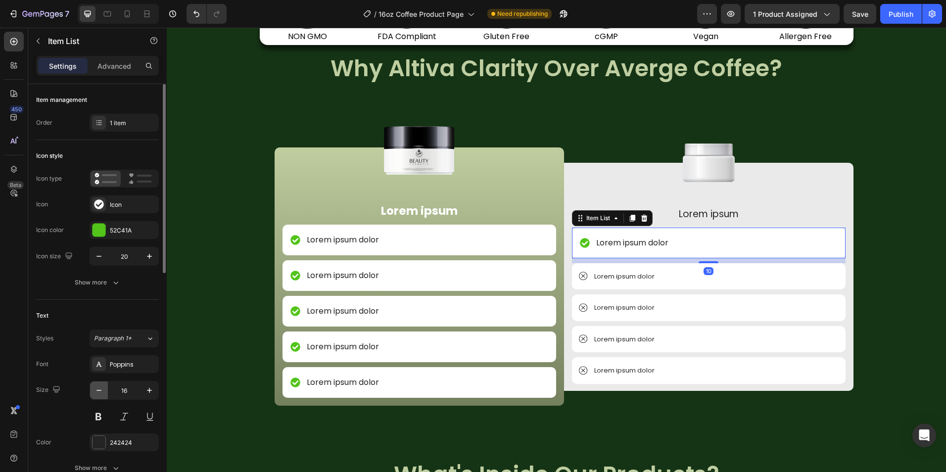
click at [100, 385] on button "button" at bounding box center [99, 391] width 18 height 18
click at [97, 387] on icon "button" at bounding box center [99, 390] width 10 height 10
type input "13"
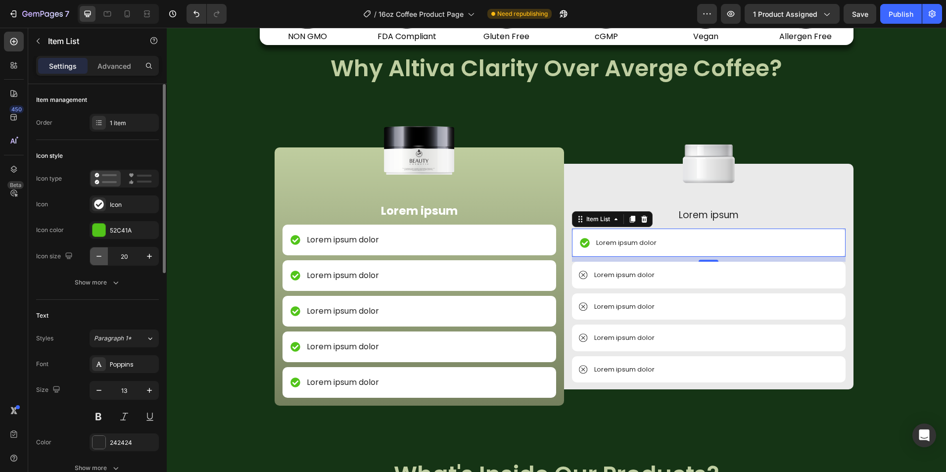
click at [96, 256] on icon "button" at bounding box center [99, 256] width 10 height 10
type input "18"
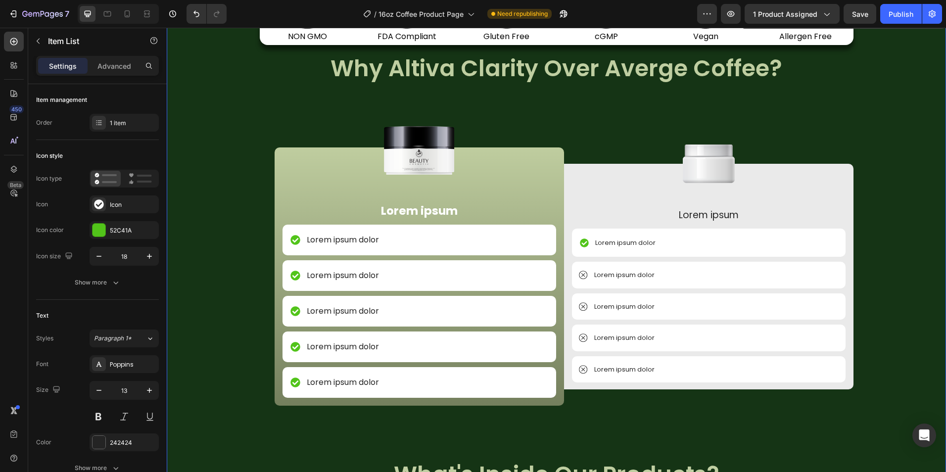
click at [882, 250] on div "Image NON GMO Text Block Row Image FDA Compliant Text Block Row Image Gluten Fr…" at bounding box center [556, 479] width 779 height 828
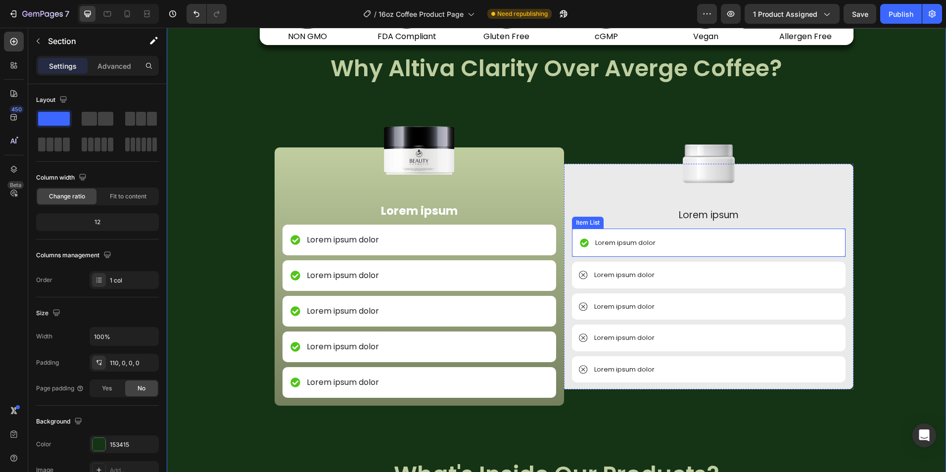
click at [795, 241] on div "Lorem ipsum dolor" at bounding box center [709, 243] width 274 height 29
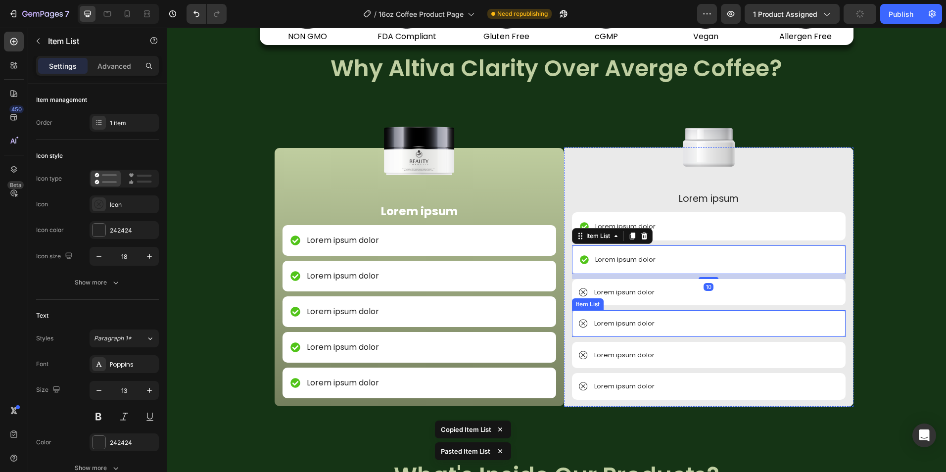
click at [741, 295] on div "Lorem ipsum dolor" at bounding box center [709, 292] width 274 height 27
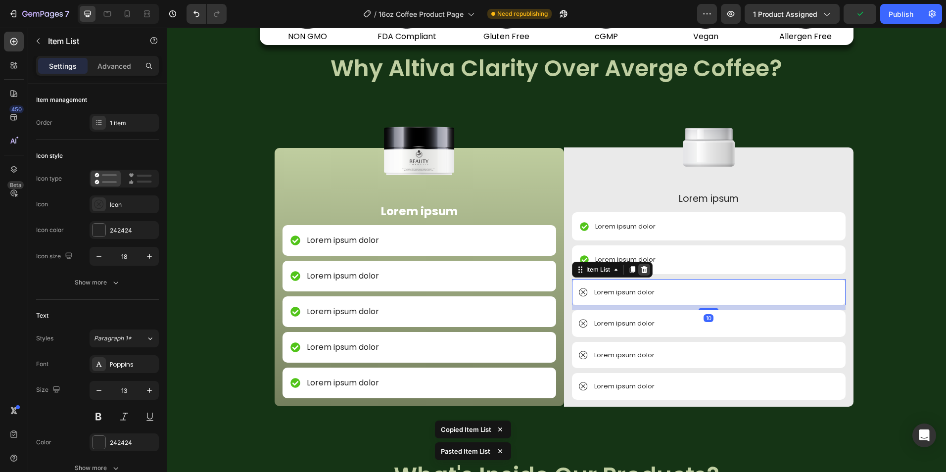
click at [643, 270] on icon at bounding box center [644, 270] width 8 height 8
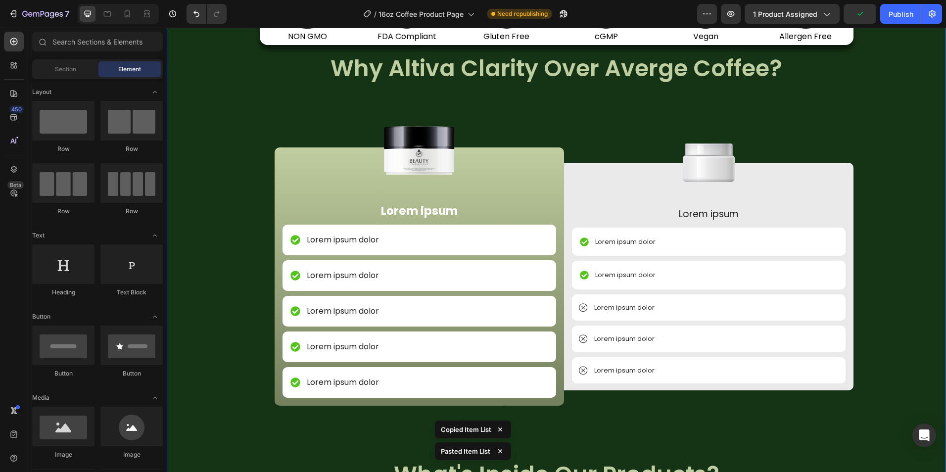
click at [926, 286] on div "Image NON GMO Text Block Row Image FDA Compliant Text Block Row Image Gluten Fr…" at bounding box center [556, 479] width 779 height 828
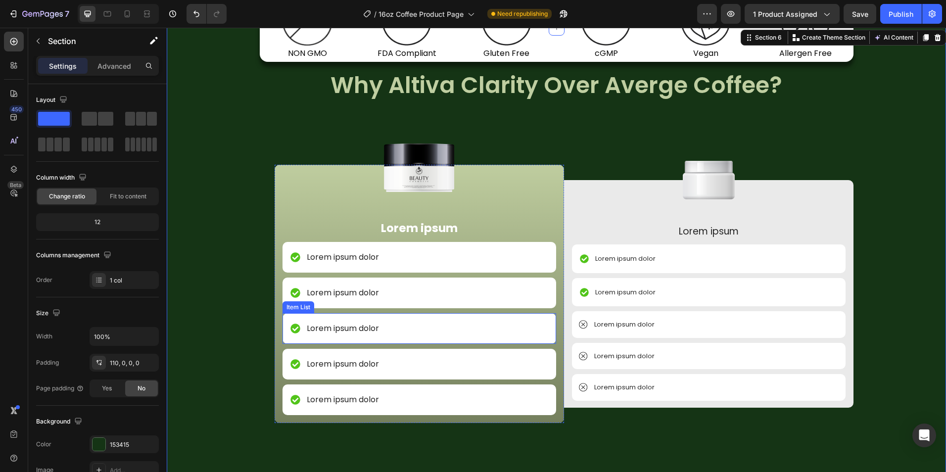
scroll to position [920, 0]
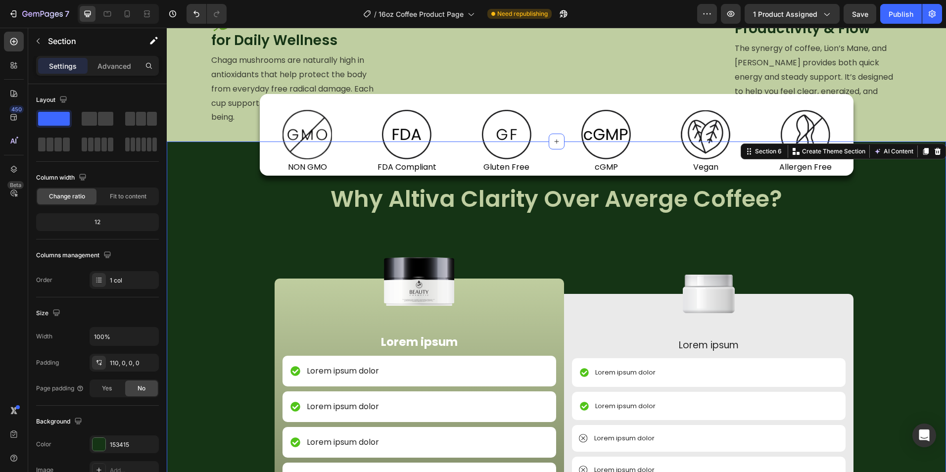
click at [97, 73] on div "Advanced" at bounding box center [114, 66] width 49 height 16
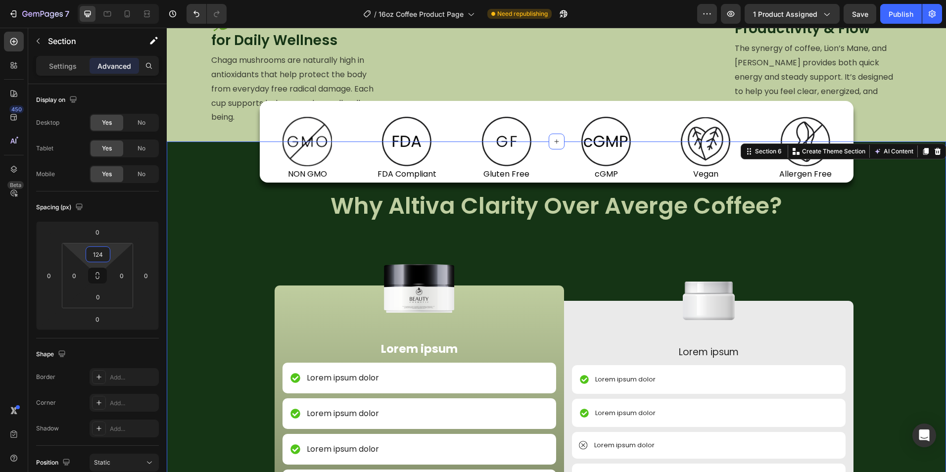
click at [114, 0] on html "7 Version history / 16oz Coffee Product Page Need republishing Preview 1 produc…" at bounding box center [473, 0] width 946 height 0
type input "110"
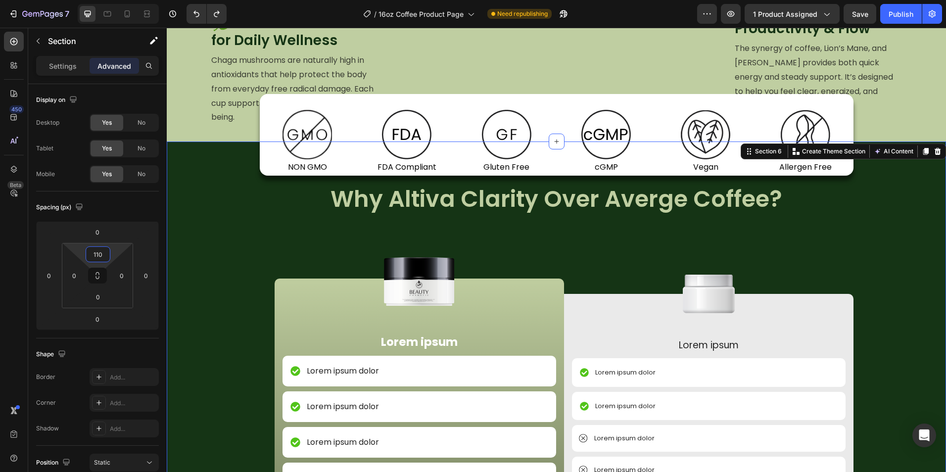
click at [396, 215] on h2 "Why Altiva Clarity Over Averge Coffee?" at bounding box center [556, 200] width 779 height 32
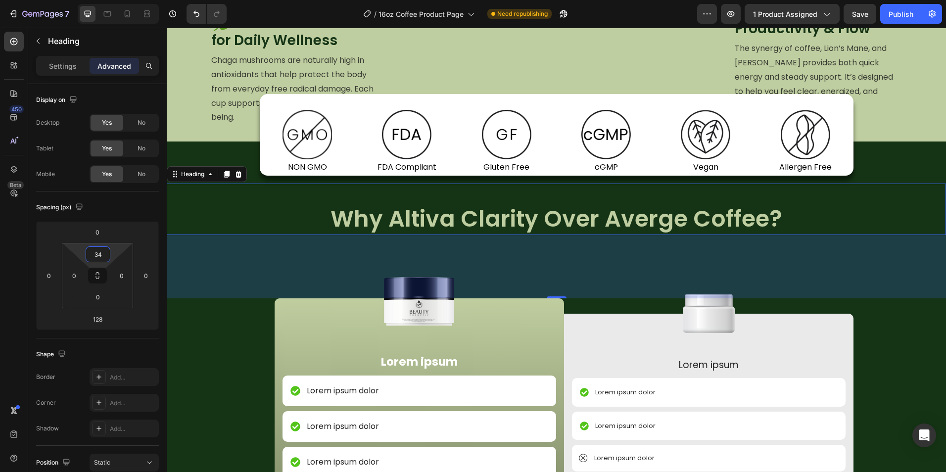
type input "32"
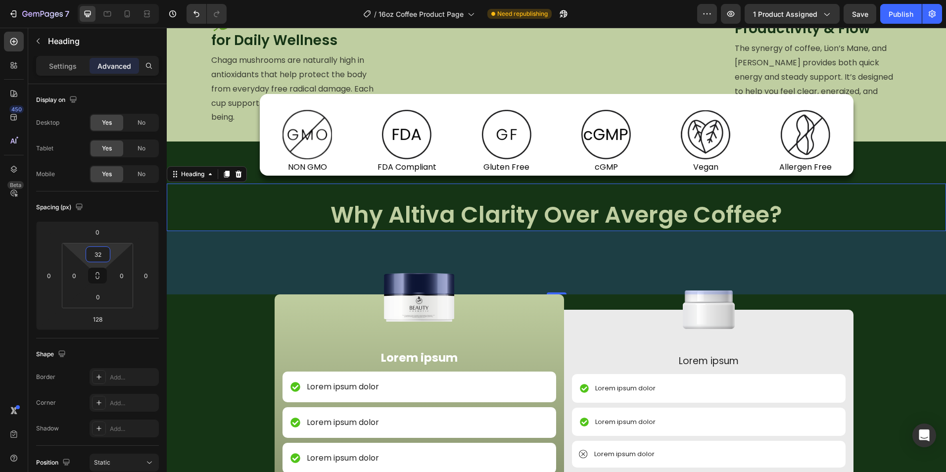
drag, startPoint x: 113, startPoint y: 249, endPoint x: 114, endPoint y: 241, distance: 8.0
click at [114, 0] on html "7 Version history / 16oz Coffee Product Page Need republishing Preview 1 produc…" at bounding box center [473, 0] width 946 height 0
click at [346, 294] on div "128" at bounding box center [556, 262] width 779 height 63
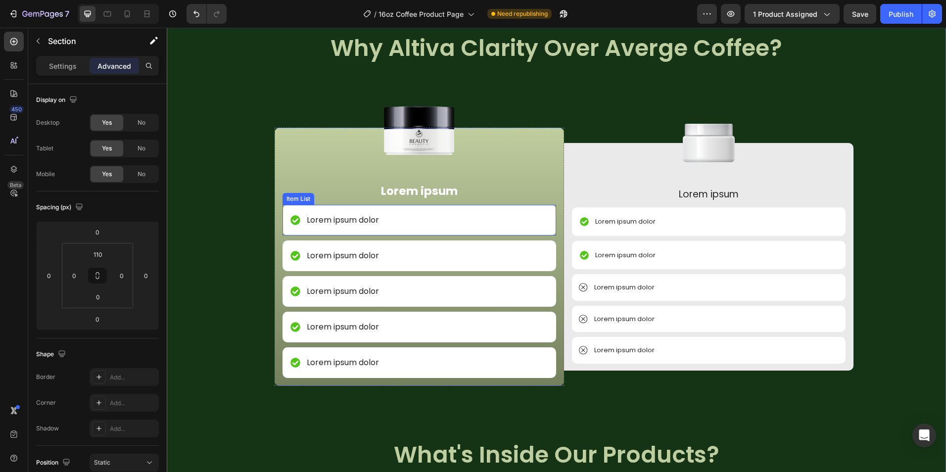
scroll to position [1118, 0]
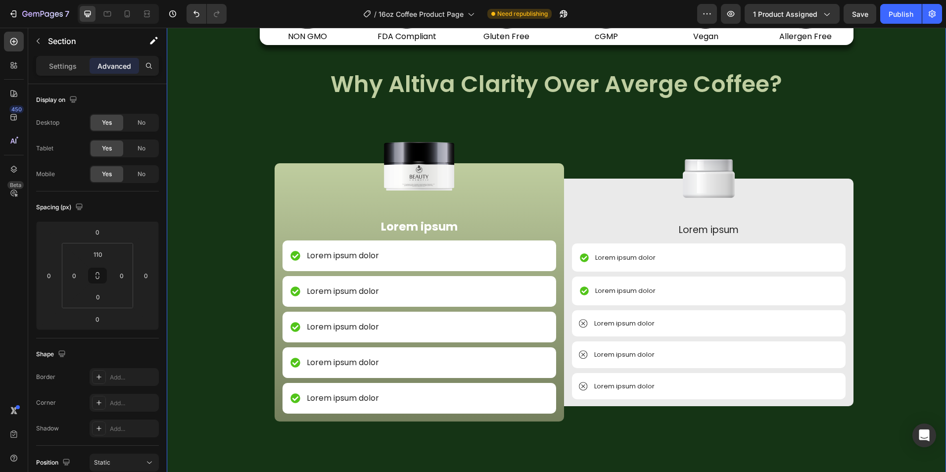
click at [131, 22] on div at bounding box center [118, 14] width 81 height 20
click at [128, 18] on icon at bounding box center [127, 14] width 10 height 10
type input "40"
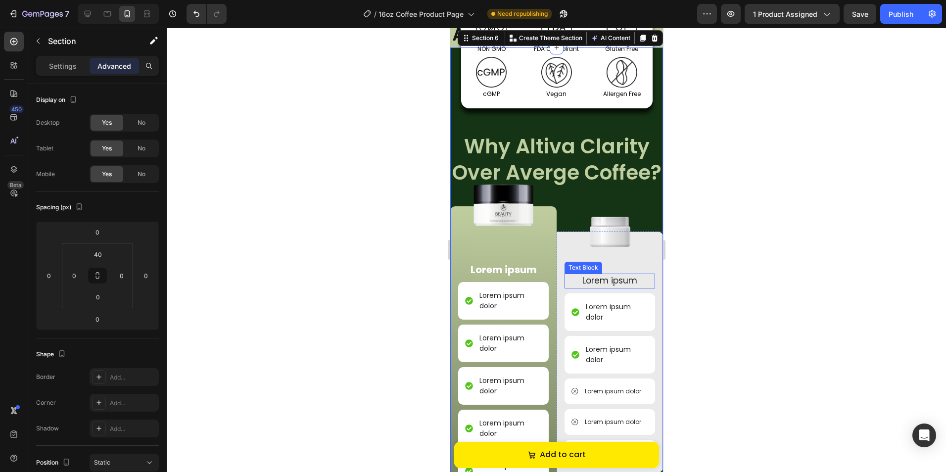
scroll to position [621, 0]
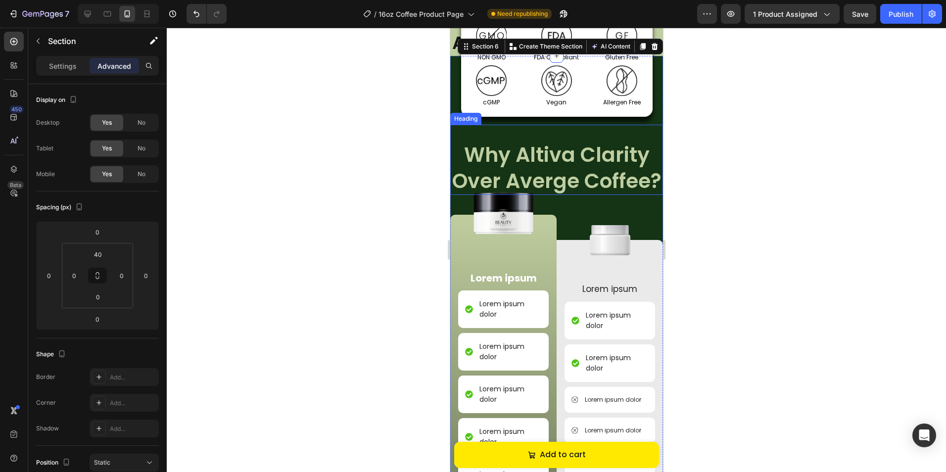
click at [577, 195] on h2 "Why Altiva Clarity Over Averge Coffee?" at bounding box center [556, 168] width 213 height 55
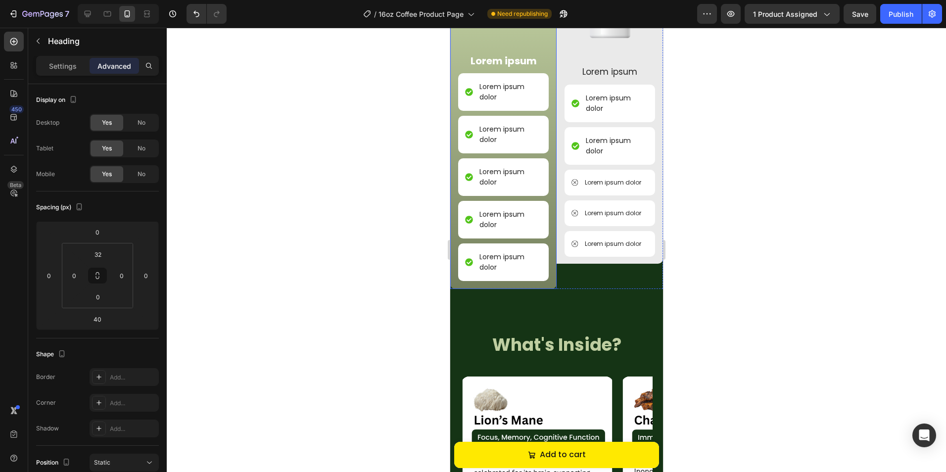
scroll to position [917, 0]
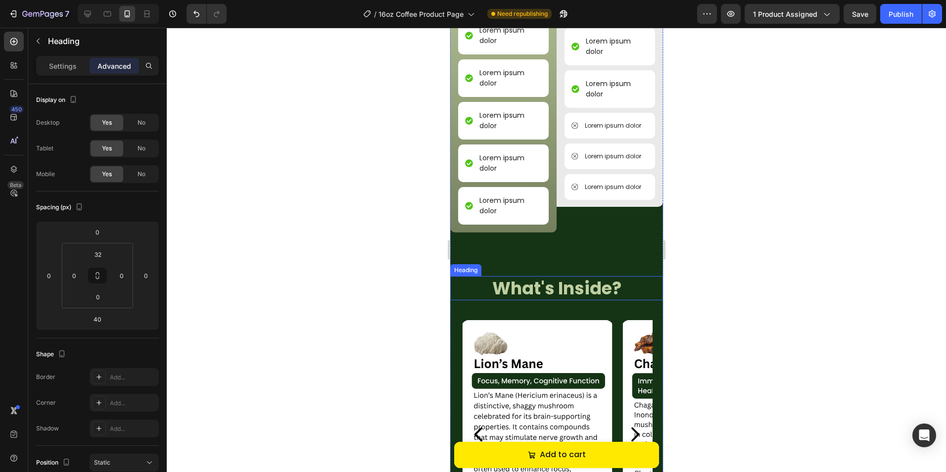
click at [535, 301] on h2 "What's Inside?" at bounding box center [556, 288] width 213 height 25
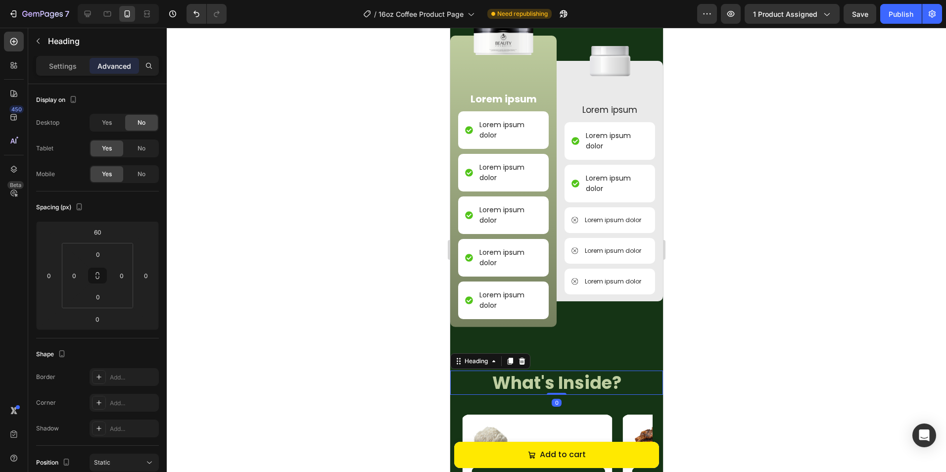
scroll to position [818, 0]
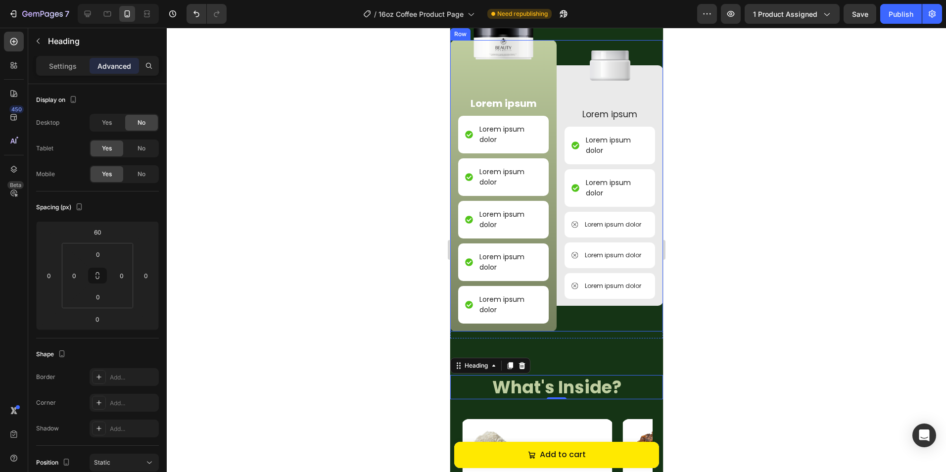
click at [569, 332] on div "Image Lorem ipsum Text Block Lorem ipsum dolor Item List Lorem ipsum dolor Item…" at bounding box center [609, 185] width 106 height 291
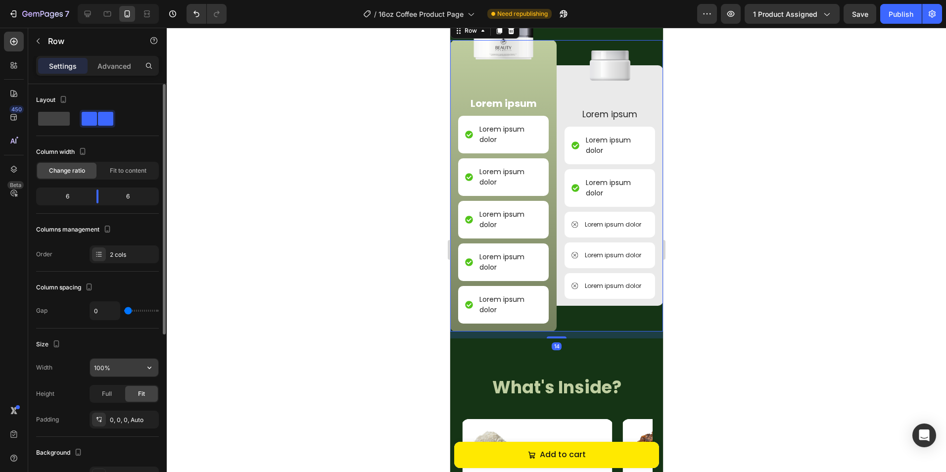
click at [121, 370] on input "100%" at bounding box center [124, 368] width 68 height 18
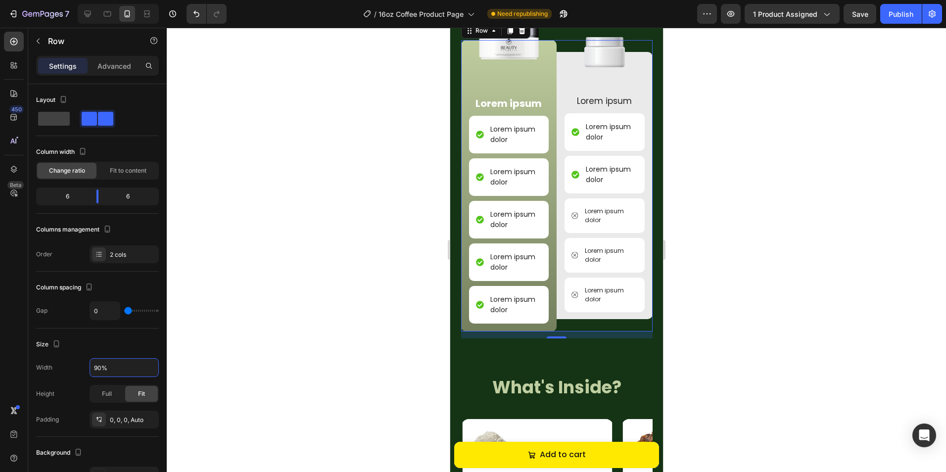
type input "90%"
click at [684, 258] on div at bounding box center [556, 250] width 779 height 444
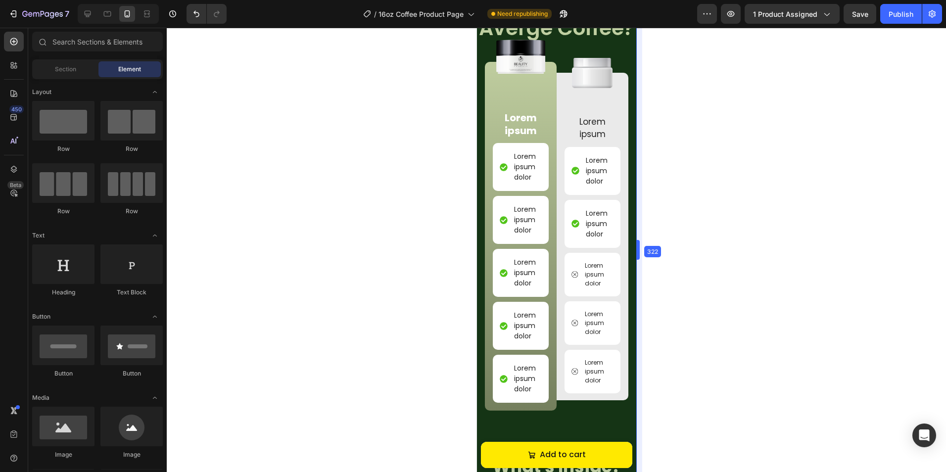
scroll to position [811, 0]
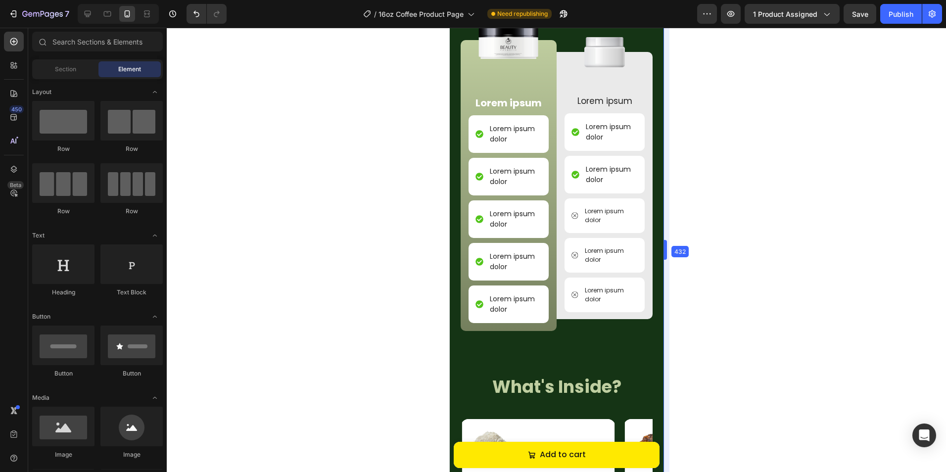
drag, startPoint x: 666, startPoint y: 260, endPoint x: 664, endPoint y: 268, distance: 7.6
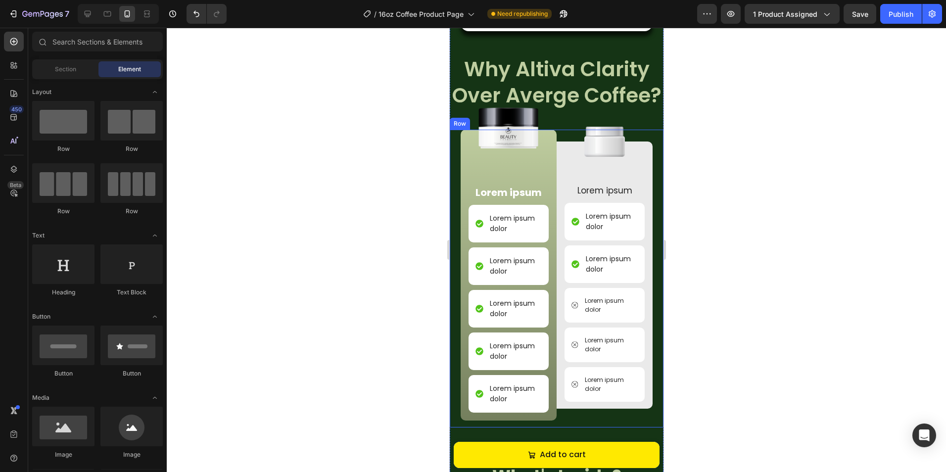
scroll to position [719, 0]
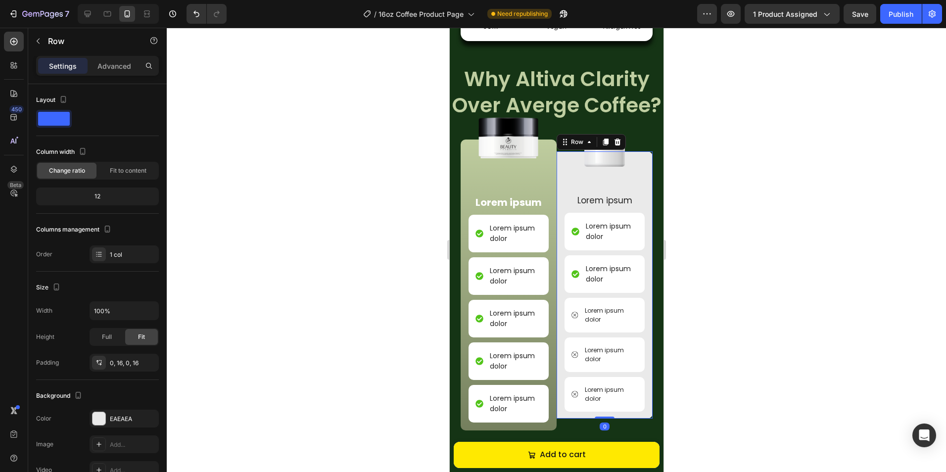
click at [639, 236] on div "Image Lorem ipsum Text Block Lorem ipsum dolor Item List Lorem ipsum dolor Item…" at bounding box center [604, 284] width 96 height 267
click at [460, 179] on div "Image Lorem ipsum Text Block Lorem ipsum dolor Item List Lorem ipsum dolor Item…" at bounding box center [508, 285] width 96 height 291
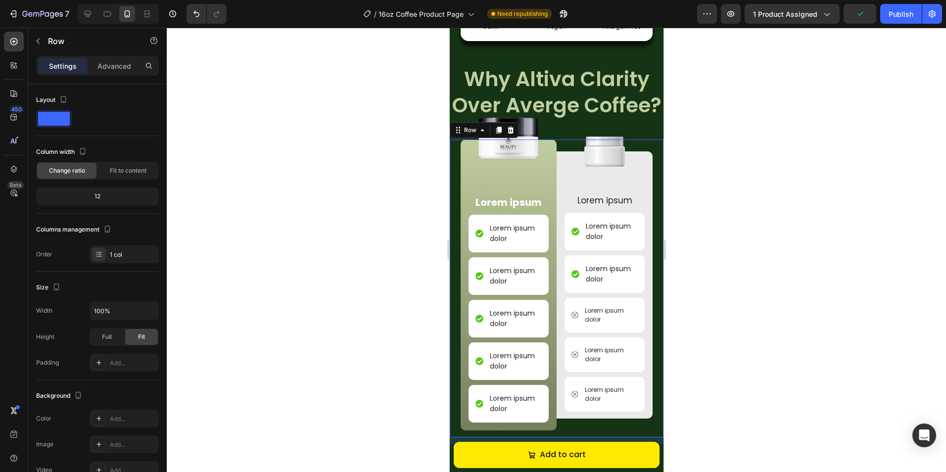
click at [457, 255] on div "Image Lorem ipsum Text Block Lorem ipsum dolor Item List Lorem ipsum dolor Item…" at bounding box center [556, 289] width 214 height 298
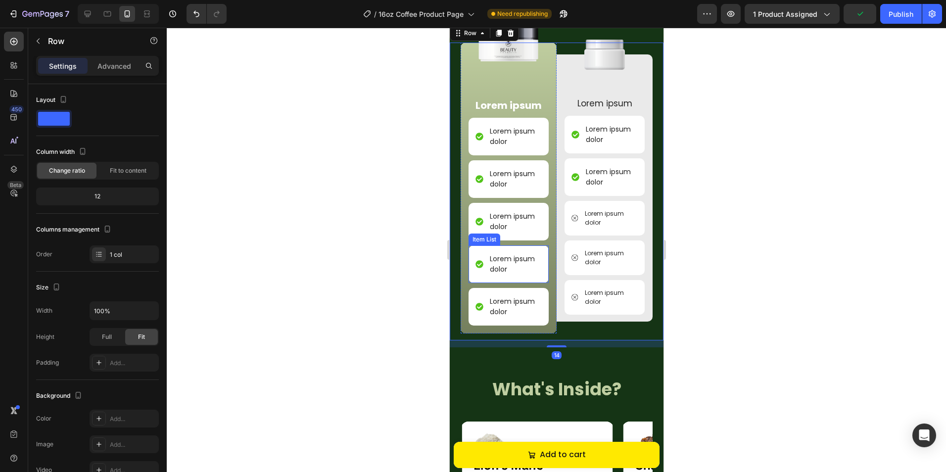
scroll to position [818, 0]
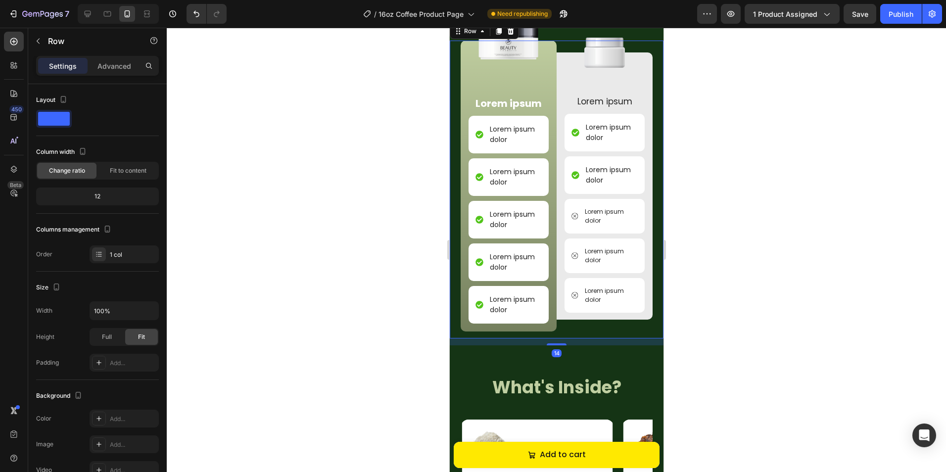
click at [458, 339] on div "Image Lorem ipsum Text Block Lorem ipsum dolor Item List Lorem ipsum dolor Item…" at bounding box center [556, 190] width 214 height 298
click at [454, 376] on div "Image NON GMO Text Block Row Image FDA Compliant Text Block Row Image Gluten Fr…" at bounding box center [556, 314] width 214 height 826
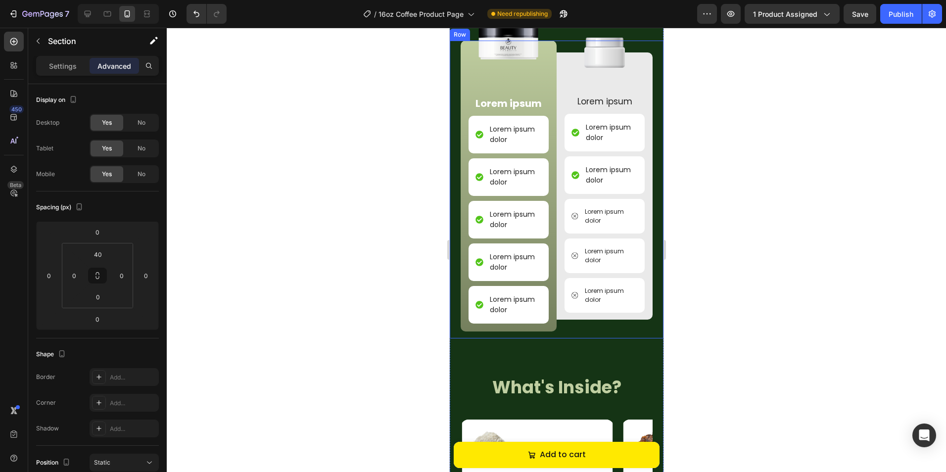
click at [574, 339] on div "Image Lorem ipsum Text Block Lorem ipsum dolor Item List Lorem ipsum dolor Item…" at bounding box center [556, 190] width 214 height 298
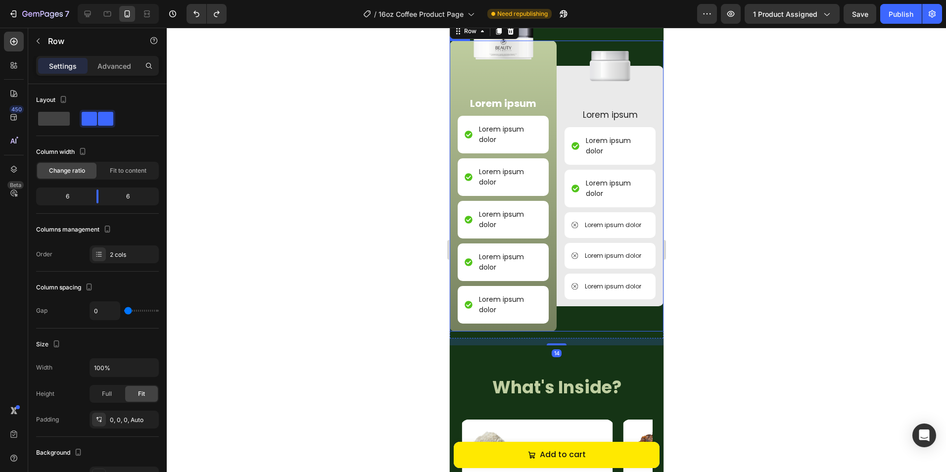
click at [567, 332] on div "Image Lorem ipsum Text Block Lorem ipsum dolor Item List Lorem ipsum dolor Item…" at bounding box center [609, 186] width 107 height 291
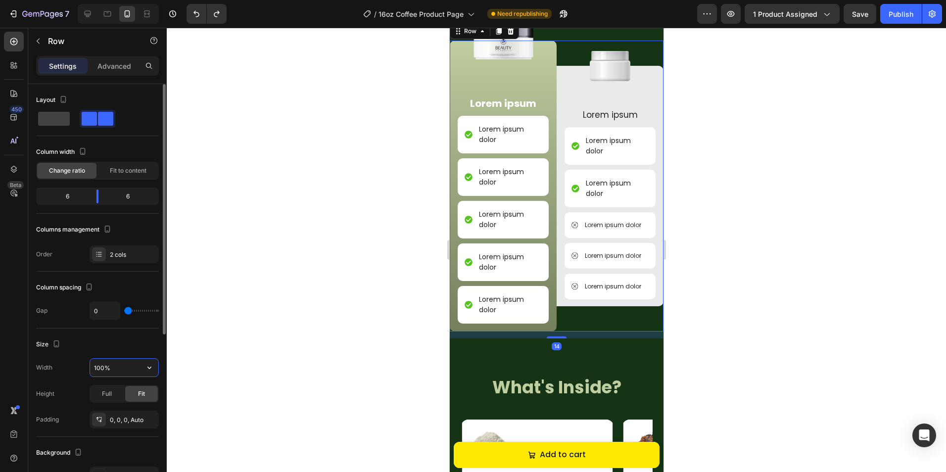
click at [111, 365] on input "100%" at bounding box center [124, 368] width 68 height 18
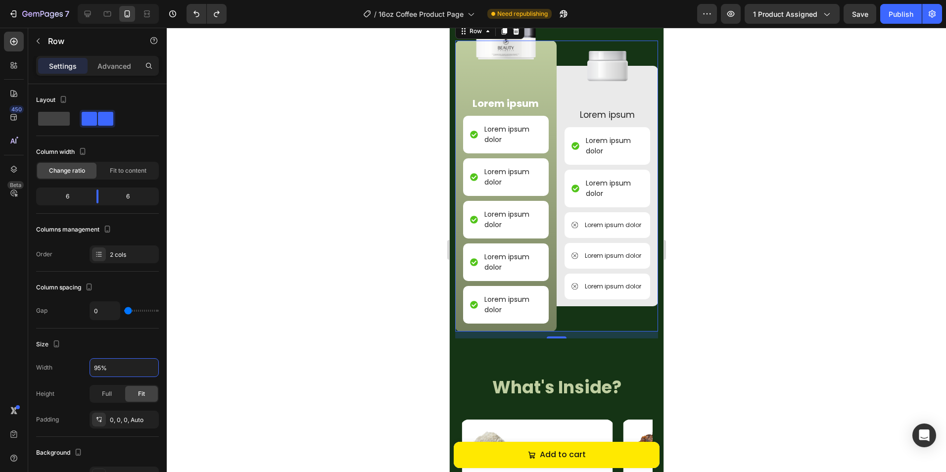
type input "95%"
click at [296, 348] on div at bounding box center [556, 250] width 779 height 444
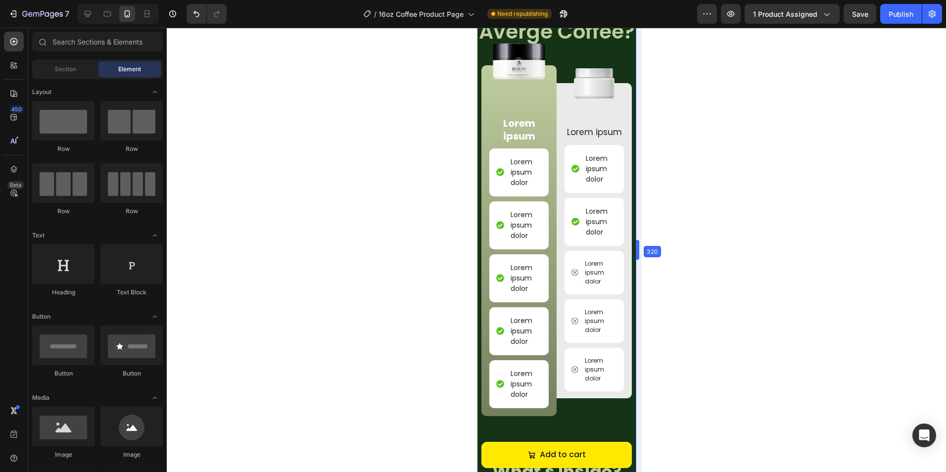
scroll to position [811, 0]
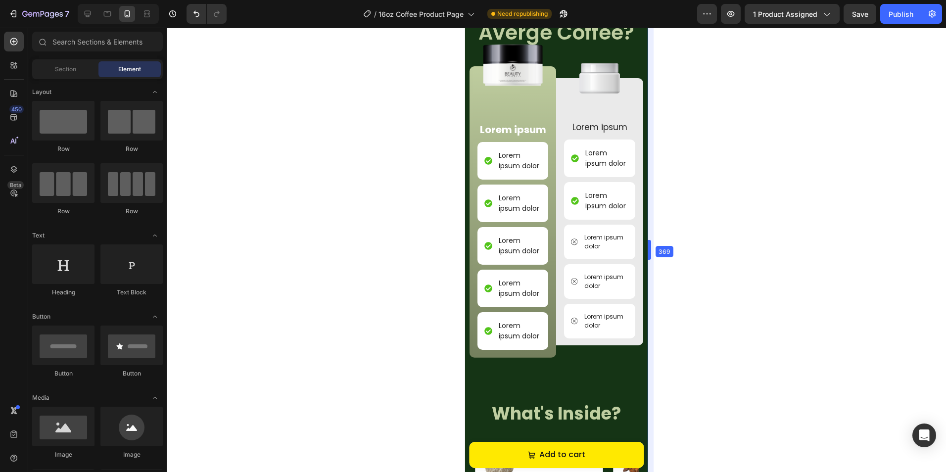
drag, startPoint x: 665, startPoint y: 291, endPoint x: 632, endPoint y: 306, distance: 36.5
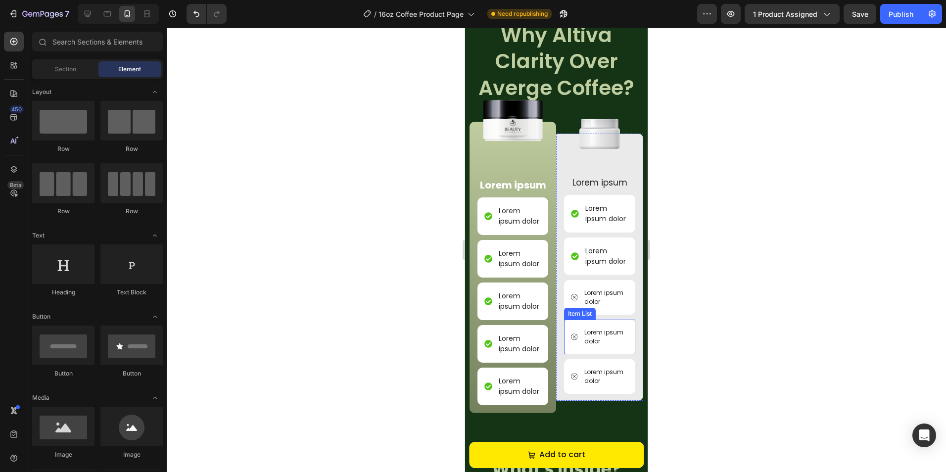
scroll to position [711, 0]
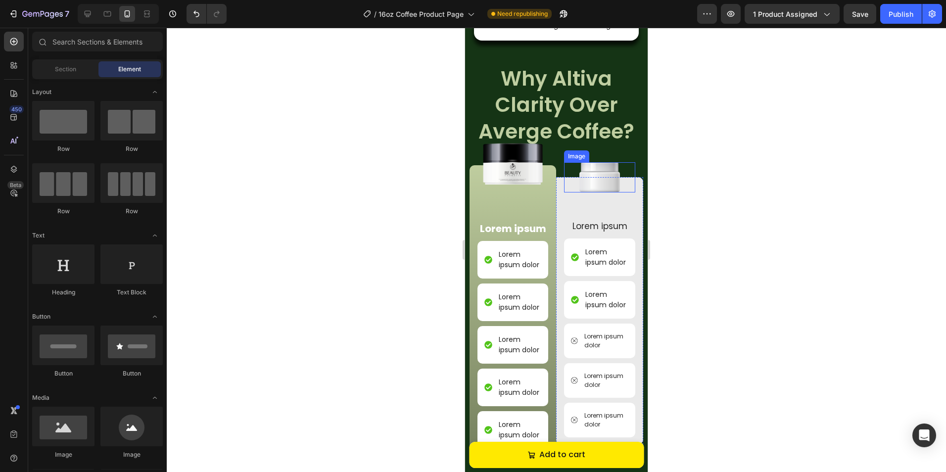
click at [575, 126] on h2 "Why Altiva Clarity Over Averge Coffee?" at bounding box center [556, 104] width 183 height 81
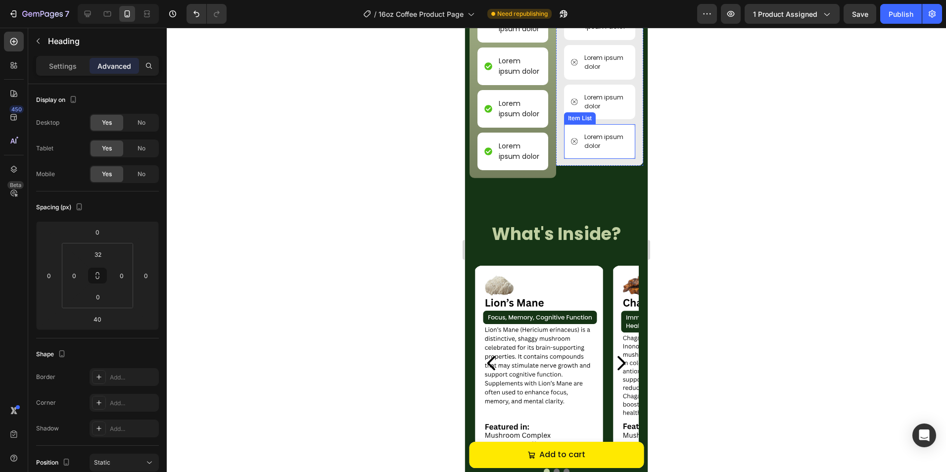
scroll to position [1106, 0]
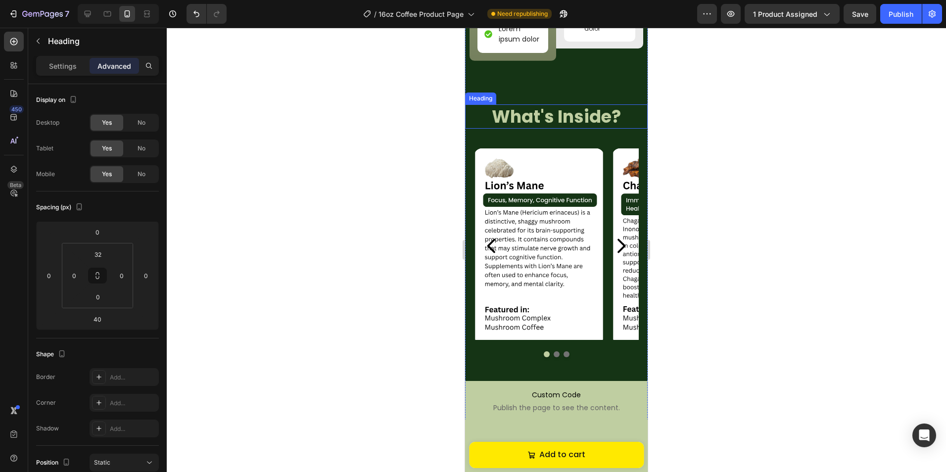
click at [565, 129] on h2 "What's Inside?" at bounding box center [556, 116] width 183 height 25
click at [66, 69] on p "Settings" at bounding box center [63, 66] width 28 height 10
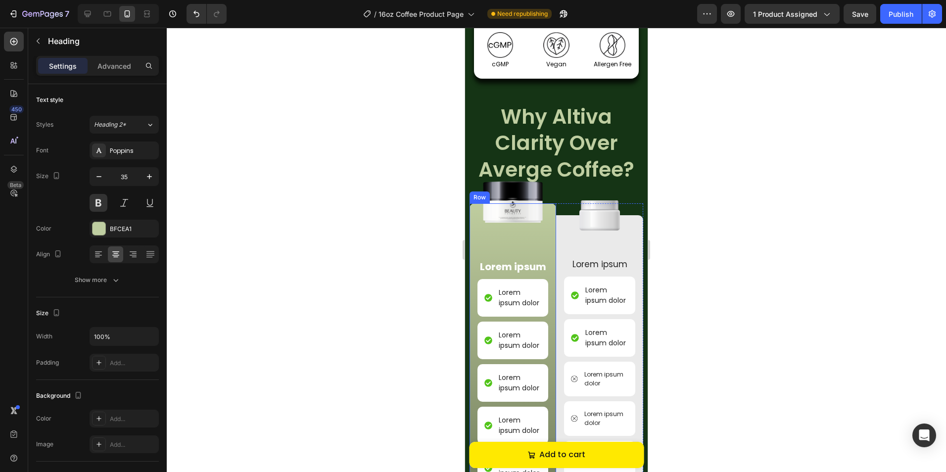
scroll to position [661, 0]
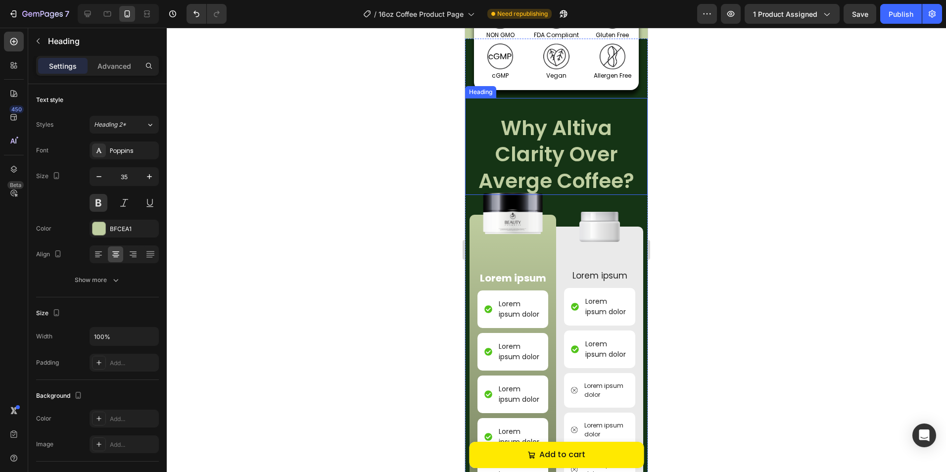
click at [548, 137] on h2 "Why Altiva Clarity Over Averge Coffee?" at bounding box center [556, 154] width 183 height 81
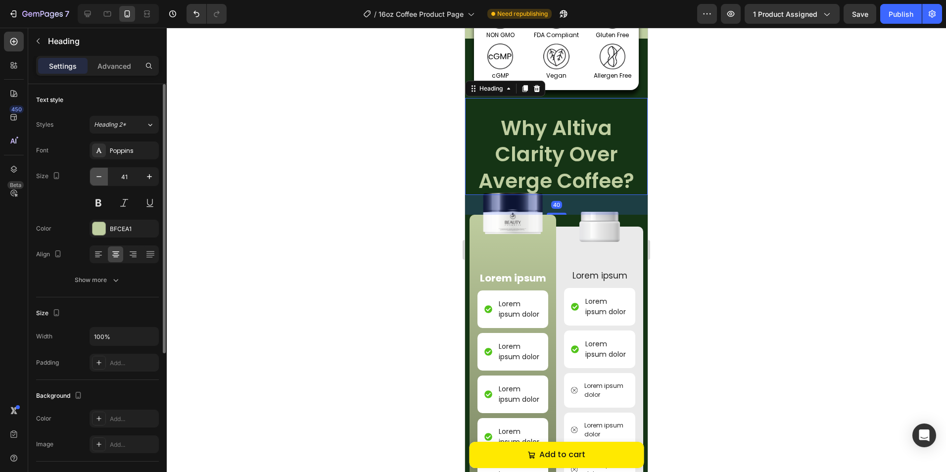
click at [98, 173] on icon "button" at bounding box center [99, 177] width 10 height 10
click at [97, 173] on icon "button" at bounding box center [99, 177] width 10 height 10
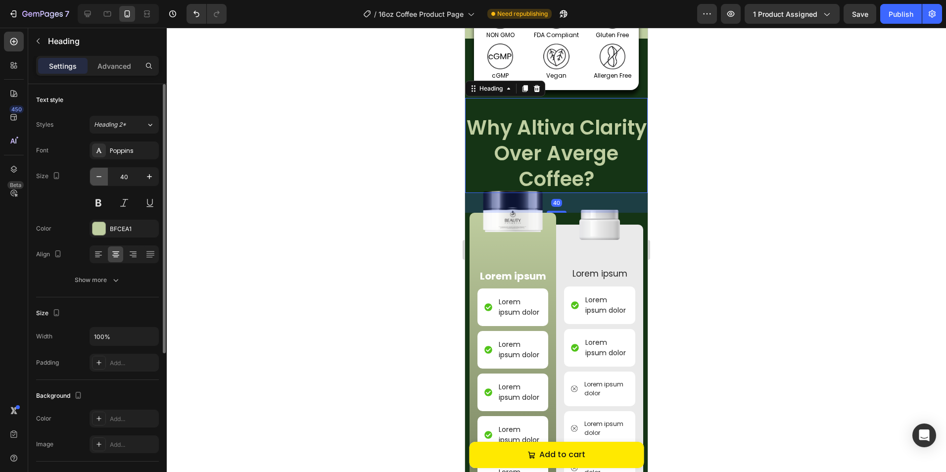
click at [97, 173] on icon "button" at bounding box center [99, 177] width 10 height 10
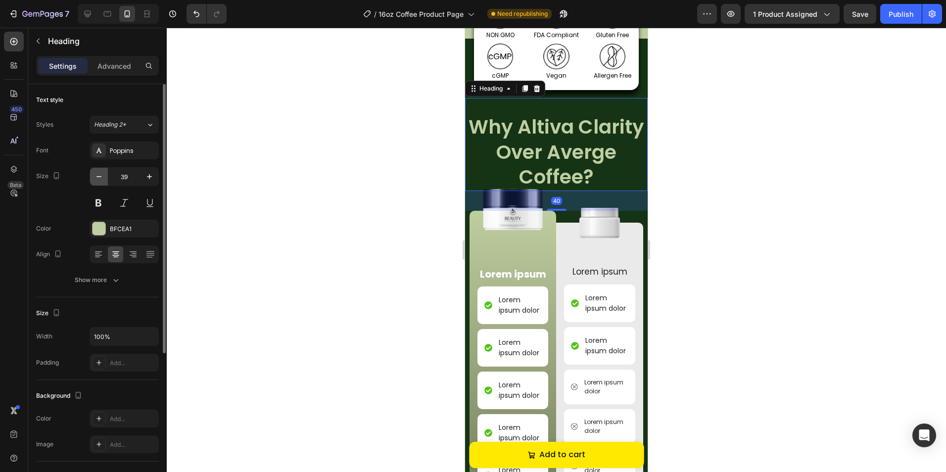
click at [97, 173] on icon "button" at bounding box center [99, 177] width 10 height 10
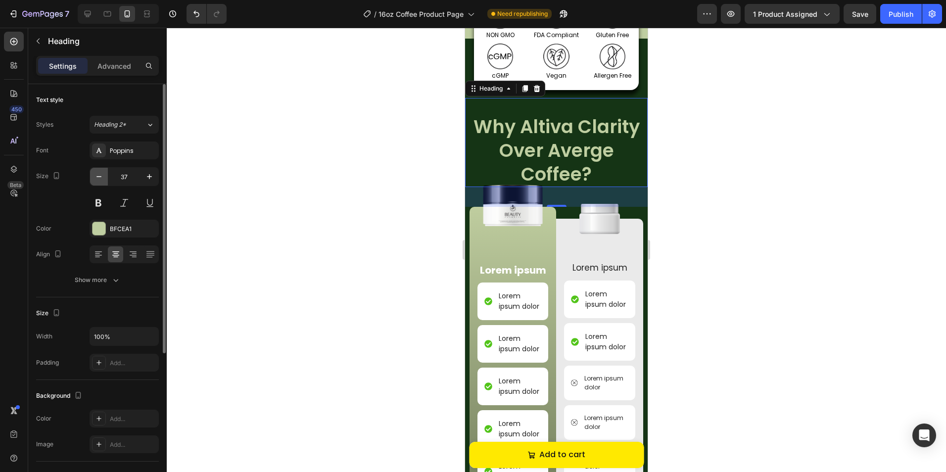
click at [97, 173] on icon "button" at bounding box center [99, 177] width 10 height 10
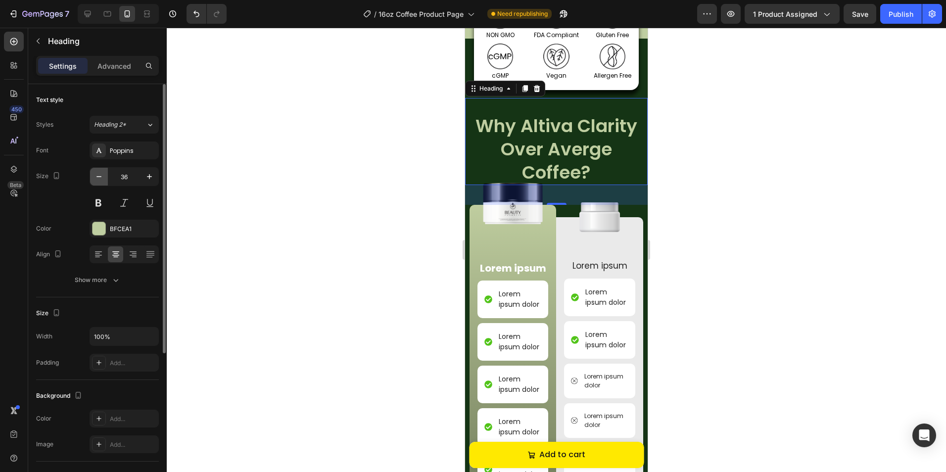
click at [97, 173] on icon "button" at bounding box center [99, 177] width 10 height 10
type input "35"
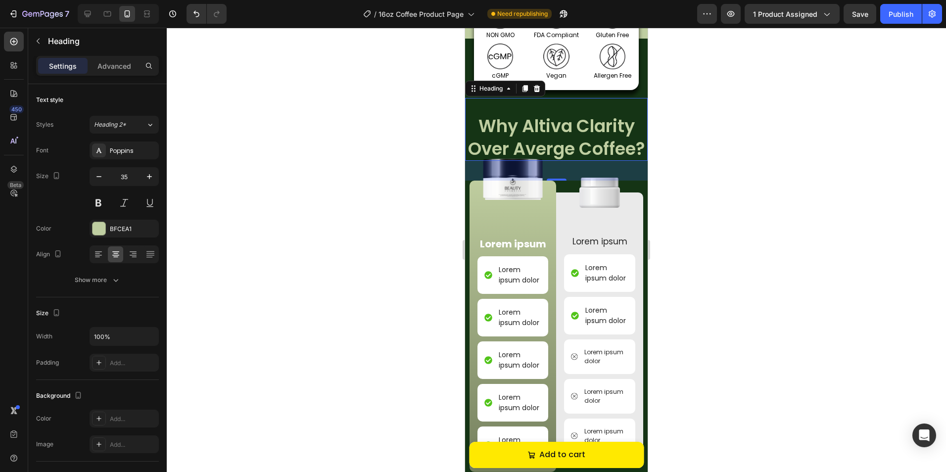
click at [319, 178] on div at bounding box center [556, 250] width 779 height 444
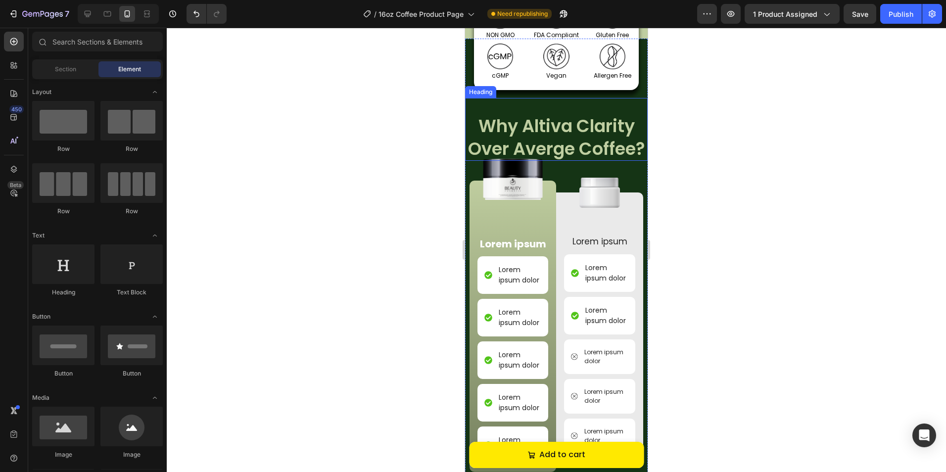
click at [537, 138] on h2 "Why Altiva Clarity Over Averge Coffee?" at bounding box center [556, 137] width 183 height 47
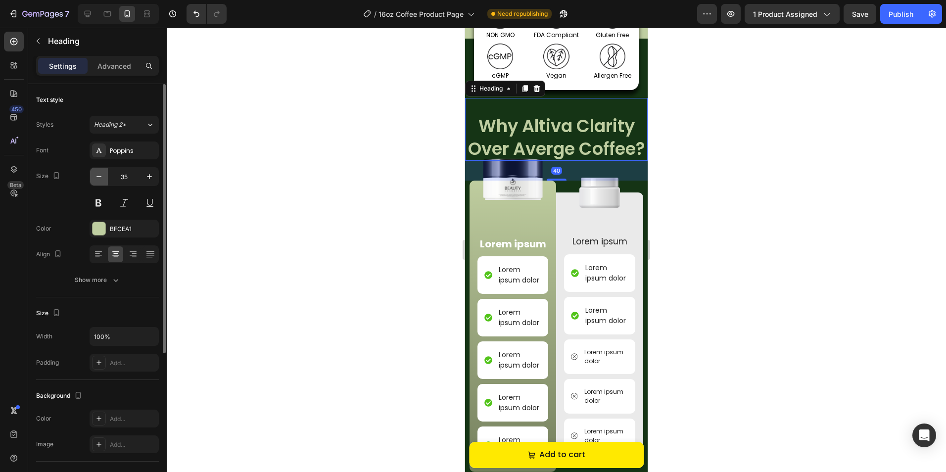
click at [101, 178] on icon "button" at bounding box center [99, 177] width 10 height 10
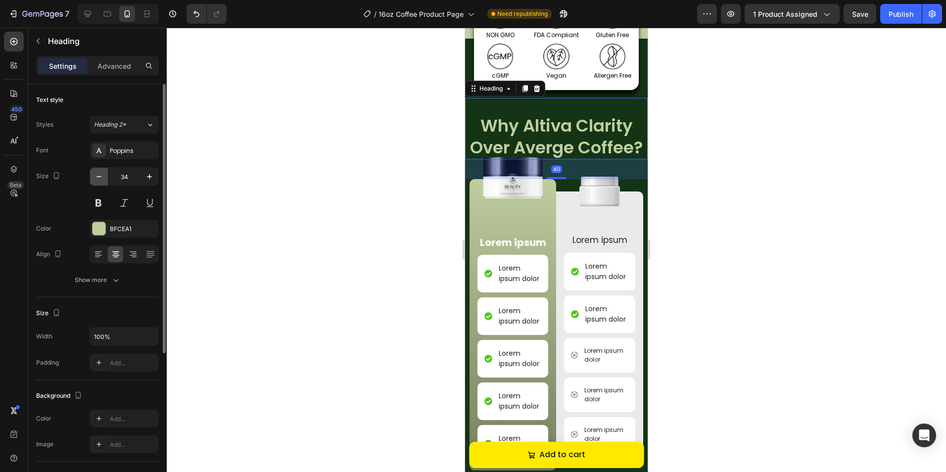
click at [101, 178] on icon "button" at bounding box center [99, 177] width 10 height 10
type input "33"
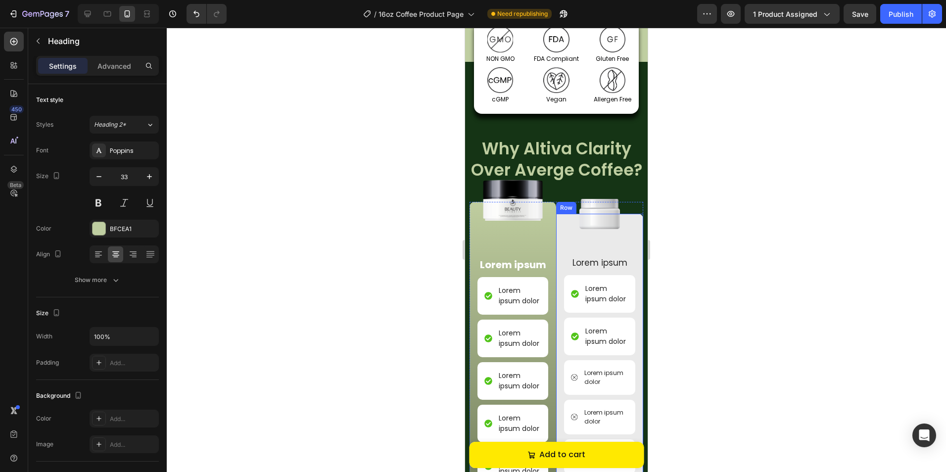
scroll to position [1106, 0]
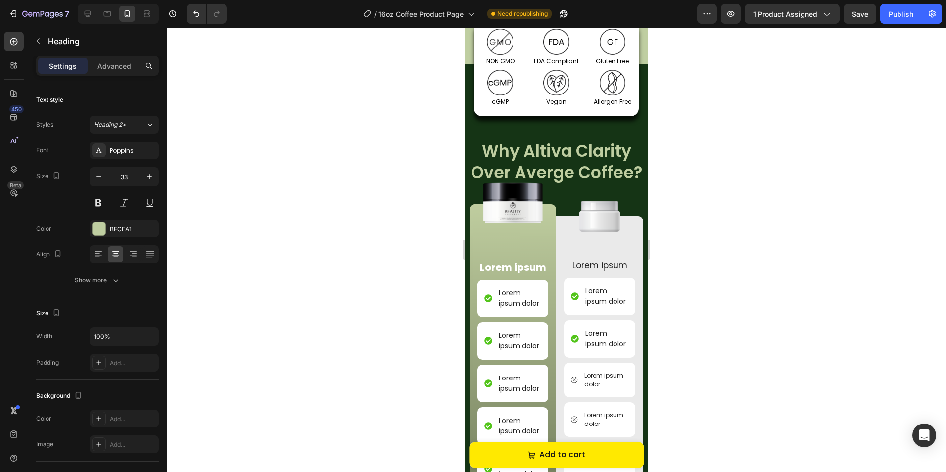
click at [695, 171] on div at bounding box center [556, 250] width 779 height 444
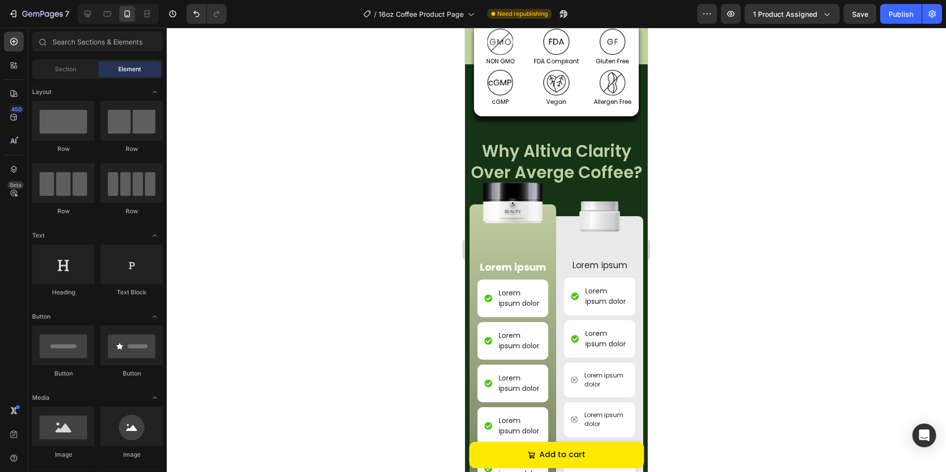
click at [719, 167] on div at bounding box center [556, 250] width 779 height 444
click at [620, 152] on h2 "Why Altiva Clarity Over Averge Coffee?" at bounding box center [556, 162] width 183 height 45
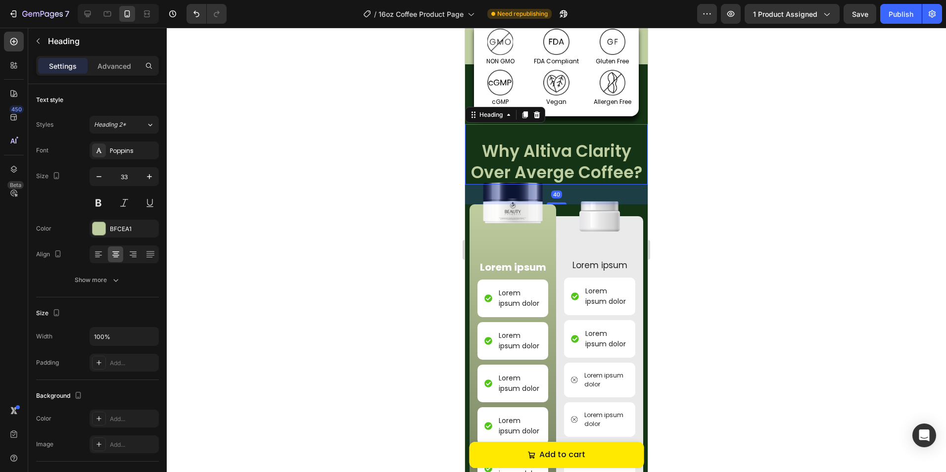
click at [622, 150] on h2 "Why Altiva Clarity Over Averge Coffee?" at bounding box center [556, 162] width 183 height 45
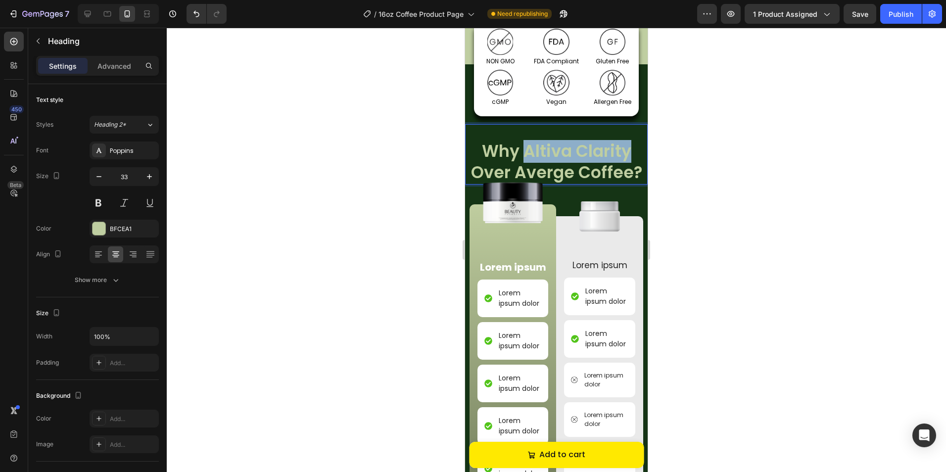
drag, startPoint x: 628, startPoint y: 150, endPoint x: 522, endPoint y: 146, distance: 106.5
click at [522, 146] on p "Why Altiva Clarity Over Averge Coffee?" at bounding box center [556, 162] width 181 height 43
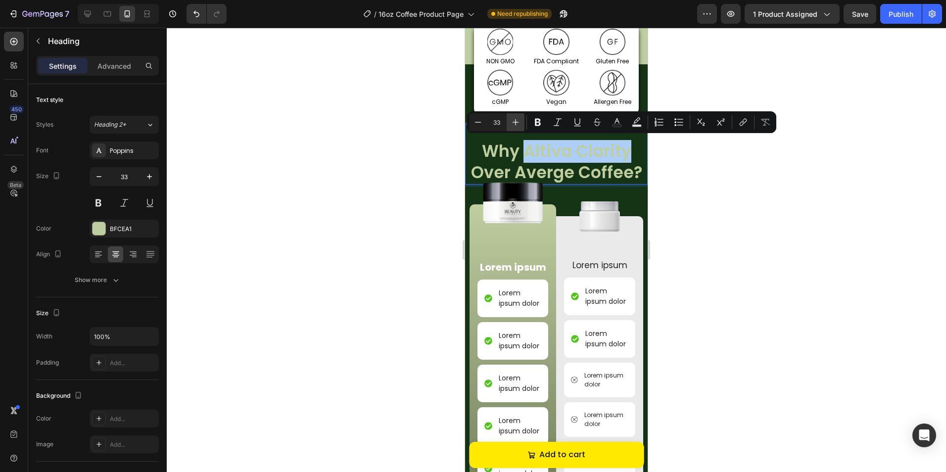
click at [520, 127] on button "Plus" at bounding box center [516, 122] width 18 height 18
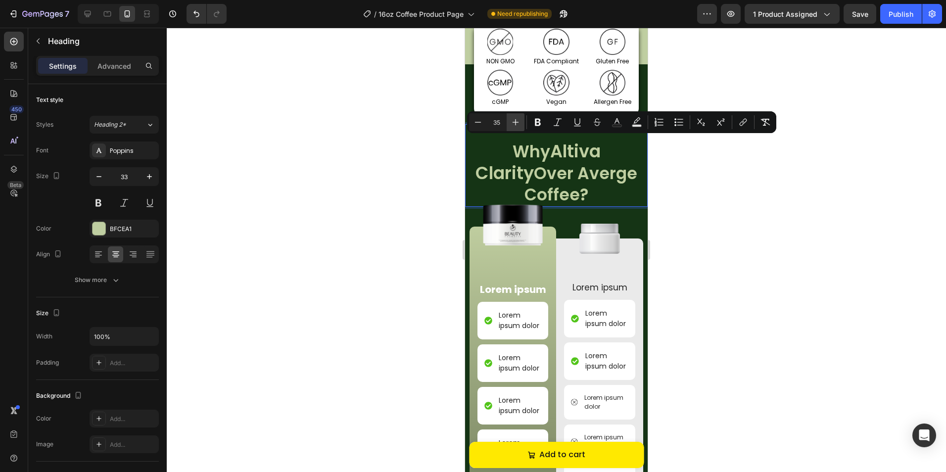
click at [520, 127] on button "Plus" at bounding box center [516, 122] width 18 height 18
type input "37"
drag, startPoint x: 799, startPoint y: 182, endPoint x: 818, endPoint y: 184, distance: 19.9
click at [805, 183] on div at bounding box center [556, 250] width 779 height 444
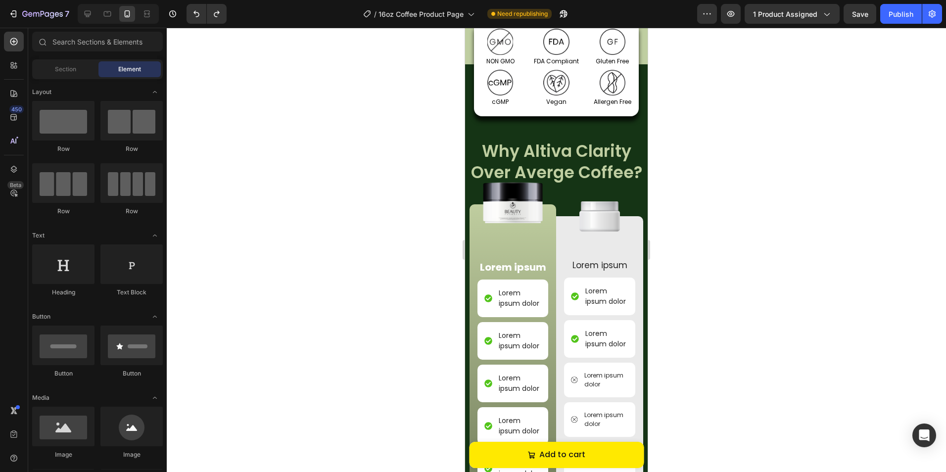
click at [730, 170] on div at bounding box center [556, 250] width 779 height 444
click at [607, 169] on h2 "Why Altiva Clarity Over Averge Coffee?" at bounding box center [556, 162] width 183 height 45
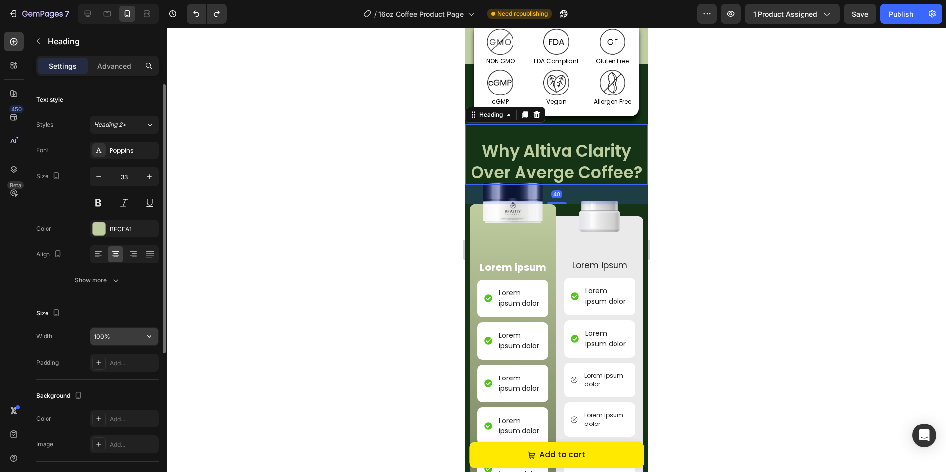
click at [110, 336] on input "100%" at bounding box center [124, 337] width 68 height 18
type input "95%"
click at [259, 304] on div at bounding box center [556, 250] width 779 height 444
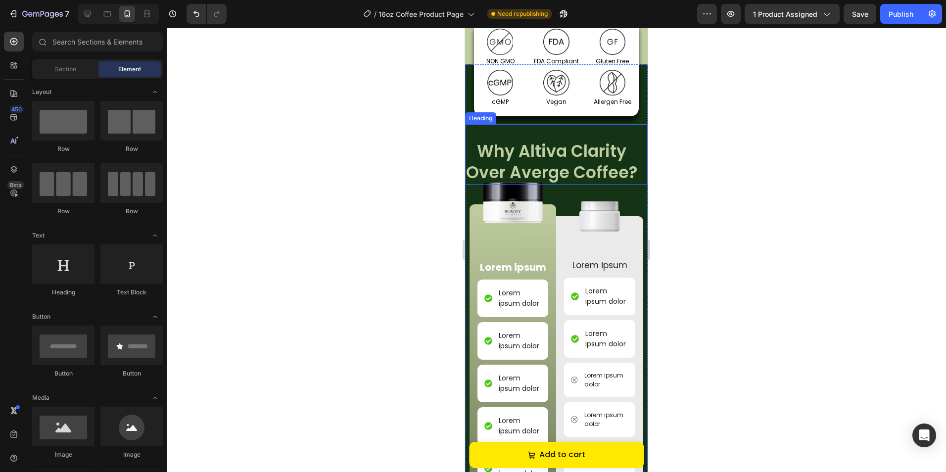
click at [610, 177] on h2 "Why Altiva Clarity Over Averge Coffee?" at bounding box center [552, 162] width 174 height 45
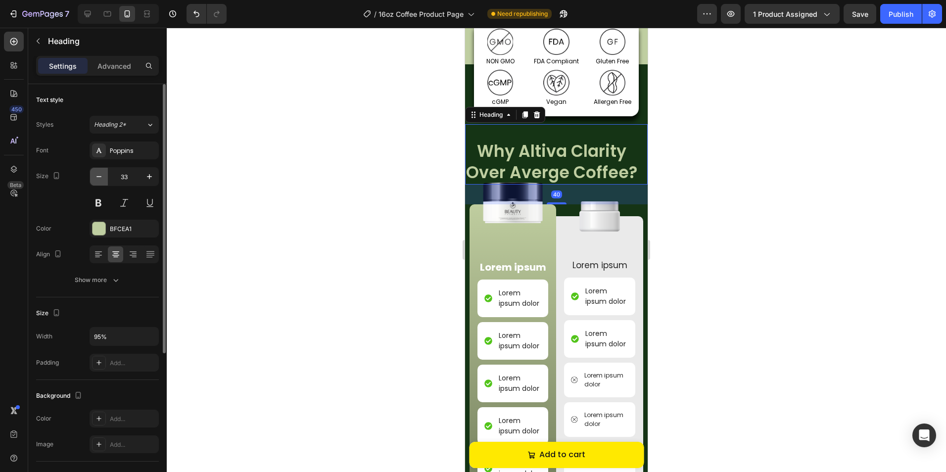
click at [95, 174] on icon "button" at bounding box center [99, 177] width 10 height 10
type input "32"
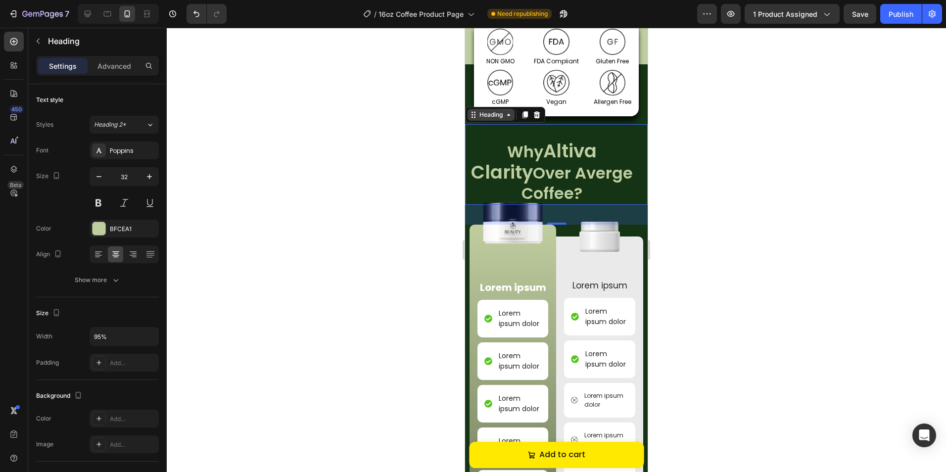
click at [486, 113] on div "Heading" at bounding box center [491, 114] width 27 height 9
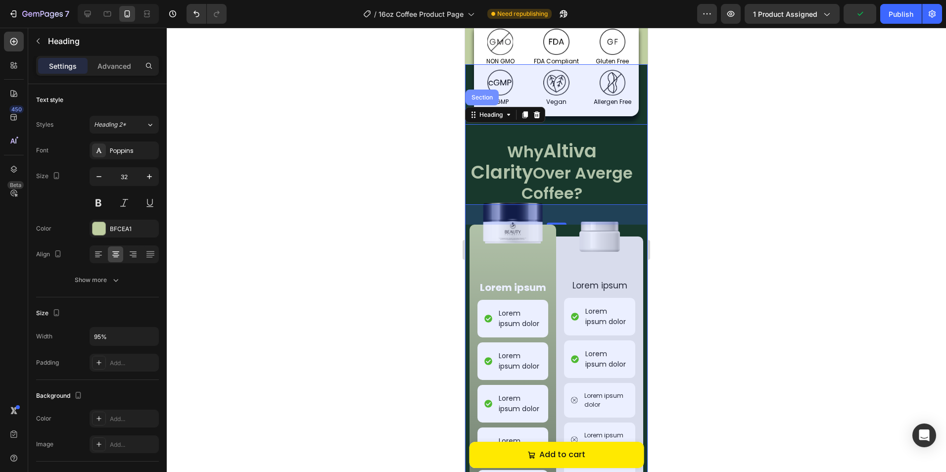
click at [483, 95] on div "Section" at bounding box center [482, 98] width 25 height 6
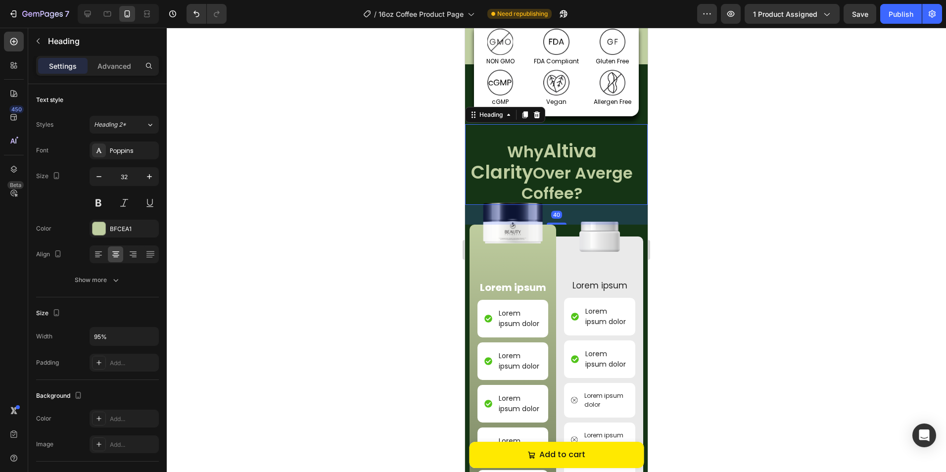
click at [489, 159] on h2 "Why Altiva Clarity Over Averge Coffee?" at bounding box center [552, 172] width 174 height 65
click at [103, 310] on div "Size" at bounding box center [97, 313] width 123 height 16
click at [153, 340] on icon "button" at bounding box center [149, 337] width 10 height 10
click at [132, 383] on p "Full 100%" at bounding box center [122, 380] width 56 height 9
type input "100%"
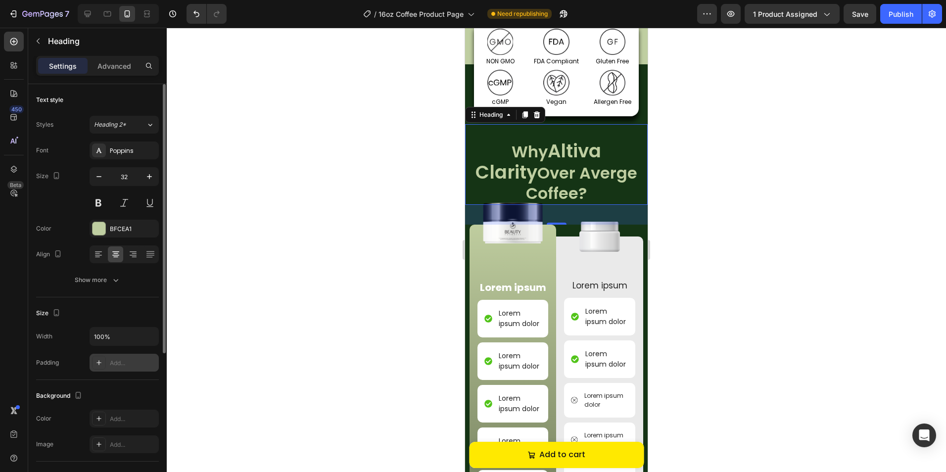
click at [121, 364] on div "Add..." at bounding box center [133, 363] width 47 height 9
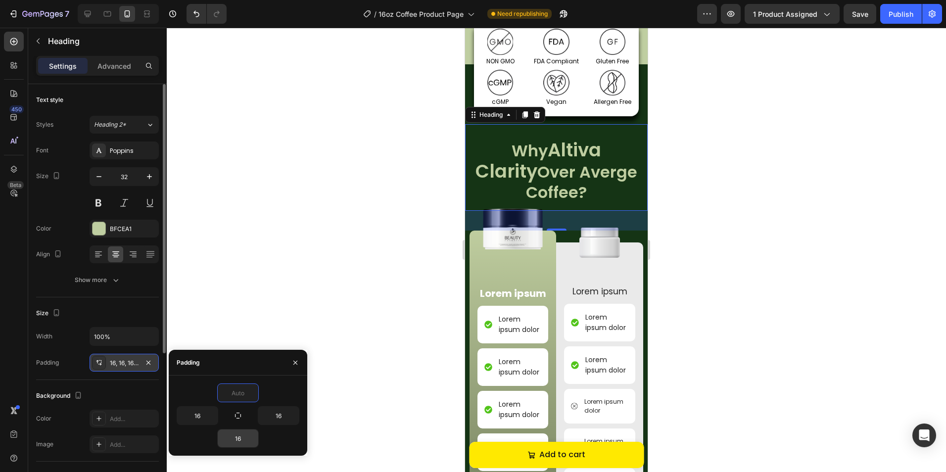
type input "0"
click at [240, 432] on input "16" at bounding box center [238, 439] width 41 height 18
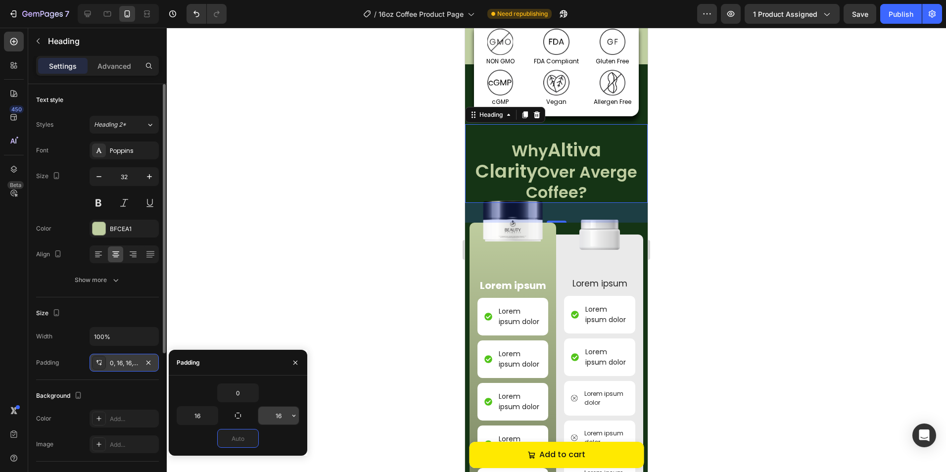
type input "0"
click at [284, 413] on input "16" at bounding box center [278, 416] width 41 height 18
type input "4"
click at [204, 420] on input "16" at bounding box center [197, 416] width 41 height 18
type input "4"
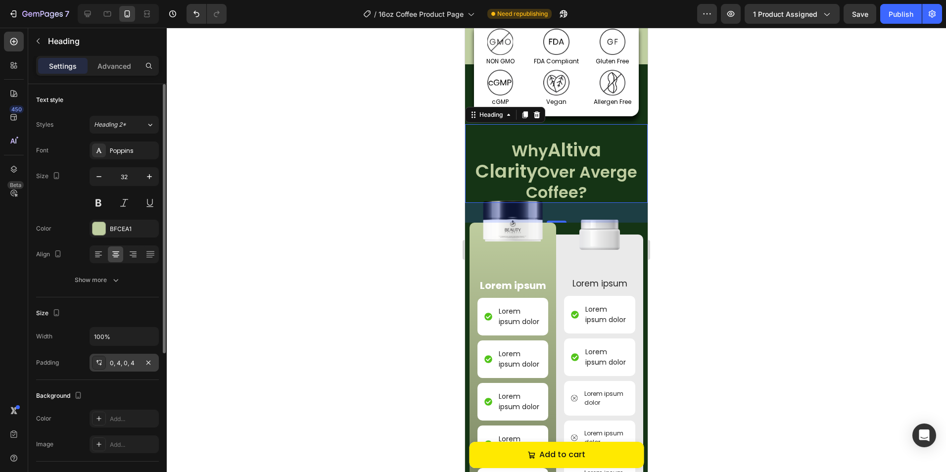
click at [273, 303] on div at bounding box center [556, 250] width 779 height 444
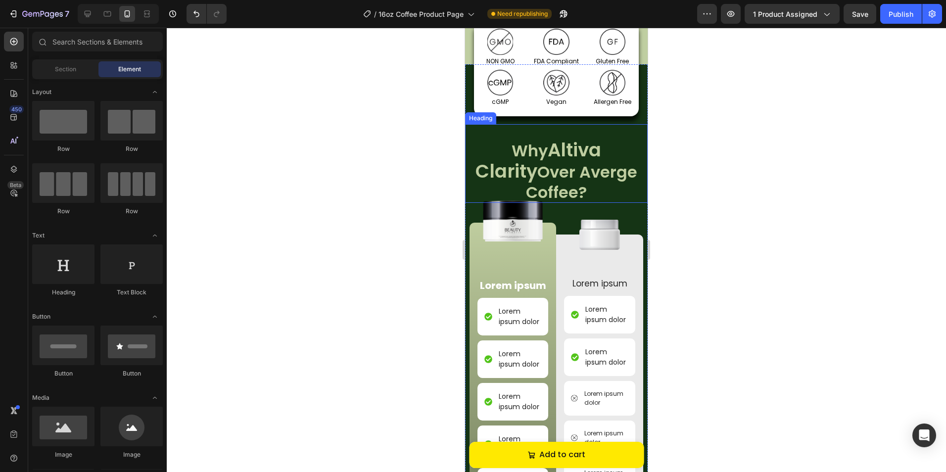
click at [579, 155] on span "Altiva Clarity" at bounding box center [539, 160] width 126 height 47
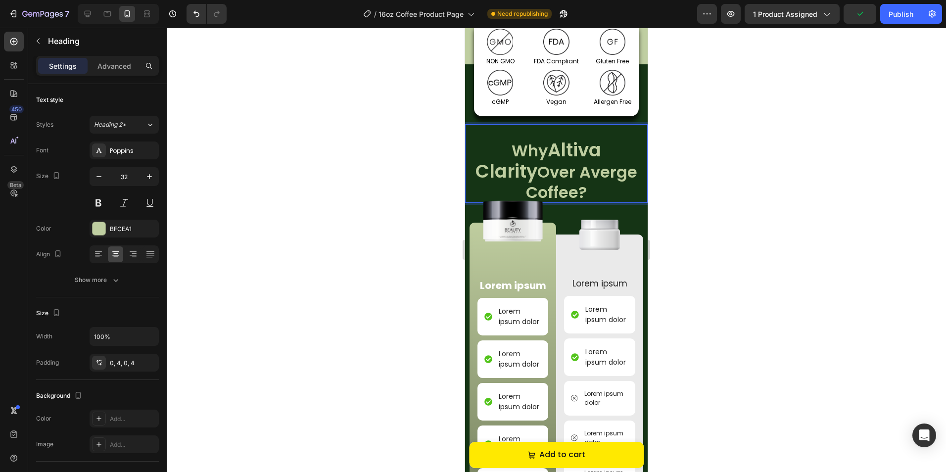
click at [509, 148] on p "Why Altiva Clarity Over Averge Coffee?" at bounding box center [556, 171] width 179 height 63
click at [515, 146] on span "Altiva Clarity" at bounding box center [539, 160] width 126 height 47
drag, startPoint x: 521, startPoint y: 146, endPoint x: 633, endPoint y: 152, distance: 113.0
click at [633, 152] on p "Why Altiva Clarity Over Averge Coffee?" at bounding box center [556, 171] width 179 height 63
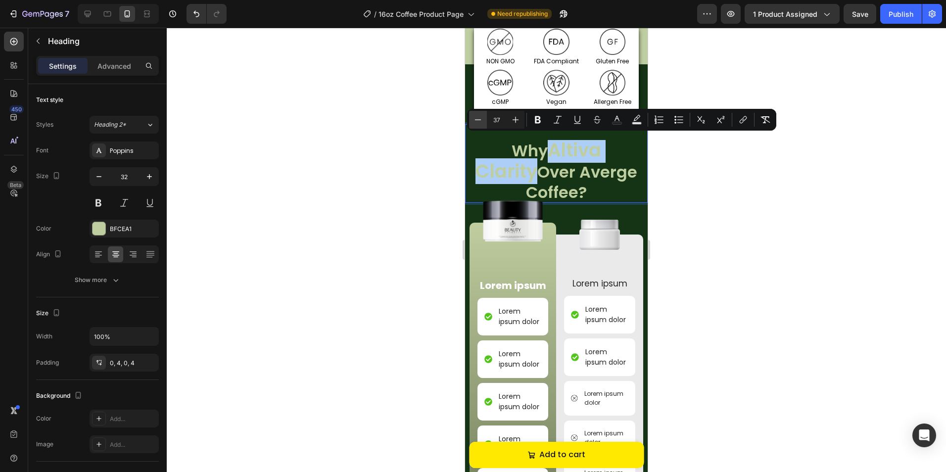
click at [478, 118] on icon "Editor contextual toolbar" at bounding box center [478, 120] width 10 height 10
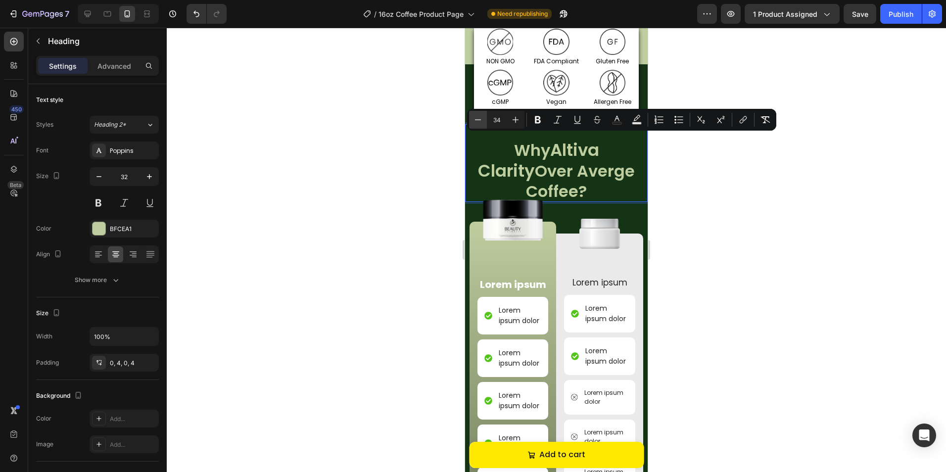
click at [478, 118] on icon "Editor contextual toolbar" at bounding box center [478, 120] width 10 height 10
type input "32"
click at [493, 143] on p "Why Altiva Clarity Over Averge Coffee?" at bounding box center [556, 171] width 179 height 62
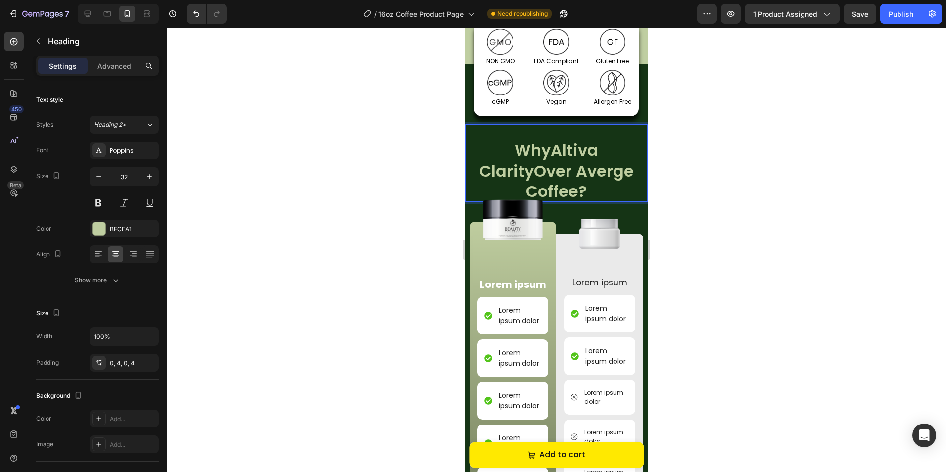
click at [482, 148] on p "Why Altiva Clarity Over Averge Coffee?" at bounding box center [556, 171] width 179 height 62
drag, startPoint x: 482, startPoint y: 148, endPoint x: 624, endPoint y: 186, distance: 146.0
click at [624, 186] on div "Image NON GMO Text Block Row Image FDA Compliant Text Block Row Image Gluten Fr…" at bounding box center [556, 478] width 183 height 789
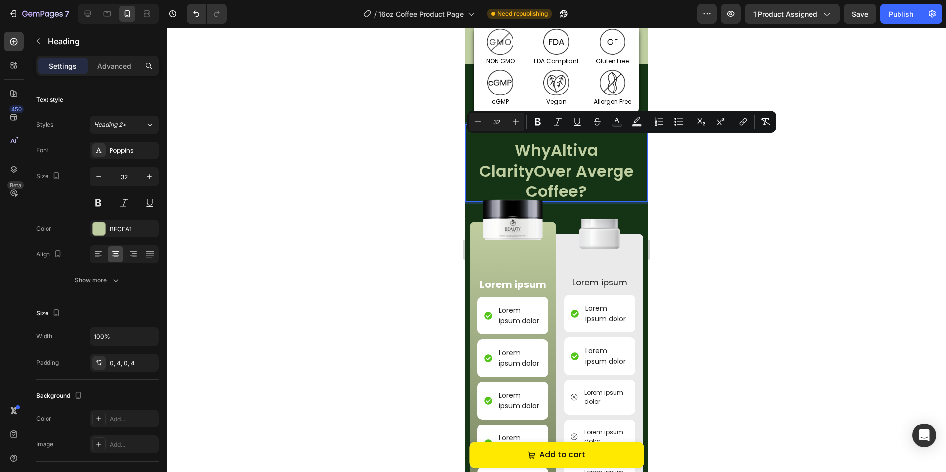
click at [710, 199] on div at bounding box center [556, 250] width 779 height 444
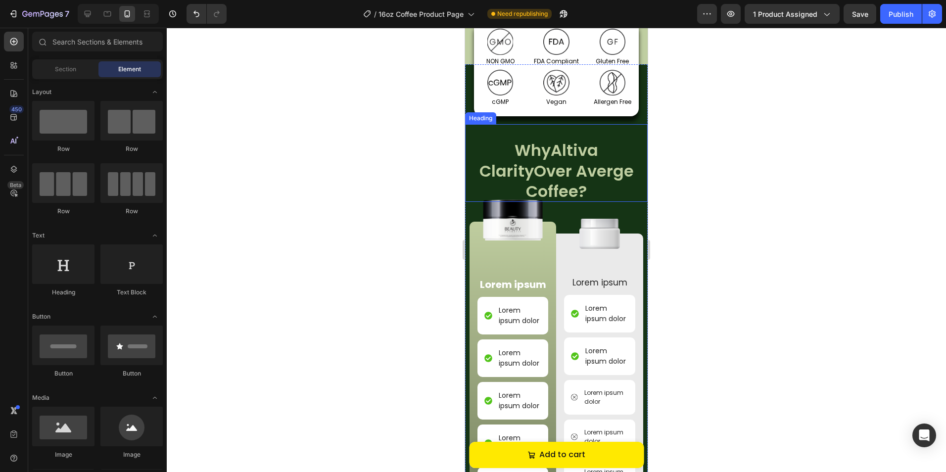
click at [596, 159] on p "Why Altiva Clarity Over Averge Coffee?" at bounding box center [556, 171] width 179 height 62
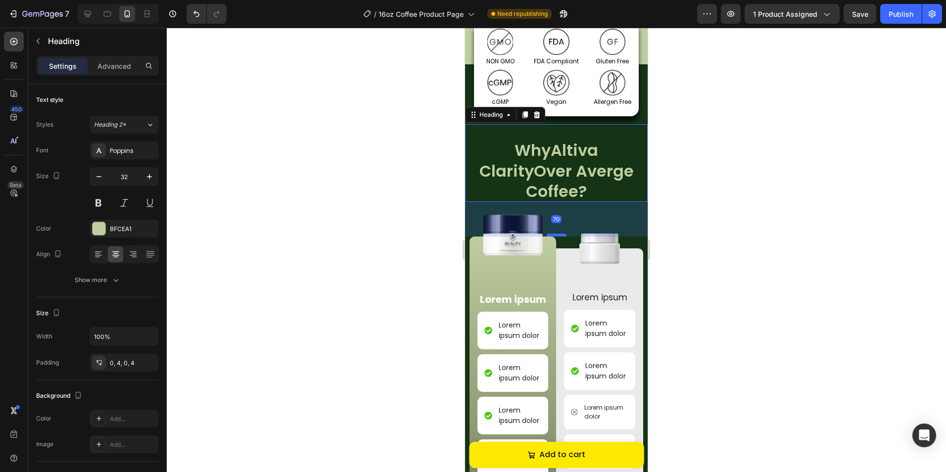
drag, startPoint x: 555, startPoint y: 197, endPoint x: 553, endPoint y: 212, distance: 14.9
click at [553, 234] on div at bounding box center [557, 235] width 20 height 3
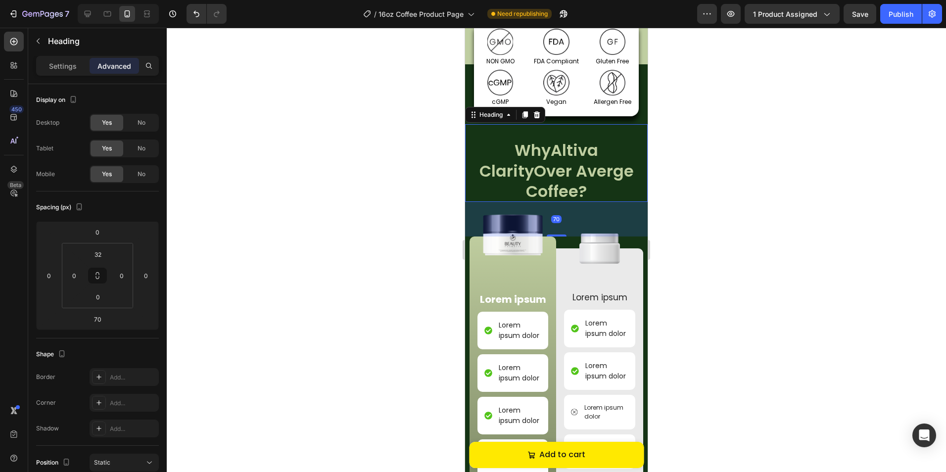
click at [734, 182] on div at bounding box center [556, 250] width 779 height 444
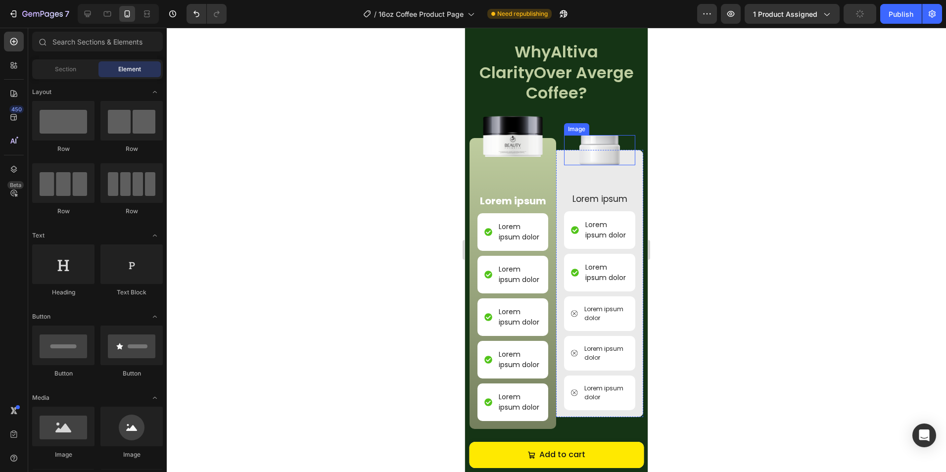
scroll to position [1205, 0]
click at [513, 115] on img at bounding box center [513, 136] width 68 height 42
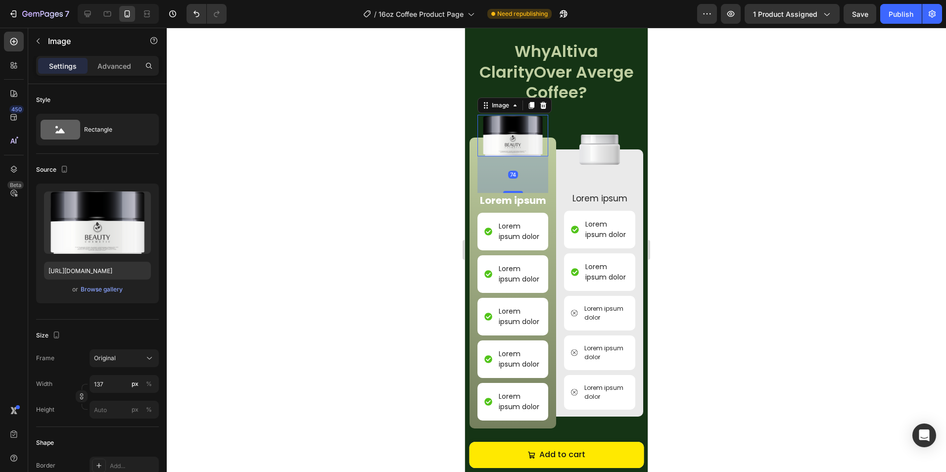
click at [276, 270] on div at bounding box center [556, 250] width 779 height 444
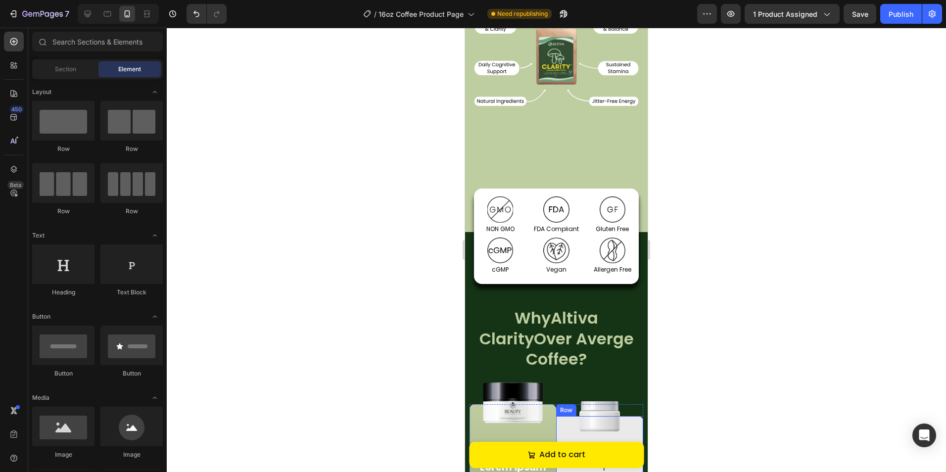
scroll to position [909, 0]
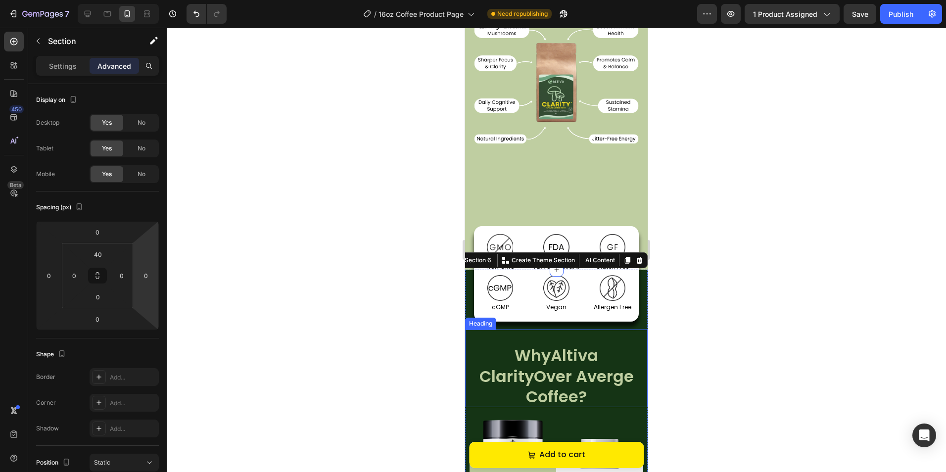
click at [593, 352] on span "Altiva Clarity" at bounding box center [539, 365] width 119 height 43
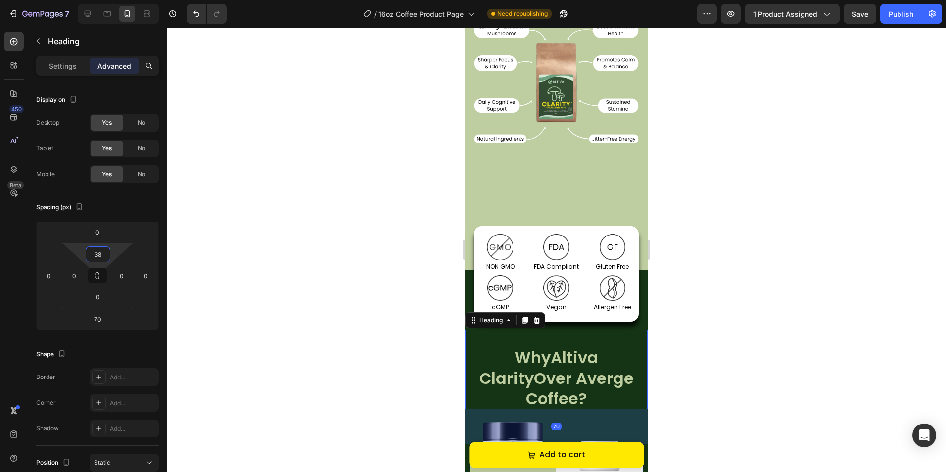
type input "40"
click at [111, 0] on html "7 Version history / 16oz Coffee Product Page Need republishing Preview 1 produc…" at bounding box center [473, 0] width 946 height 0
click at [367, 268] on div at bounding box center [556, 250] width 779 height 444
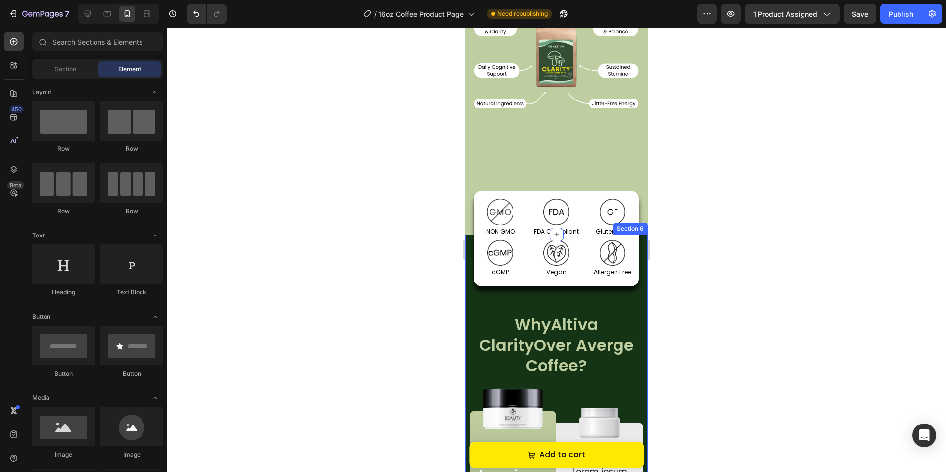
scroll to position [958, 0]
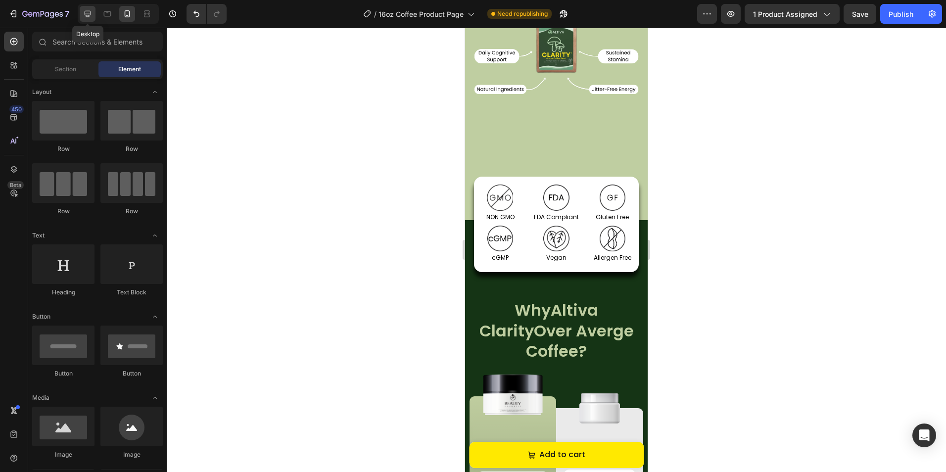
click at [83, 12] on icon at bounding box center [88, 14] width 10 height 10
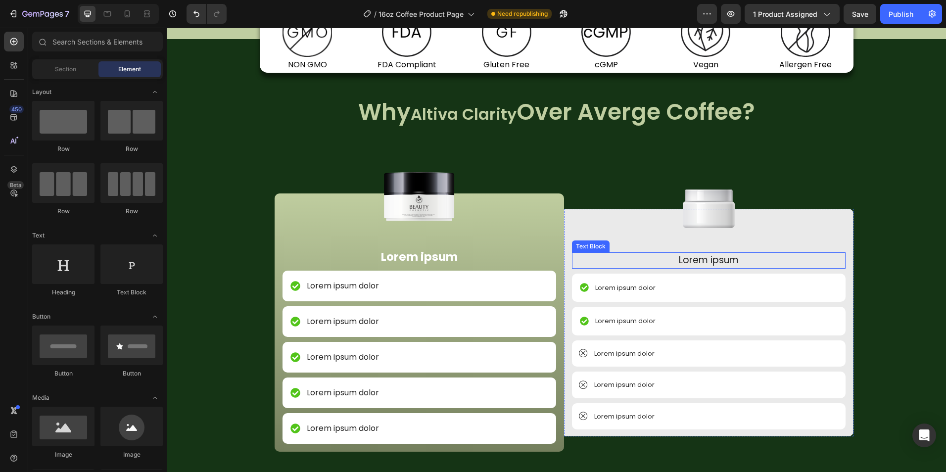
scroll to position [1255, 0]
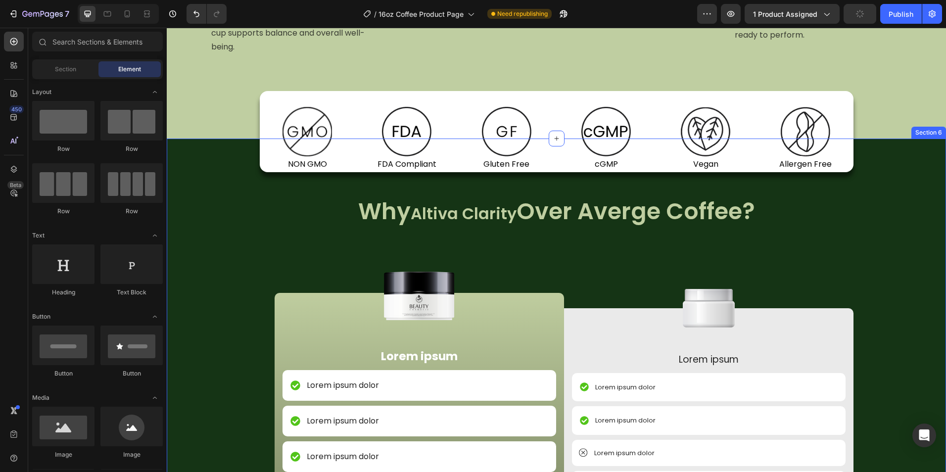
click at [426, 215] on span "Altiva Clarity" at bounding box center [464, 213] width 106 height 22
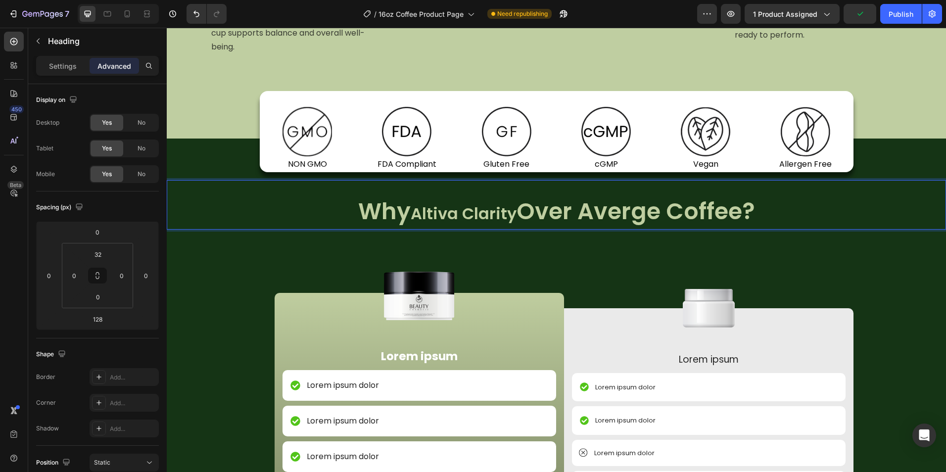
click at [420, 214] on span "Altiva Clarity" at bounding box center [464, 213] width 106 height 22
drag, startPoint x: 413, startPoint y: 213, endPoint x: 510, endPoint y: 217, distance: 97.1
click at [510, 217] on span "Altiva Clarity" at bounding box center [464, 213] width 106 height 22
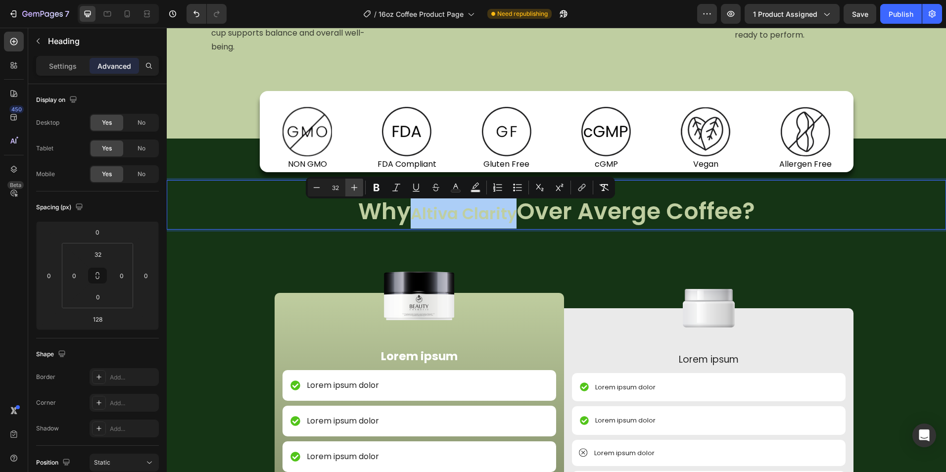
click at [350, 187] on icon "Editor contextual toolbar" at bounding box center [354, 188] width 10 height 10
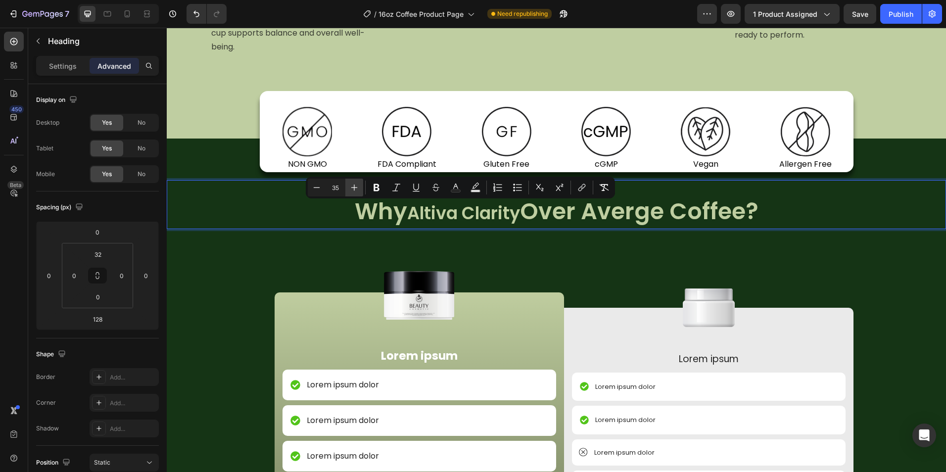
click at [350, 187] on icon "Editor contextual toolbar" at bounding box center [354, 188] width 10 height 10
click at [351, 187] on icon "Editor contextual toolbar" at bounding box center [354, 188] width 10 height 10
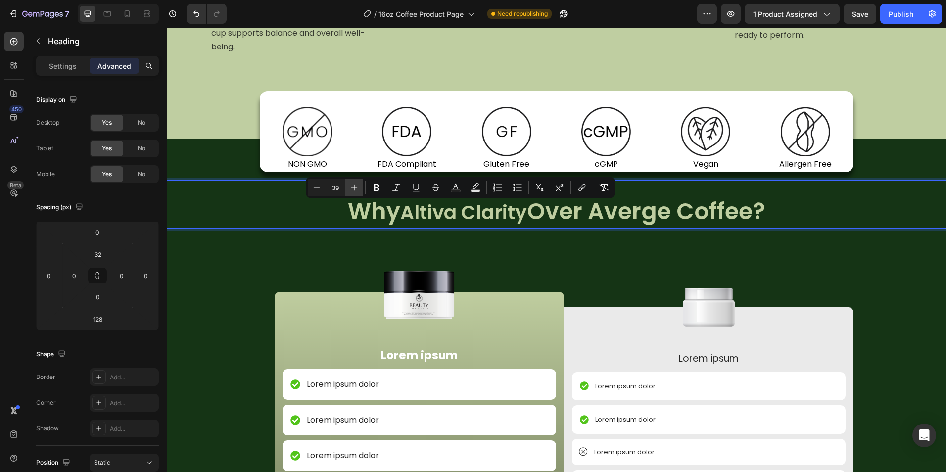
click at [351, 187] on icon "Editor contextual toolbar" at bounding box center [354, 188] width 10 height 10
type input "41"
click at [291, 218] on p "Why Altiva Clarity Over Averge Coffee?" at bounding box center [556, 212] width 777 height 30
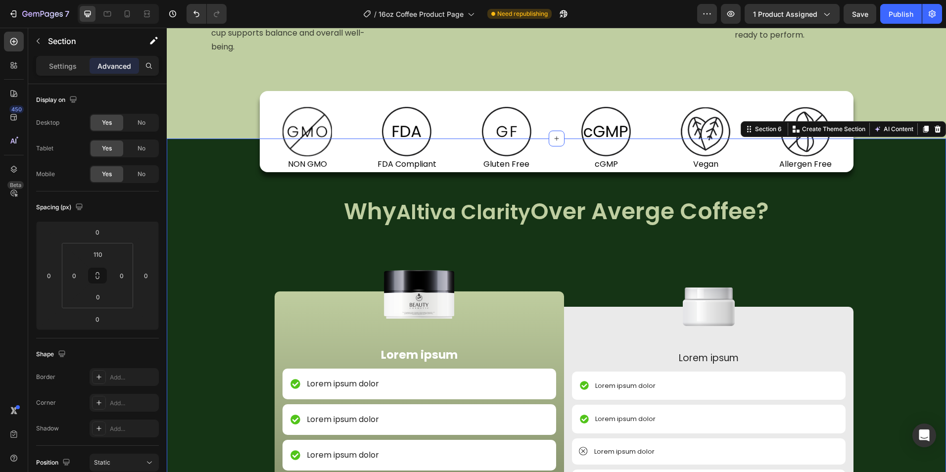
click at [786, 213] on p "Why Altiva Clarity Over Averge Coffee?" at bounding box center [556, 212] width 777 height 30
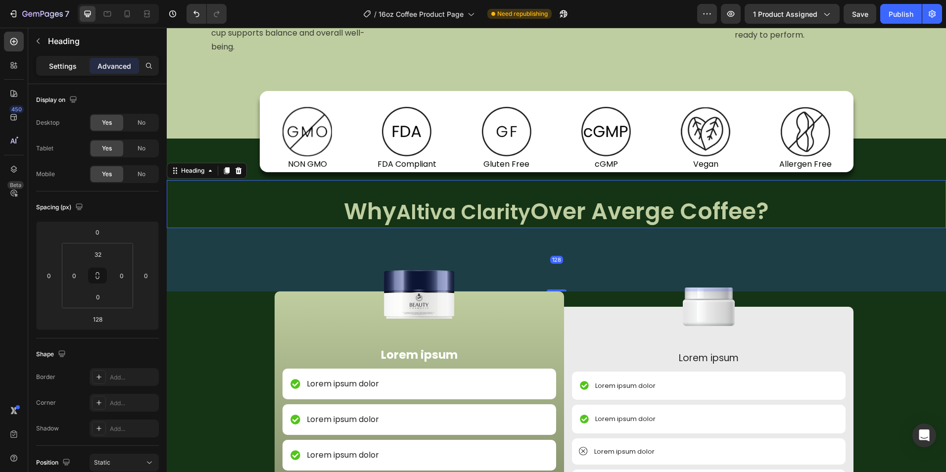
click at [64, 66] on p "Settings" at bounding box center [63, 66] width 28 height 10
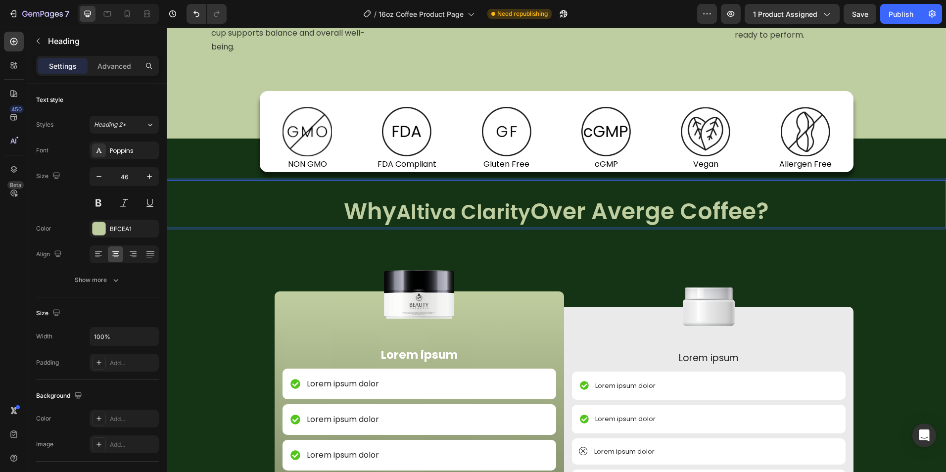
click at [403, 211] on span "Altiva Clarity" at bounding box center [463, 212] width 134 height 28
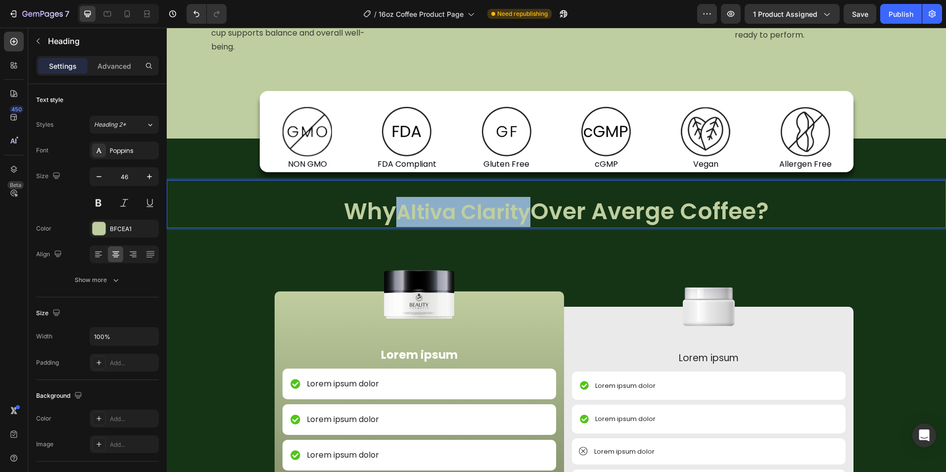
drag, startPoint x: 397, startPoint y: 210, endPoint x: 526, endPoint y: 216, distance: 128.3
click at [526, 215] on span "Altiva Clarity" at bounding box center [463, 212] width 134 height 28
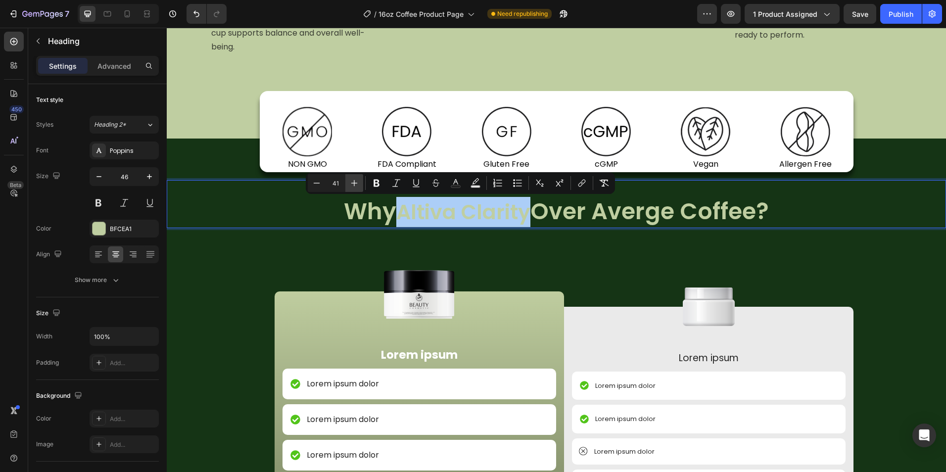
click at [362, 186] on button "Plus" at bounding box center [354, 183] width 18 height 18
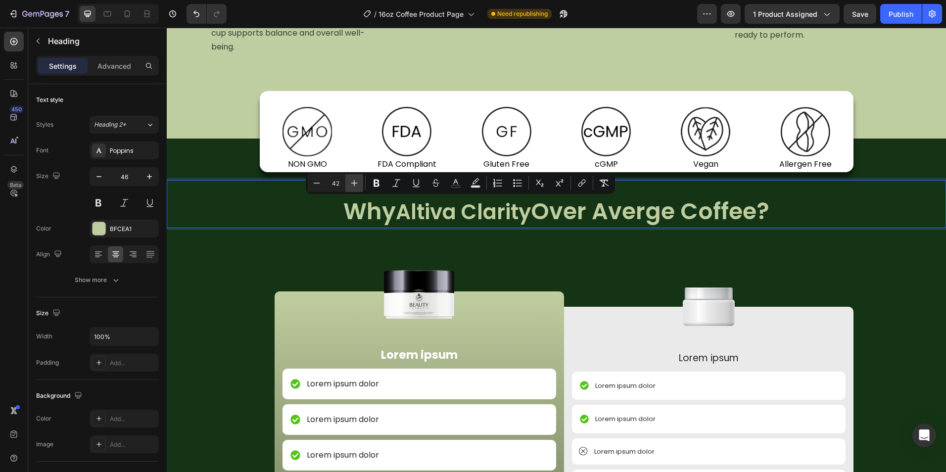
click at [362, 186] on button "Plus" at bounding box center [354, 183] width 18 height 18
type input "46"
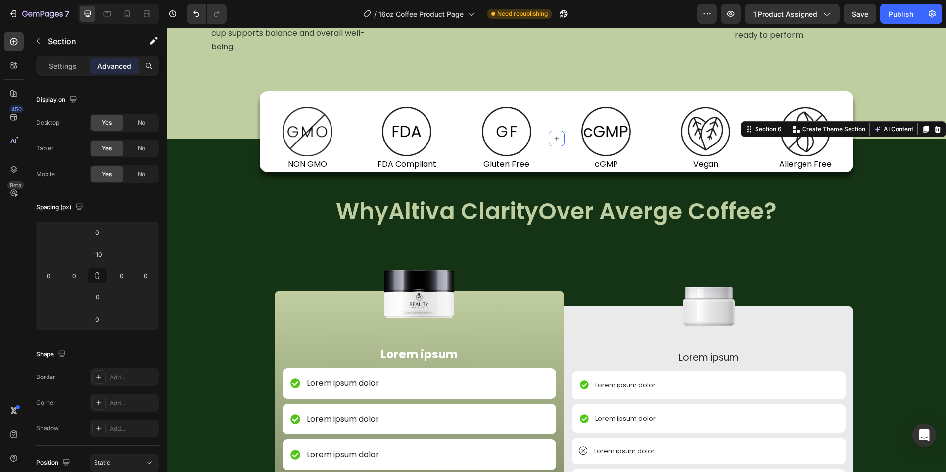
click at [900, 18] on div "Publish" at bounding box center [901, 14] width 25 height 10
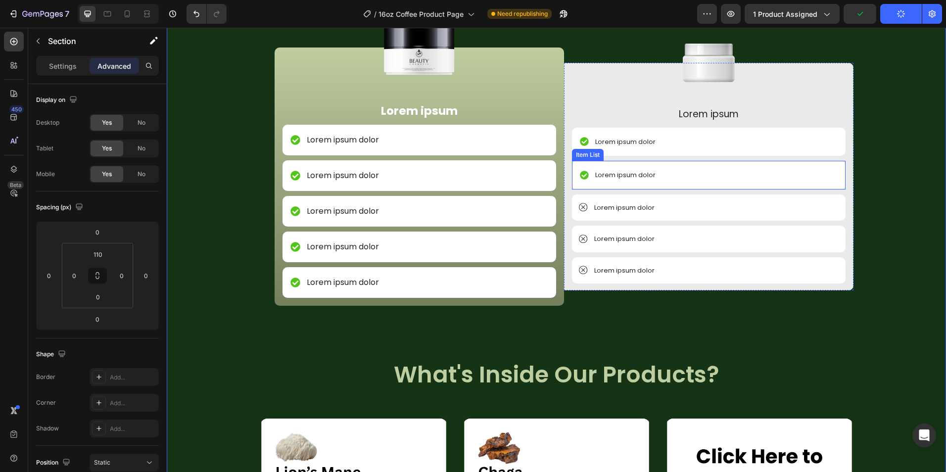
scroll to position [1502, 0]
